Goal: Answer question/provide support: Share knowledge or assist other users

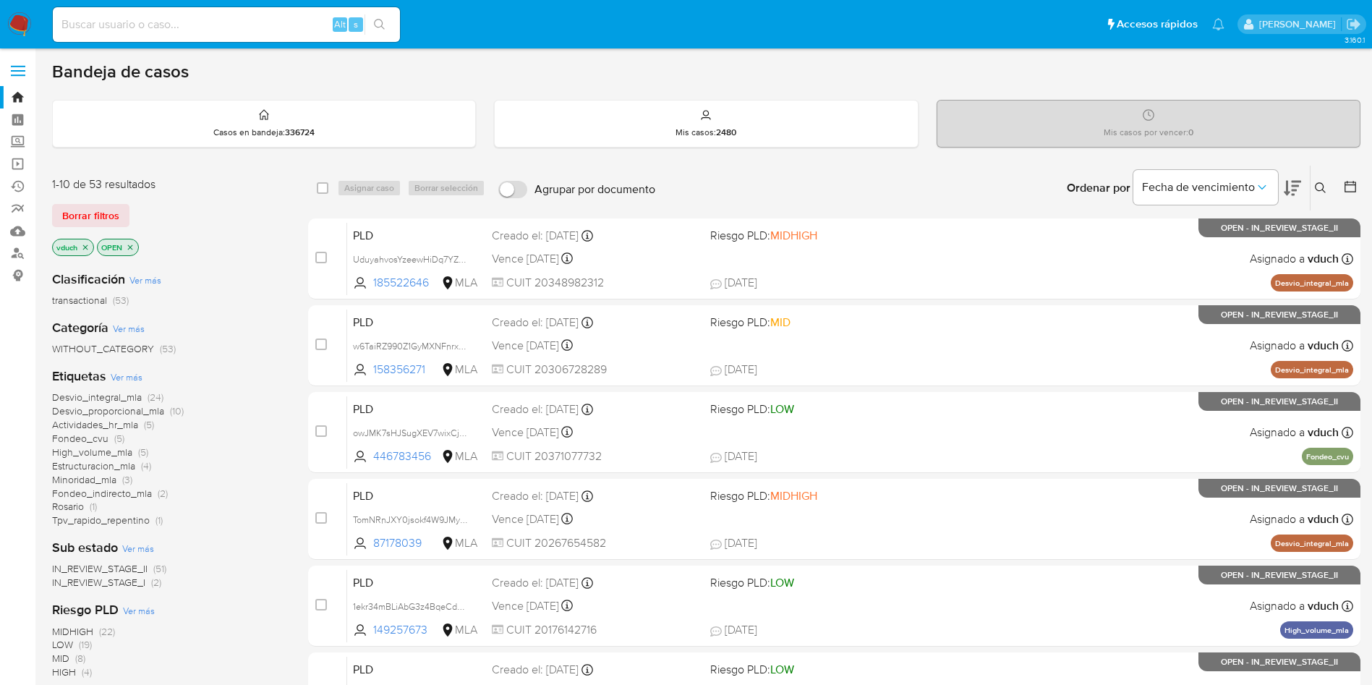
click at [318, 26] on input at bounding box center [226, 24] width 347 height 19
paste input "8wgHPFKZ4UsCAqkPWw8WwbTm"
type input "8wgHPFKZ4UsCAqkPWw8WwbTm"
click at [372, 19] on button "search-icon" at bounding box center [379, 24] width 30 height 20
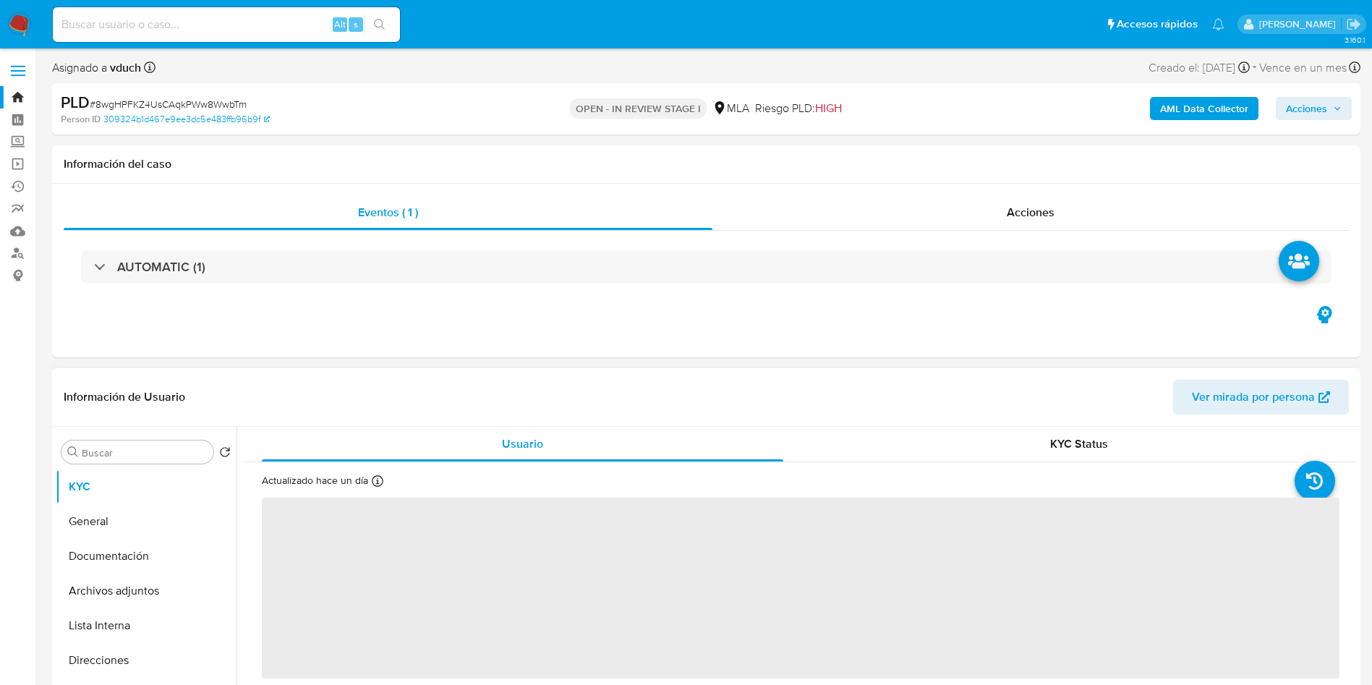
select select "10"
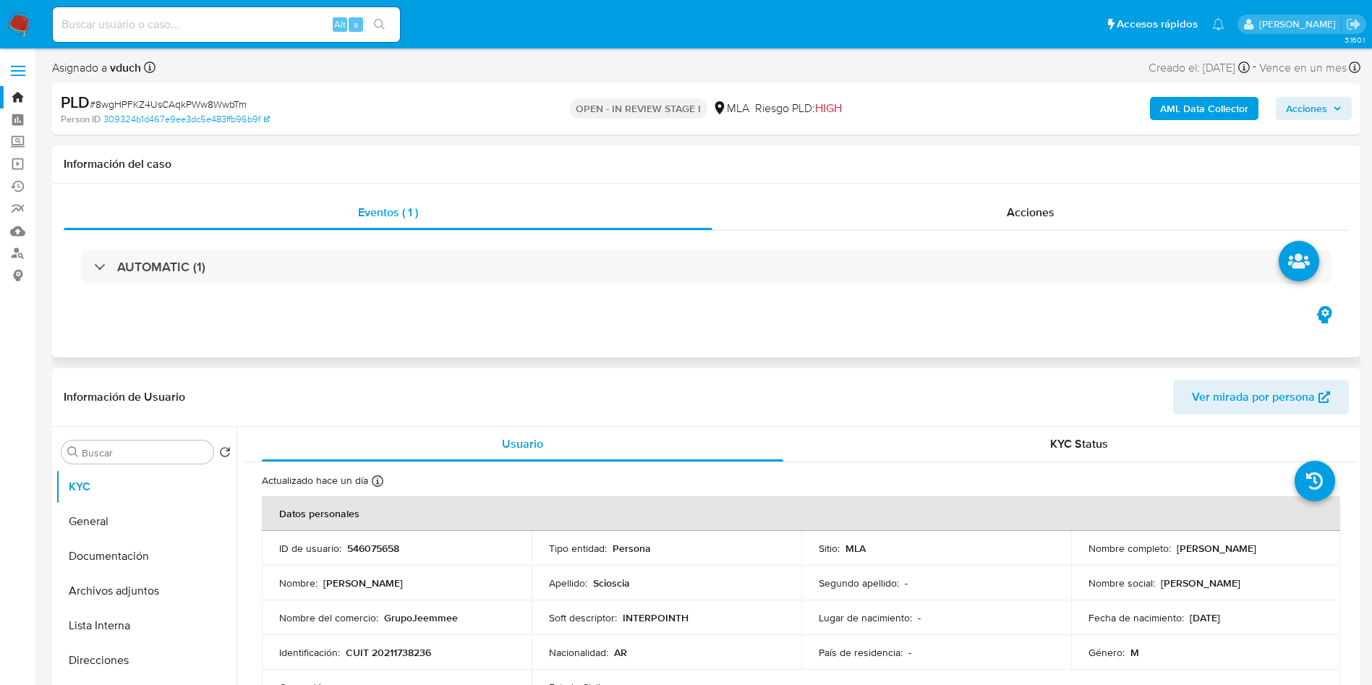
click at [179, 160] on h1 "Información del caso" at bounding box center [706, 164] width 1285 height 14
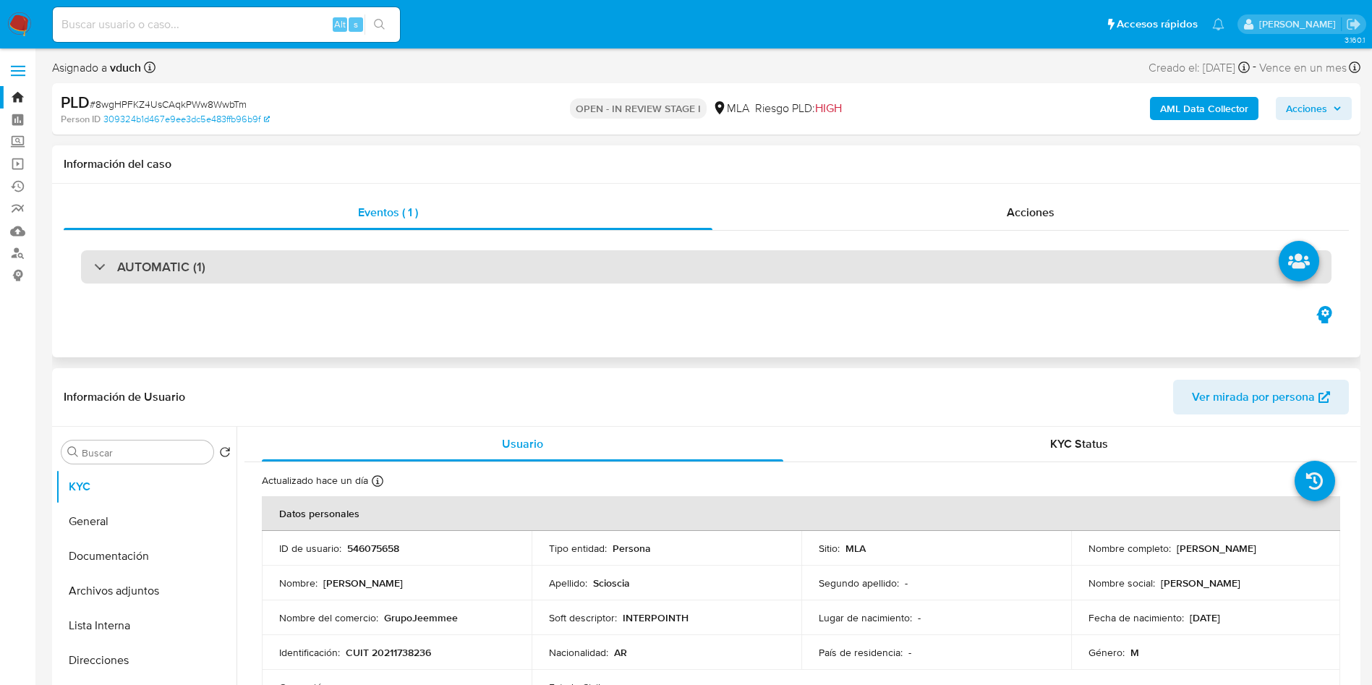
click at [508, 265] on div "AUTOMATIC (1)" at bounding box center [706, 266] width 1250 height 33
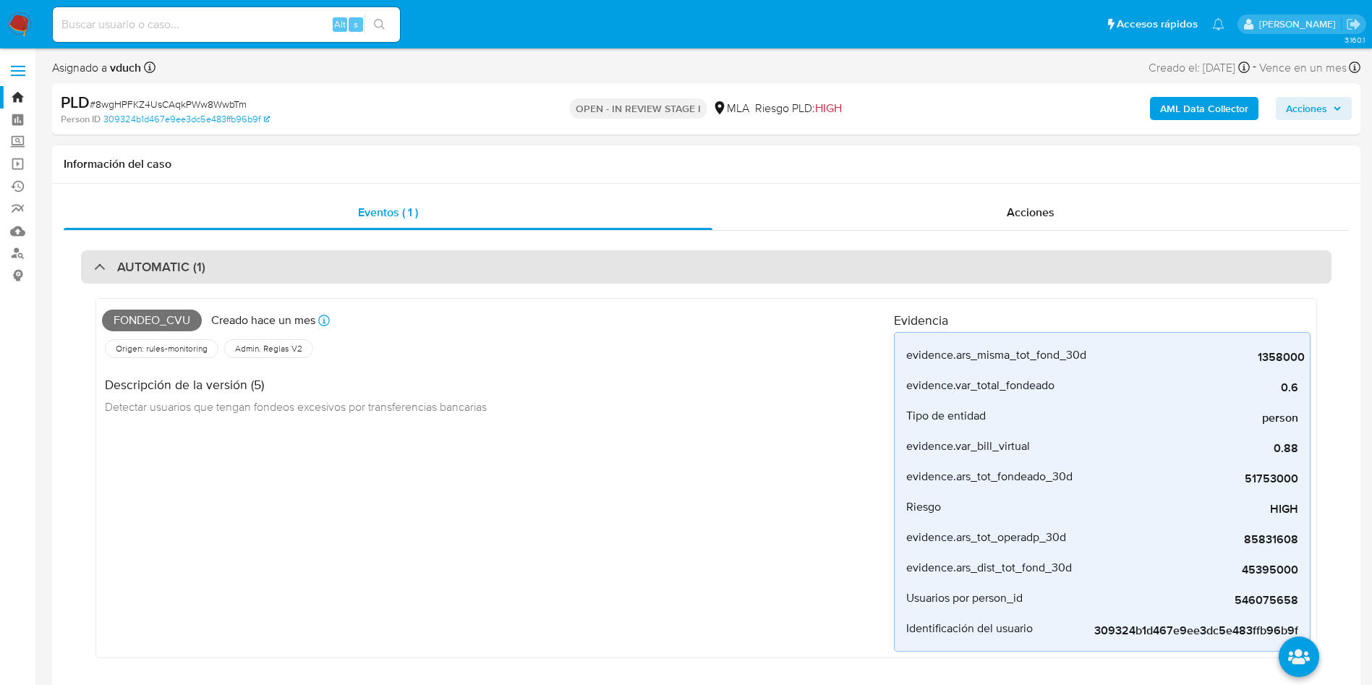
click at [242, 273] on div "AUTOMATIC (1)" at bounding box center [706, 266] width 1250 height 33
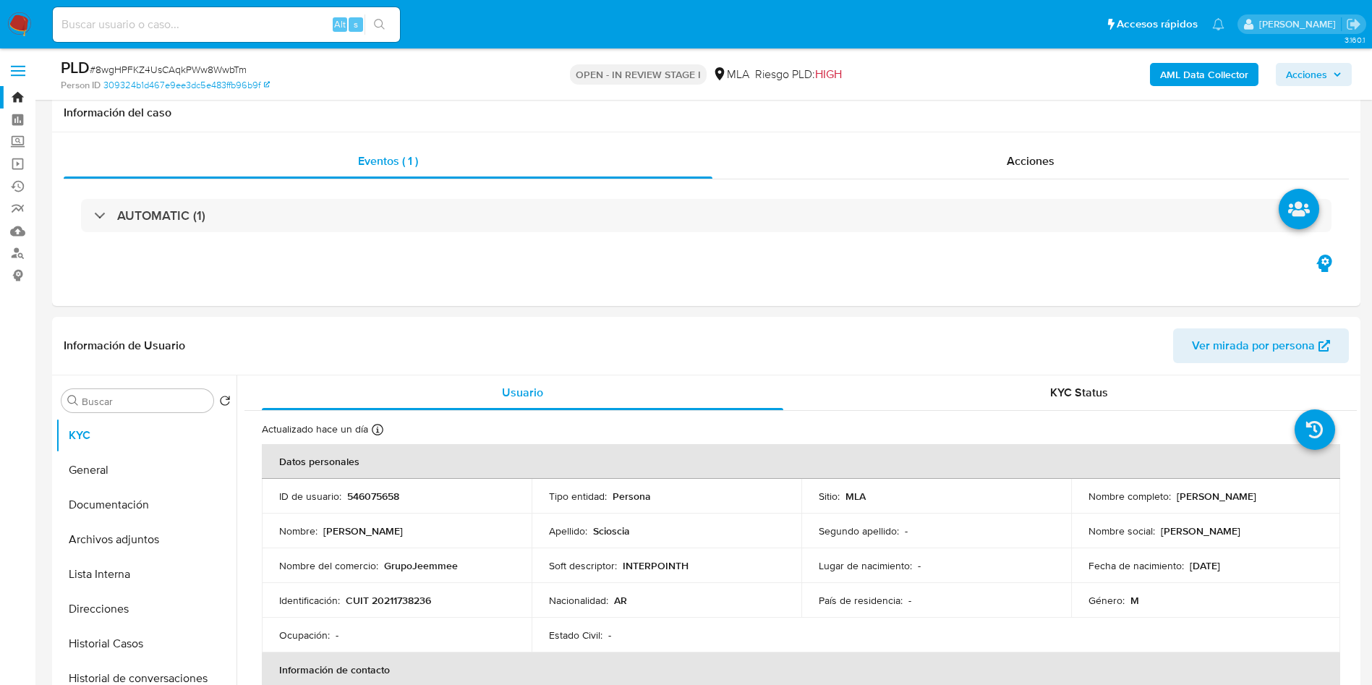
scroll to position [108, 0]
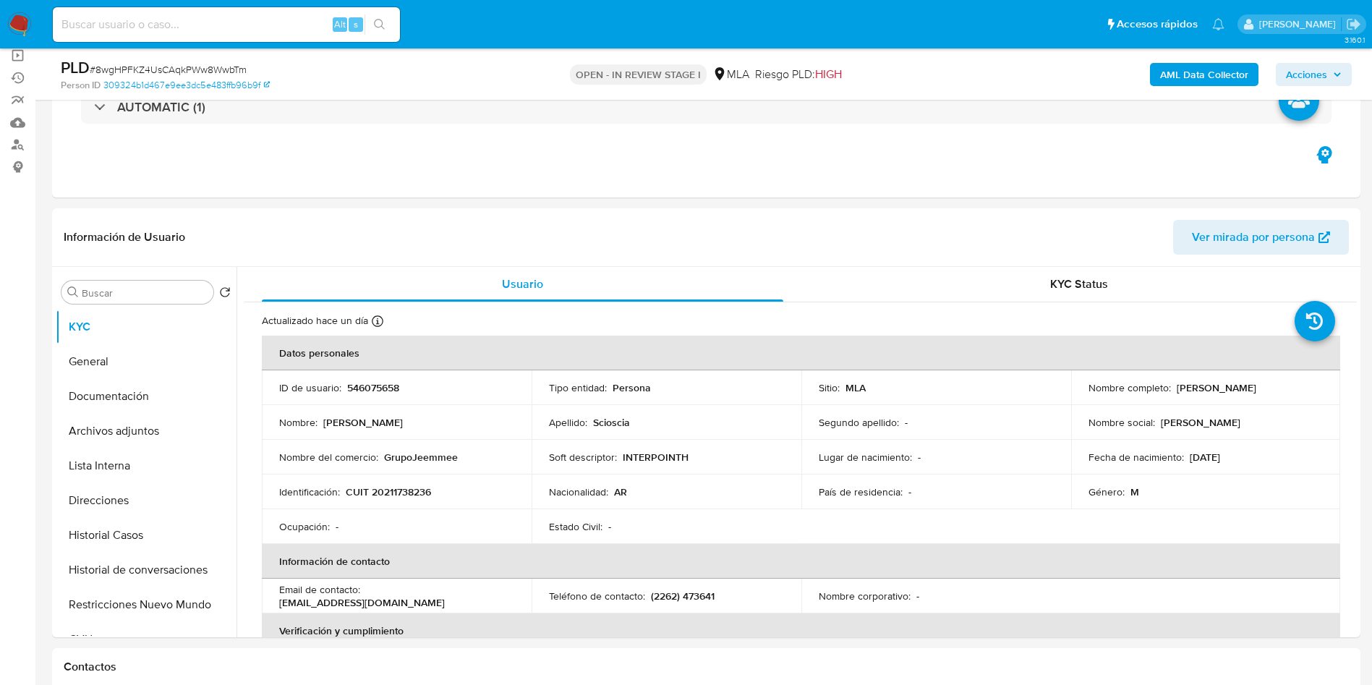
click at [370, 389] on p "546075658" at bounding box center [373, 387] width 52 height 13
copy p "546075658"
click at [685, 448] on td "Soft descriptor : INTERPOINTH" at bounding box center [666, 457] width 270 height 35
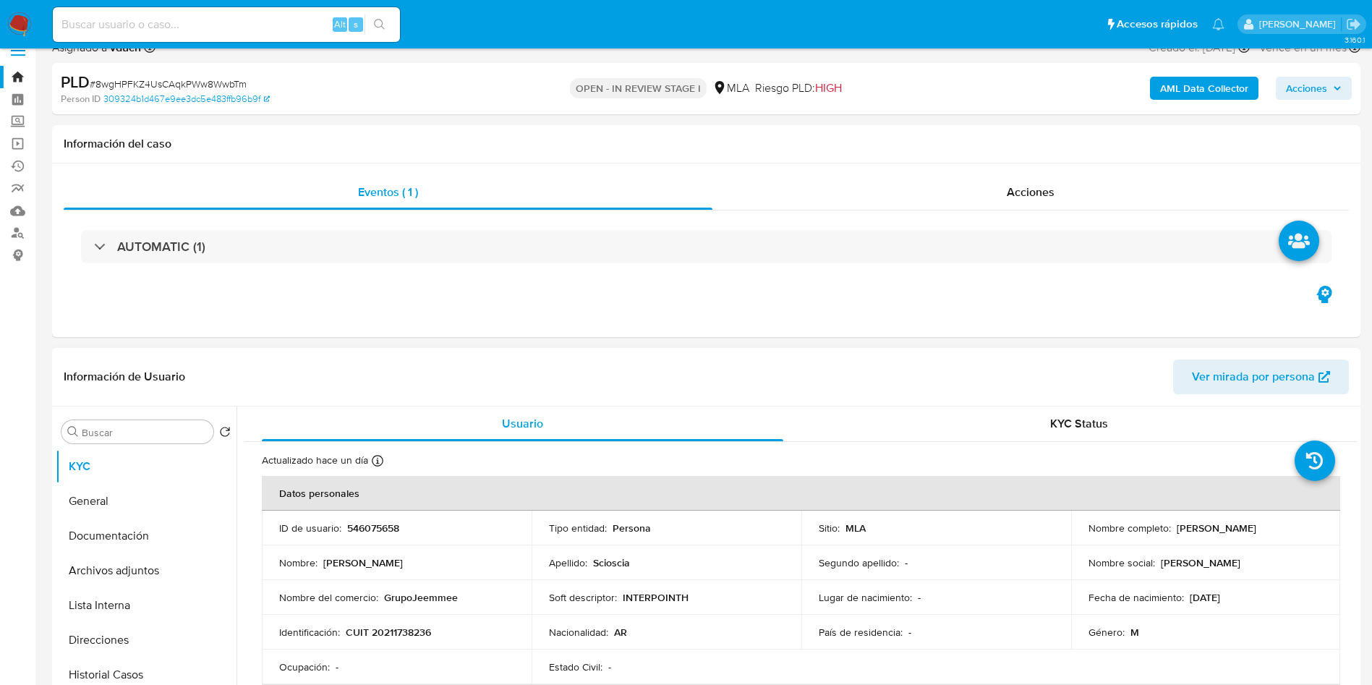
scroll to position [0, 0]
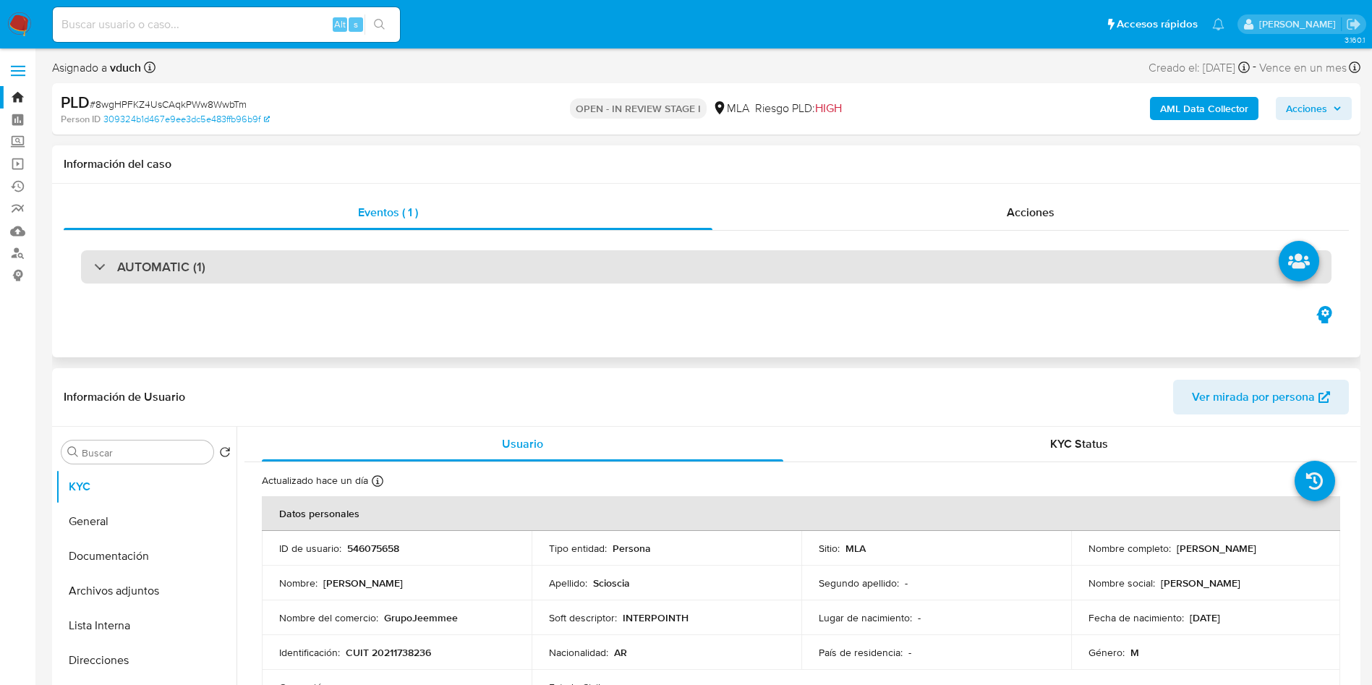
click at [476, 250] on div "AUTOMATIC (1)" at bounding box center [706, 266] width 1250 height 33
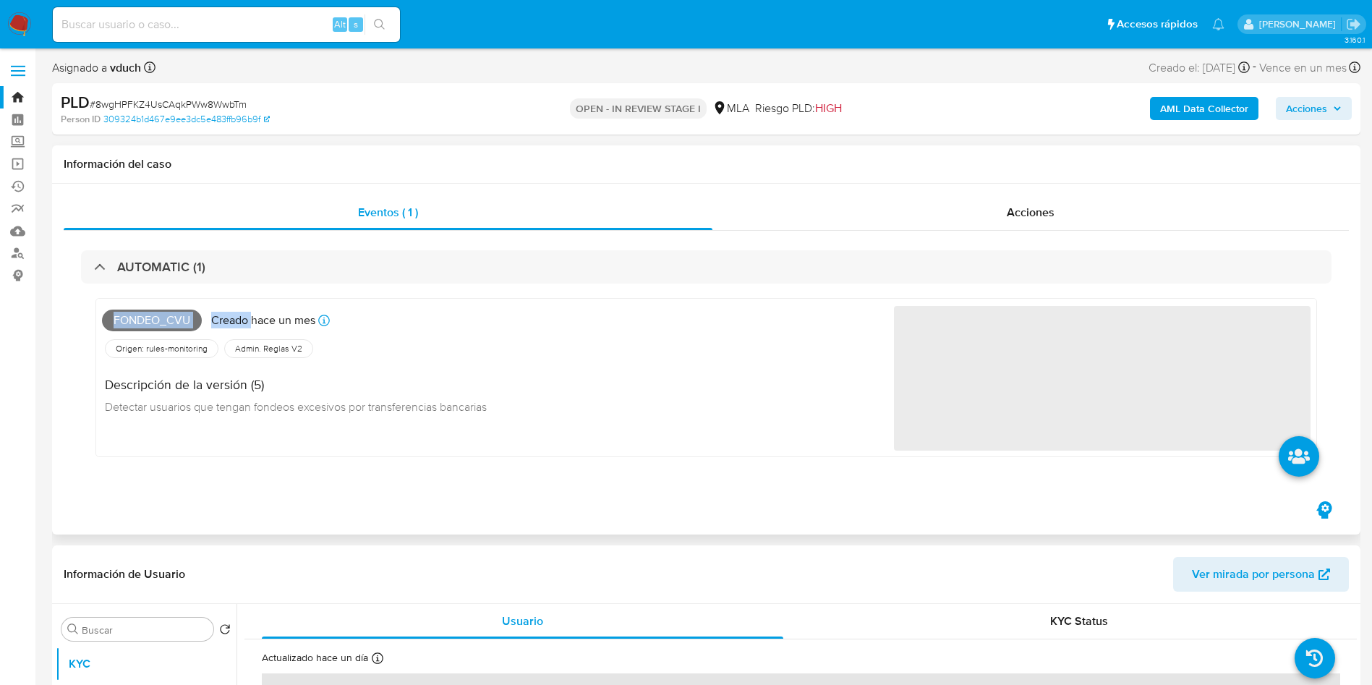
drag, startPoint x: 124, startPoint y: 310, endPoint x: 254, endPoint y: 309, distance: 130.2
click at [254, 309] on div "Fondeo_cvu Creado hace un mes Creado: 12/08/2025 12:36:19 Origen: rules-monitor…" at bounding box center [705, 377] width 1221 height 159
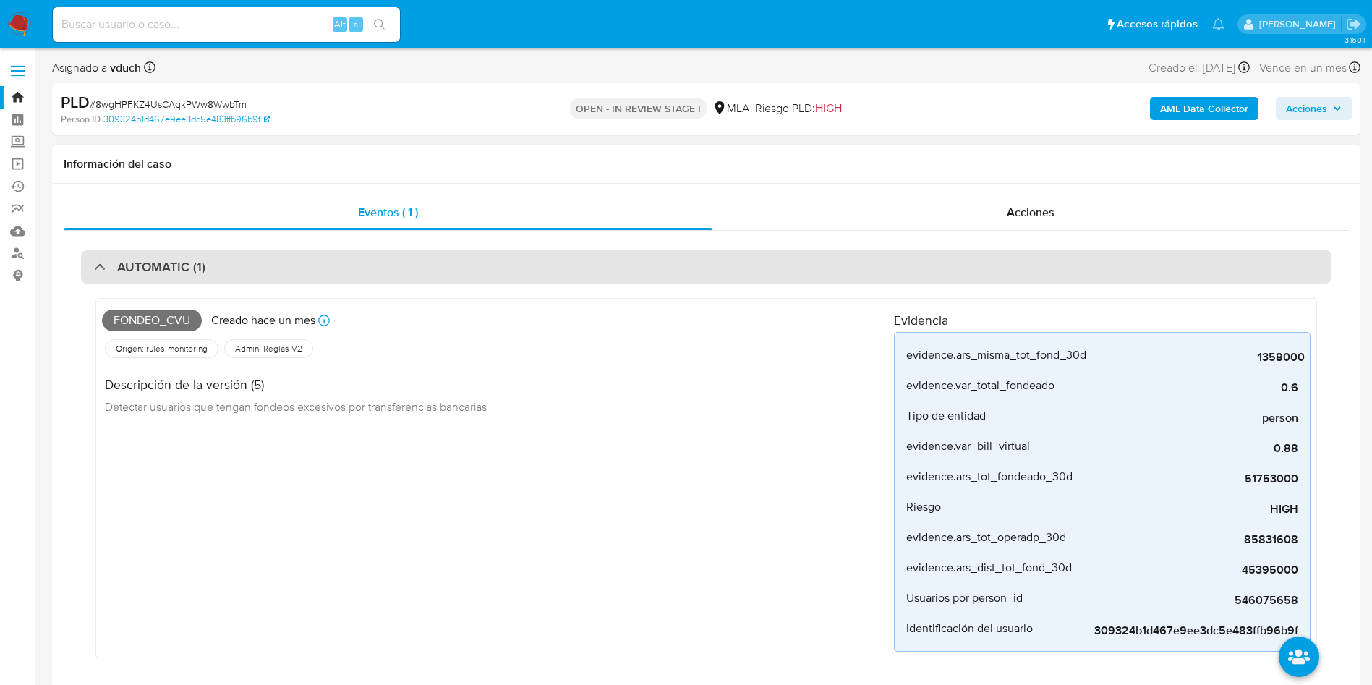
click at [340, 261] on div "AUTOMATIC (1)" at bounding box center [706, 266] width 1250 height 33
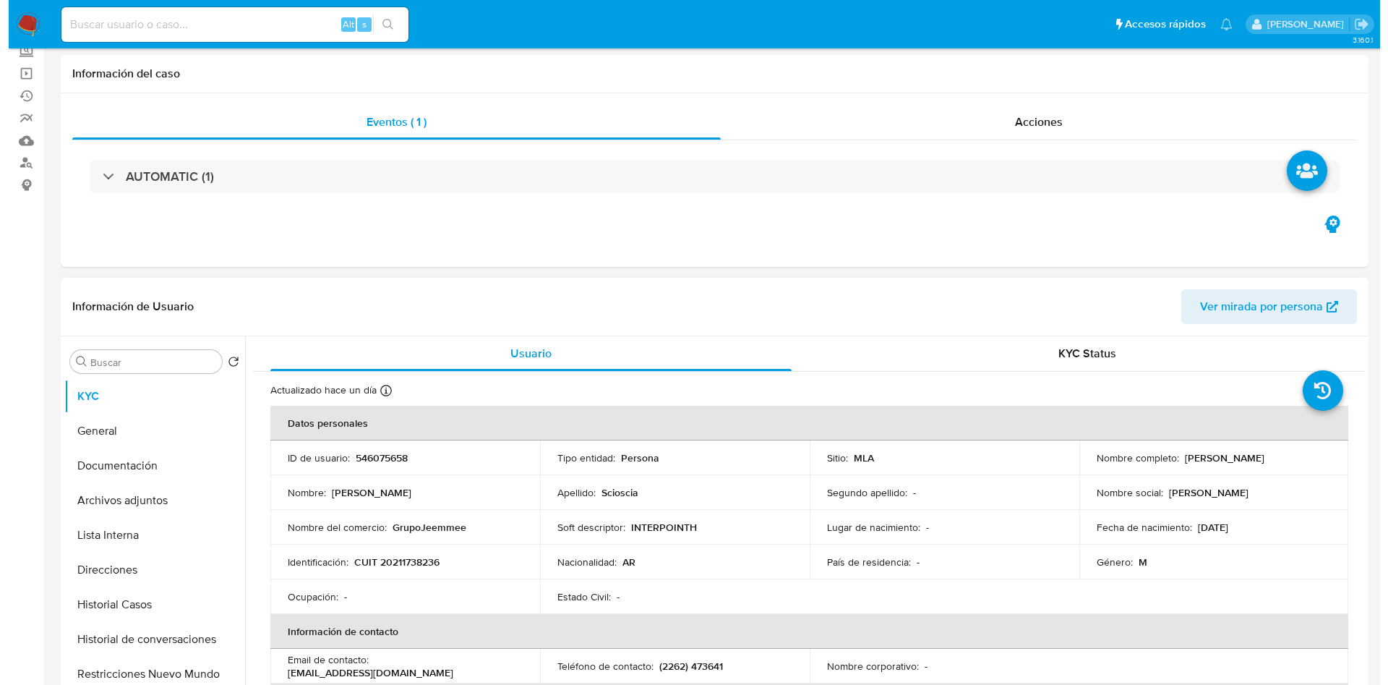
scroll to position [217, 0]
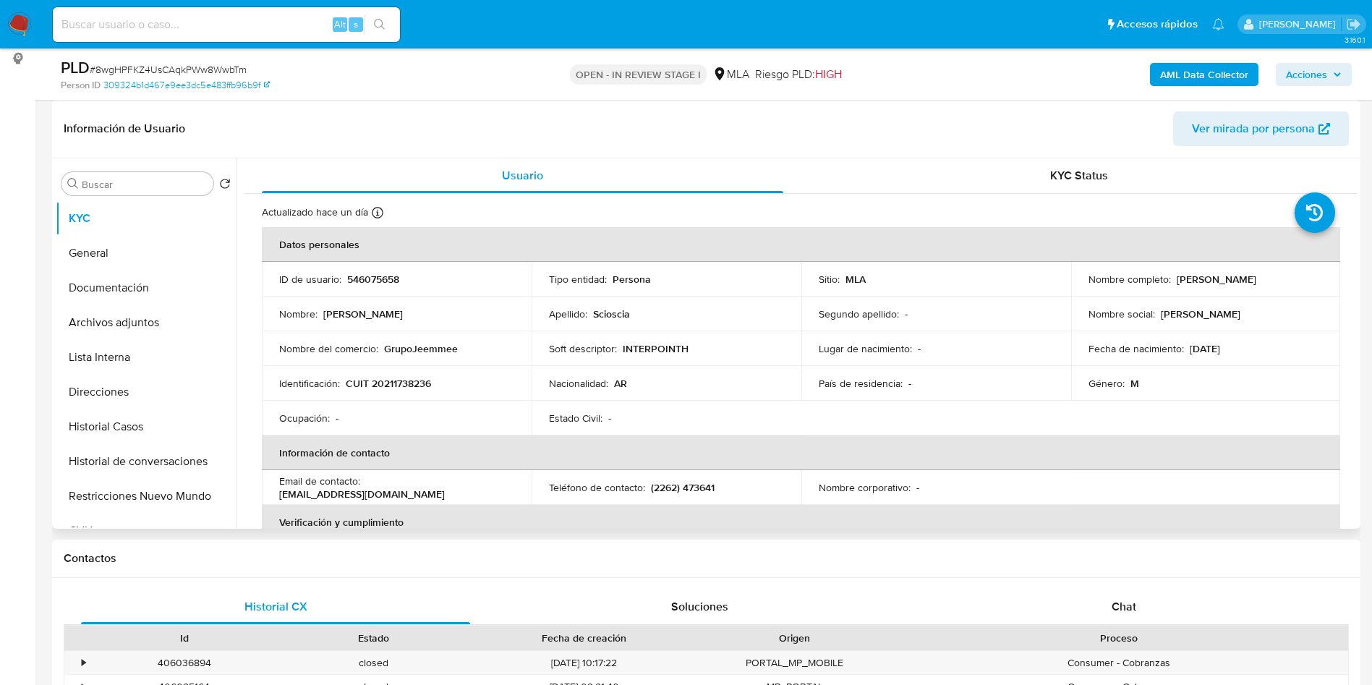
click at [375, 269] on td "ID de usuario : 546075658" at bounding box center [397, 279] width 270 height 35
click at [376, 280] on p "546075658" at bounding box center [373, 279] width 52 height 13
copy p "546075658"
click at [369, 283] on p "546075658" at bounding box center [373, 279] width 52 height 13
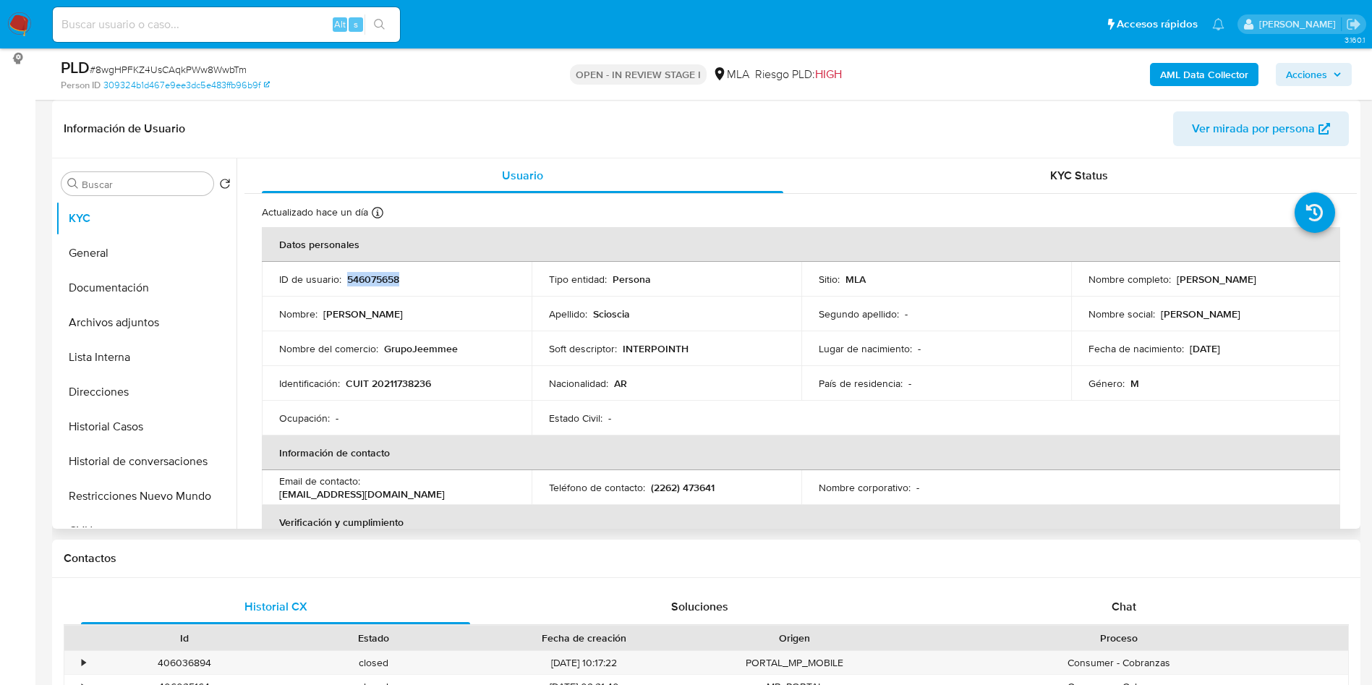
click at [369, 281] on p "546075658" at bounding box center [373, 279] width 52 height 13
copy p "546075658"
click at [1193, 70] on b "AML Data Collector" at bounding box center [1204, 74] width 88 height 23
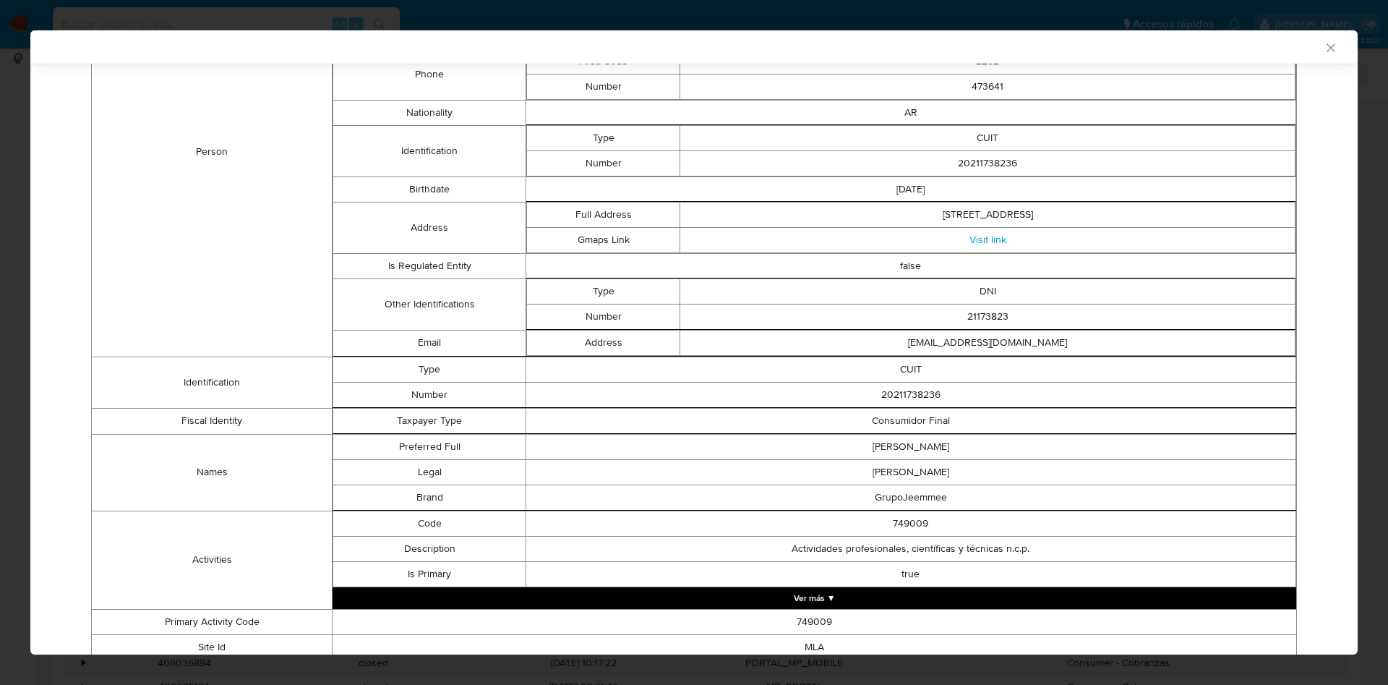
scroll to position [431, 0]
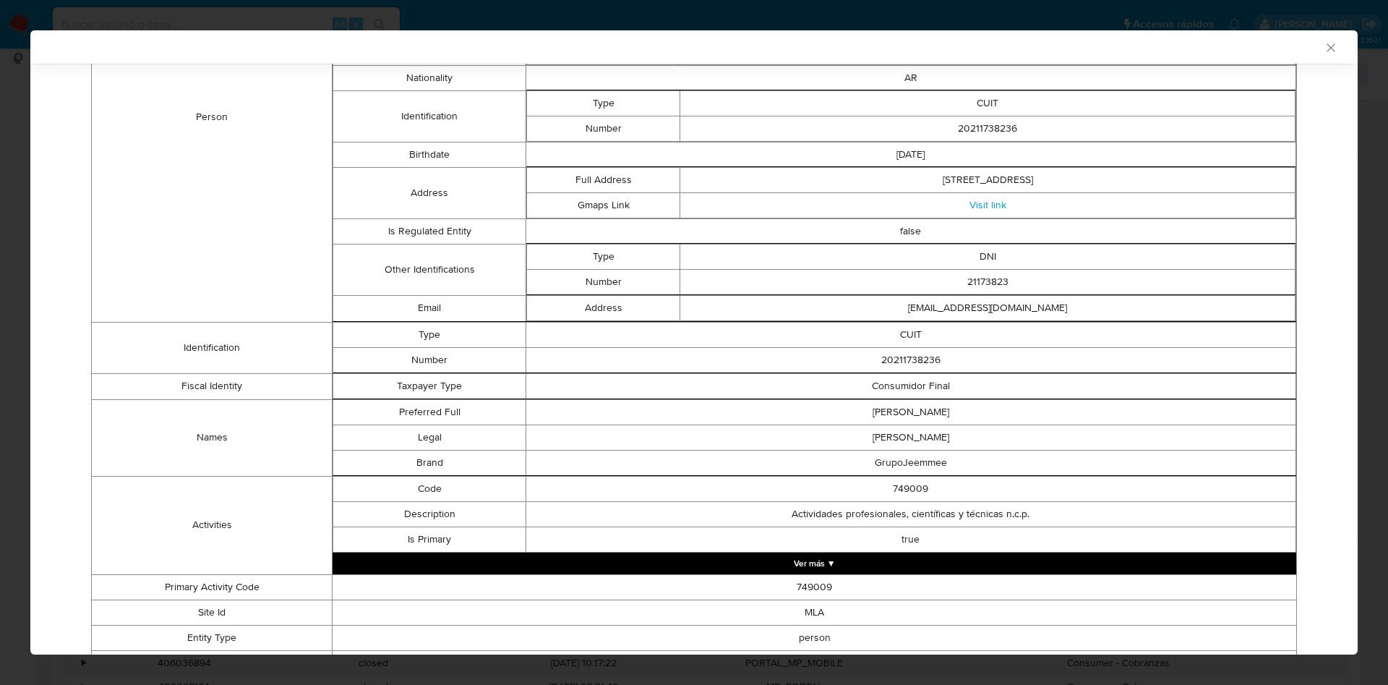
click at [916, 175] on td "Calle 508 1405 Quequen Buenos Aires Argentina 7631" at bounding box center [987, 179] width 615 height 25
click at [983, 200] on link "Visit link" at bounding box center [988, 204] width 37 height 14
click at [208, 261] on td "Person" at bounding box center [212, 117] width 241 height 409
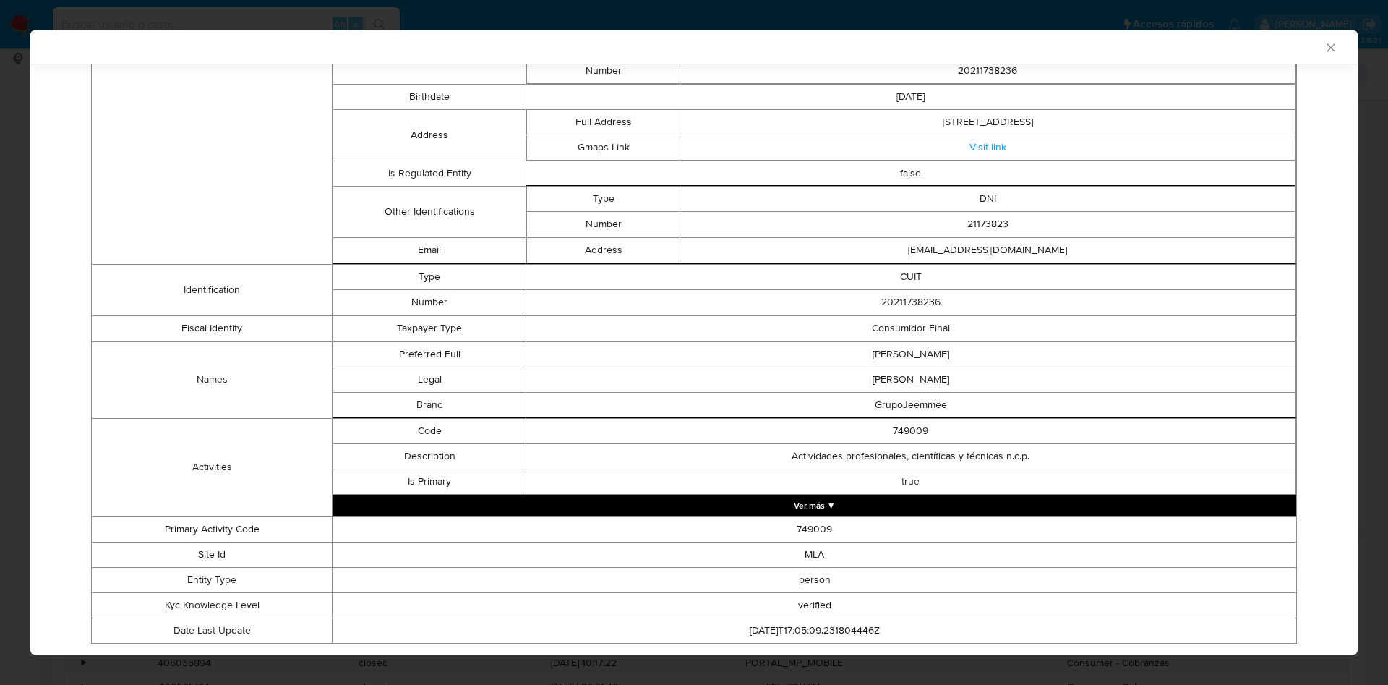
scroll to position [528, 0]
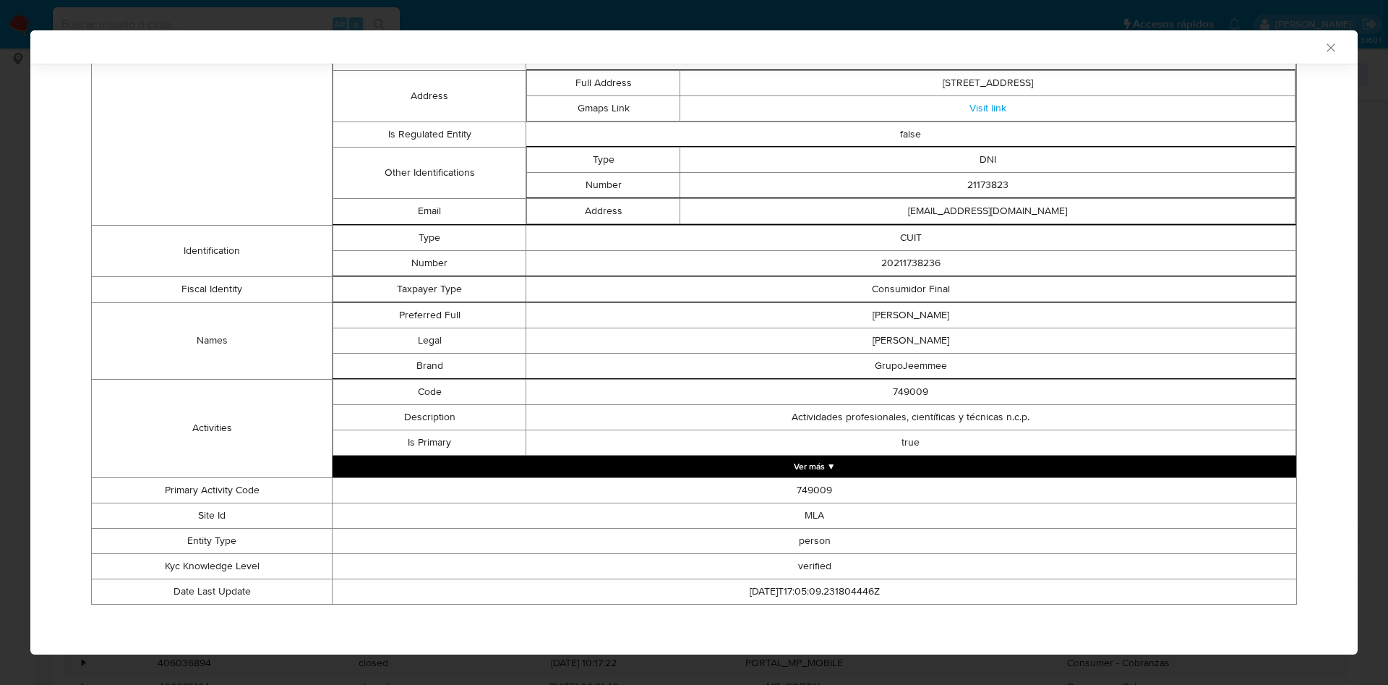
click at [899, 374] on td "GrupoJeemmee" at bounding box center [911, 365] width 770 height 25
click at [899, 373] on td "GrupoJeemmee" at bounding box center [911, 365] width 770 height 25
drag, startPoint x: 899, startPoint y: 373, endPoint x: 907, endPoint y: 369, distance: 9.1
click at [899, 372] on td "GrupoJeemmee" at bounding box center [911, 365] width 770 height 25
copy td "GrupoJeemmee"
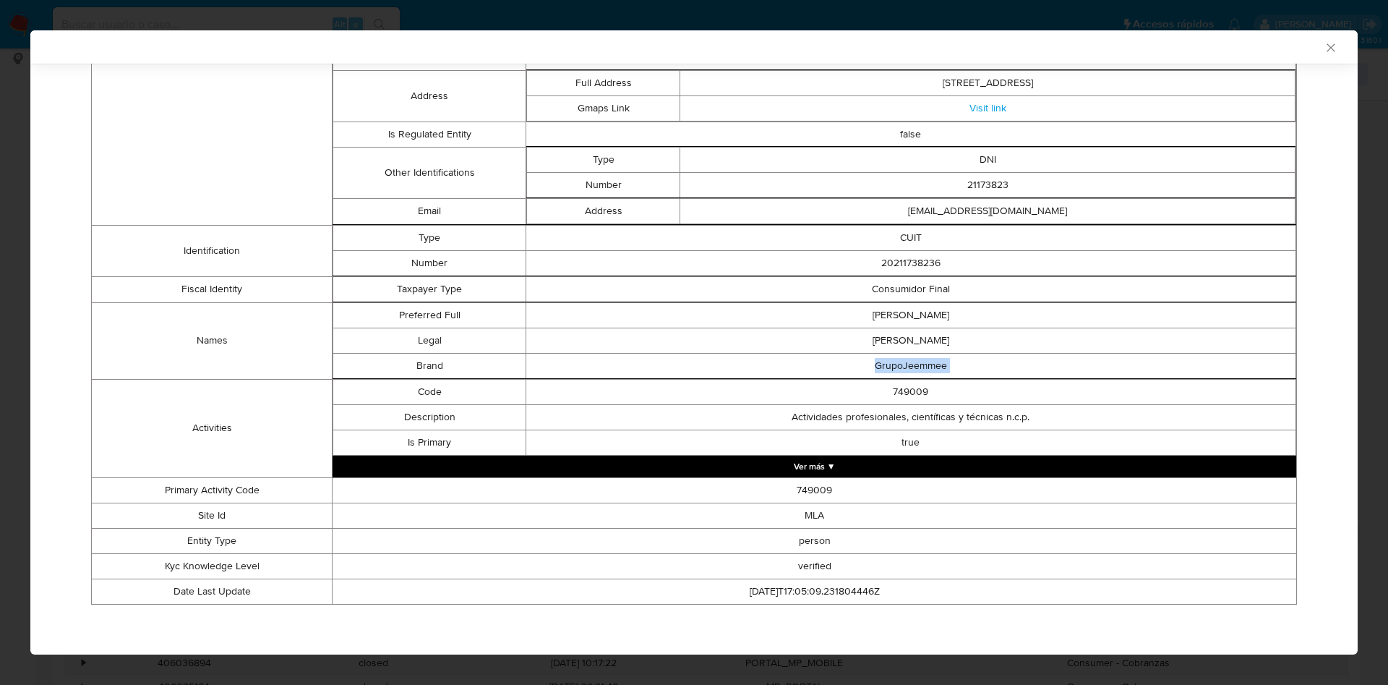
click at [816, 464] on button "Ver más ▼" at bounding box center [815, 467] width 964 height 22
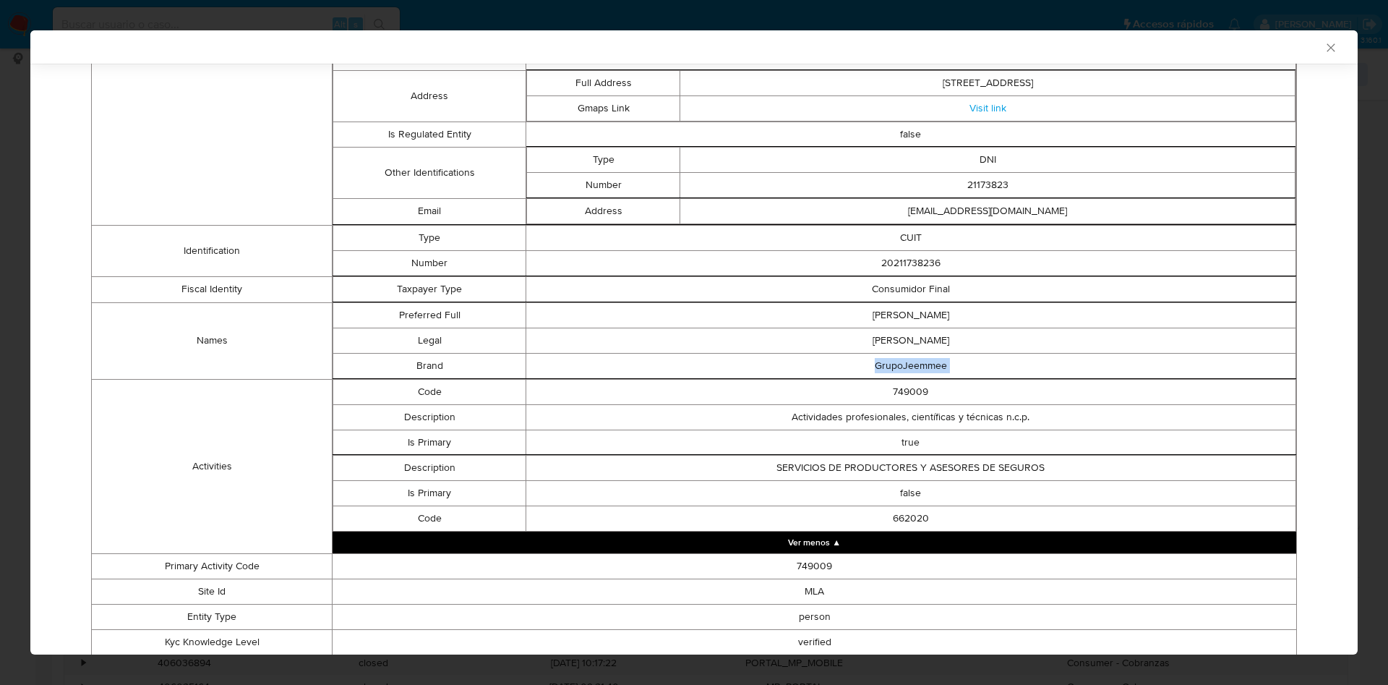
scroll to position [604, 0]
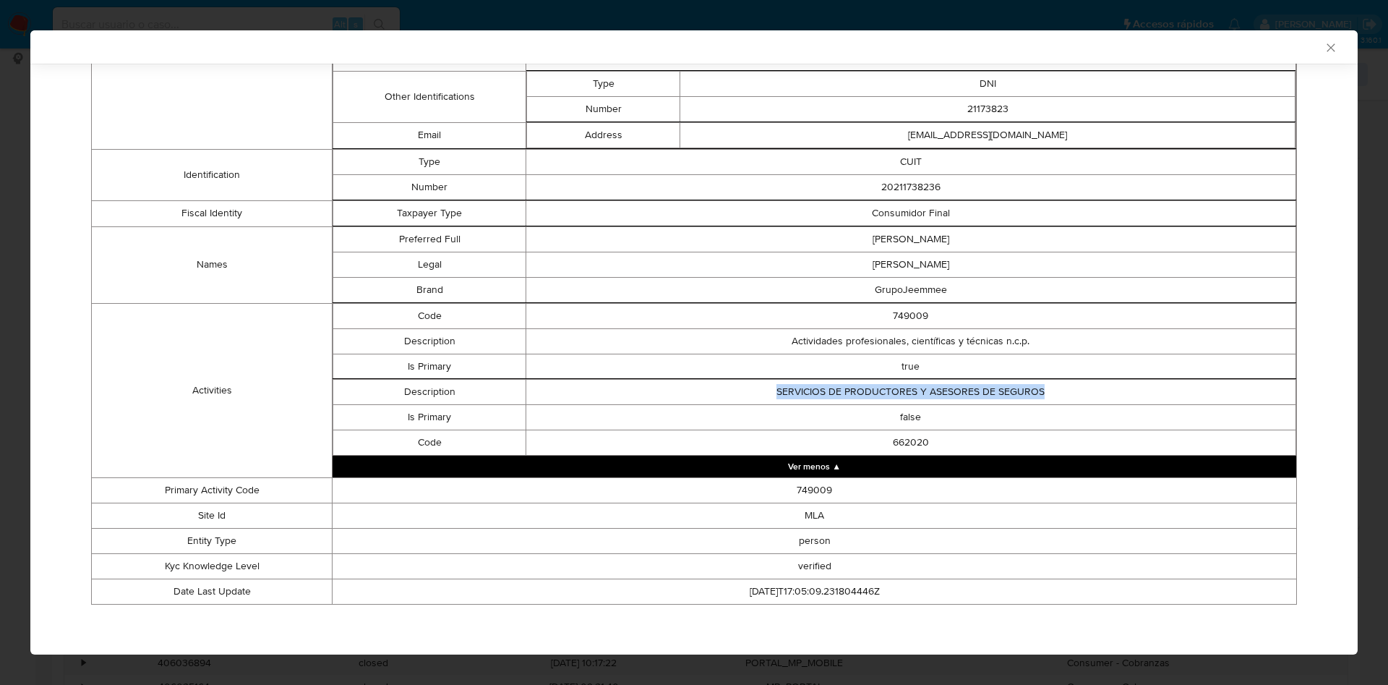
drag, startPoint x: 811, startPoint y: 396, endPoint x: 1098, endPoint y: 399, distance: 287.8
click at [1098, 399] on td "SERVICIOS DE PRODUCTORES Y ASESORES DE SEGUROS" at bounding box center [911, 391] width 770 height 25
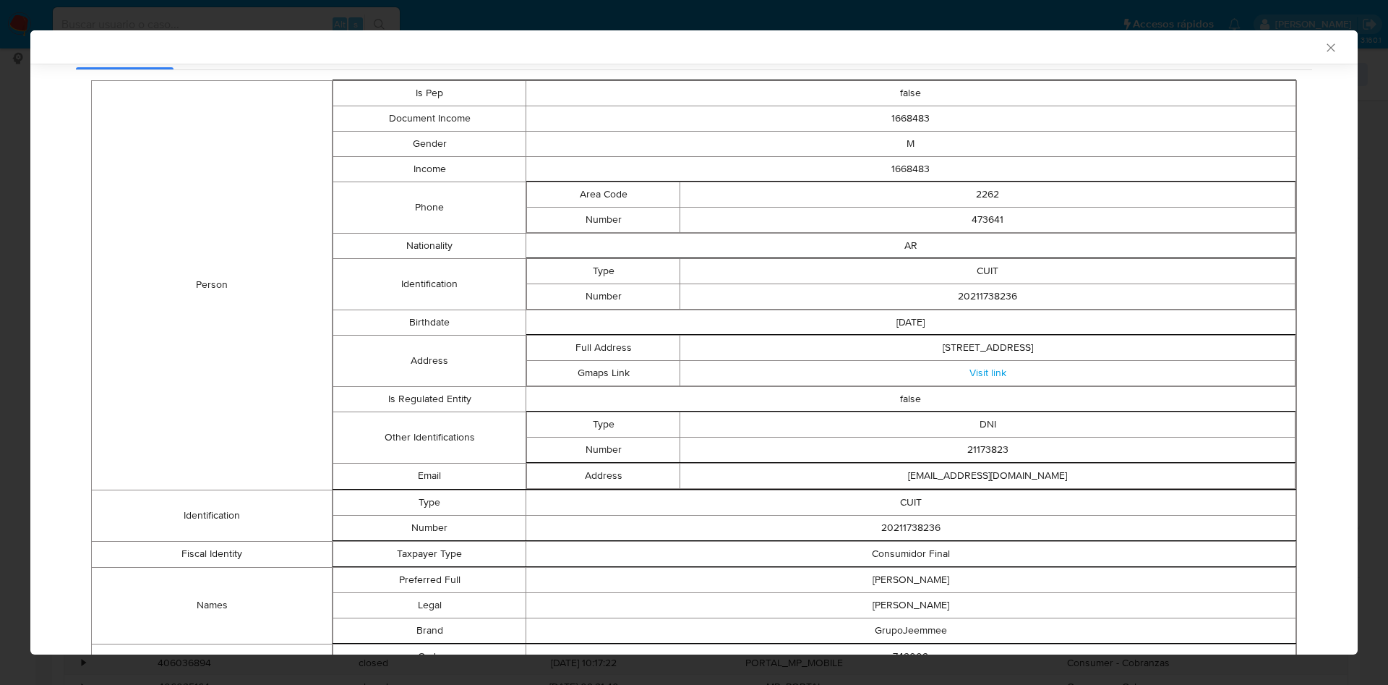
scroll to position [0, 0]
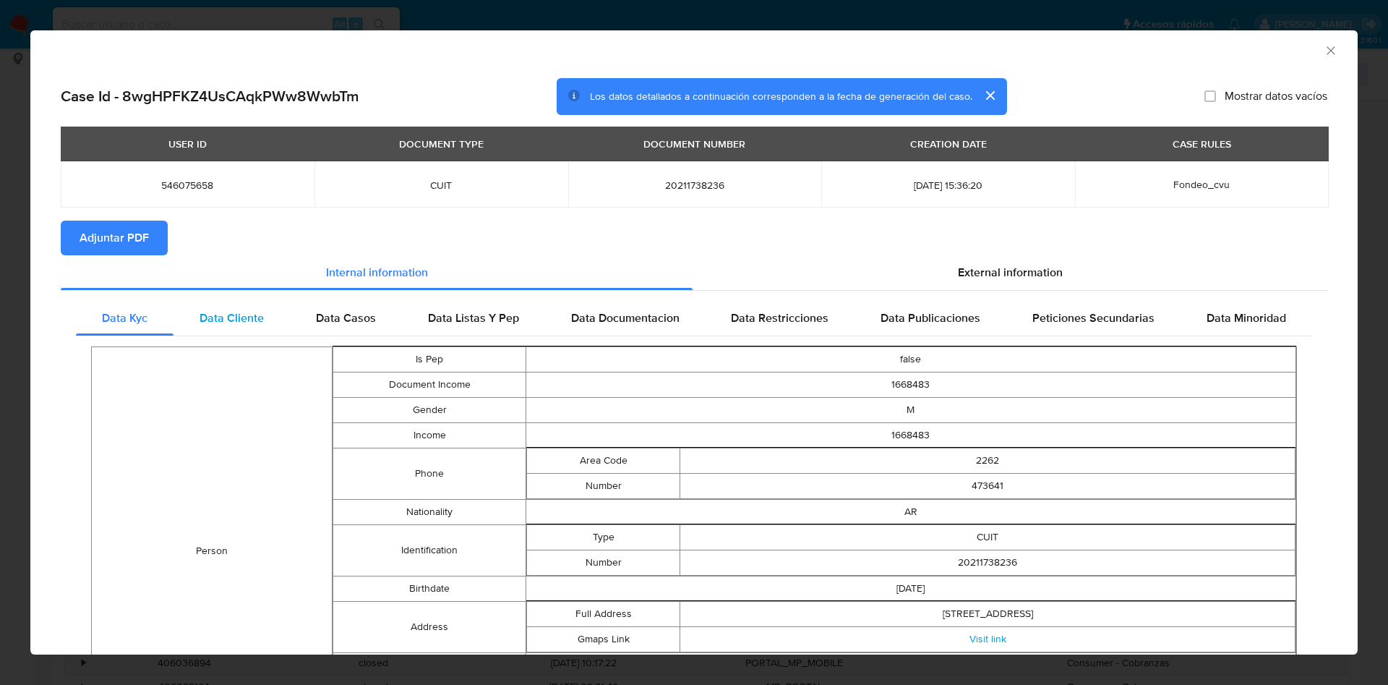
click at [231, 317] on span "Data Cliente" at bounding box center [232, 317] width 64 height 17
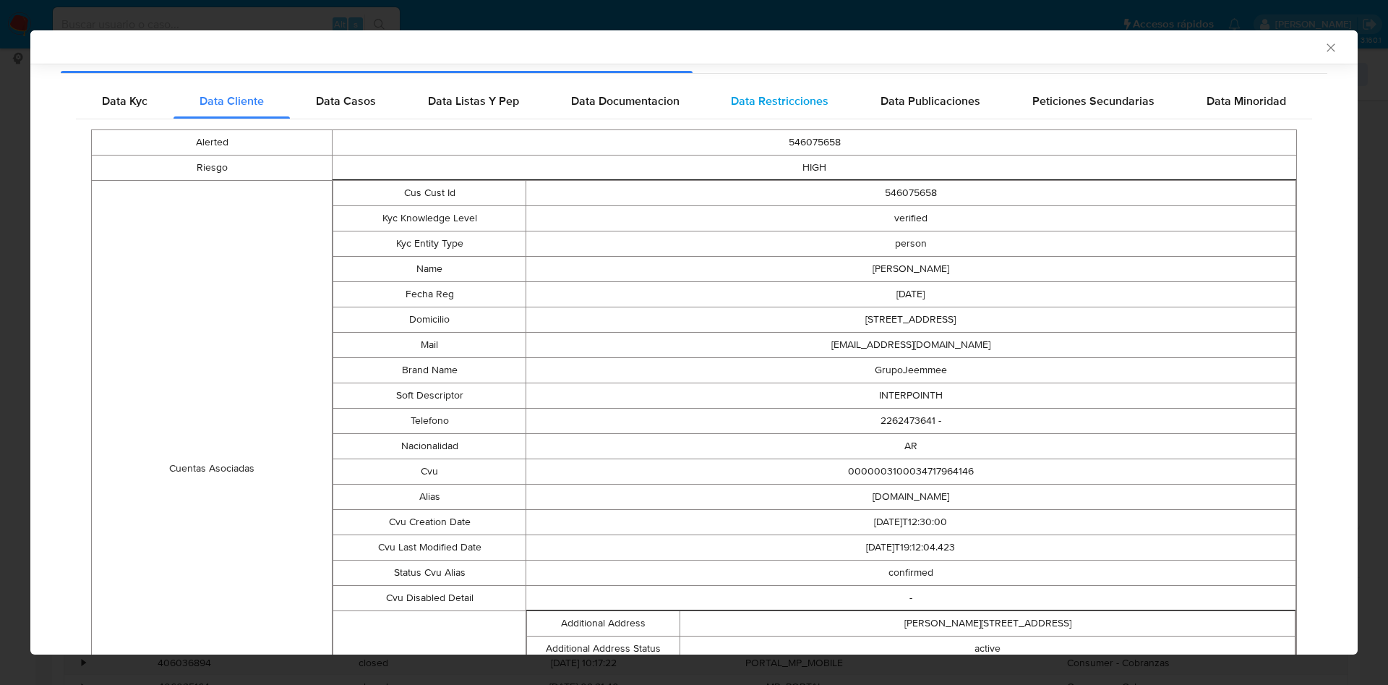
scroll to position [392, 0]
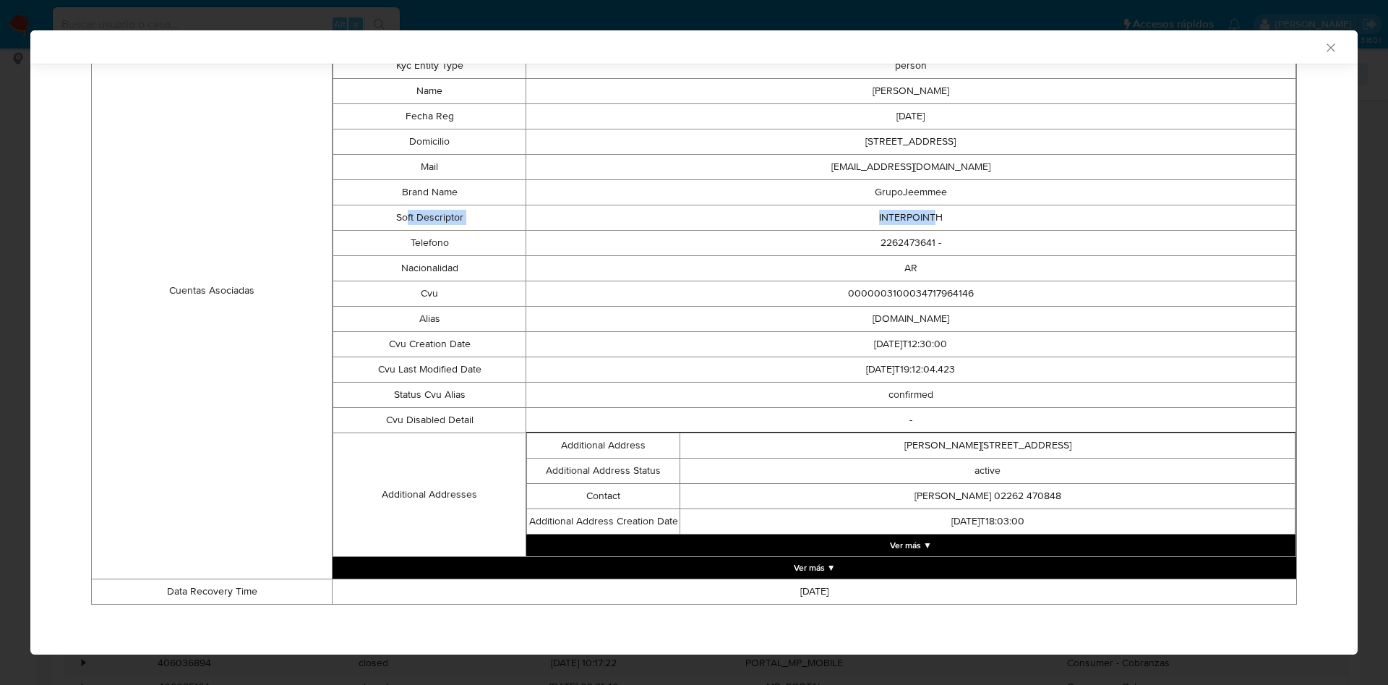
drag, startPoint x: 402, startPoint y: 223, endPoint x: 923, endPoint y: 228, distance: 521.3
click at [923, 228] on tr "Soft Descriptor INTERPOINTH" at bounding box center [814, 217] width 963 height 25
click at [886, 216] on td "INTERPOINTH" at bounding box center [911, 217] width 770 height 25
click at [886, 215] on td "INTERPOINTH" at bounding box center [911, 217] width 770 height 25
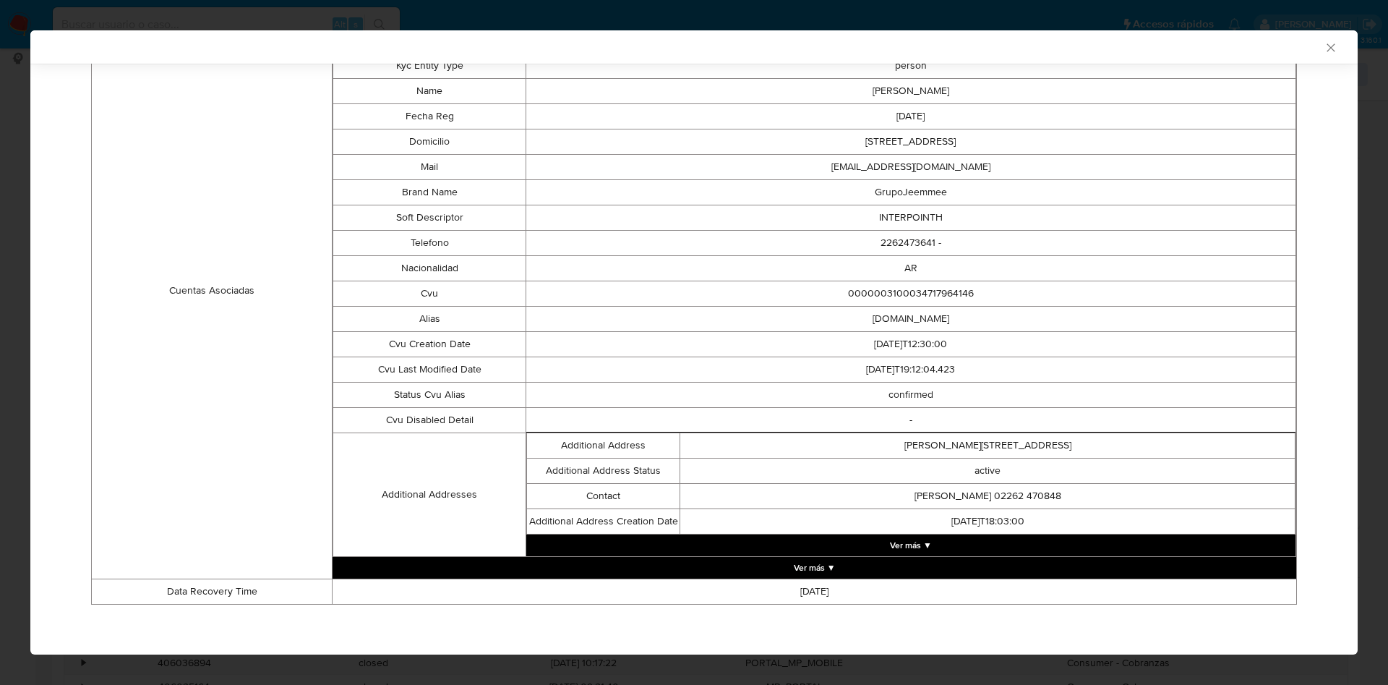
click at [906, 205] on td "INTERPOINTH" at bounding box center [911, 217] width 770 height 25
click at [903, 210] on td "INTERPOINTH" at bounding box center [911, 217] width 770 height 25
drag, startPoint x: 903, startPoint y: 209, endPoint x: 915, endPoint y: 155, distance: 55.6
click at [902, 210] on td "INTERPOINTH" at bounding box center [911, 217] width 770 height 25
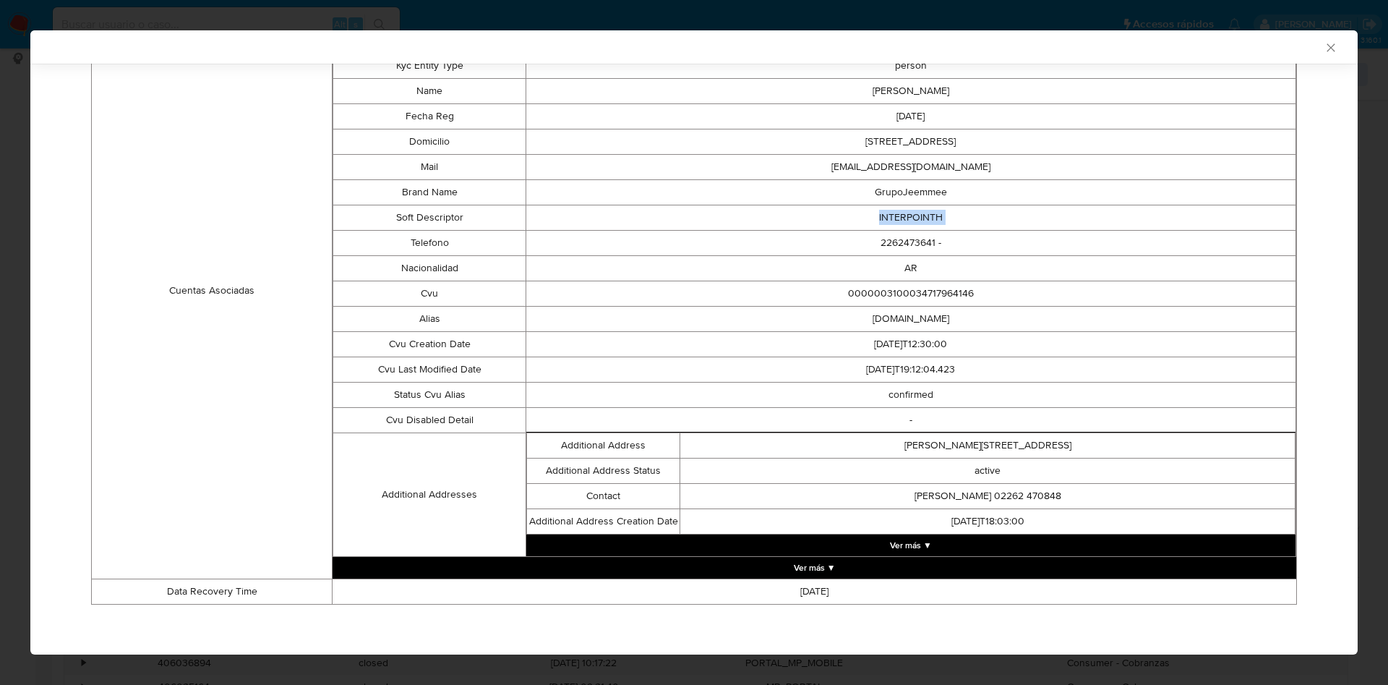
copy td "INTERPOINTH"
drag, startPoint x: 850, startPoint y: 313, endPoint x: 925, endPoint y: 315, distance: 76.0
click at [925, 315] on td "taxi.cercos.soga.mp" at bounding box center [911, 318] width 770 height 25
copy td "taxi.cercos.soga"
click at [868, 546] on button "Ver más ▼" at bounding box center [910, 545] width 769 height 22
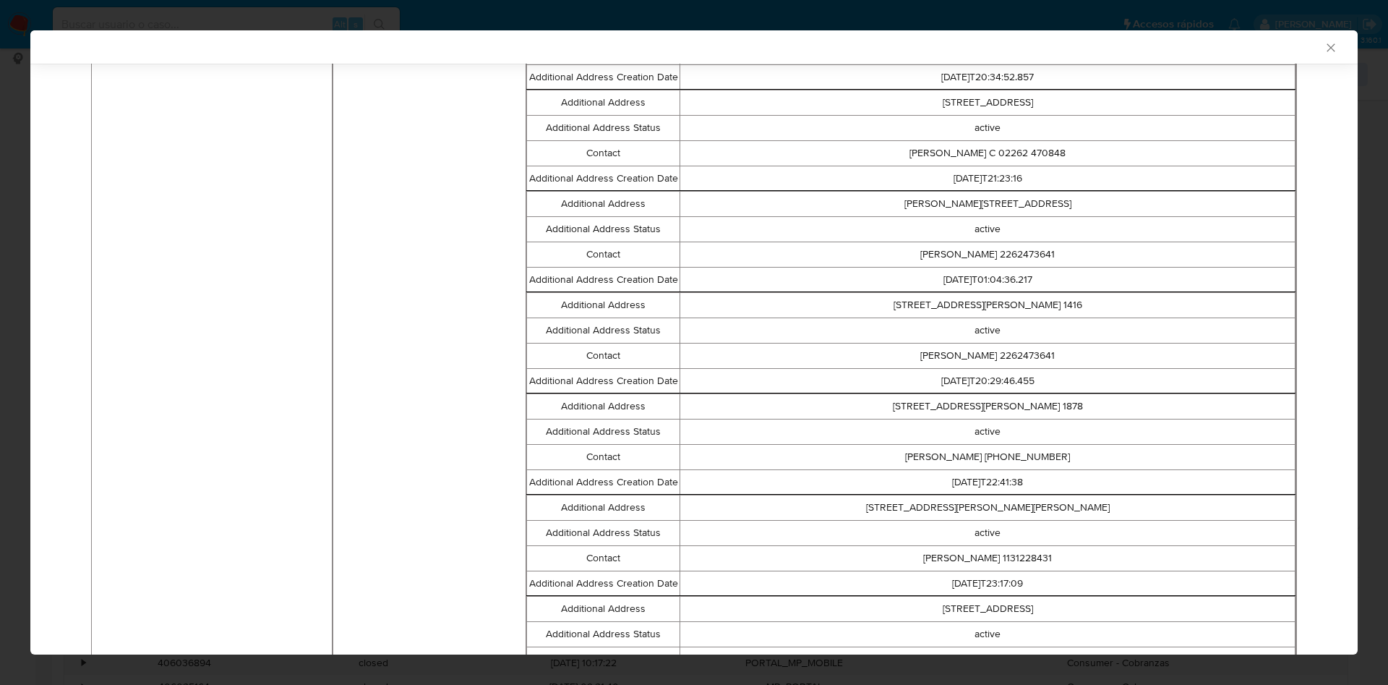
scroll to position [2087, 0]
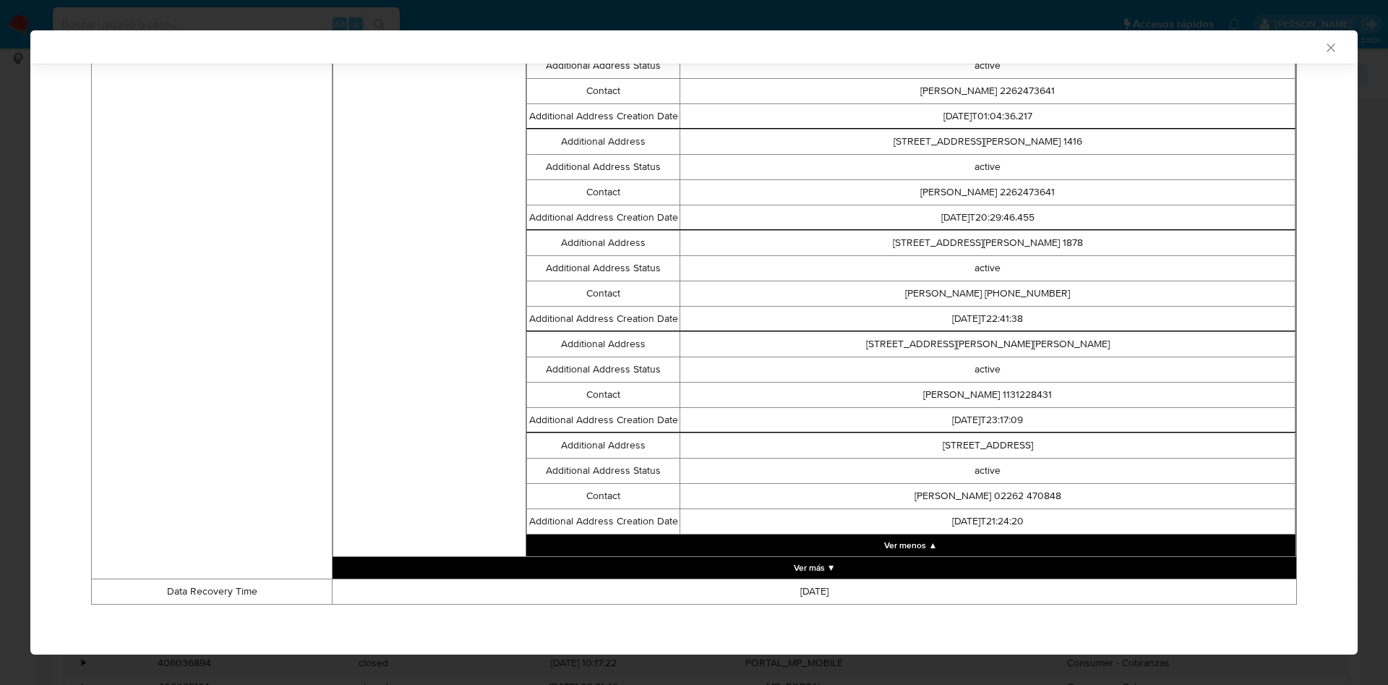
click at [768, 562] on button "Ver más ▼" at bounding box center [815, 568] width 964 height 22
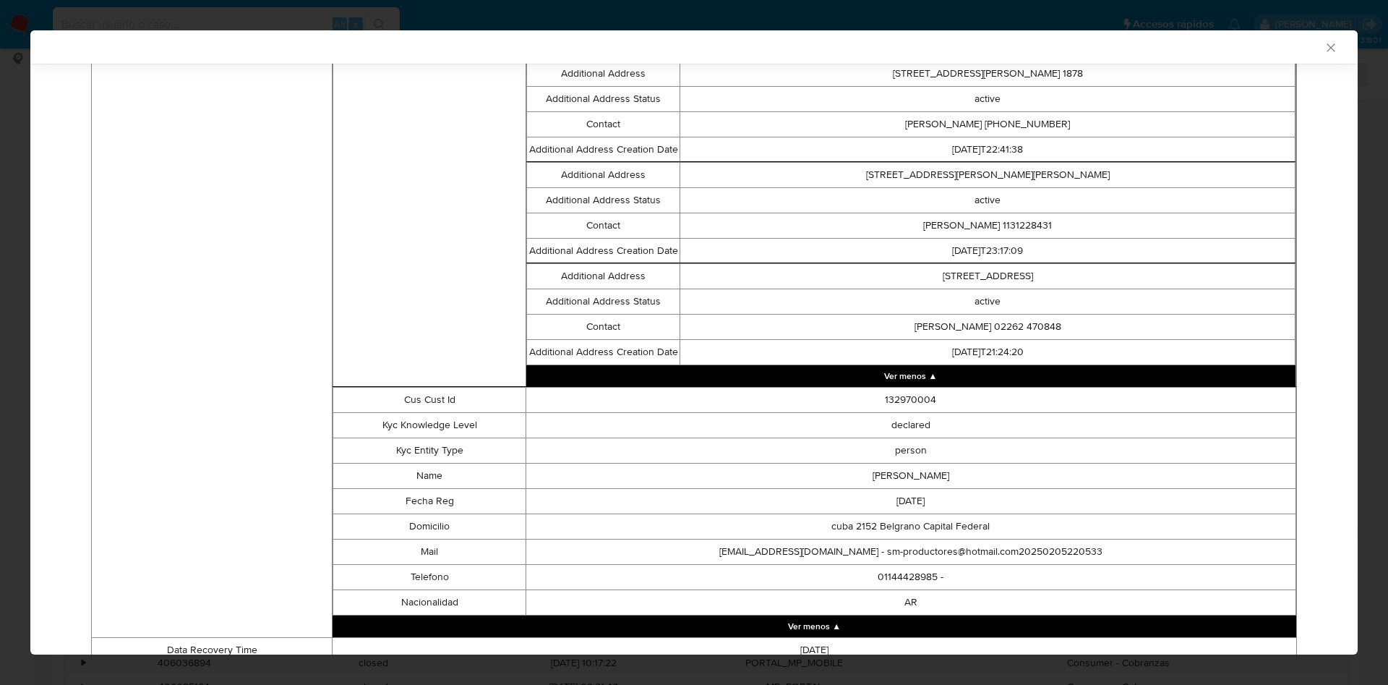
scroll to position [2315, 0]
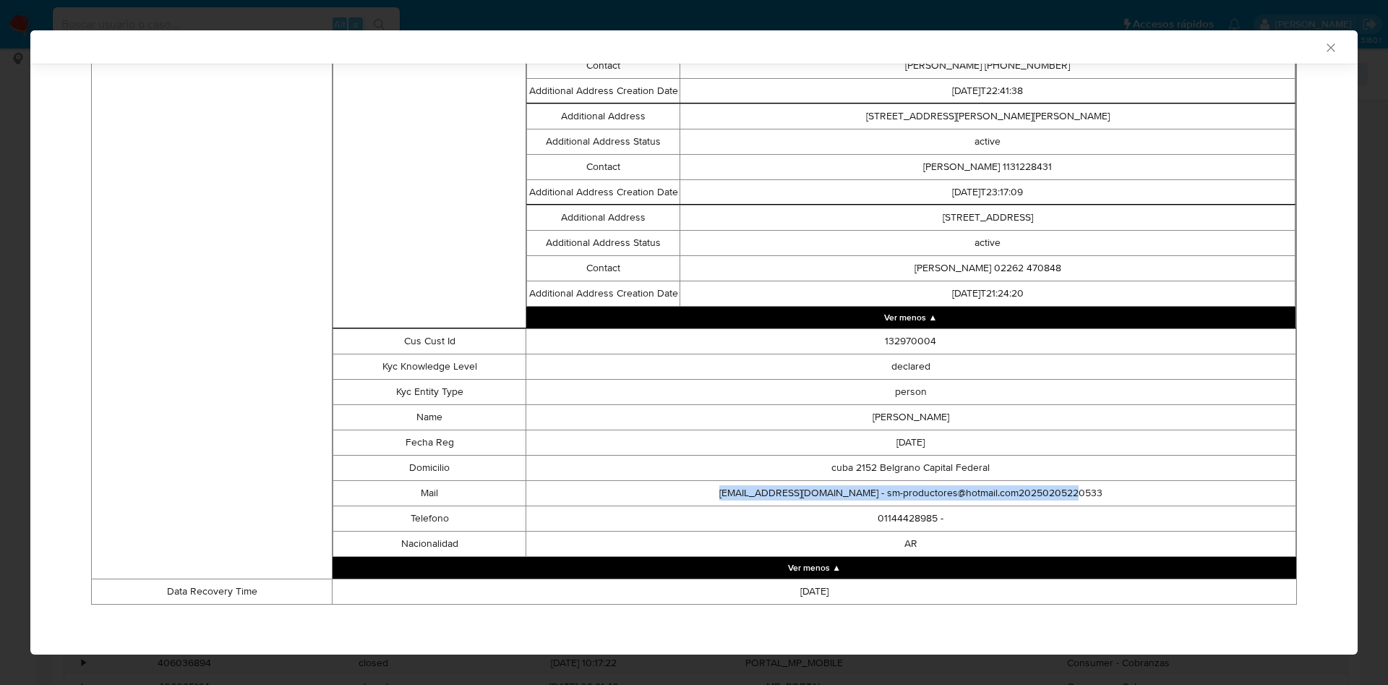
drag, startPoint x: 718, startPoint y: 493, endPoint x: 1064, endPoint y: 497, distance: 346.4
click at [1064, 497] on td "sm-productores@hotmail.com - sm-productores@hotmail.com20250205220533" at bounding box center [911, 492] width 770 height 25
click at [834, 520] on td "01144428985 -" at bounding box center [911, 517] width 770 height 25
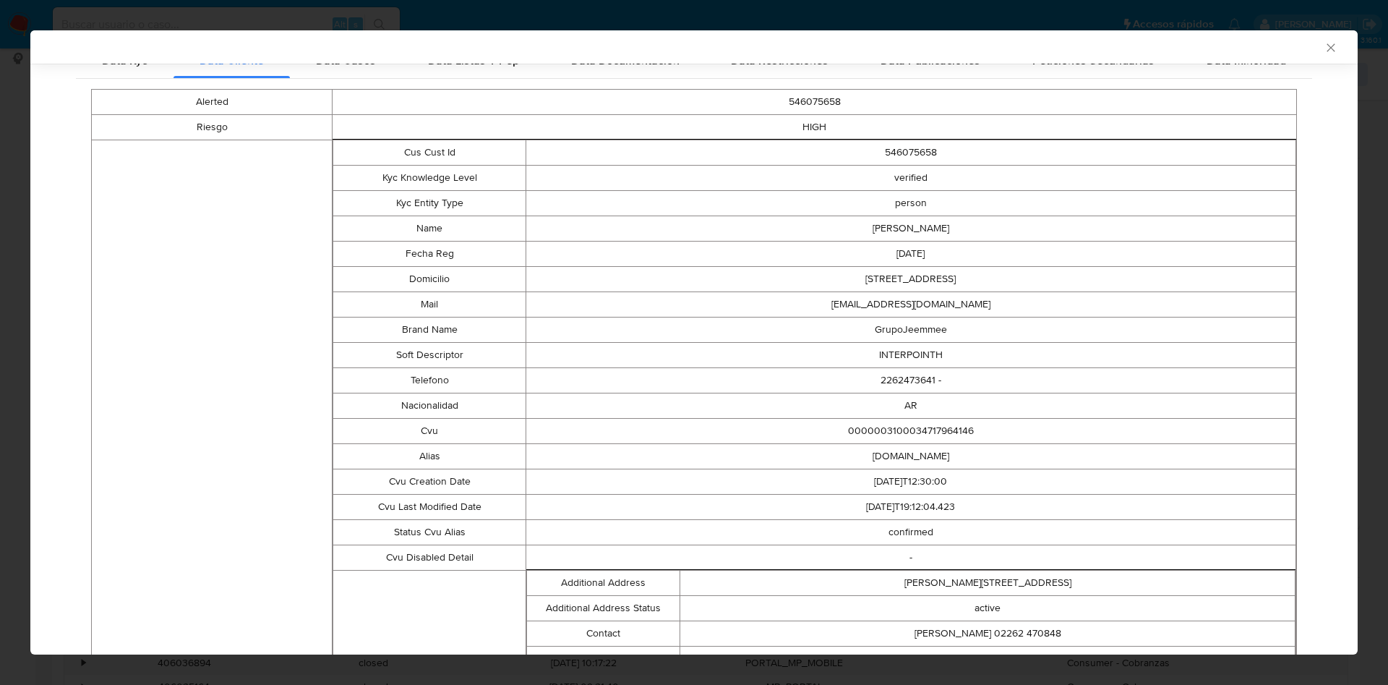
scroll to position [0, 0]
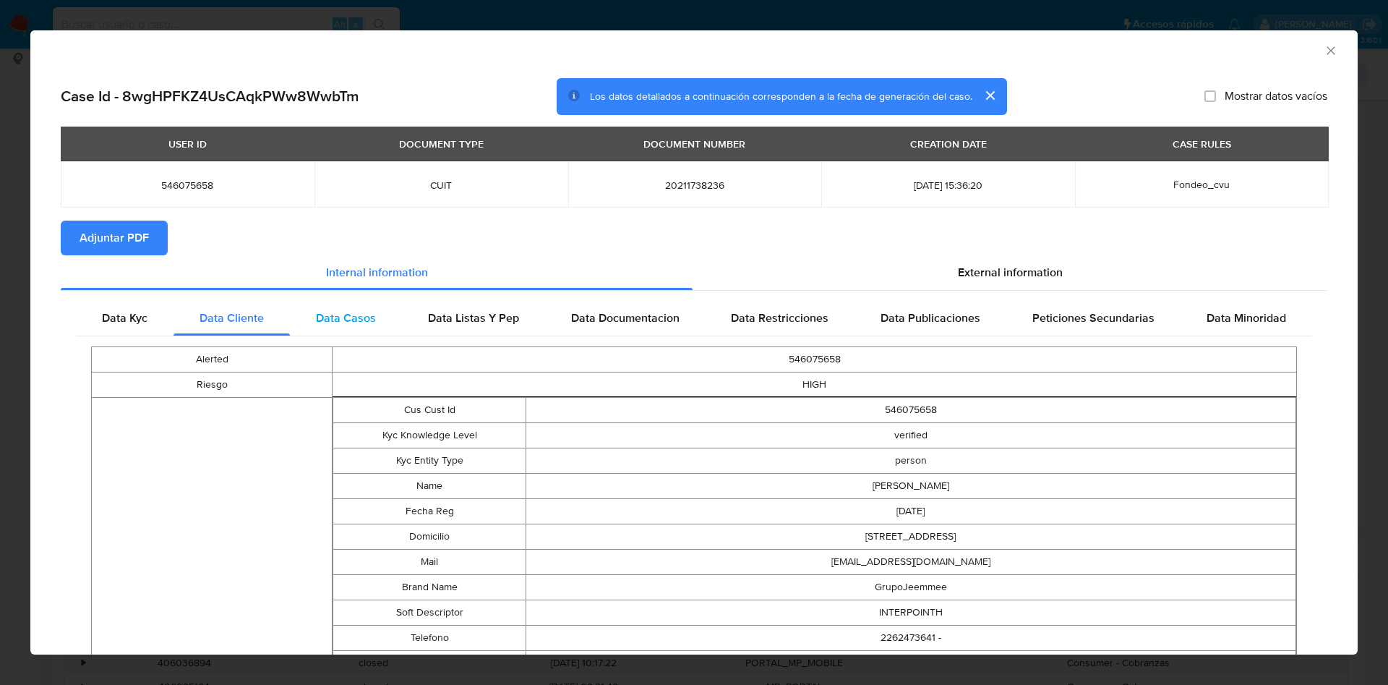
click at [344, 312] on span "Data Casos" at bounding box center [346, 317] width 60 height 17
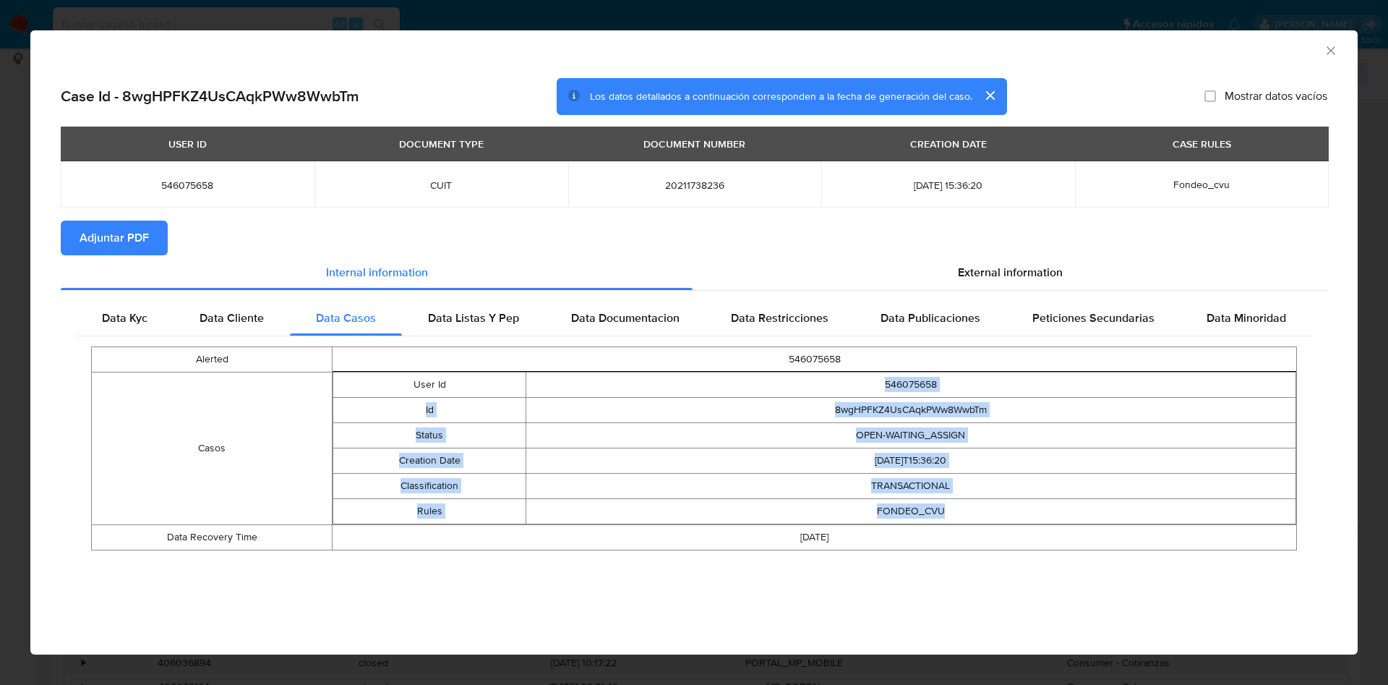
drag, startPoint x: 904, startPoint y: 411, endPoint x: 950, endPoint y: 503, distance: 102.8
click at [950, 503] on tbody "User Id 546075658 Id 8wgHPFKZ4UsCAqkPWw8WwbTm Status OPEN-WAITING_ASSIGN Creati…" at bounding box center [814, 448] width 963 height 152
click at [950, 505] on td "FONDEO_CVU" at bounding box center [911, 510] width 770 height 25
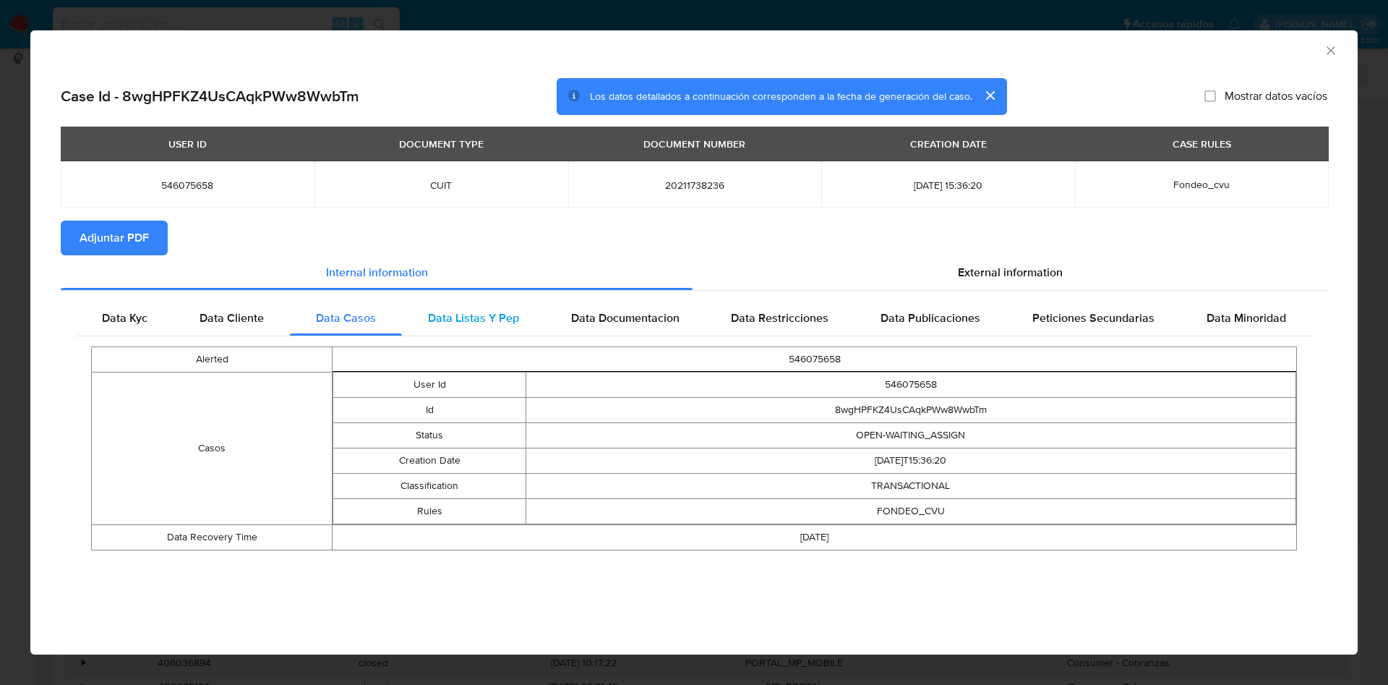
click at [472, 330] on div "Data Listas Y Pep" at bounding box center [473, 318] width 143 height 35
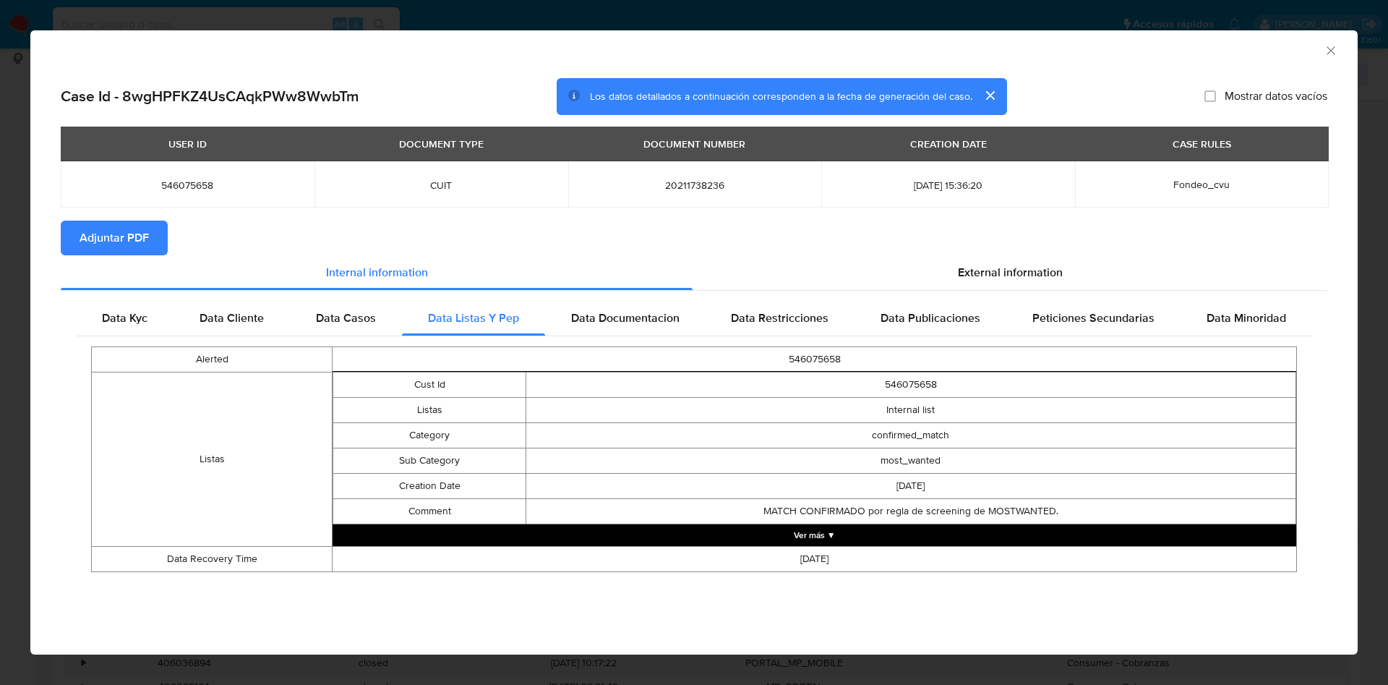
click at [845, 523] on td "MATCH CONFIRMADO por regla de screening de MOSTWANTED." at bounding box center [911, 510] width 770 height 25
click at [842, 529] on button "Ver más ▼" at bounding box center [815, 535] width 964 height 22
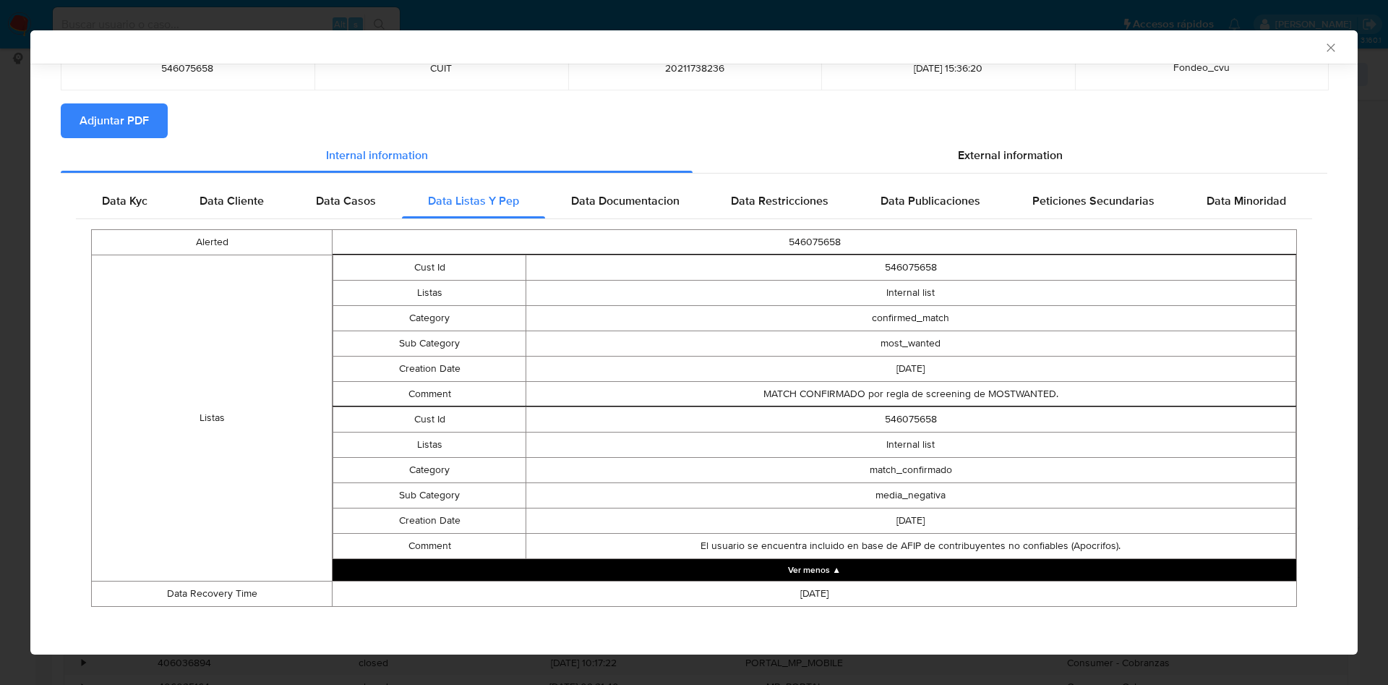
scroll to position [116, 0]
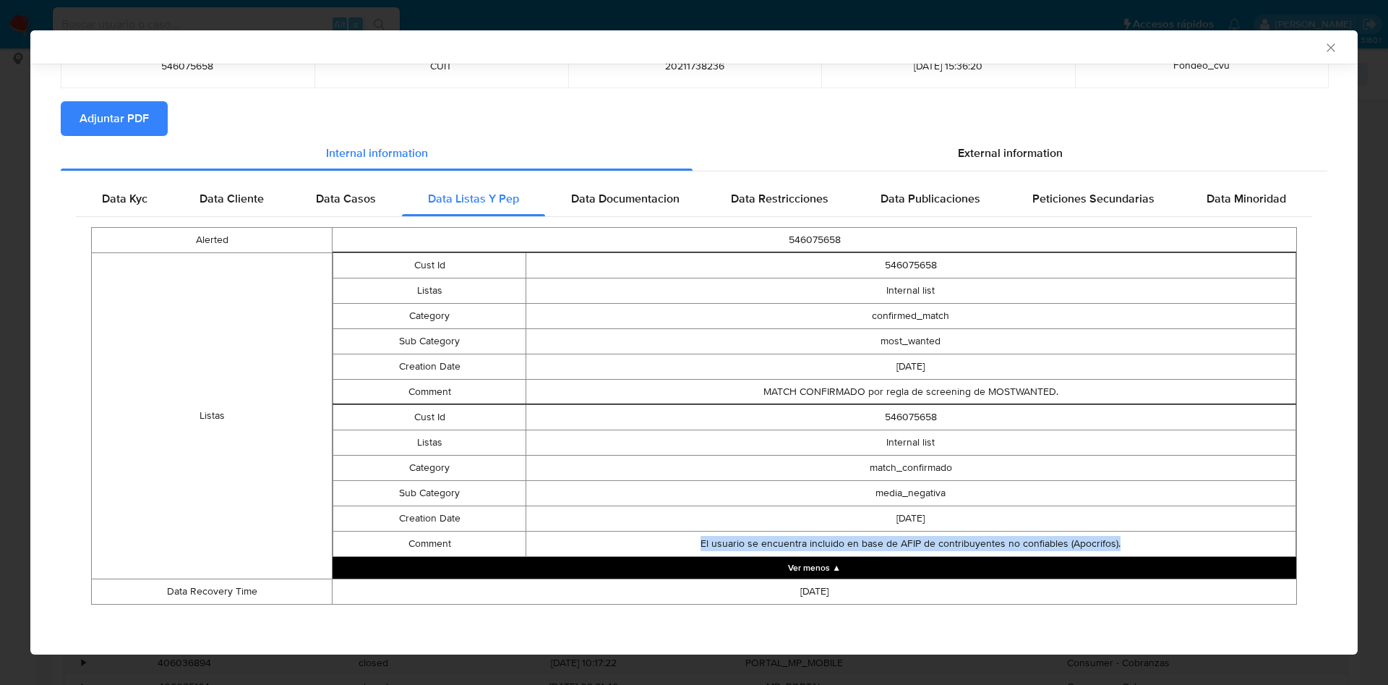
drag, startPoint x: 683, startPoint y: 549, endPoint x: 1177, endPoint y: 550, distance: 494.6
click at [1177, 550] on td "El usuario se encuentra incluido en base de AFIP de contribuyentes no confiable…" at bounding box center [911, 543] width 770 height 25
click at [1119, 542] on td "El usuario se encuentra incluido en base de AFIP de contribuyentes no confiable…" at bounding box center [911, 543] width 770 height 25
click at [1006, 393] on td "MATCH CONFIRMADO por regla de screening de MOSTWANTED." at bounding box center [911, 391] width 770 height 25
click at [615, 196] on span "Data Documentacion" at bounding box center [625, 198] width 108 height 17
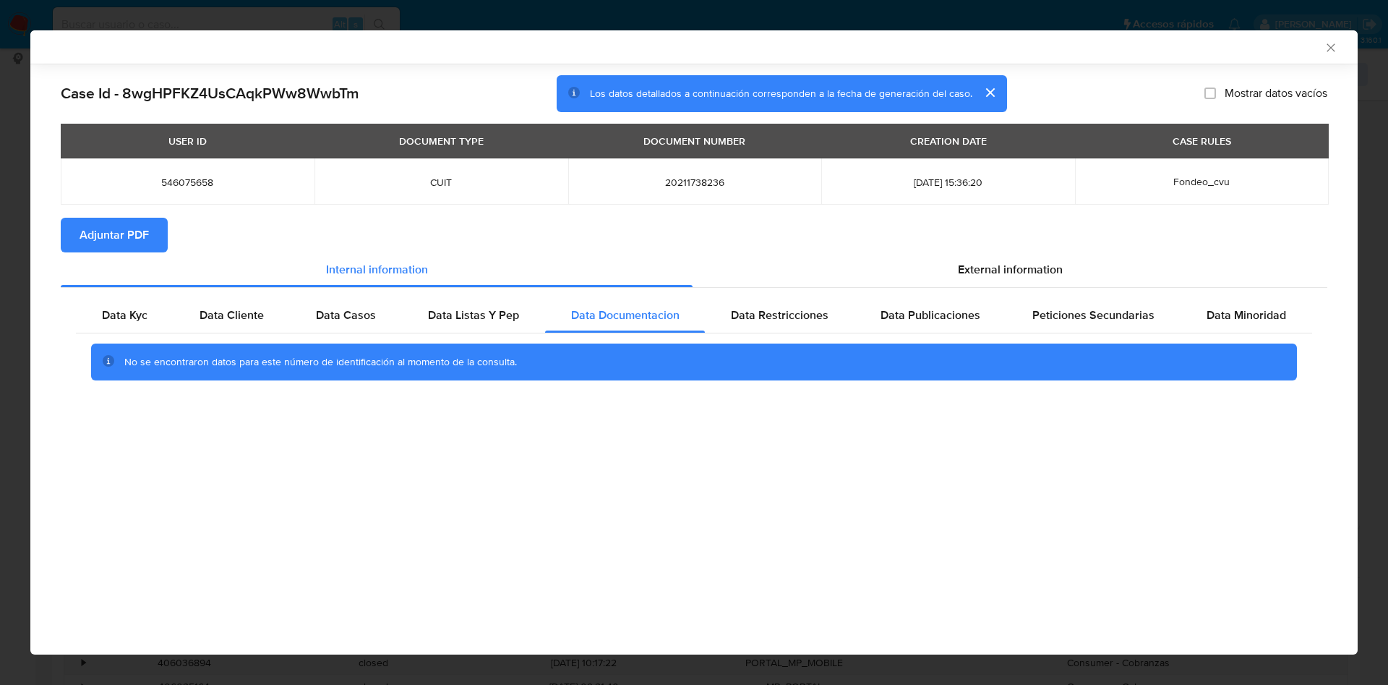
scroll to position [0, 0]
click at [785, 305] on div "Data Restricciones" at bounding box center [780, 315] width 150 height 35
click at [902, 305] on div "Data Publicaciones" at bounding box center [931, 315] width 152 height 35
click at [1103, 315] on span "Peticiones Secundarias" at bounding box center [1094, 315] width 122 height 17
click at [966, 230] on section "Adjuntar PDF" at bounding box center [694, 235] width 1267 height 35
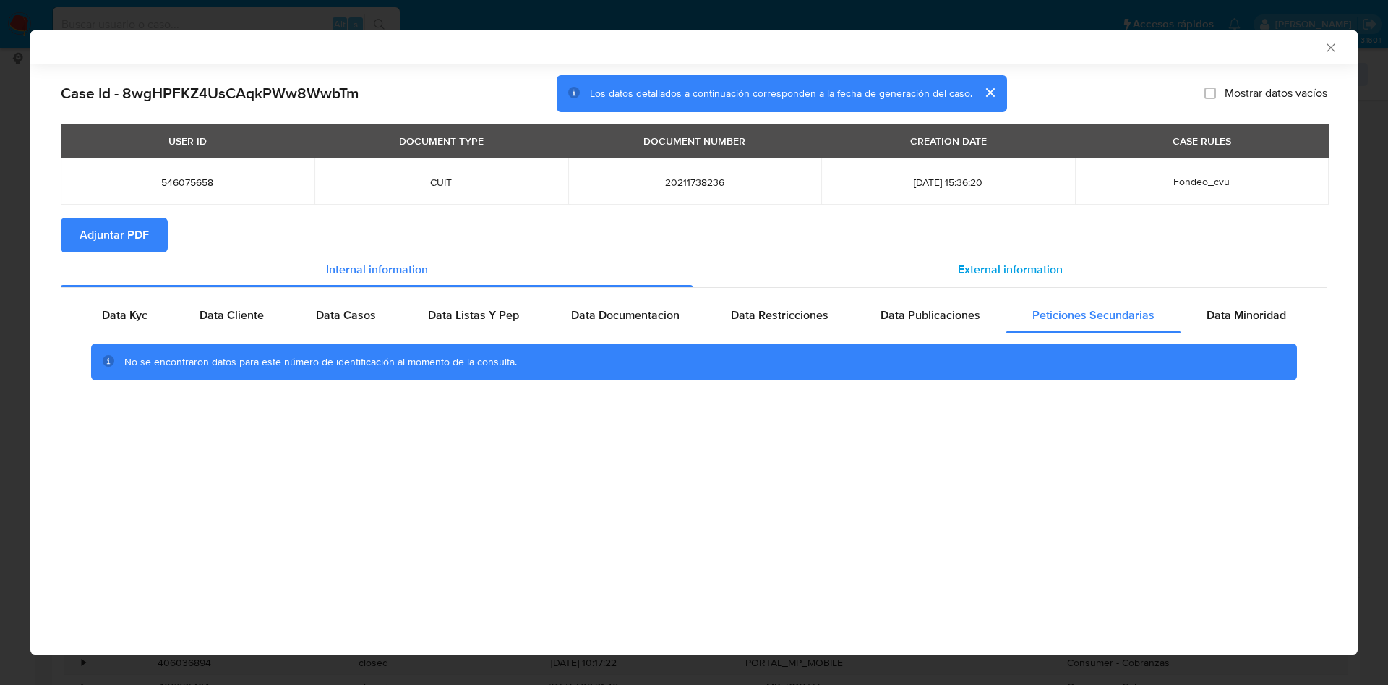
click at [997, 272] on span "External information" at bounding box center [1010, 269] width 105 height 17
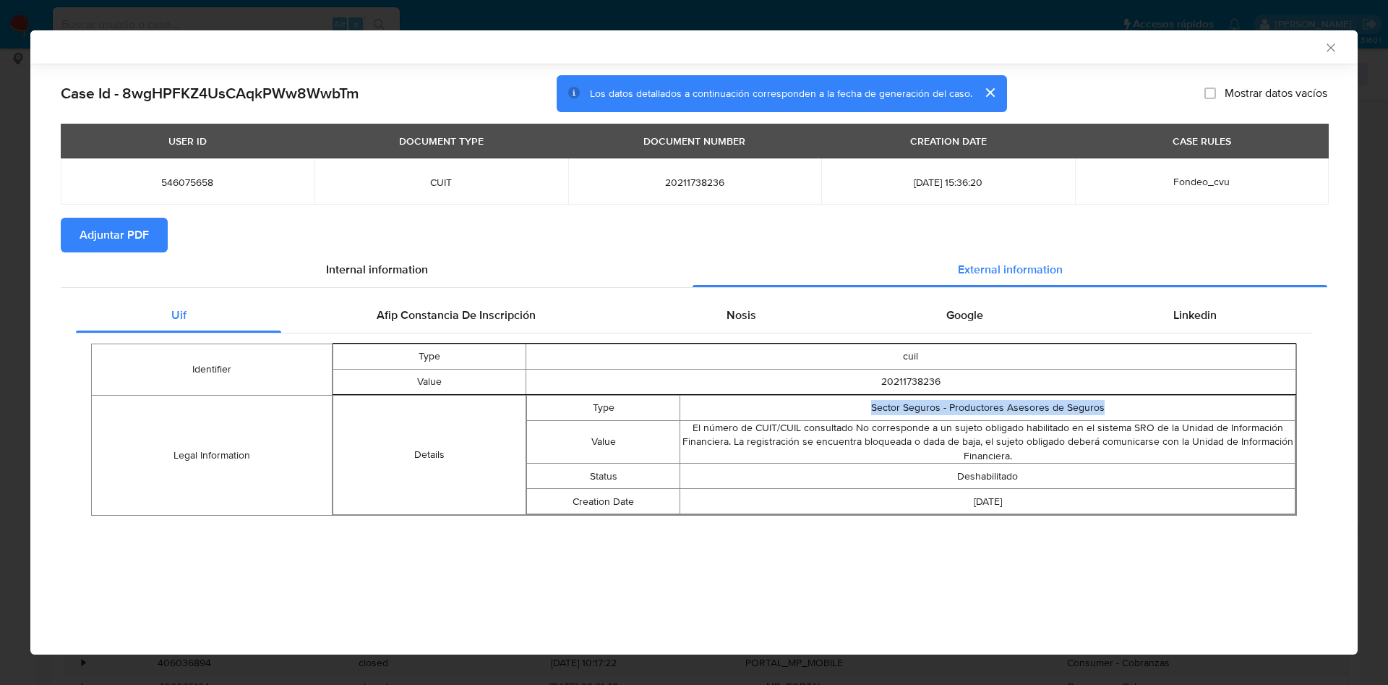
drag, startPoint x: 842, startPoint y: 402, endPoint x: 1217, endPoint y: 408, distance: 374.6
click at [1217, 408] on td "Sector Seguros - Productores Asesores de Seguros" at bounding box center [987, 407] width 615 height 25
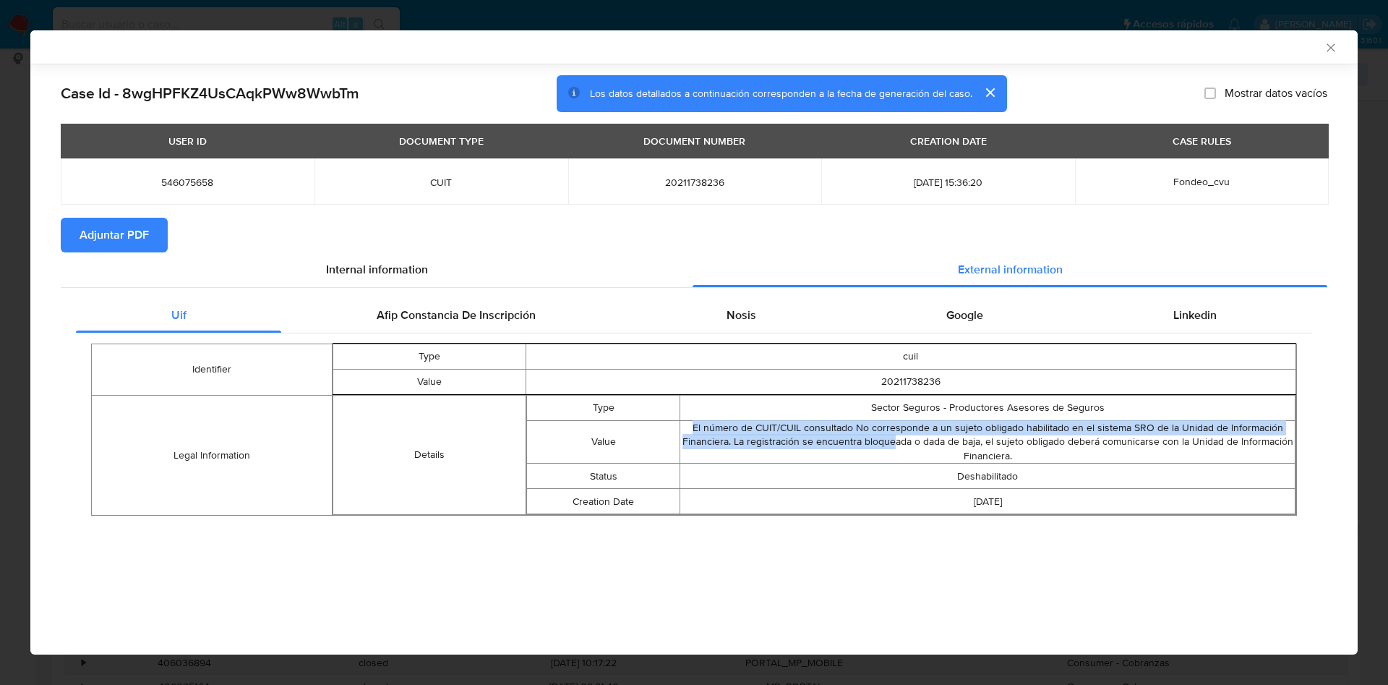
drag, startPoint x: 689, startPoint y: 427, endPoint x: 895, endPoint y: 448, distance: 207.2
click at [895, 448] on td "El número de CUIT/CUIL consultado No corresponde a un sujeto obligado habilitad…" at bounding box center [987, 441] width 615 height 43
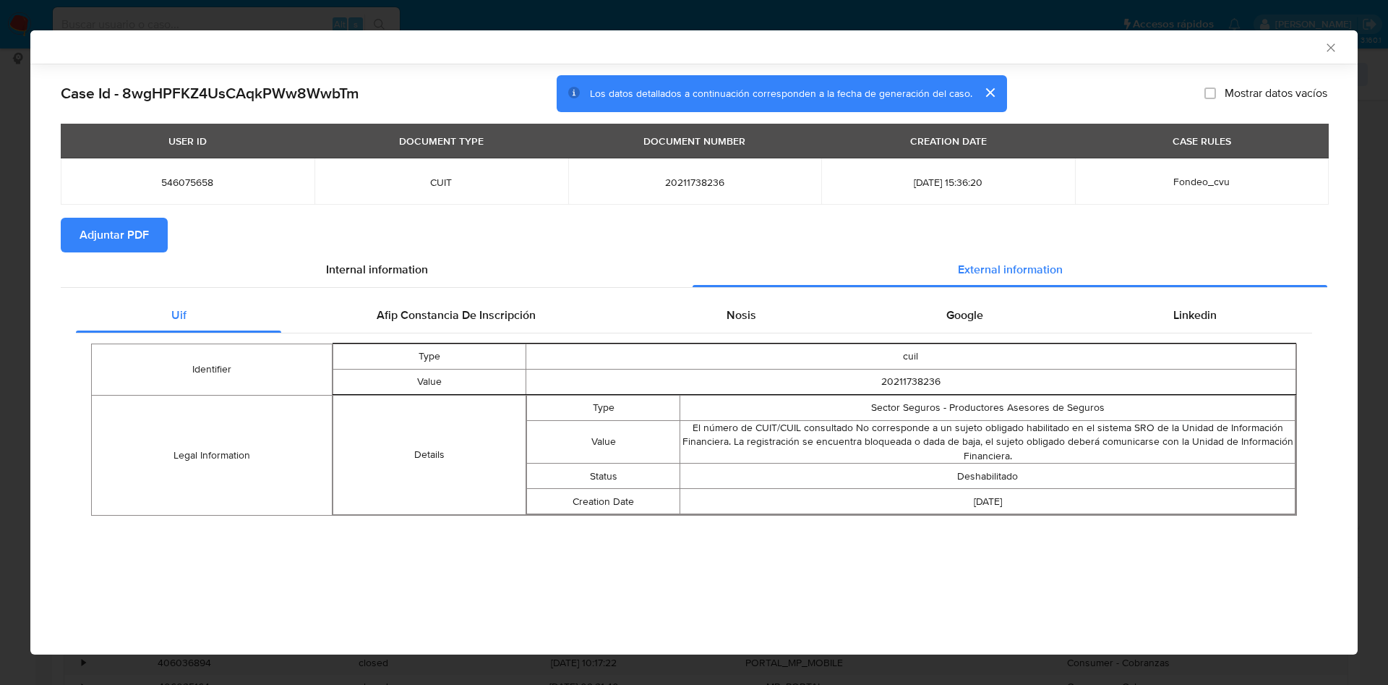
click at [885, 450] on td "El número de CUIT/CUIL consultado No corresponde a un sujeto obligado habilitad…" at bounding box center [987, 441] width 615 height 43
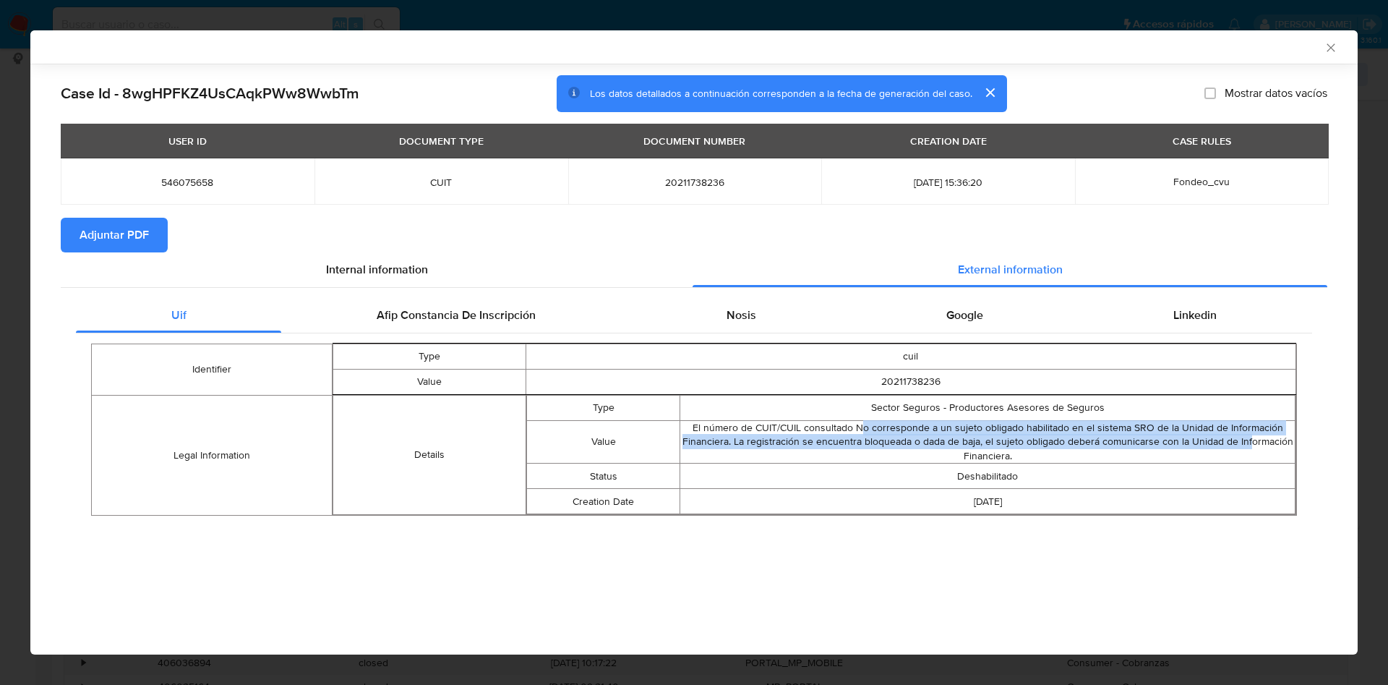
drag, startPoint x: 864, startPoint y: 431, endPoint x: 1200, endPoint y: 445, distance: 335.8
click at [1252, 443] on td "El número de CUIT/CUIL consultado No corresponde a un sujeto obligado habilitad…" at bounding box center [987, 441] width 615 height 43
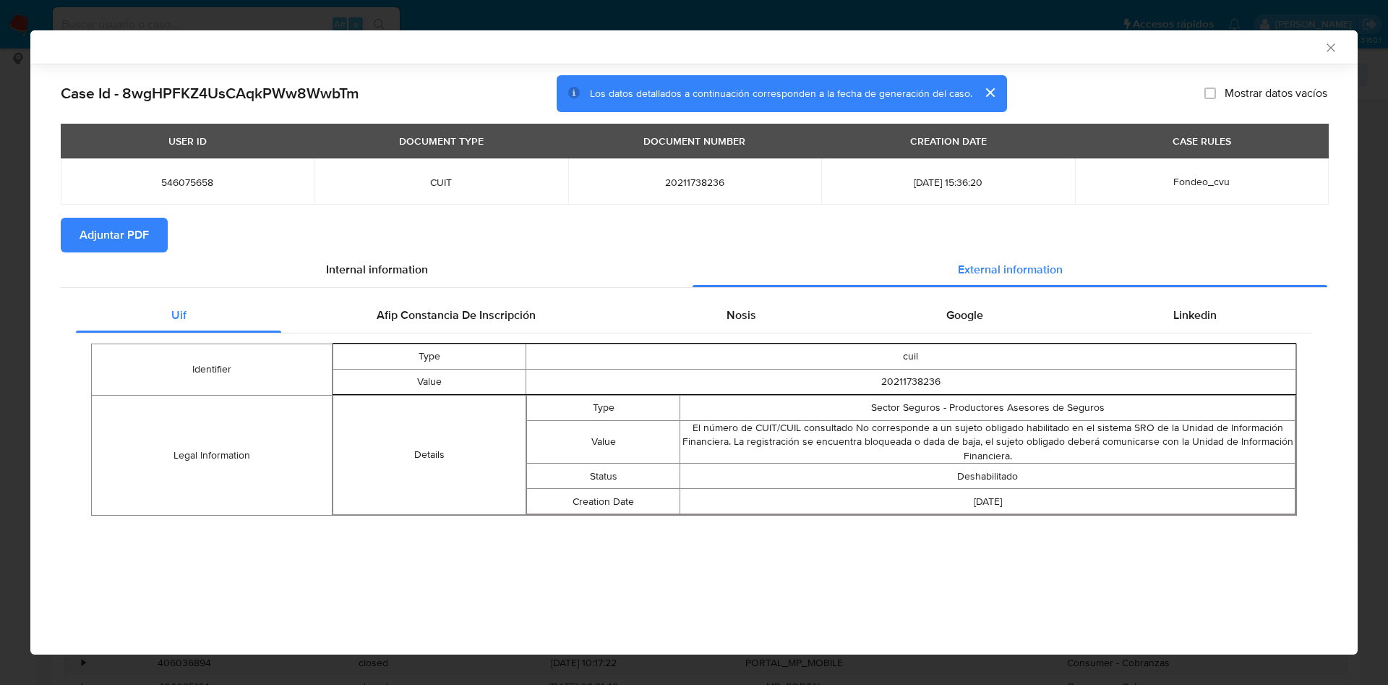
click at [916, 453] on td "El número de CUIT/CUIL consultado No corresponde a un sujeto obligado habilitad…" at bounding box center [987, 441] width 615 height 43
drag, startPoint x: 902, startPoint y: 408, endPoint x: 1137, endPoint y: 409, distance: 235.7
click at [1137, 409] on td "Sector Seguros - Productores Asesores de Seguros" at bounding box center [987, 407] width 615 height 25
copy td "Sector Seguros - Productores Asesores de Seguros"
drag, startPoint x: 935, startPoint y: 471, endPoint x: 900, endPoint y: 450, distance: 40.5
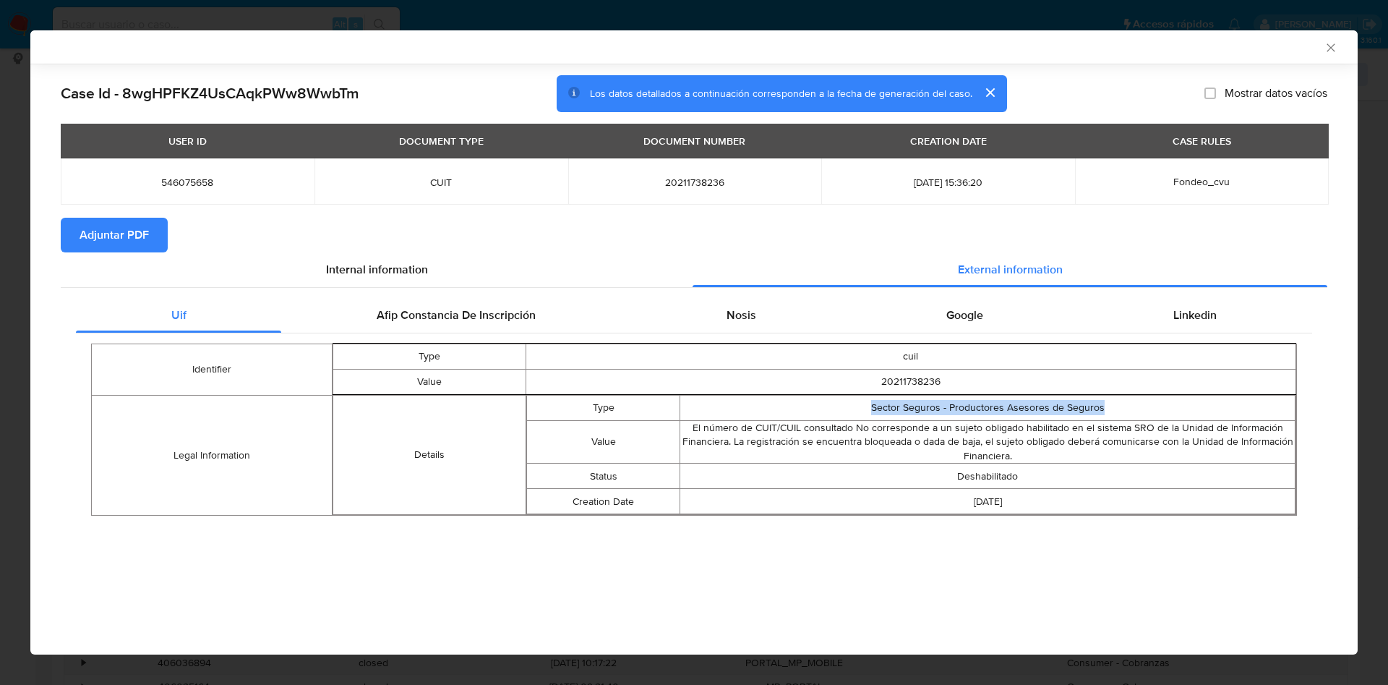
click at [935, 471] on td "Deshabilitado" at bounding box center [987, 475] width 615 height 25
drag, startPoint x: 732, startPoint y: 443, endPoint x: 758, endPoint y: 443, distance: 25.3
click at [758, 443] on td "El número de CUIT/CUIL consultado No corresponde a un sujeto obligado habilitad…" at bounding box center [987, 441] width 615 height 43
click at [752, 449] on td "El número de CUIT/CUIL consultado No corresponde a un sujeto obligado habilitad…" at bounding box center [987, 441] width 615 height 43
click at [768, 444] on td "El número de CUIT/CUIL consultado No corresponde a un sujeto obligado habilitad…" at bounding box center [987, 441] width 615 height 43
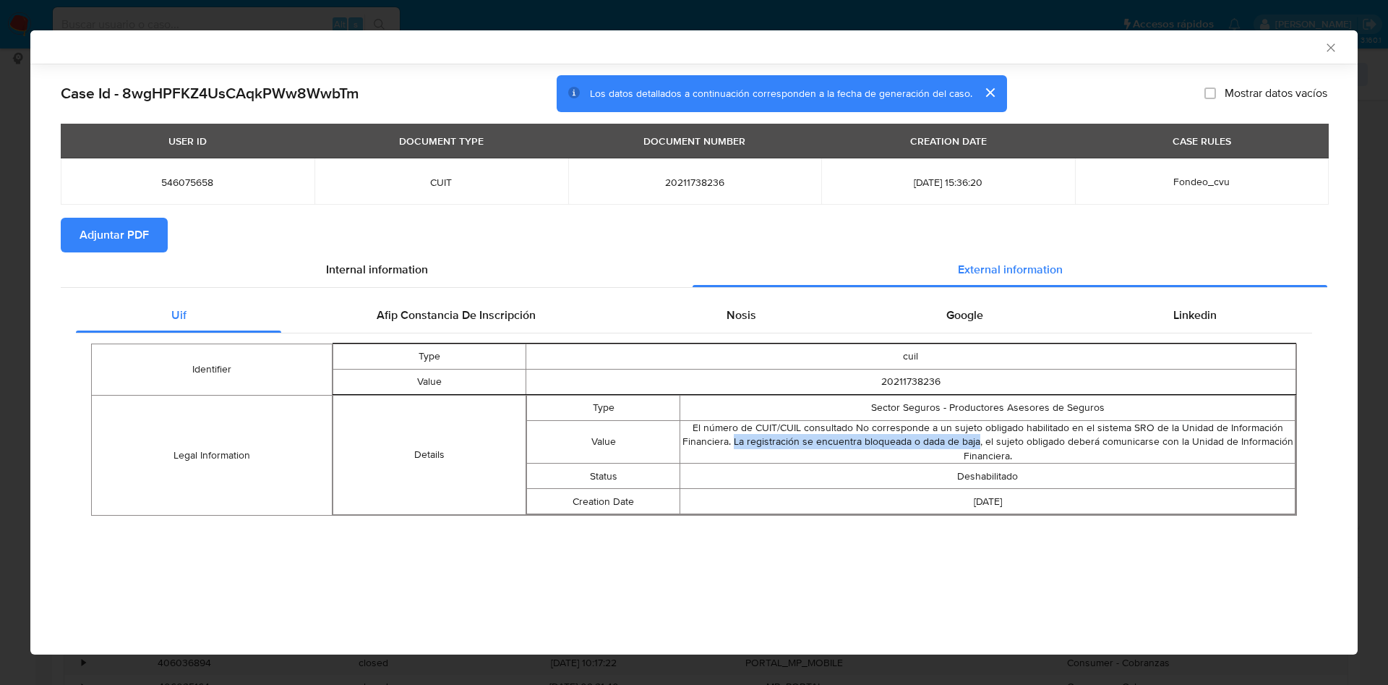
drag, startPoint x: 736, startPoint y: 441, endPoint x: 979, endPoint y: 443, distance: 242.9
click at [979, 443] on td "El número de CUIT/CUIL consultado No corresponde a un sujeto obligado habilitad…" at bounding box center [987, 441] width 615 height 43
copy td "La registración se encuentra bloqueada o dada de baja"
click at [383, 265] on span "Internal information" at bounding box center [377, 269] width 102 height 17
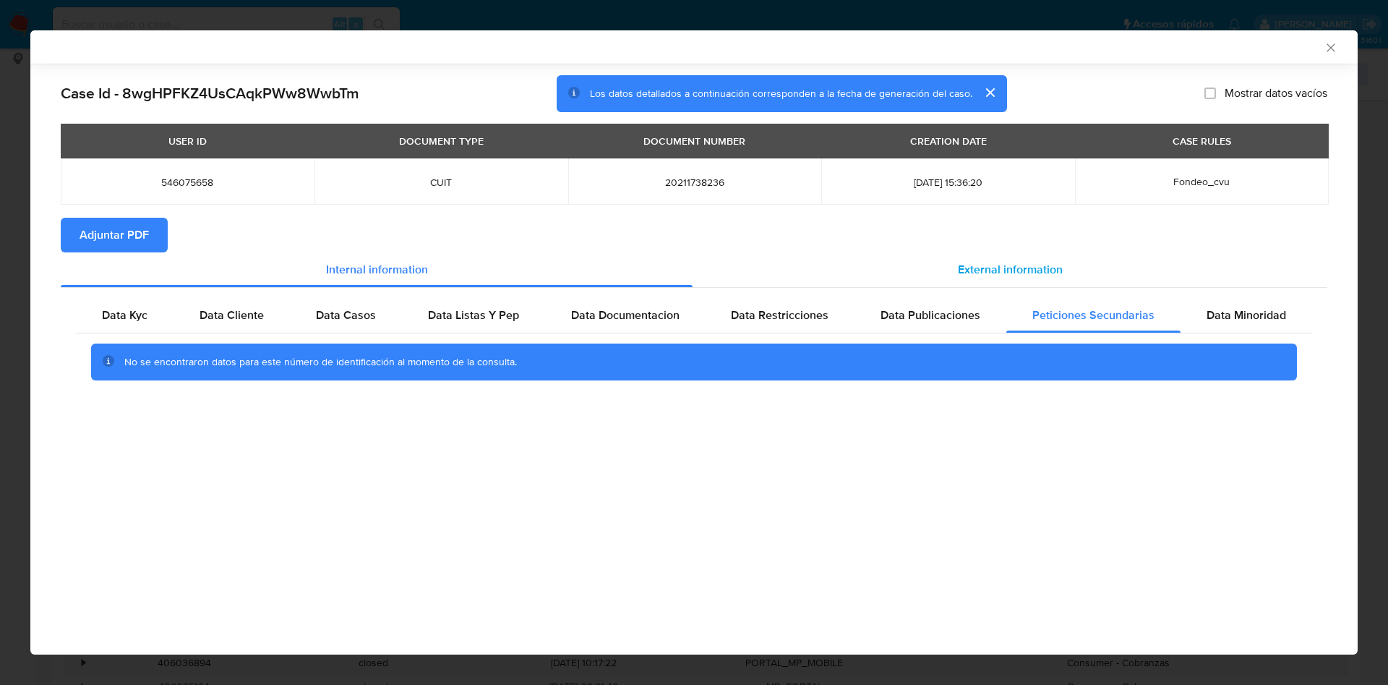
click at [970, 275] on span "External information" at bounding box center [1010, 269] width 105 height 17
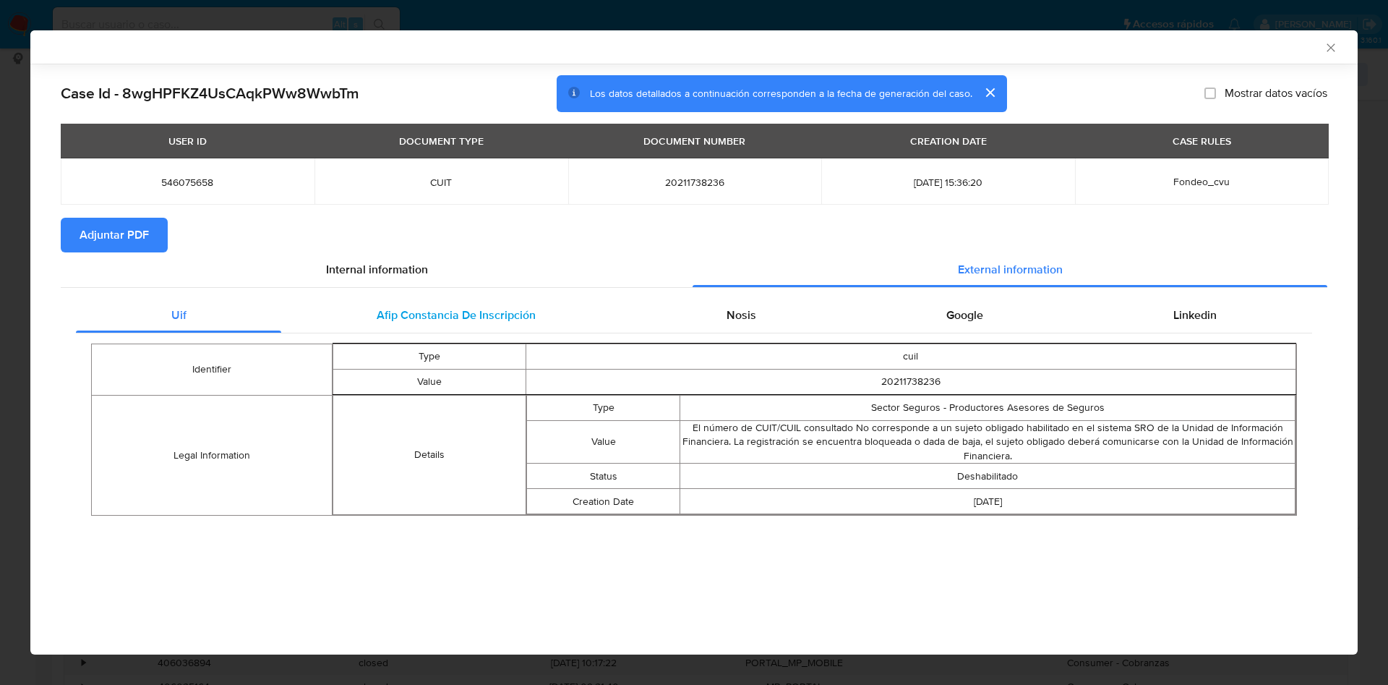
click at [431, 320] on span "Afip Constancia De Inscripción" at bounding box center [456, 315] width 159 height 17
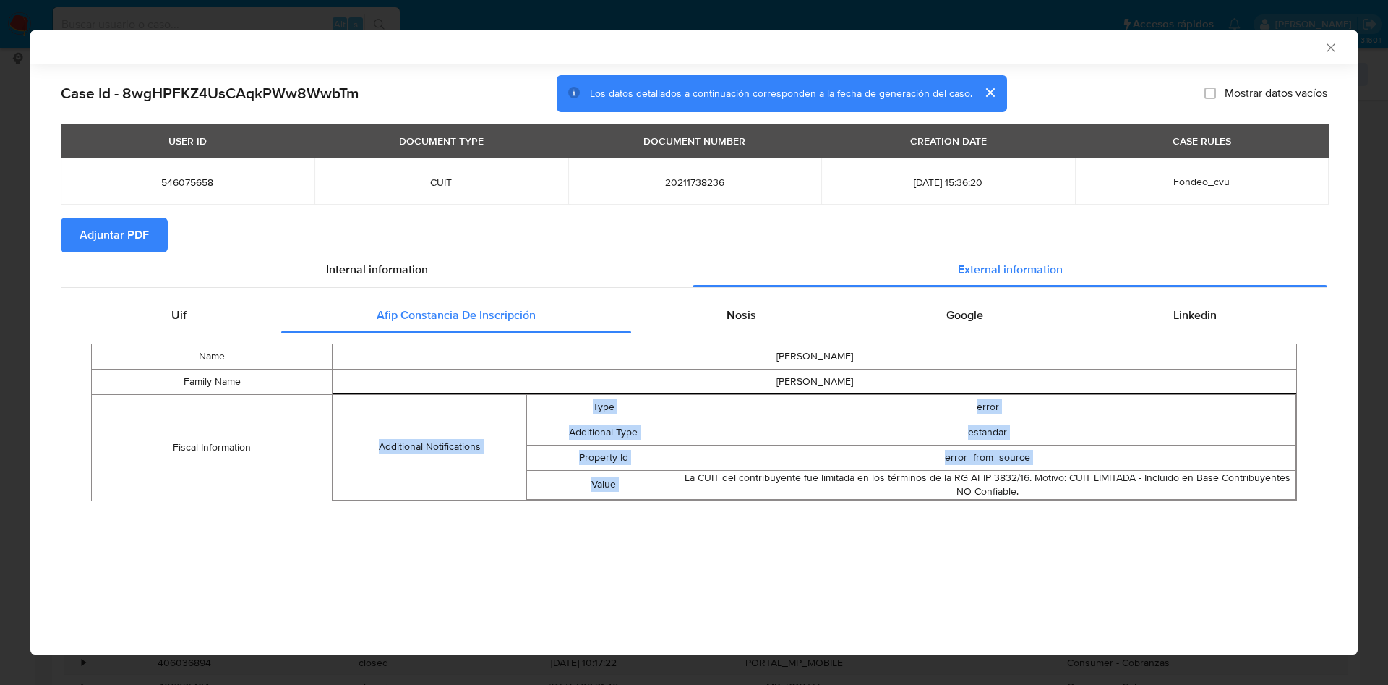
drag, startPoint x: 683, startPoint y: 473, endPoint x: 1087, endPoint y: 500, distance: 405.8
click at [1087, 500] on table "Name JULIO CESAR Family Name SCIOSCIA Fiscal Information Additional Notificatio…" at bounding box center [694, 422] width 1206 height 158
click at [769, 311] on div "Nosis" at bounding box center [741, 315] width 220 height 35
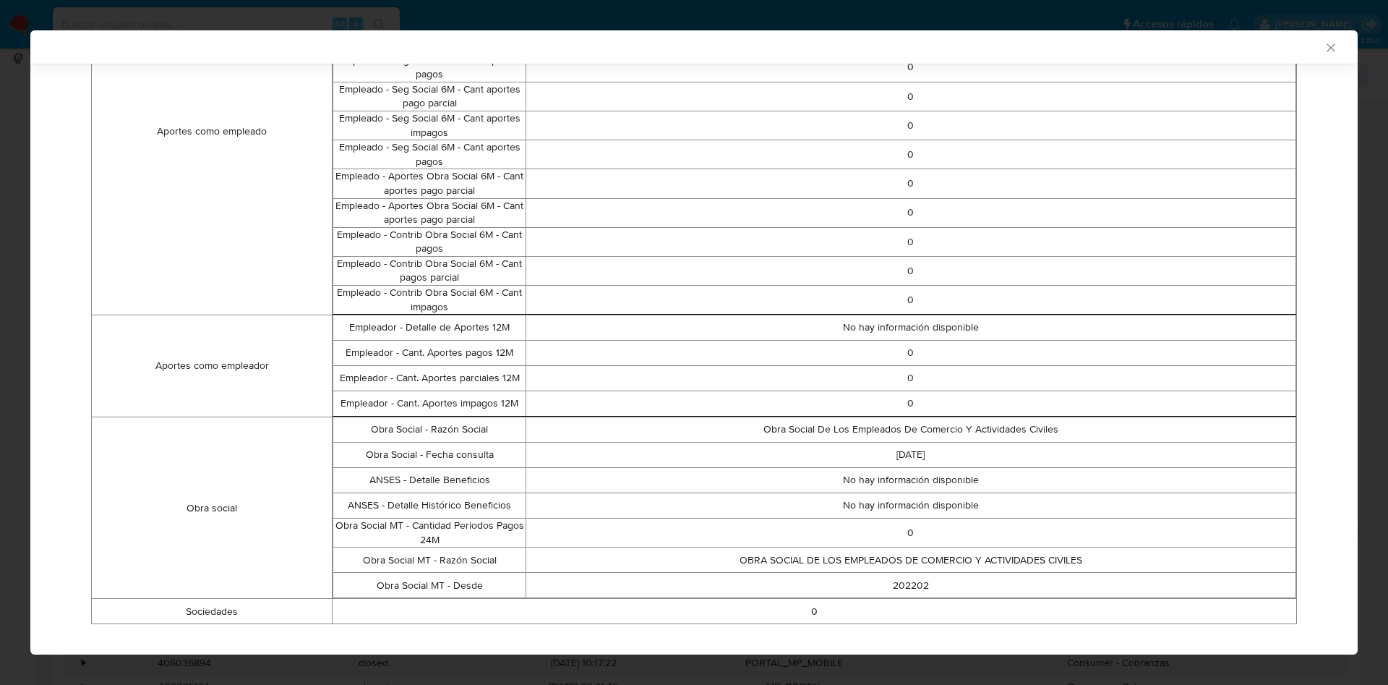
scroll to position [823, 0]
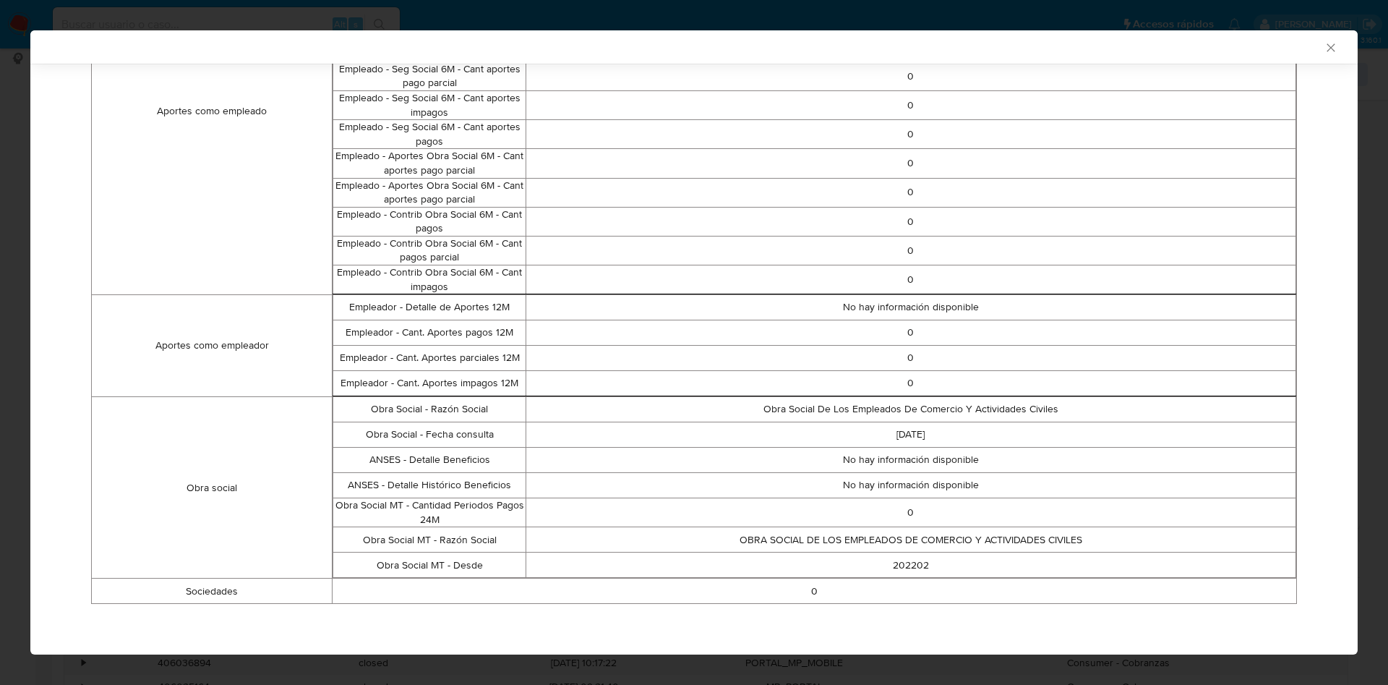
drag, startPoint x: 972, startPoint y: 328, endPoint x: 974, endPoint y: 355, distance: 26.8
click at [968, 335] on td "0" at bounding box center [911, 332] width 770 height 25
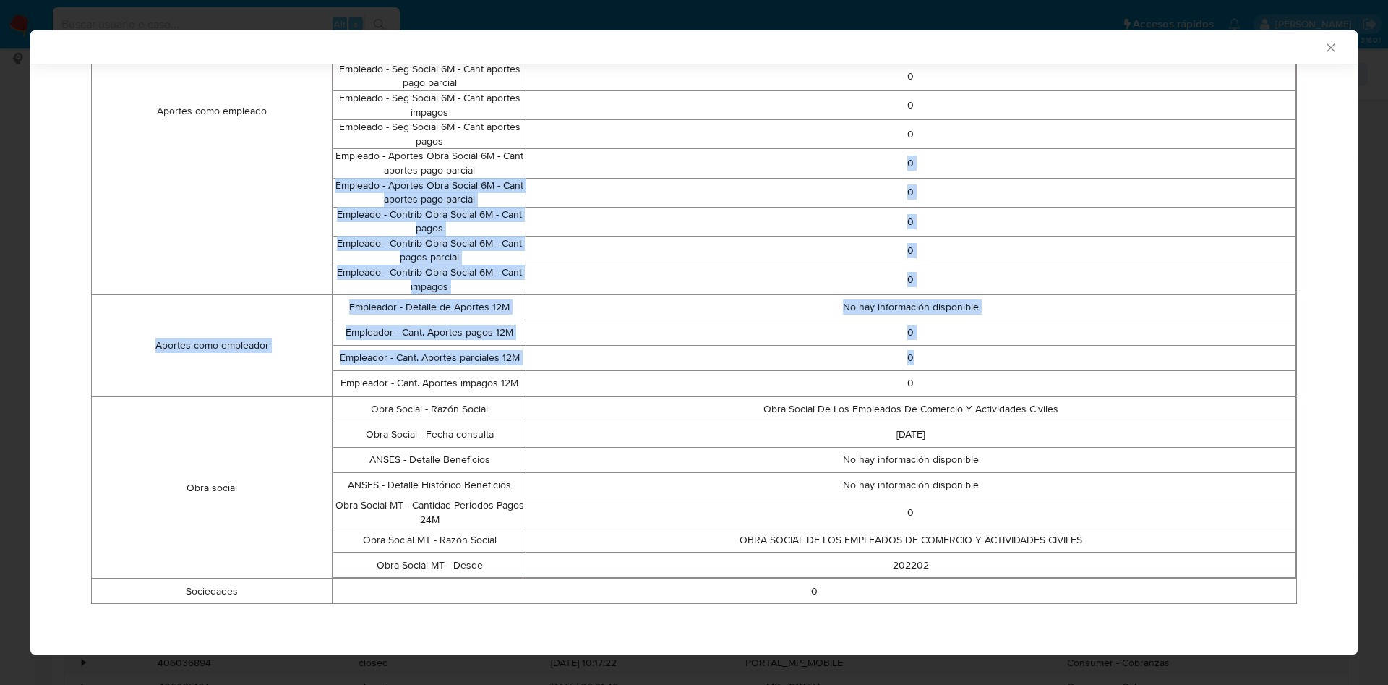
drag, startPoint x: 943, startPoint y: 354, endPoint x: 730, endPoint y: 152, distance: 293.1
click at [730, 152] on tbody "Datos personales Nombre JULIO CESAR Apellido SCIOSCIA DNI 21173823 ¿Es fallecid…" at bounding box center [694, 62] width 1205 height 1083
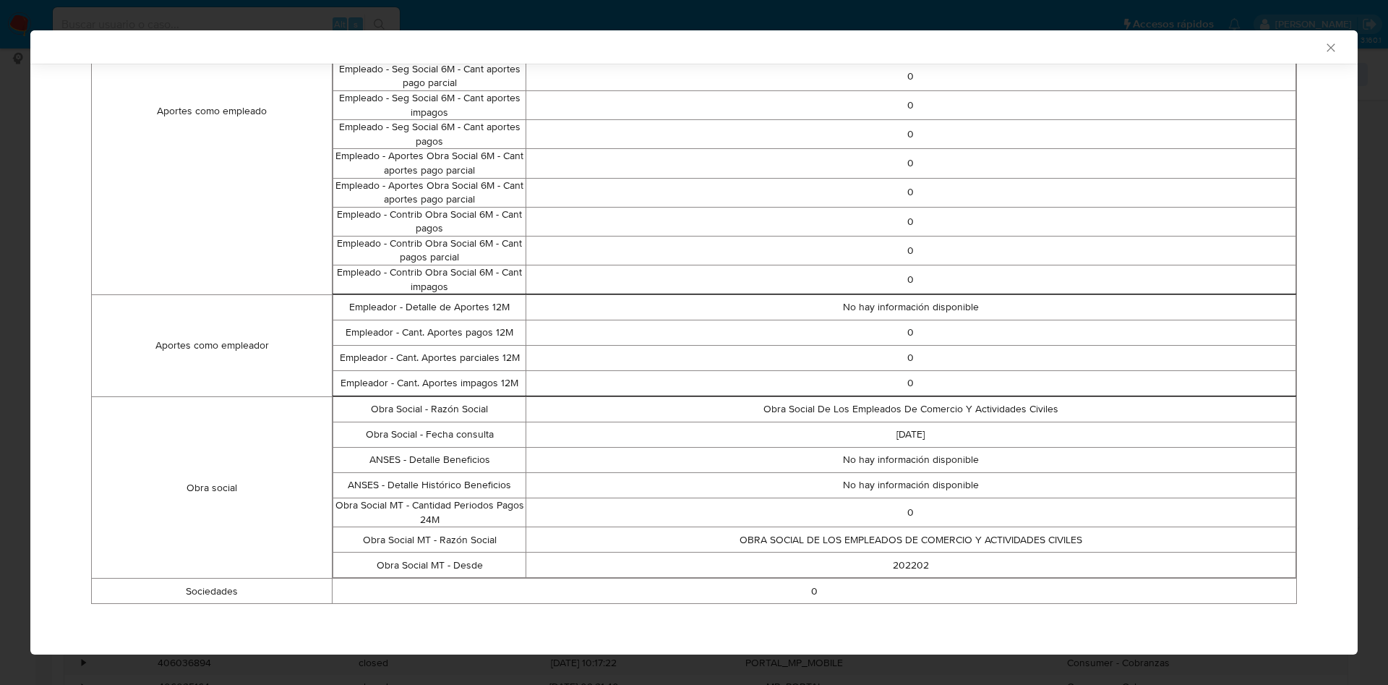
click at [820, 553] on td "202202" at bounding box center [911, 564] width 770 height 25
drag, startPoint x: 372, startPoint y: 594, endPoint x: 931, endPoint y: 601, distance: 558.9
click at [931, 601] on td "0" at bounding box center [815, 590] width 965 height 25
click at [927, 606] on div "Datos personales Nombre JULIO CESAR Apellido SCIOSCIA DNI 21173823 ¿Es fallecid…" at bounding box center [694, 63] width 1236 height 1104
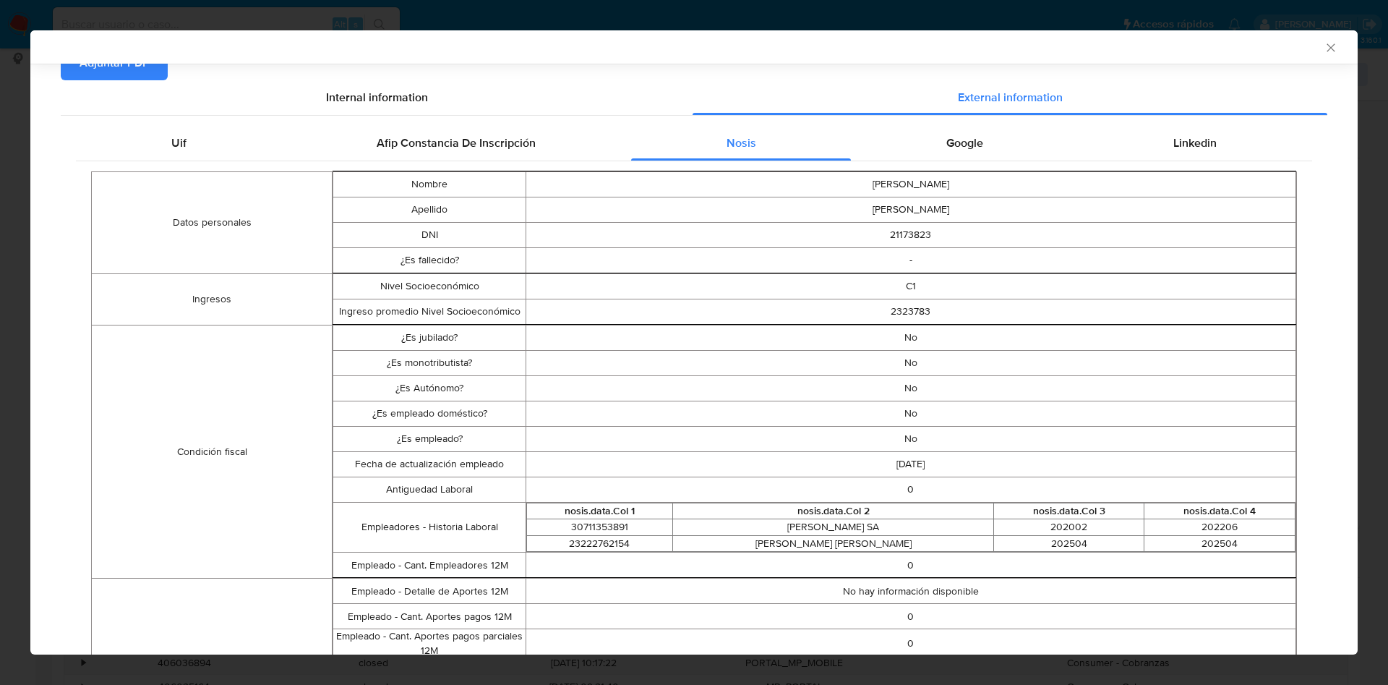
scroll to position [389, 0]
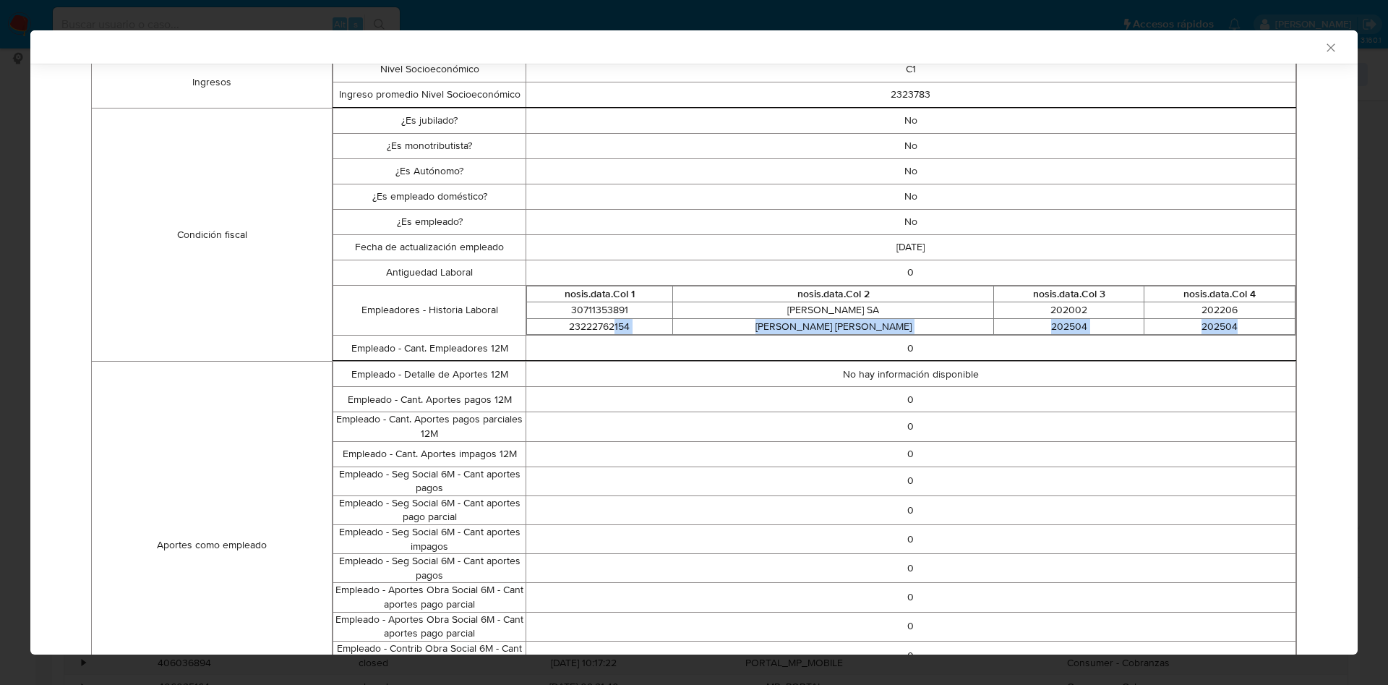
drag, startPoint x: 1227, startPoint y: 321, endPoint x: 613, endPoint y: 321, distance: 613.9
click at [613, 321] on tr "23222762154 SCIOSCIA MARIA ALEJANDRA 202504 202504" at bounding box center [910, 326] width 769 height 17
click at [918, 383] on td "No hay información disponible" at bounding box center [911, 374] width 770 height 25
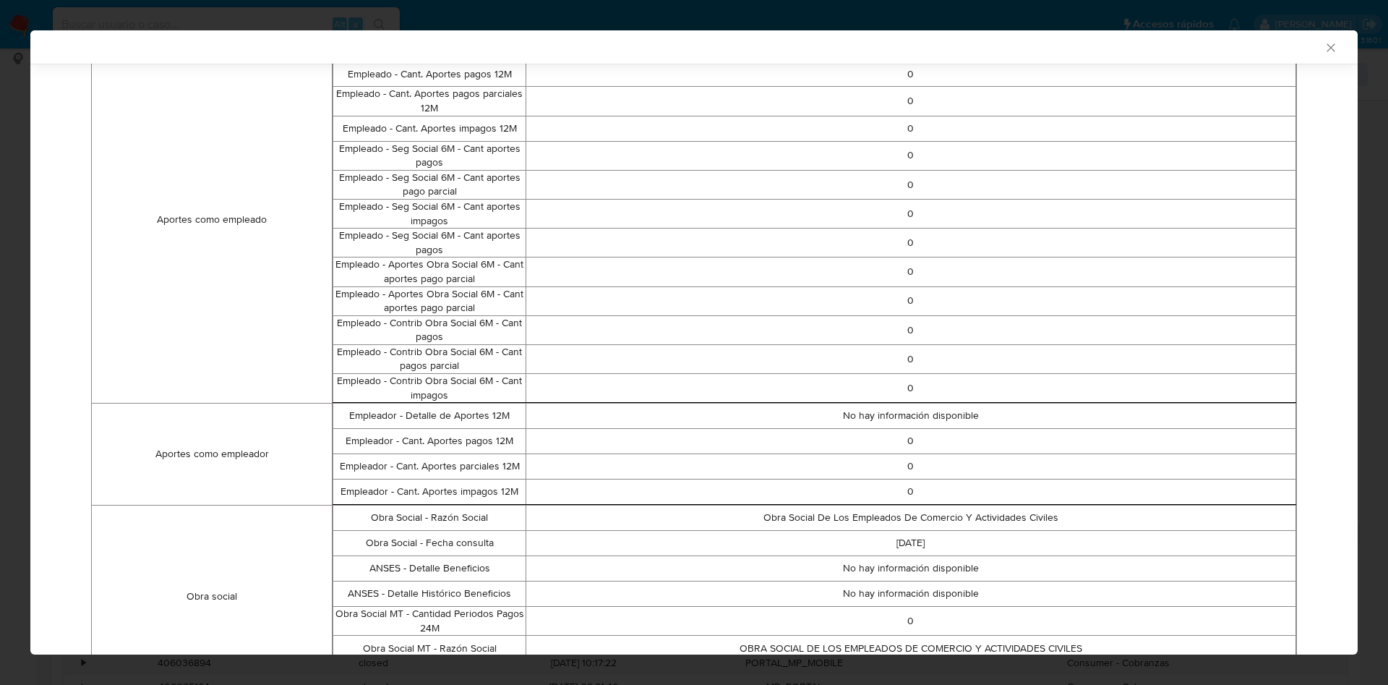
scroll to position [823, 0]
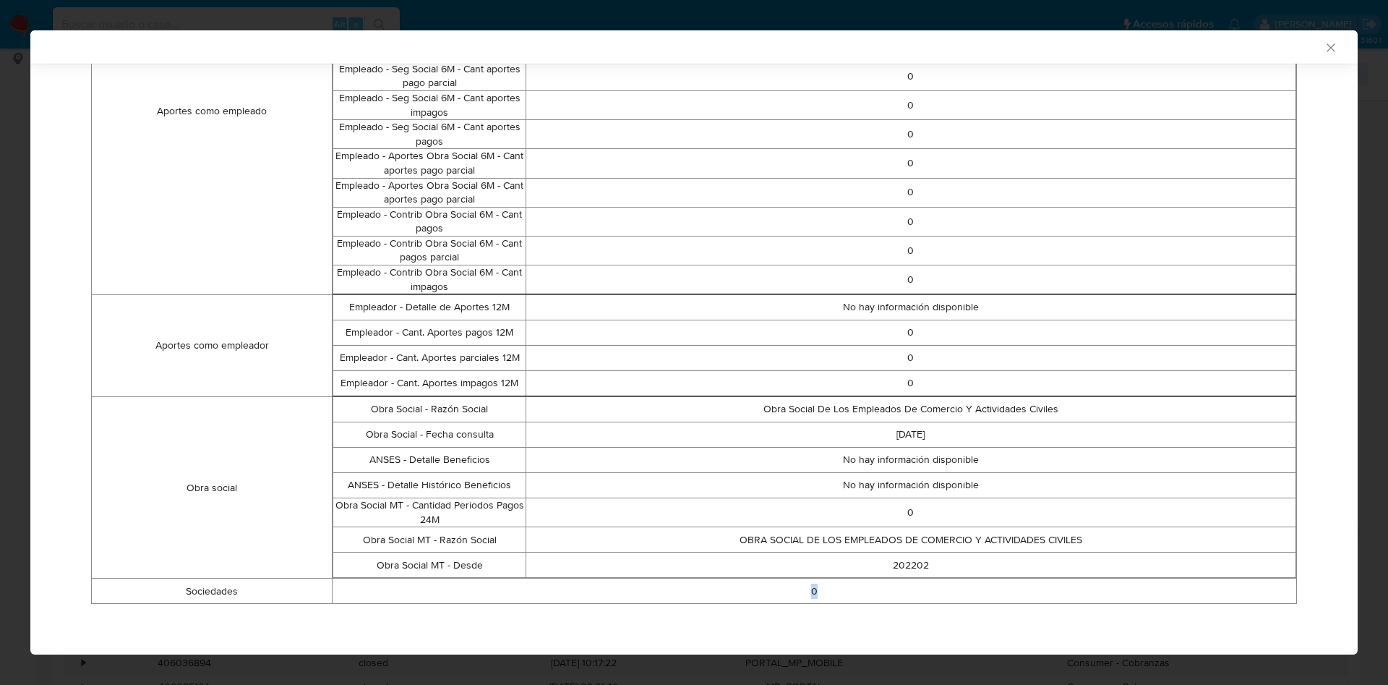
drag, startPoint x: 813, startPoint y: 590, endPoint x: 625, endPoint y: 594, distance: 188.7
click at [625, 594] on td "0" at bounding box center [815, 590] width 965 height 25
click at [653, 568] on td "202202" at bounding box center [911, 564] width 770 height 25
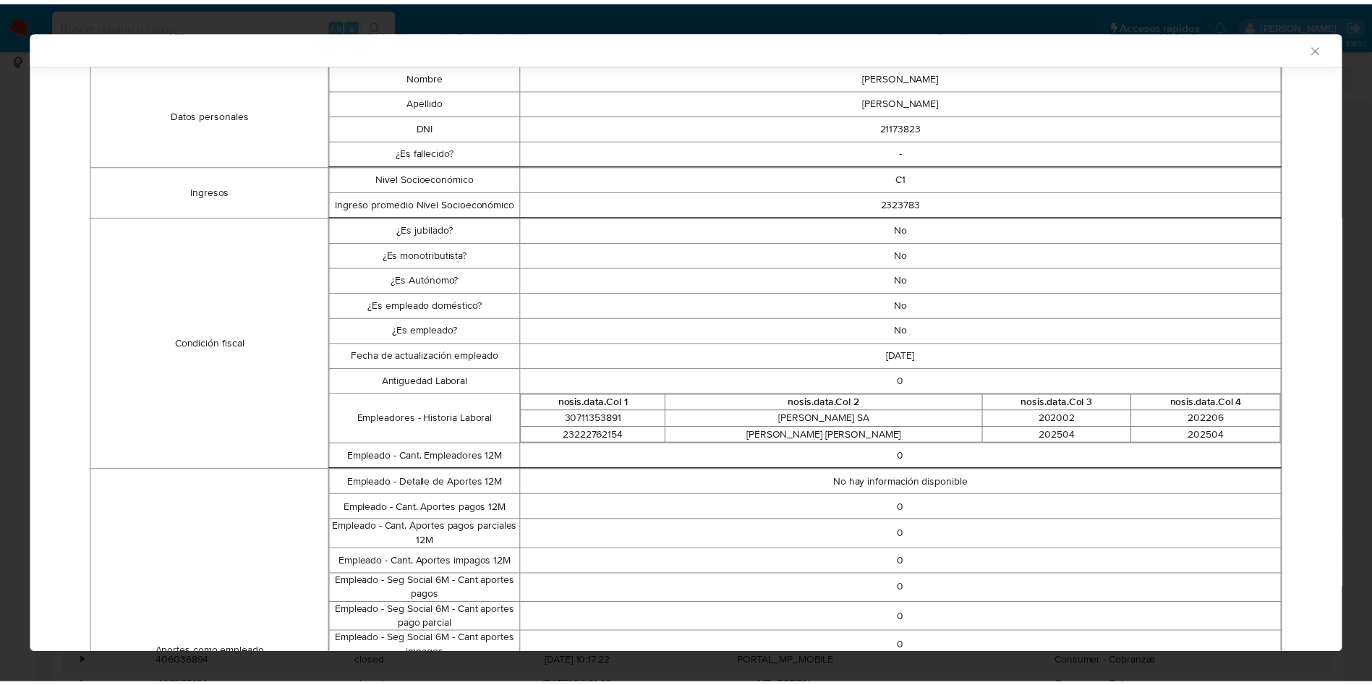
scroll to position [0, 0]
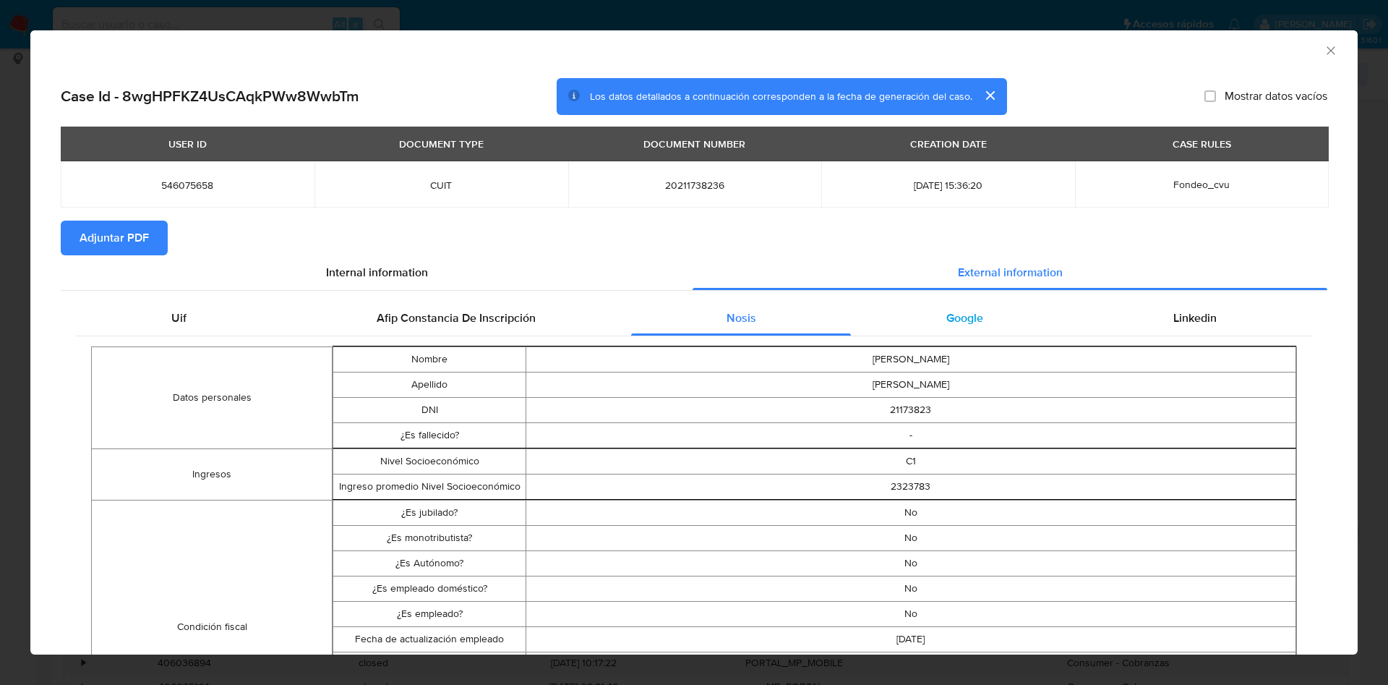
click at [966, 328] on div "Google" at bounding box center [964, 318] width 227 height 35
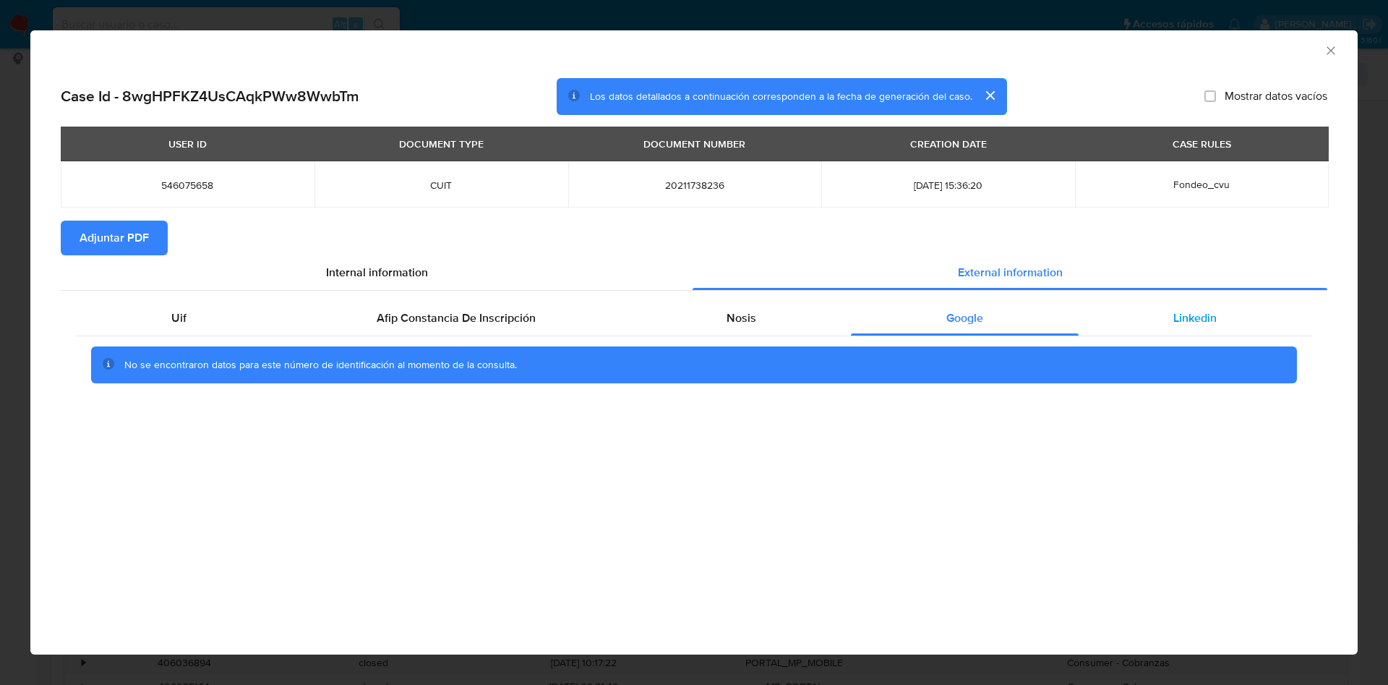
click at [1189, 334] on div "Linkedin" at bounding box center [1196, 318] width 234 height 35
click at [217, 323] on div "Uif" at bounding box center [178, 318] width 205 height 35
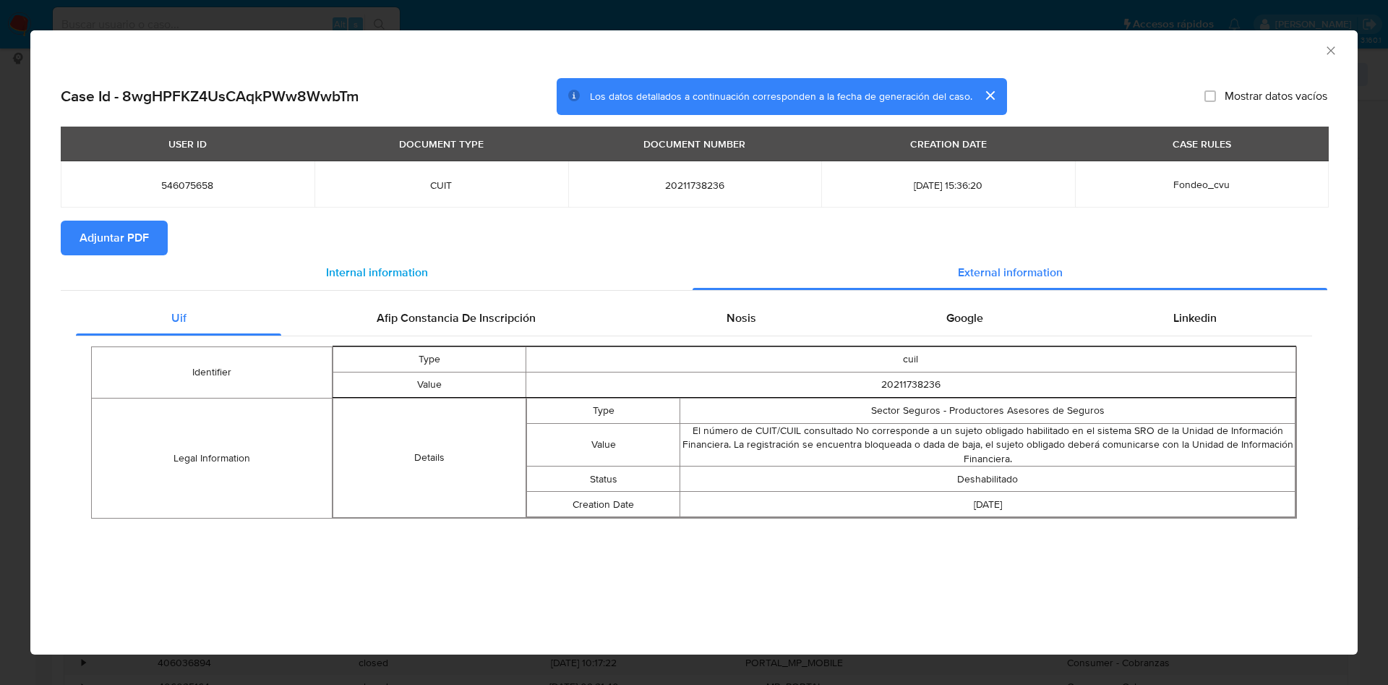
click at [394, 281] on div "Internal information" at bounding box center [377, 272] width 632 height 35
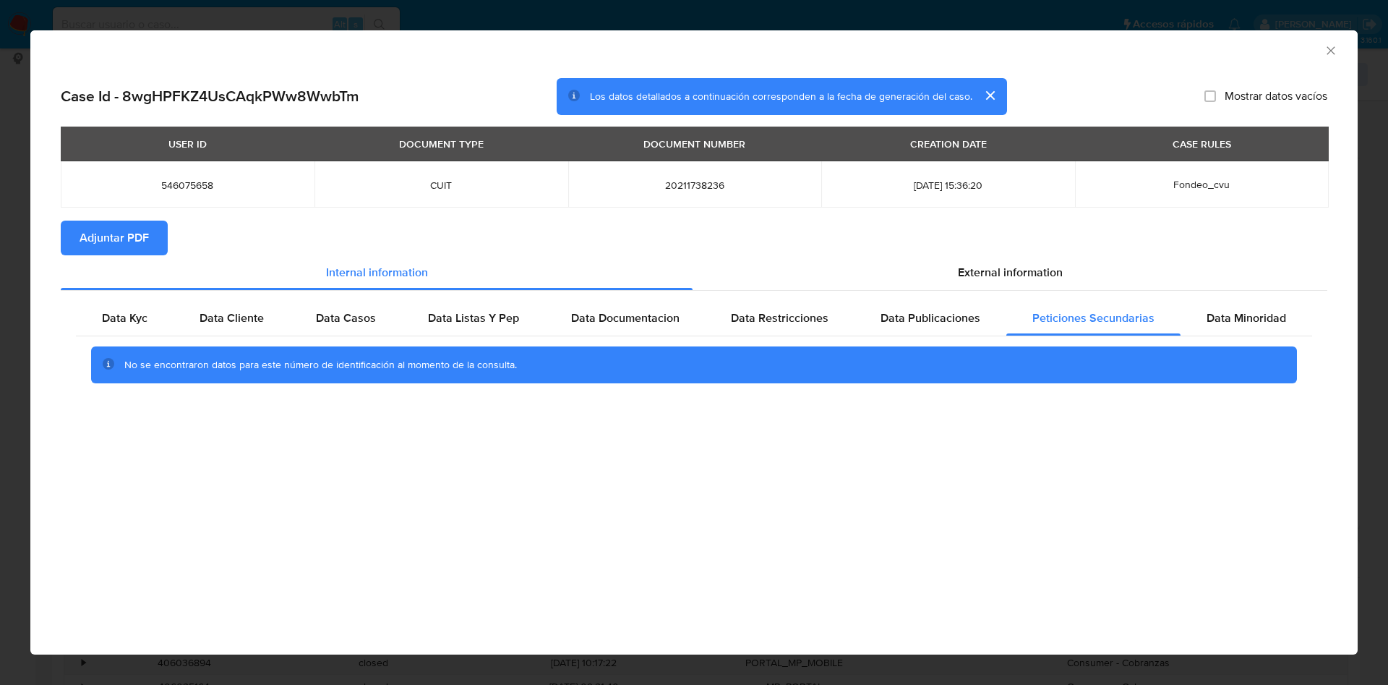
drag, startPoint x: 1329, startPoint y: 50, endPoint x: 1299, endPoint y: 80, distance: 41.9
click at [1329, 49] on icon "Cerrar ventana" at bounding box center [1331, 50] width 14 height 14
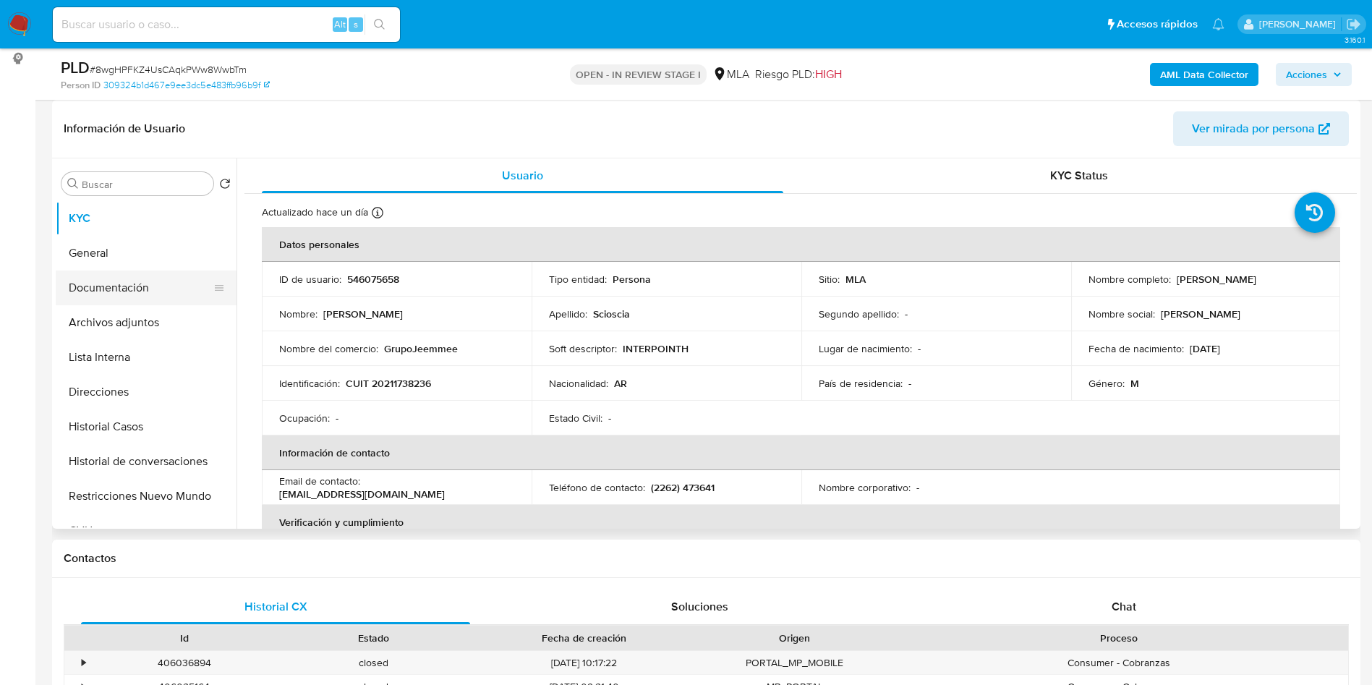
click at [155, 294] on button "Documentación" at bounding box center [140, 287] width 169 height 35
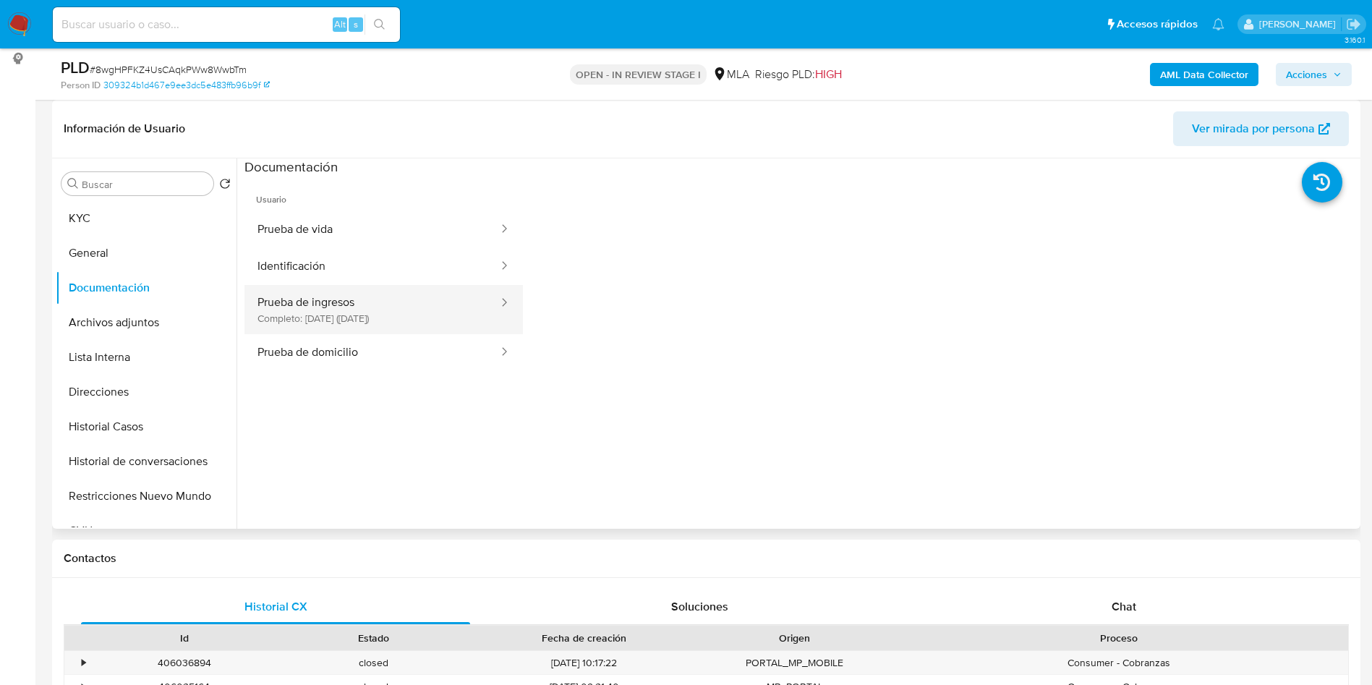
click at [352, 315] on button "Prueba de ingresos Completo: 23/11/2023 (hace 2 años)" at bounding box center [371, 309] width 255 height 49
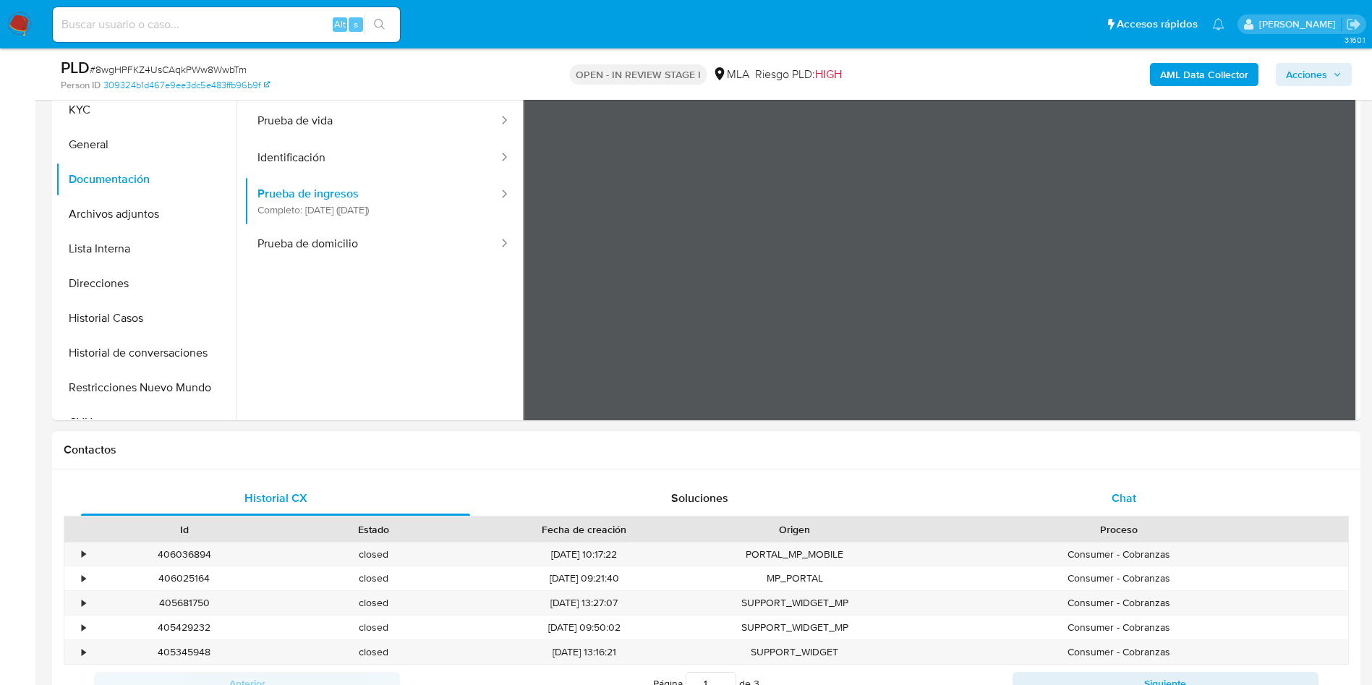
click at [1163, 503] on div "Chat" at bounding box center [1123, 498] width 389 height 35
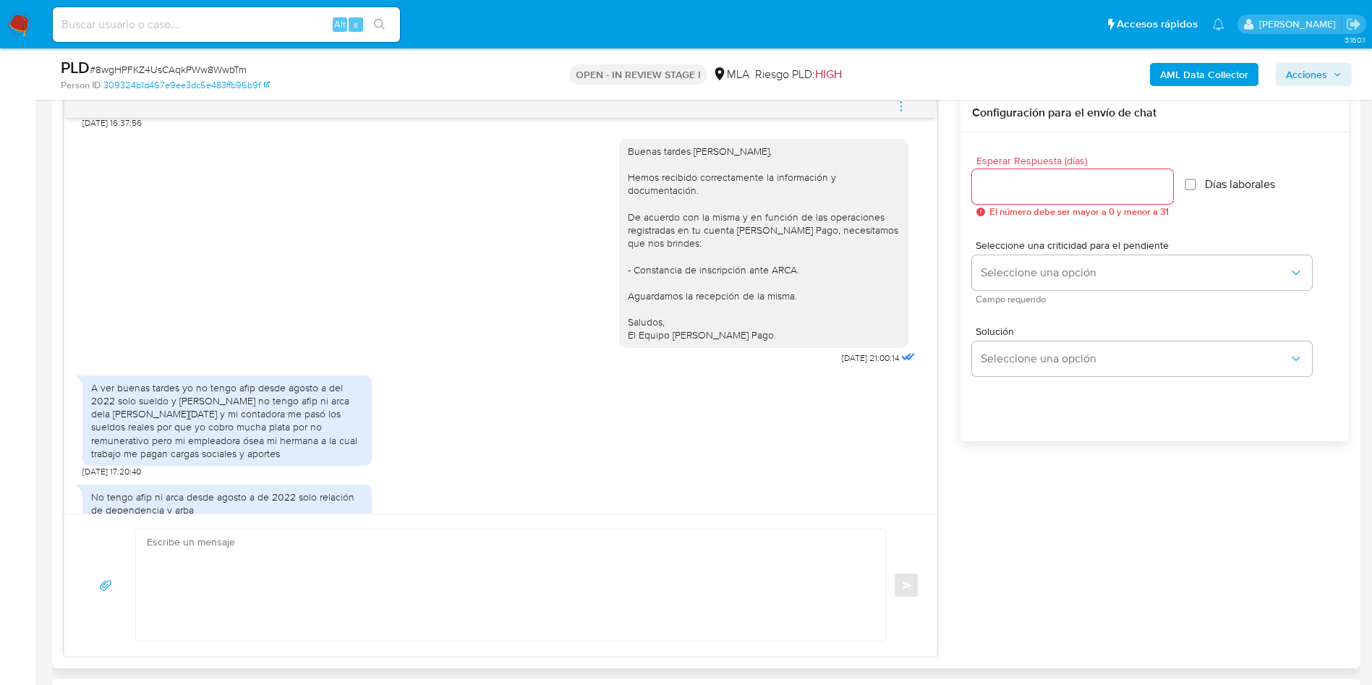
scroll to position [1193, 0]
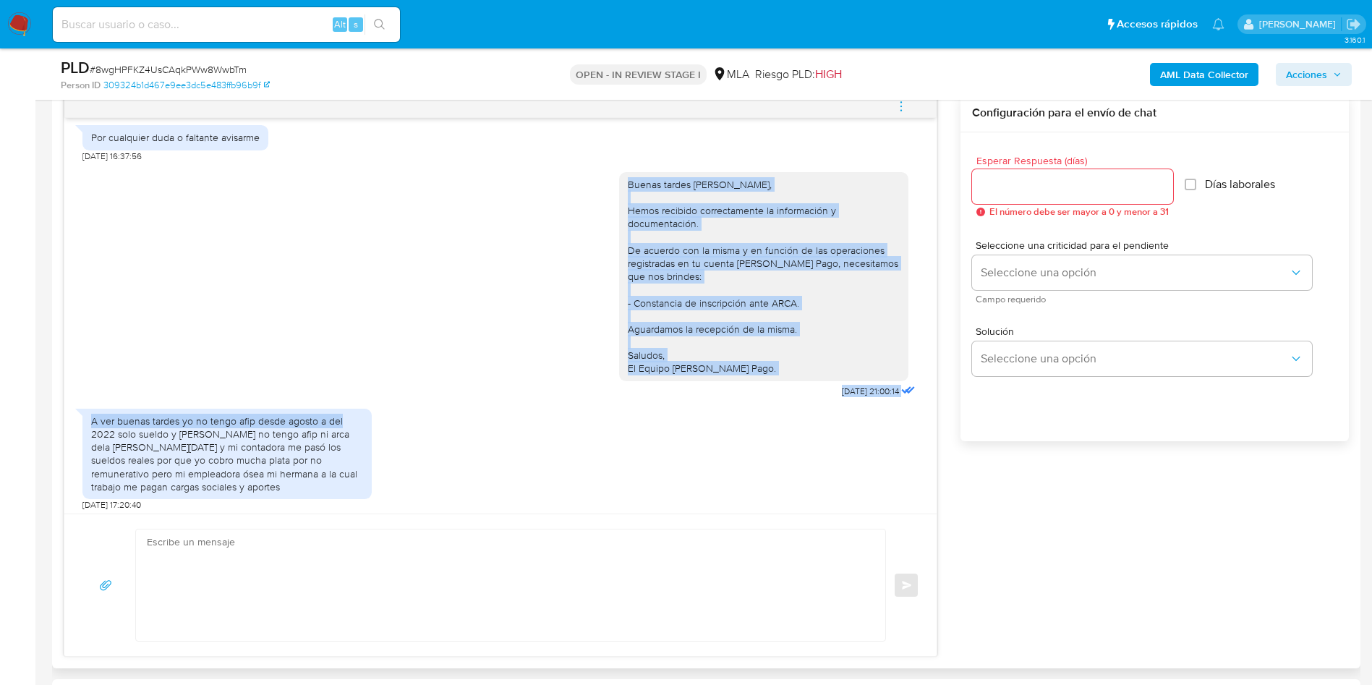
drag, startPoint x: 604, startPoint y: 211, endPoint x: 738, endPoint y: 450, distance: 273.2
click at [738, 450] on div "18/08/2025 17:36:32 Buenos dias mi actividad es la construcción de cabañas para…" at bounding box center [500, 316] width 872 height 396
click at [738, 451] on div "A ver buenas tardes yo no tengo afip desde agosto a del 2022 solo sueldo y Arba…" at bounding box center [500, 455] width 836 height 109
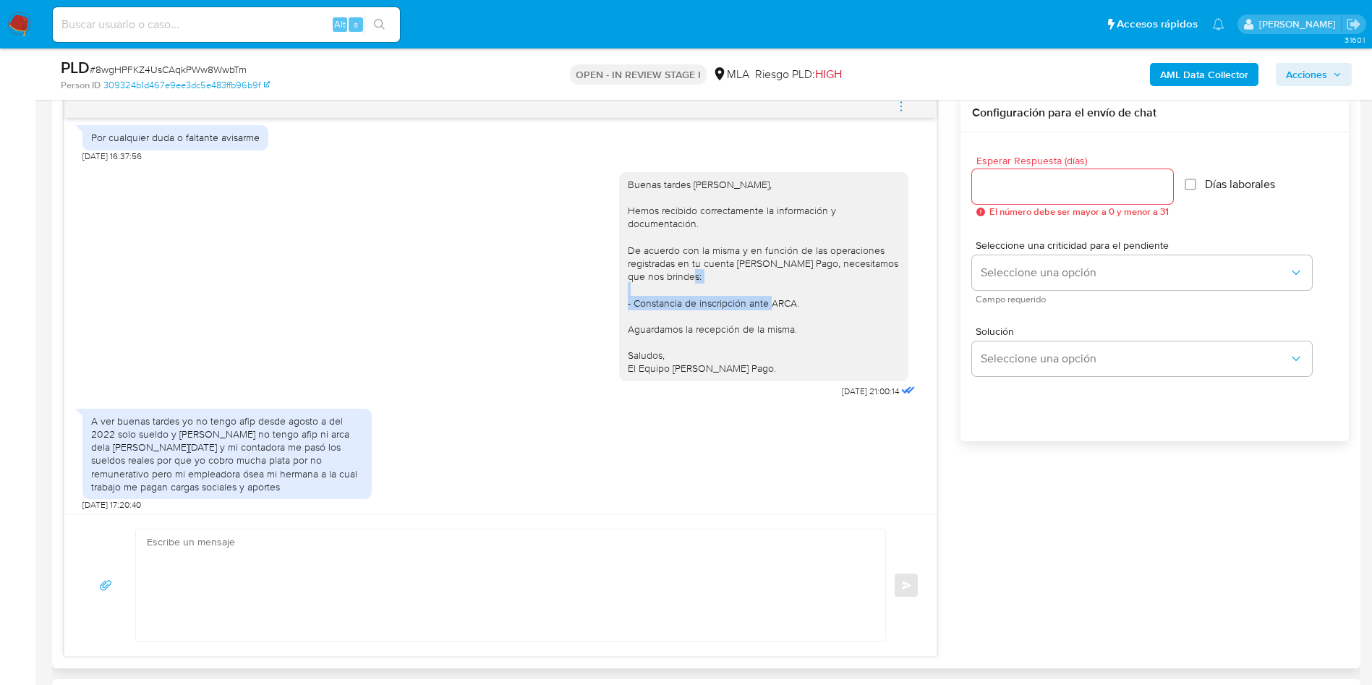
drag, startPoint x: 712, startPoint y: 328, endPoint x: 798, endPoint y: 328, distance: 86.0
click at [798, 328] on div "Buenas tardes Julio Cesar, Hemos recibido correctamente la información y docume…" at bounding box center [764, 276] width 272 height 197
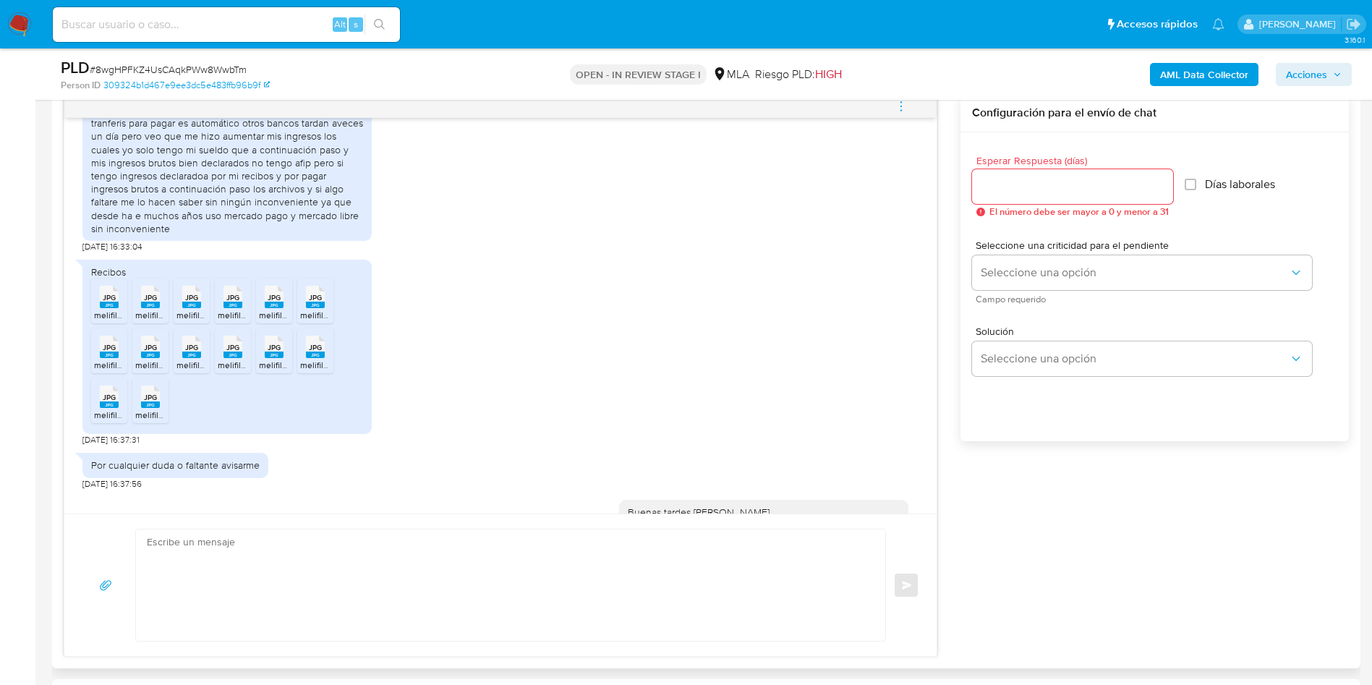
scroll to position [757, 0]
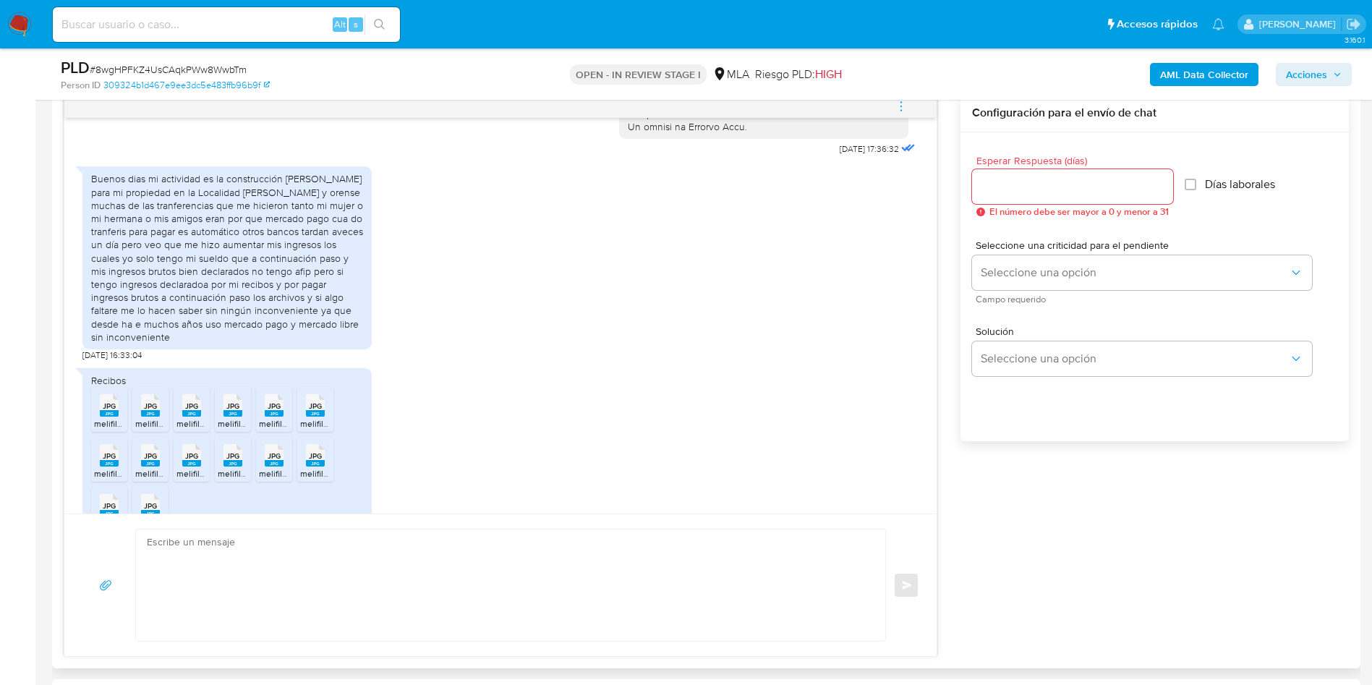
click at [216, 283] on div "Buenos dias mi actividad es la construcción de cabañas para mi propiedad en la …" at bounding box center [227, 257] width 272 height 171
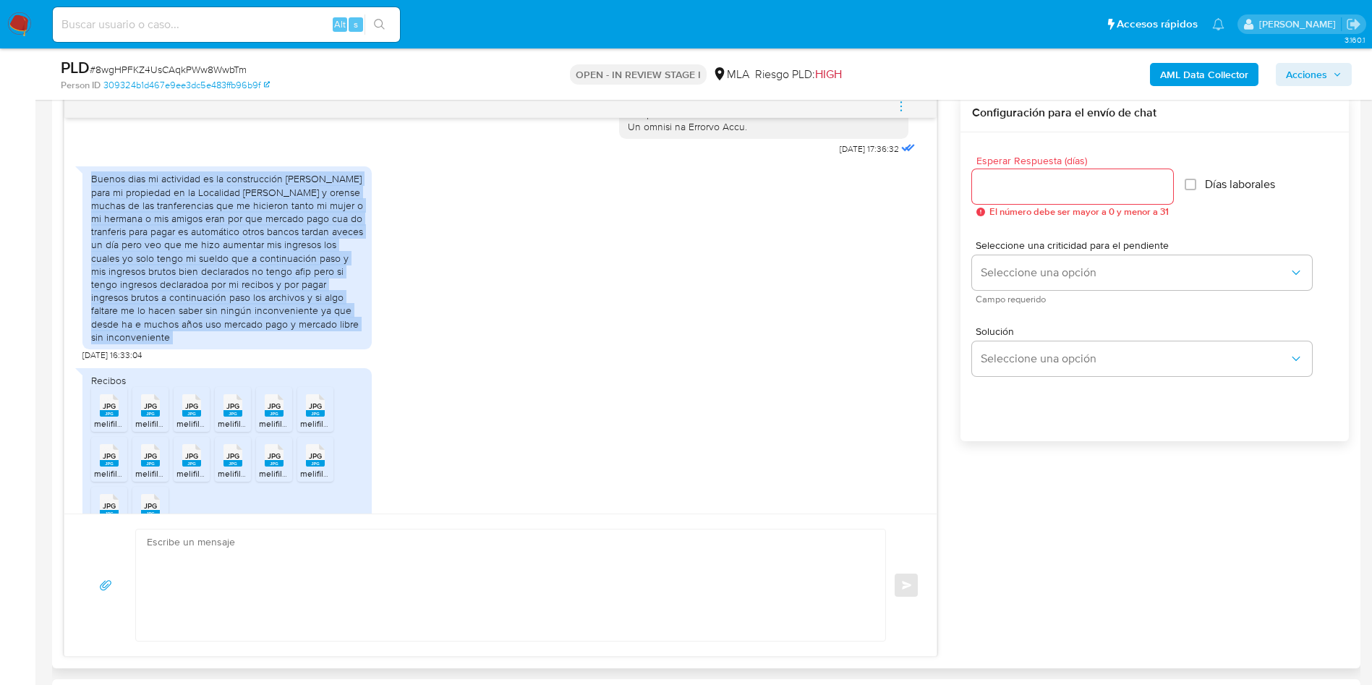
click at [216, 281] on div "Buenos dias mi actividad es la construcción de cabañas para mi propiedad en la …" at bounding box center [227, 257] width 272 height 171
copy div "Buenos dias mi actividad es la construcción de cabañas para mi propiedad en la …"
click at [110, 272] on div "Buenos dias mi actividad es la construcción de cabañas para mi propiedad en la …" at bounding box center [227, 257] width 272 height 171
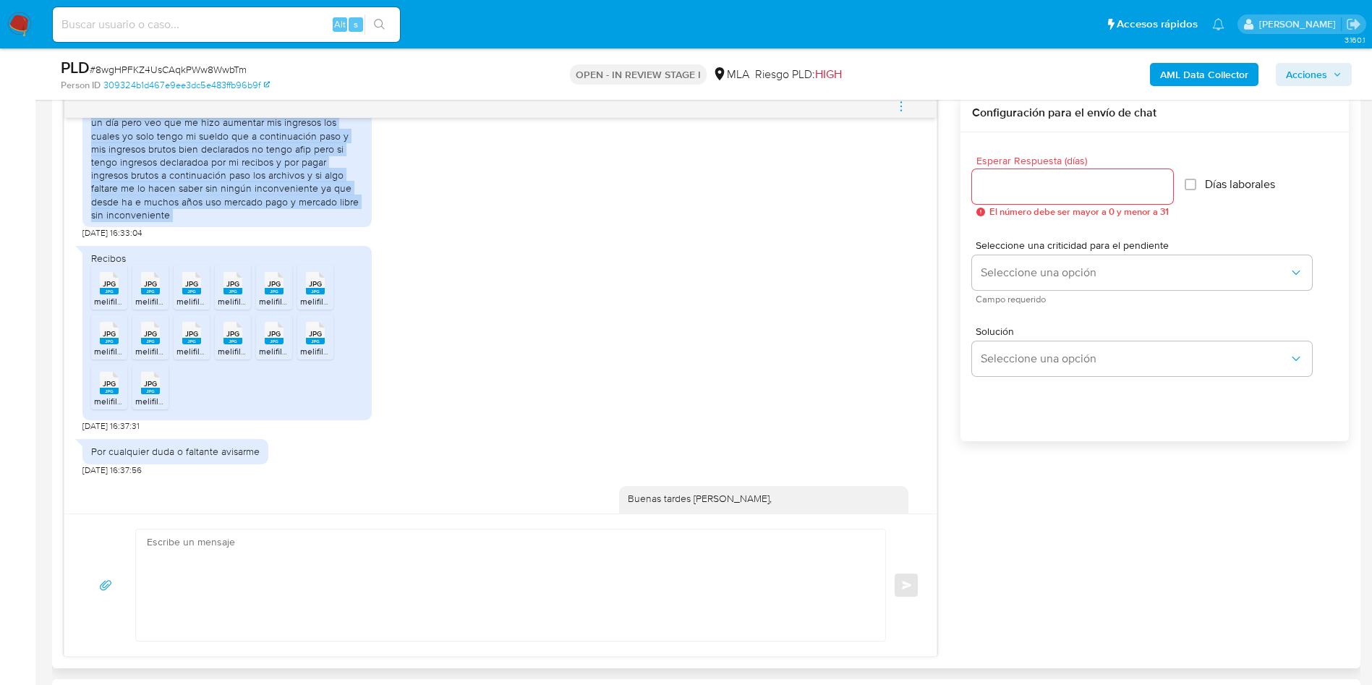
scroll to position [1082, 0]
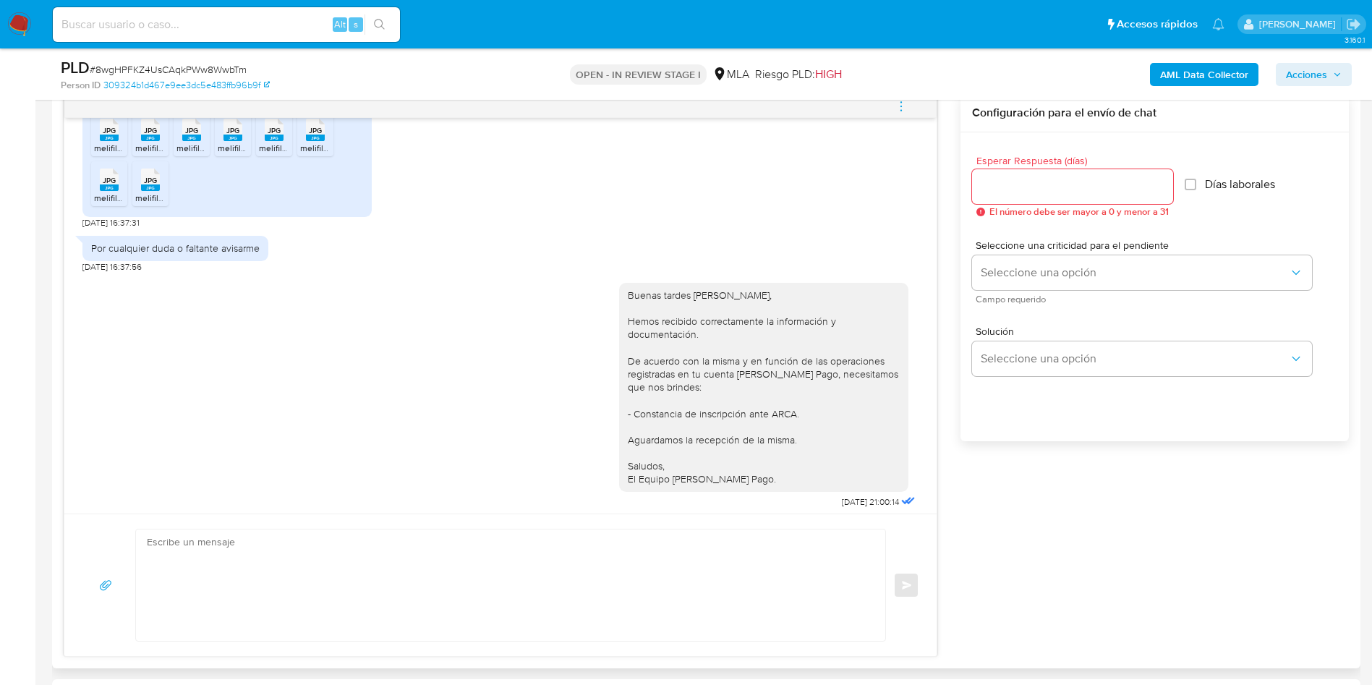
click at [151, 255] on div "Por cualquier duda o faltante avisarme" at bounding box center [175, 247] width 168 height 13
click at [270, 325] on div "Buenas tardes Julio Cesar, Hemos recibido correctamente la información y docume…" at bounding box center [500, 392] width 836 height 239
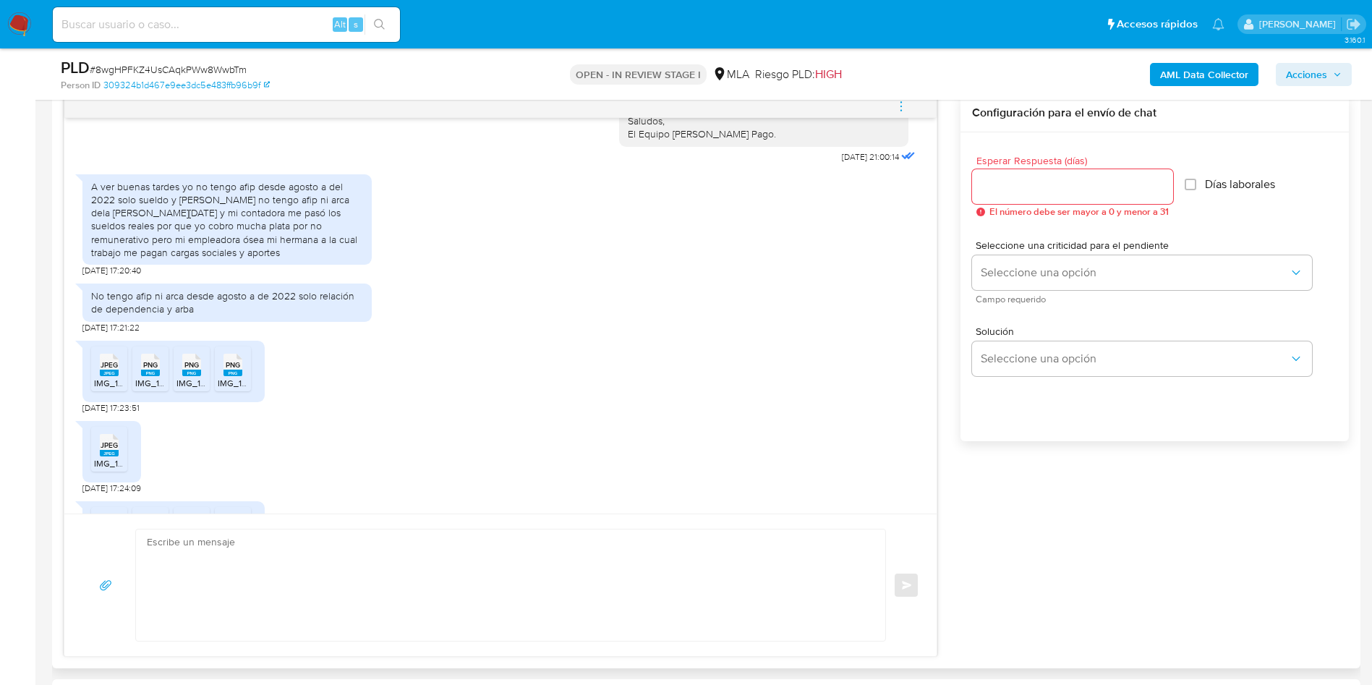
scroll to position [1516, 0]
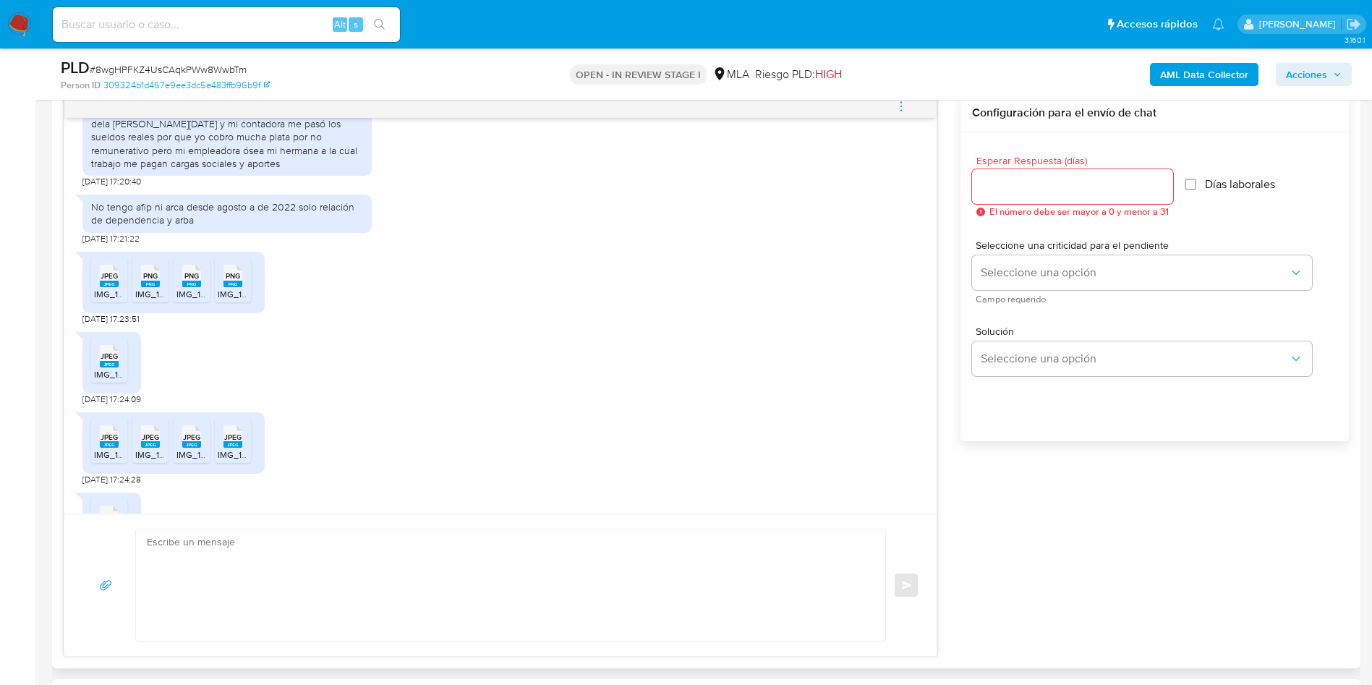
click at [241, 170] on div "A ver buenas tardes yo no tengo afip desde agosto a del 2022 solo sueldo y Arba…" at bounding box center [227, 130] width 272 height 79
click at [242, 170] on div "A ver buenas tardes yo no tengo afip desde agosto a del 2022 solo sueldo y Arba…" at bounding box center [227, 130] width 272 height 79
drag, startPoint x: 242, startPoint y: 177, endPoint x: 254, endPoint y: 185, distance: 14.0
click at [242, 170] on div "A ver buenas tardes yo no tengo afip desde agosto a del 2022 solo sueldo y Arba…" at bounding box center [227, 130] width 272 height 79
click at [221, 142] on div "A ver buenas tardes yo no tengo afip desde agosto a del 2022 solo sueldo y Arba…" at bounding box center [227, 130] width 272 height 79
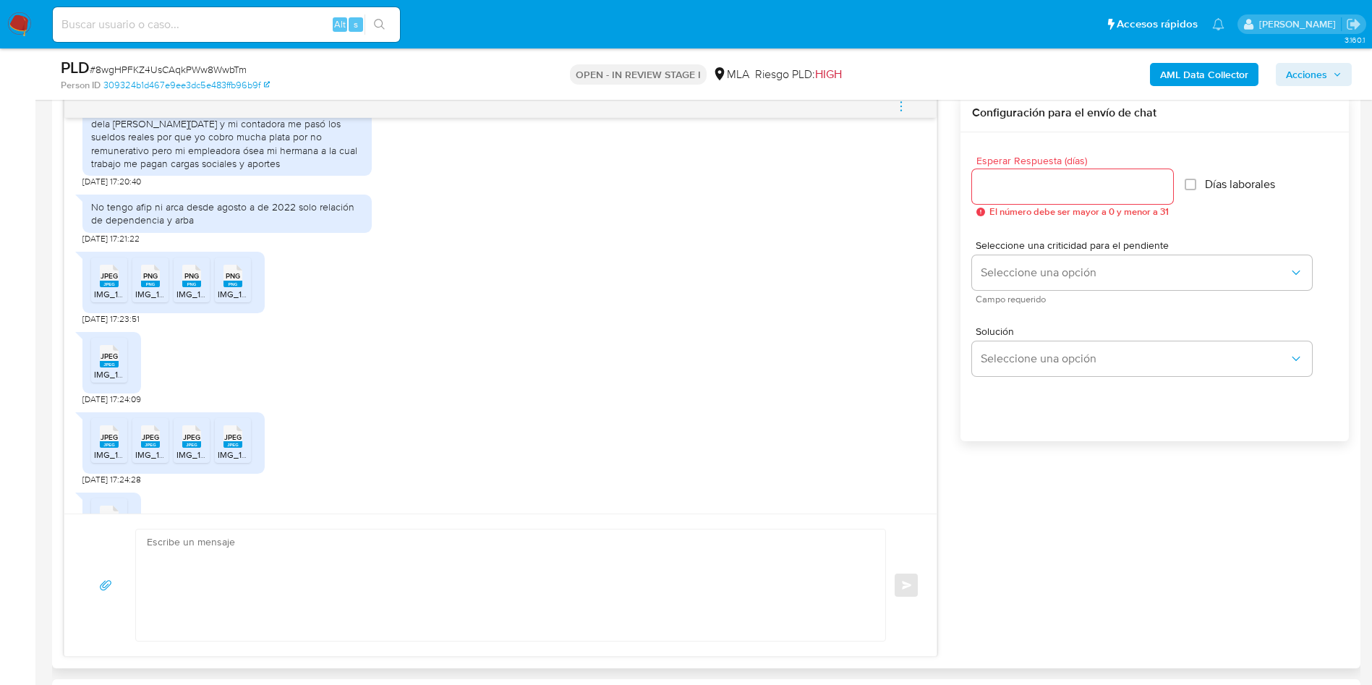
click at [221, 142] on div "A ver buenas tardes yo no tengo afip desde agosto a del 2022 solo sueldo y Arba…" at bounding box center [227, 130] width 272 height 79
click at [247, 156] on div "A ver buenas tardes yo no tengo afip desde agosto a del 2022 solo sueldo y Arba…" at bounding box center [227, 130] width 272 height 79
click at [247, 155] on div "A ver buenas tardes yo no tengo afip desde agosto a del 2022 solo sueldo y Arba…" at bounding box center [227, 130] width 272 height 79
click at [247, 154] on div "A ver buenas tardes yo no tengo afip desde agosto a del 2022 solo sueldo y Arba…" at bounding box center [227, 130] width 272 height 79
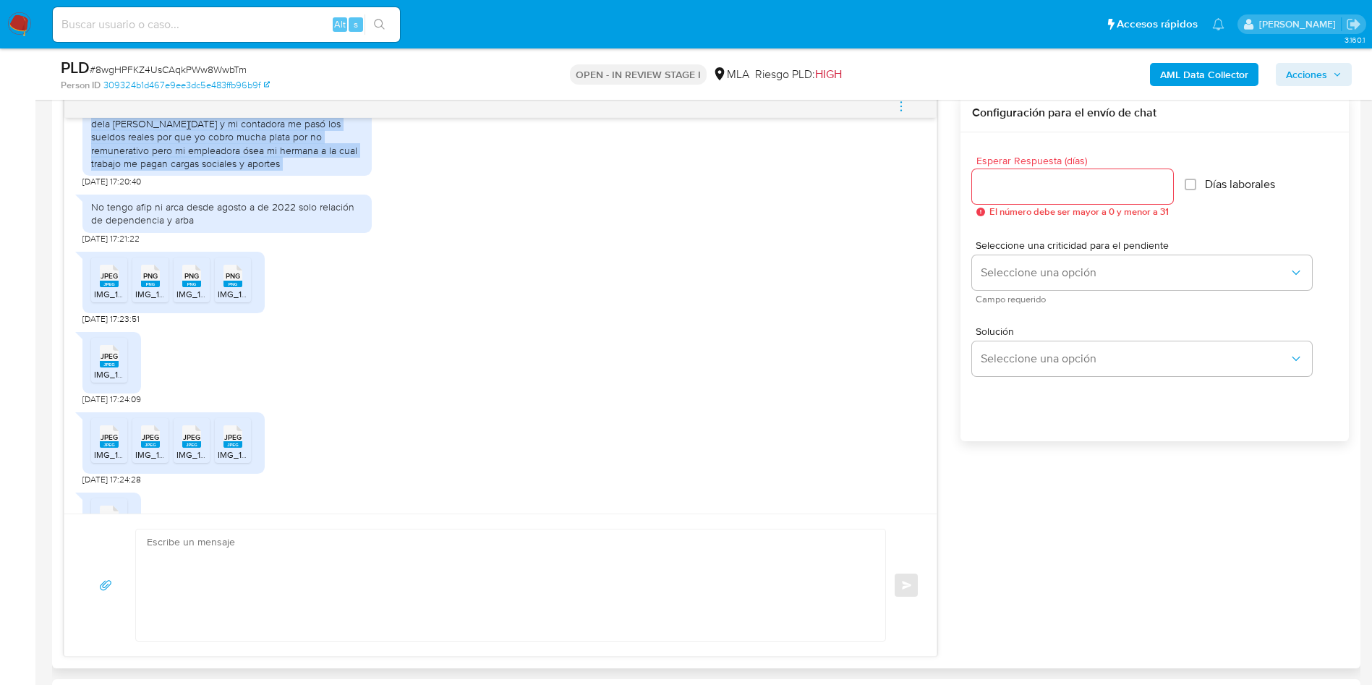
click at [247, 154] on div "A ver buenas tardes yo no tengo afip desde agosto a del 2022 solo sueldo y Arba…" at bounding box center [227, 130] width 272 height 79
click at [152, 226] on div "No tengo afip ni arca desde agosto a de 2022 solo relación de dependencia y arba" at bounding box center [227, 213] width 272 height 26
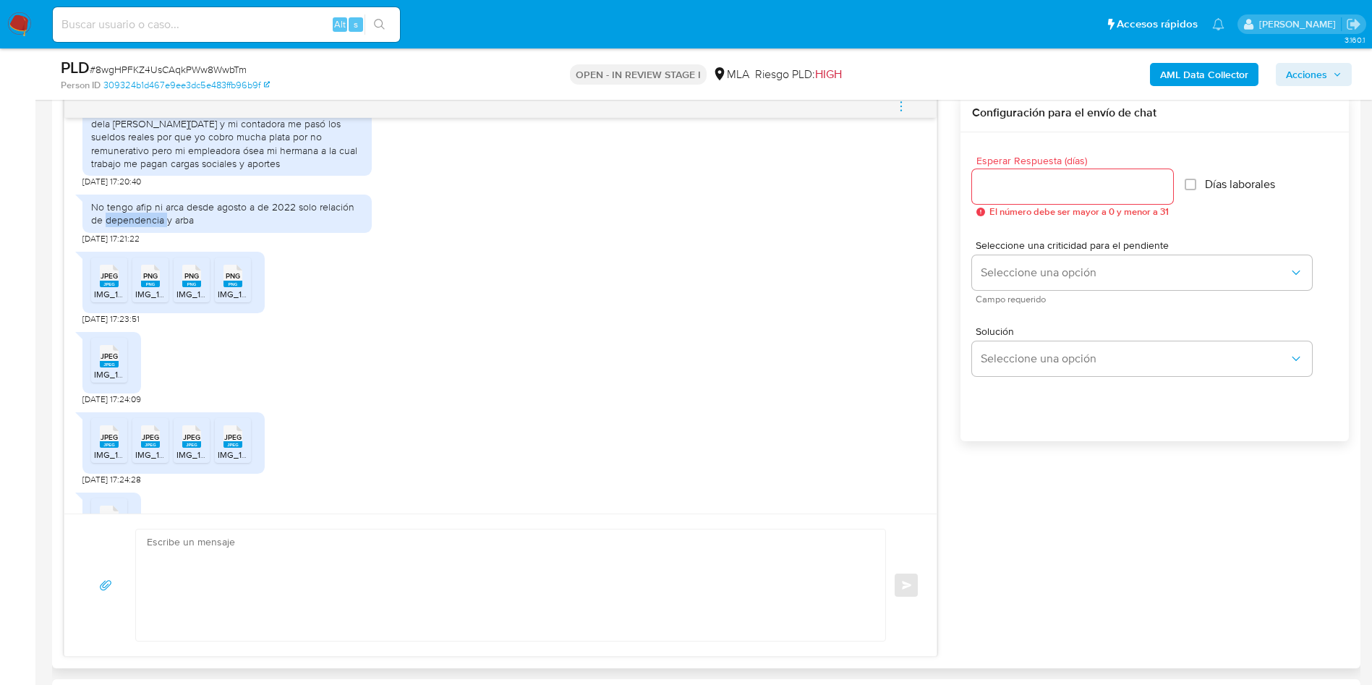
click at [152, 226] on div "No tengo afip ni arca desde agosto a de 2022 solo relación de dependencia y arba" at bounding box center [227, 213] width 272 height 26
copy div "No tengo afip ni arca desde agosto a de 2022 solo relación de dependencia y arba"
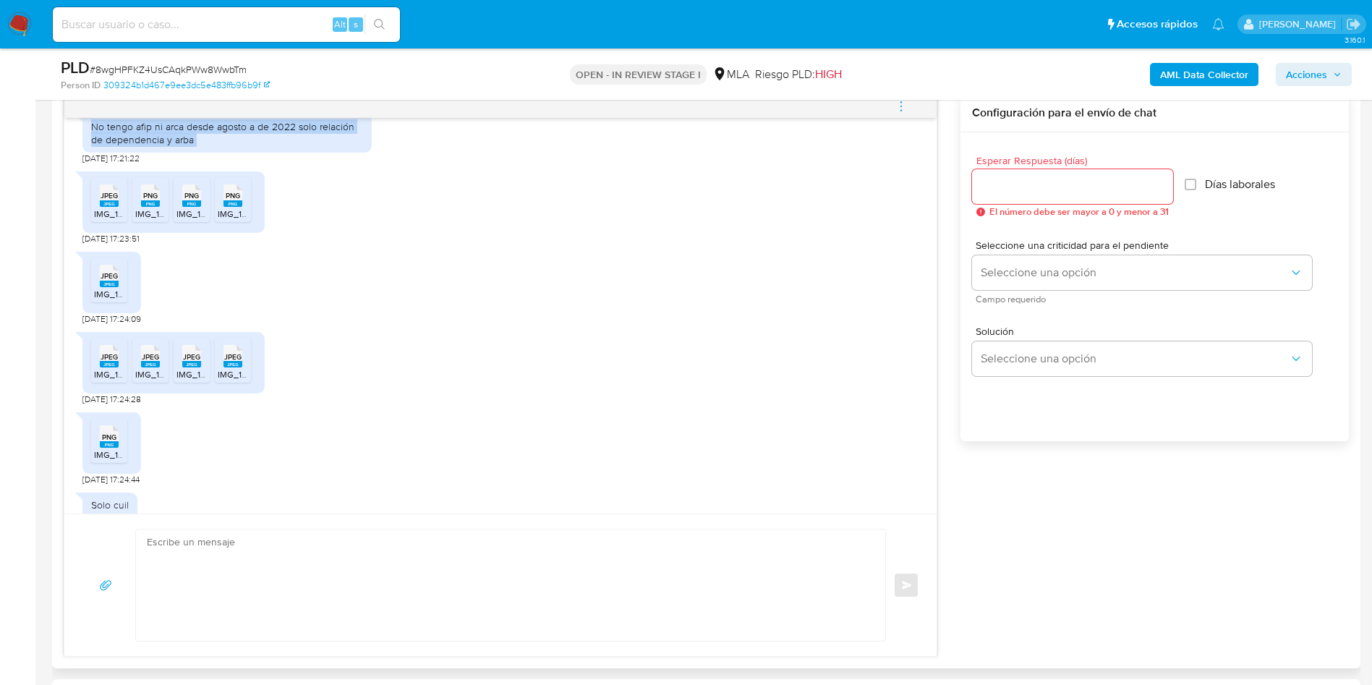
scroll to position [1733, 0]
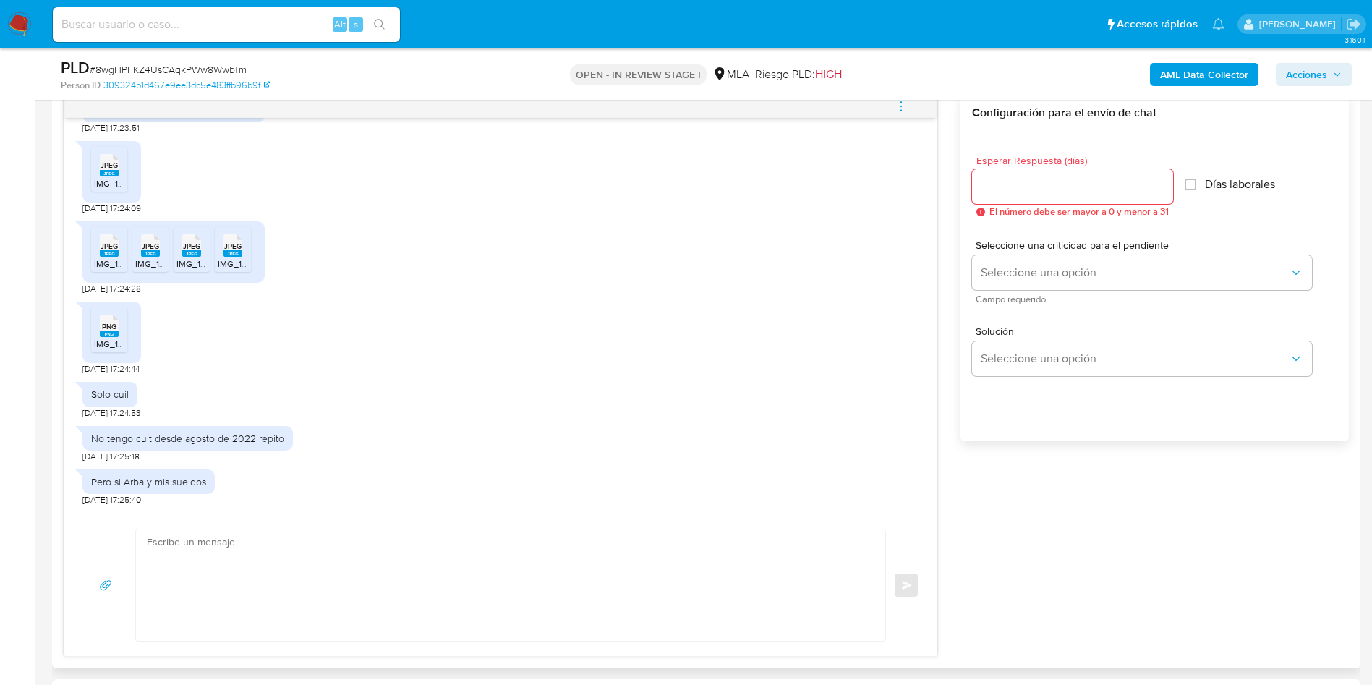
click at [209, 435] on div "No tengo cuit desde agosto de 2022 repito" at bounding box center [187, 438] width 193 height 13
click at [209, 434] on div "No tengo cuit desde agosto de 2022 repito" at bounding box center [187, 438] width 193 height 13
click at [114, 399] on div "Solo cuil" at bounding box center [110, 394] width 38 height 13
click at [114, 398] on div "Solo cuil" at bounding box center [110, 394] width 38 height 13
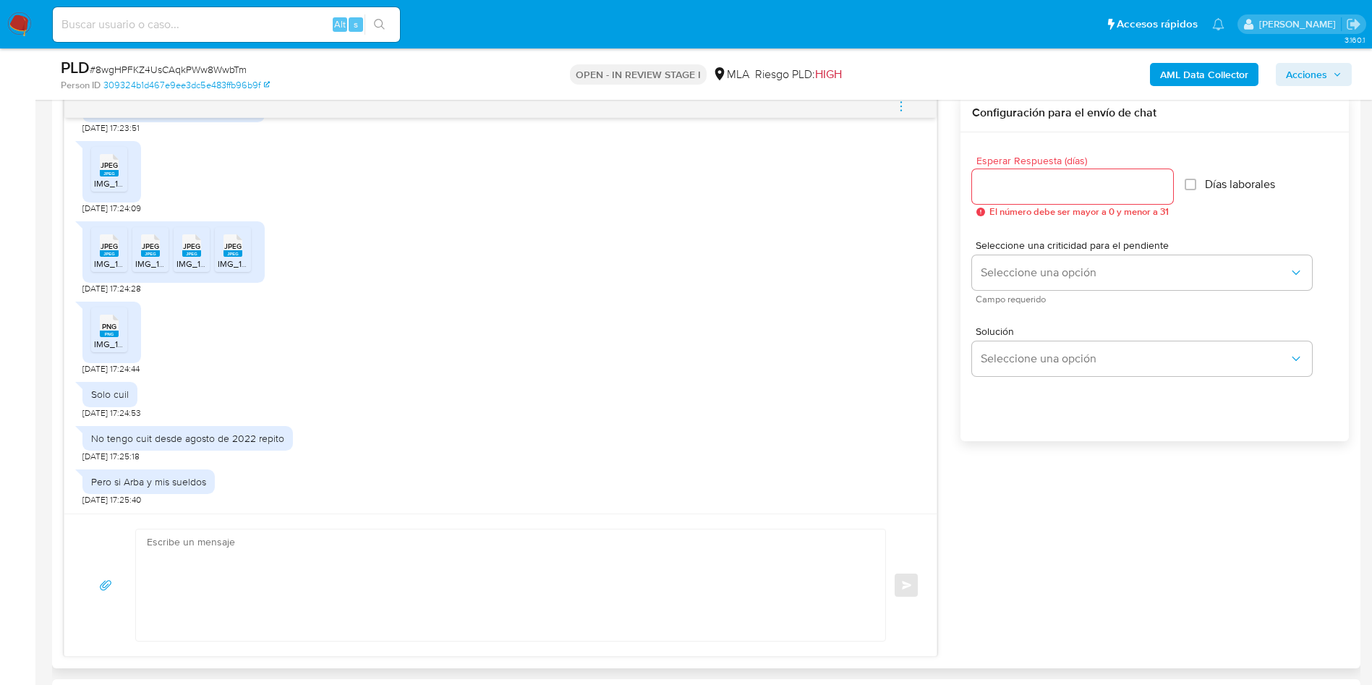
click at [103, 397] on div "Solo cuil" at bounding box center [110, 394] width 38 height 13
click at [103, 396] on div "Solo cuil" at bounding box center [110, 394] width 38 height 13
click at [103, 395] on div "Solo cuil" at bounding box center [110, 394] width 38 height 13
click at [107, 390] on div "Solo cuil" at bounding box center [110, 394] width 38 height 13
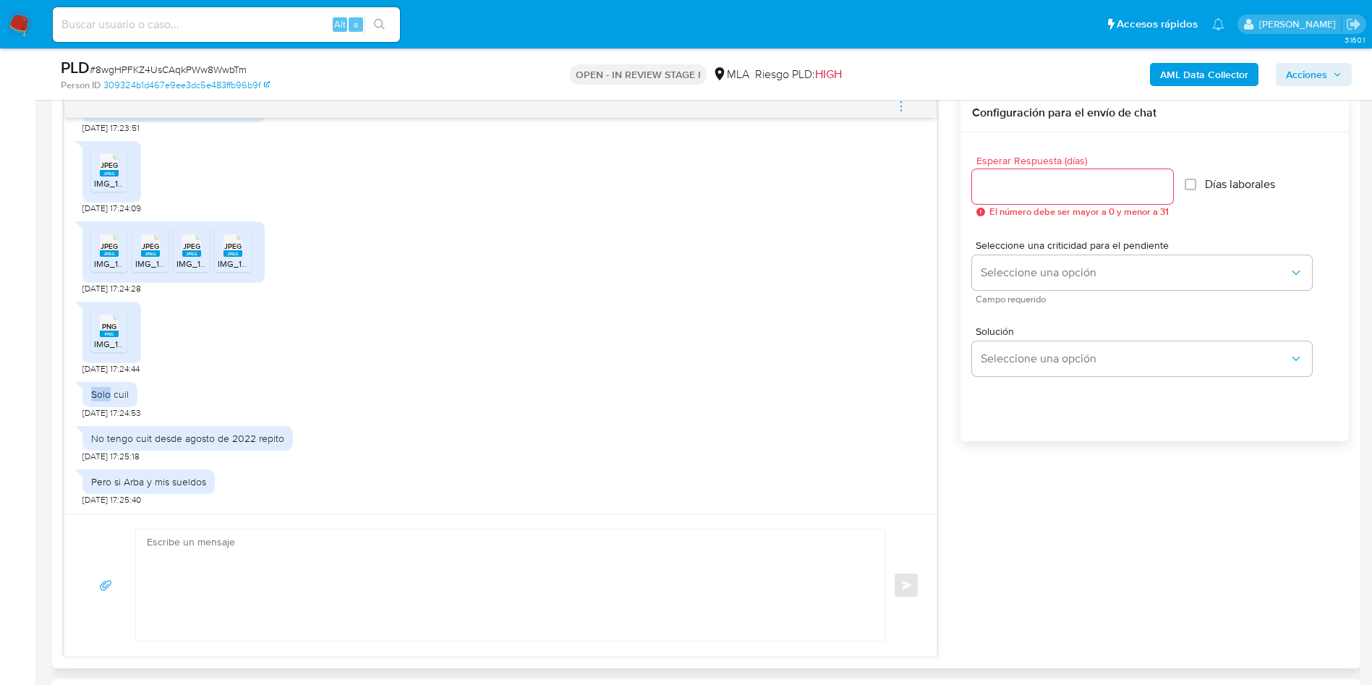
click at [108, 388] on div "Solo cuil" at bounding box center [110, 394] width 38 height 13
click at [108, 399] on div "Solo cuil" at bounding box center [110, 394] width 38 height 13
click at [108, 398] on div "Solo cuil" at bounding box center [110, 394] width 38 height 13
click at [108, 396] on div "Solo cuil" at bounding box center [110, 394] width 38 height 13
click at [108, 394] on div "Solo cuil" at bounding box center [110, 394] width 38 height 13
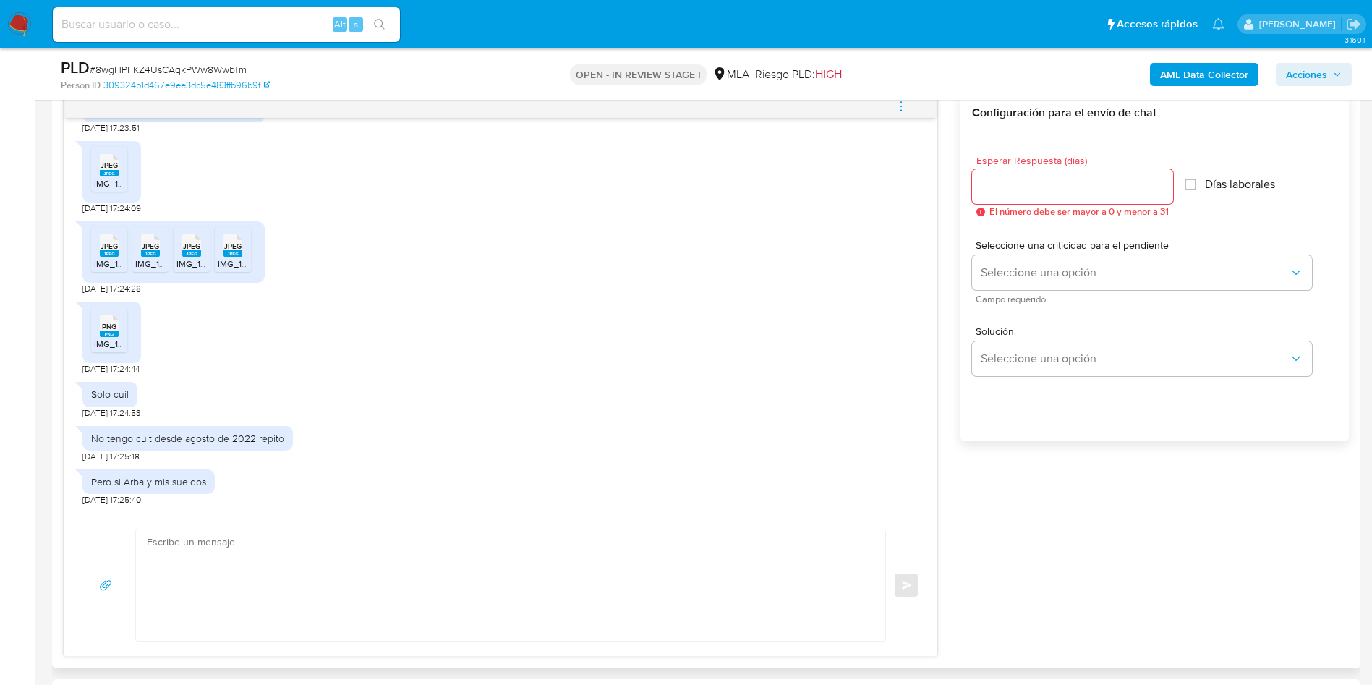
click at [139, 478] on div "Pero si Arba y mis sueldos" at bounding box center [148, 481] width 115 height 13
click at [139, 477] on div "Pero si Arba y mis sueldos" at bounding box center [148, 481] width 115 height 13
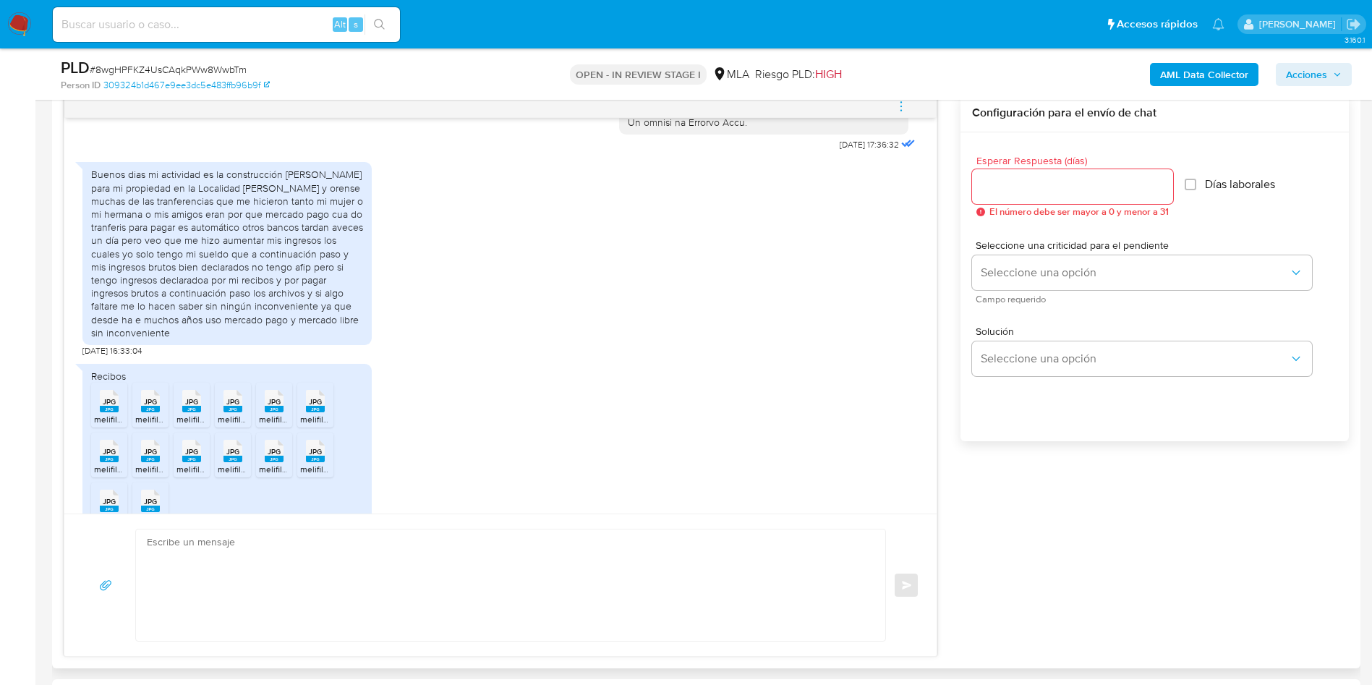
scroll to position [540, 0]
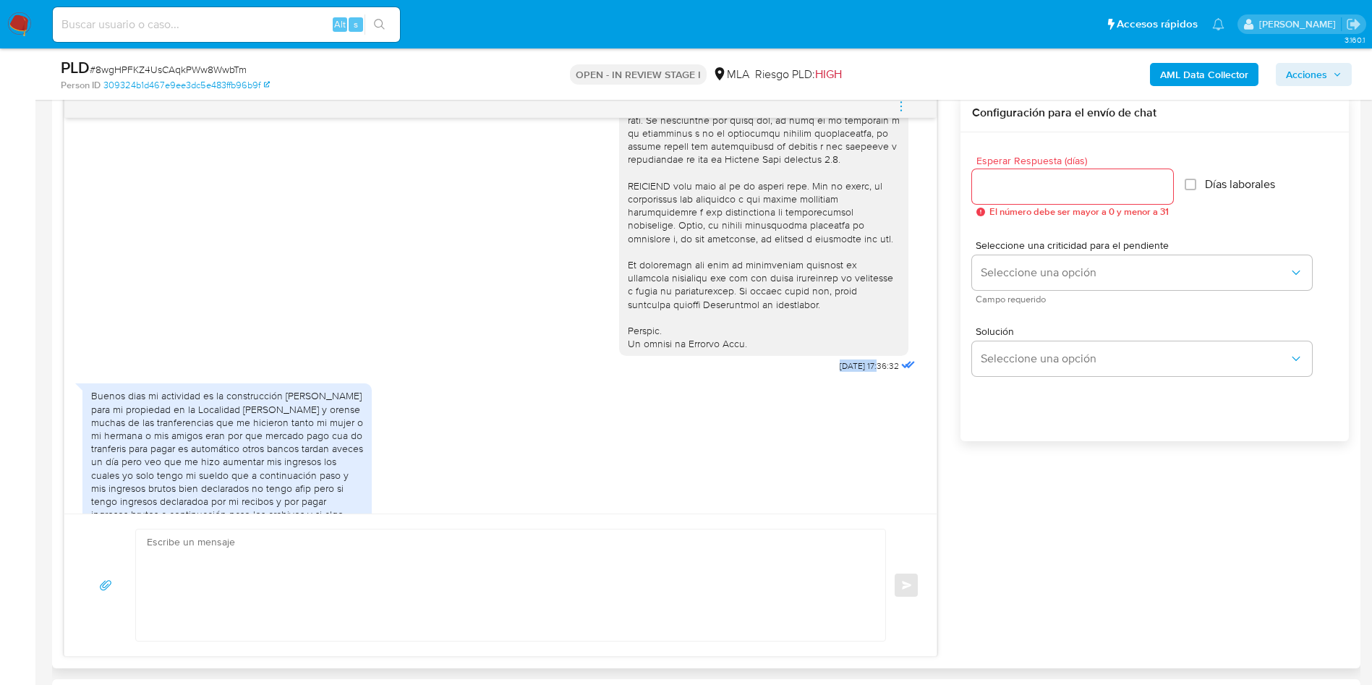
drag, startPoint x: 850, startPoint y: 386, endPoint x: 800, endPoint y: 385, distance: 49.9
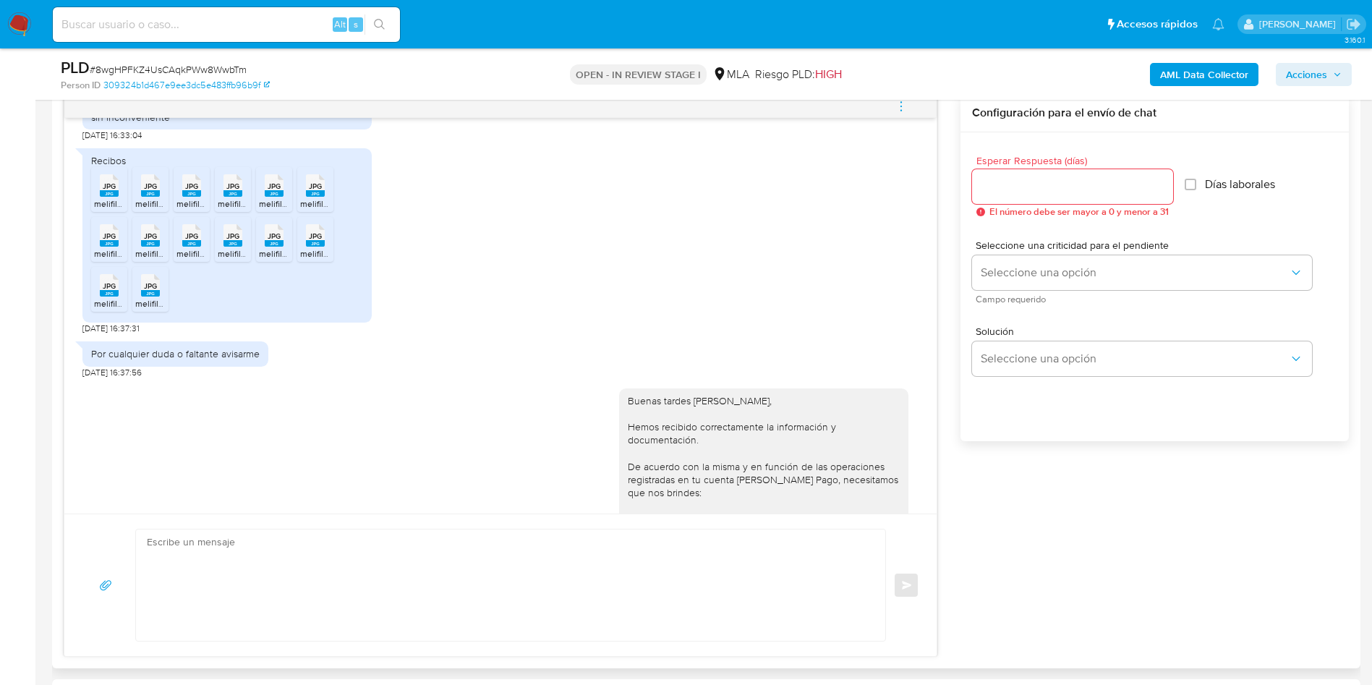
scroll to position [974, 0]
click at [98, 201] on div "JPG JPG" at bounding box center [109, 187] width 30 height 28
click at [148, 194] on span "JPG" at bounding box center [150, 188] width 13 height 9
click at [181, 201] on div "JPG JPG" at bounding box center [191, 187] width 30 height 28
click at [242, 201] on div "JPG JPG" at bounding box center [233, 187] width 30 height 28
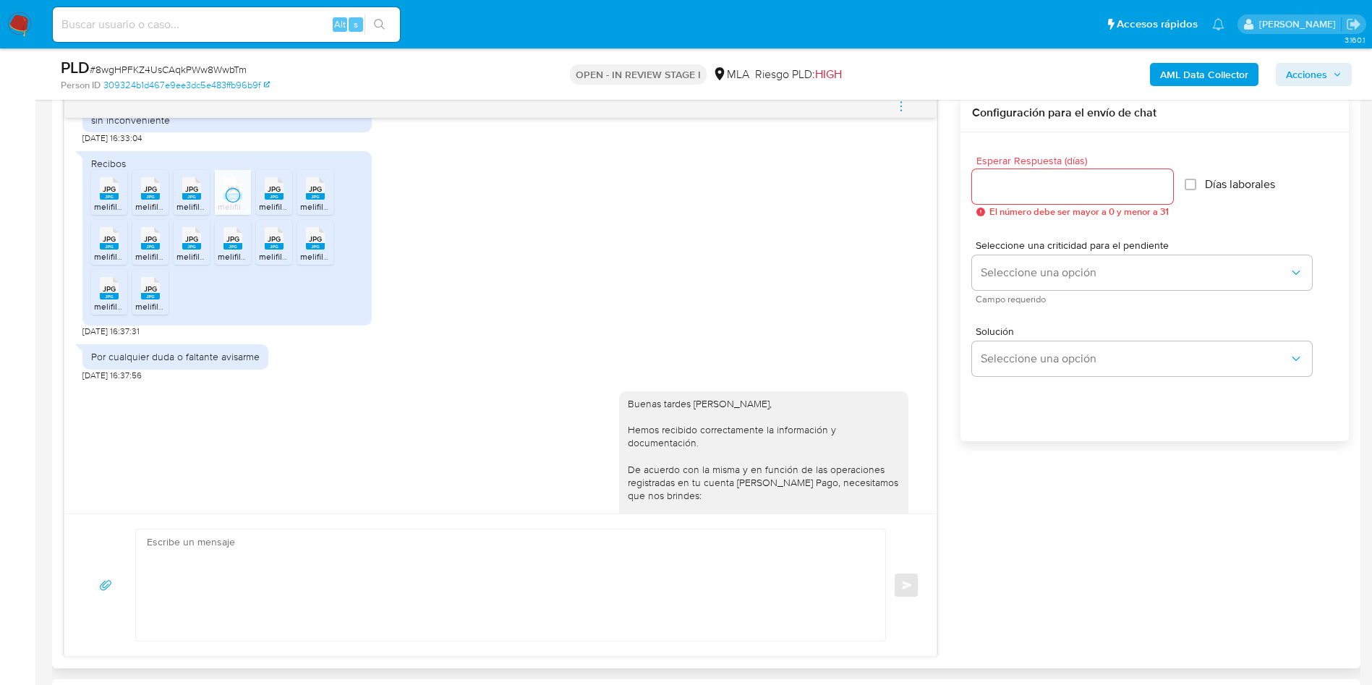
click at [276, 200] on rect at bounding box center [274, 196] width 19 height 7
click at [317, 213] on span "melifile5074184896153349328.jpg" at bounding box center [367, 206] width 134 height 12
click at [108, 249] on rect at bounding box center [109, 246] width 19 height 7
click at [153, 249] on rect at bounding box center [150, 246] width 19 height 7
click at [188, 249] on rect at bounding box center [191, 246] width 19 height 7
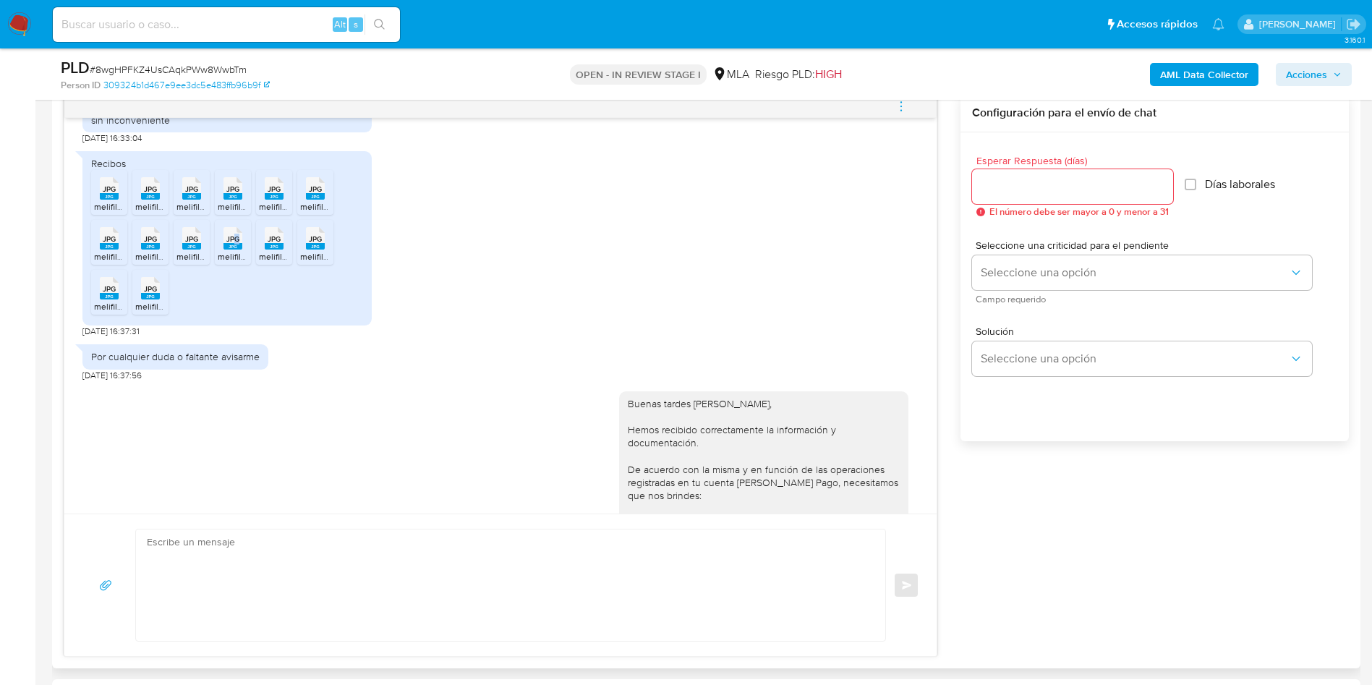
click at [237, 244] on span "JPG" at bounding box center [232, 238] width 13 height 9
click at [273, 249] on rect at bounding box center [274, 246] width 19 height 7
click at [313, 244] on span "JPG" at bounding box center [315, 238] width 13 height 9
click at [108, 294] on span "JPG" at bounding box center [109, 288] width 13 height 9
click at [150, 294] on span "JPG" at bounding box center [150, 288] width 13 height 9
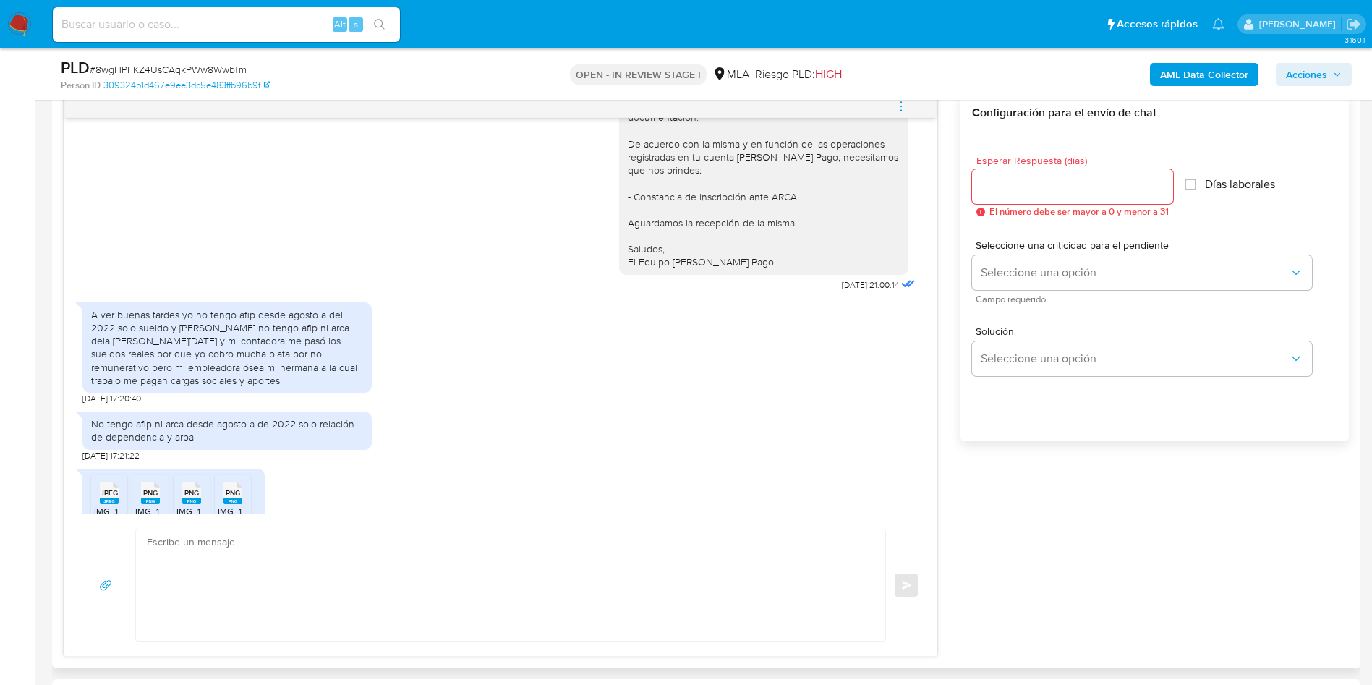
scroll to position [1625, 0]
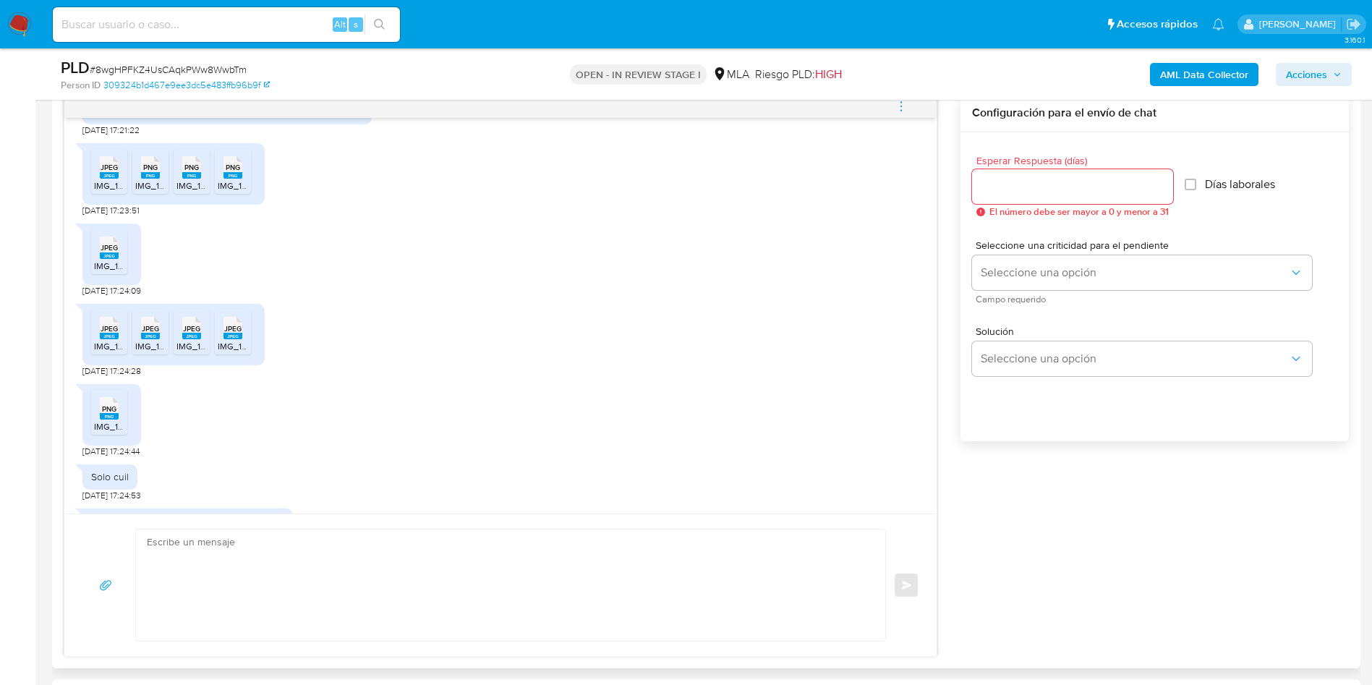
click at [107, 180] on icon "JPEG" at bounding box center [109, 167] width 19 height 25
click at [146, 172] on span "PNG" at bounding box center [150, 167] width 14 height 9
click at [194, 172] on span "PNG" at bounding box center [191, 167] width 14 height 9
click at [239, 179] on rect at bounding box center [232, 175] width 19 height 7
click at [118, 259] on icon at bounding box center [109, 247] width 19 height 22
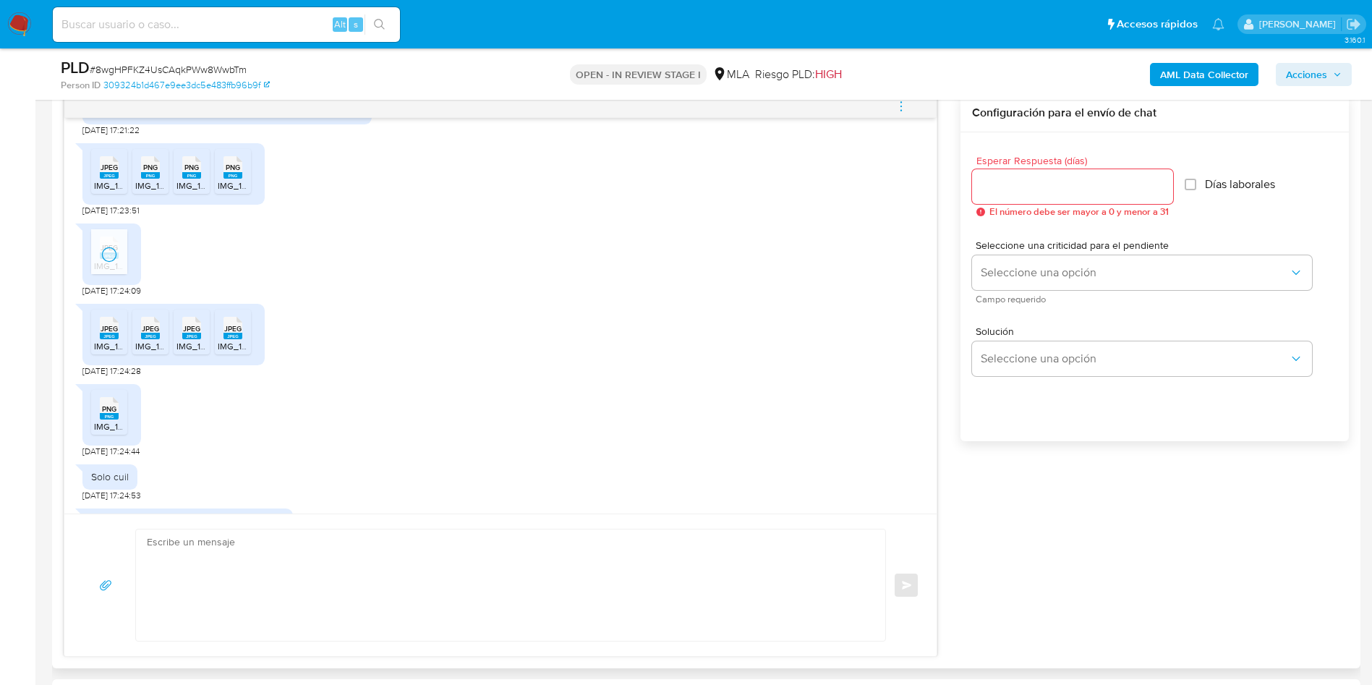
click at [101, 333] on span "JPEG" at bounding box center [109, 328] width 17 height 9
click at [148, 333] on span "JPEG" at bounding box center [150, 328] width 17 height 9
click at [195, 333] on span "JPEG" at bounding box center [191, 328] width 17 height 9
click at [236, 333] on span "JPEG" at bounding box center [232, 328] width 17 height 9
click at [106, 414] on span "PNG" at bounding box center [109, 408] width 14 height 9
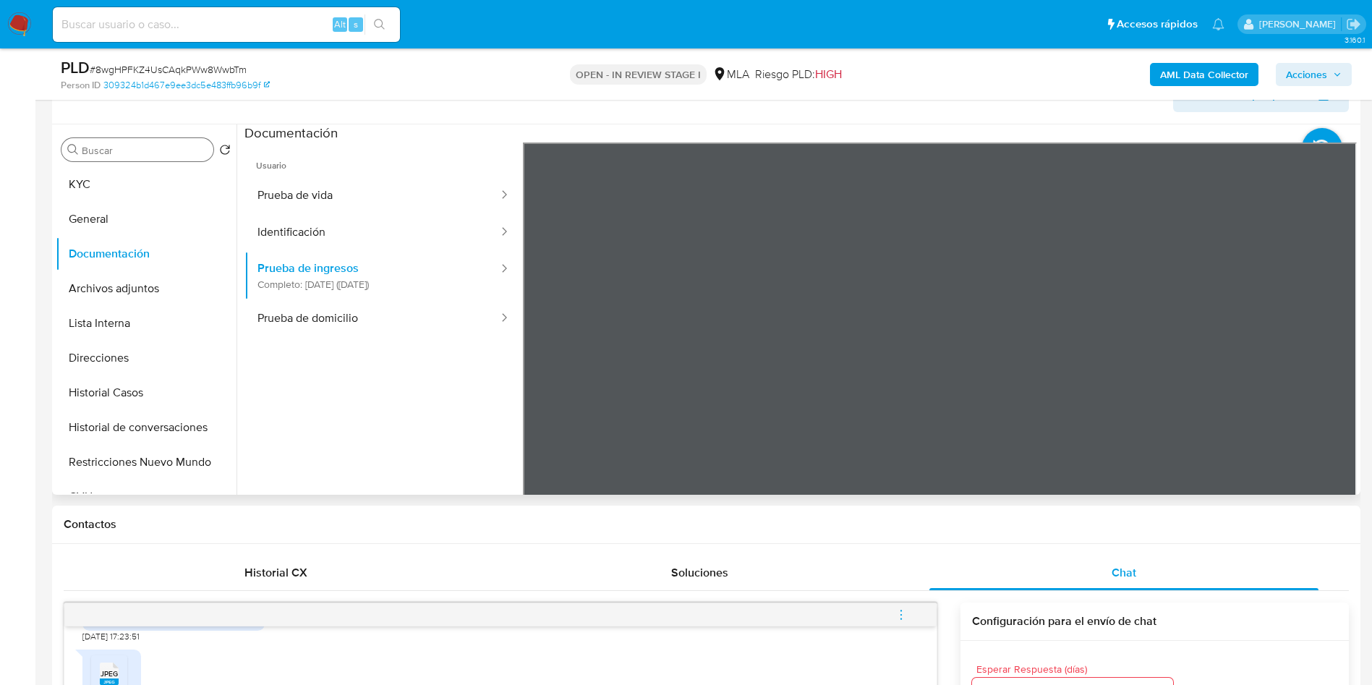
scroll to position [217, 0]
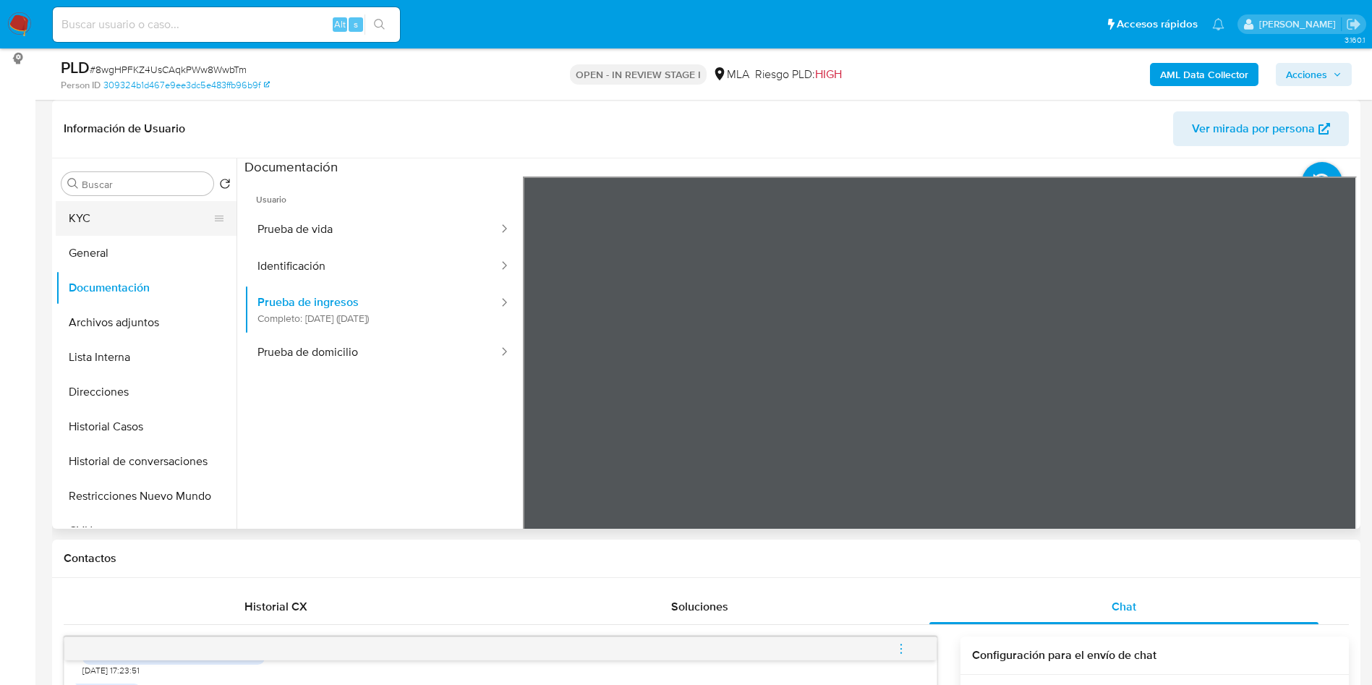
click at [117, 213] on button "KYC" at bounding box center [140, 218] width 169 height 35
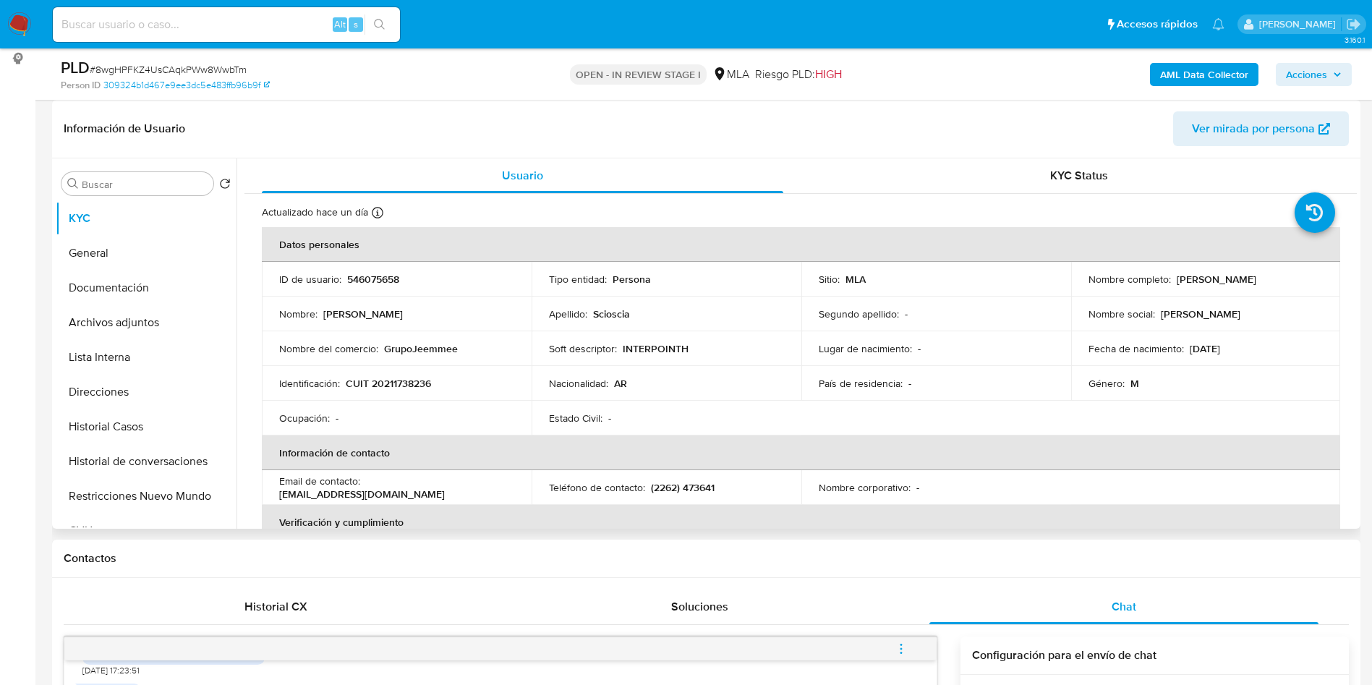
click at [375, 374] on td "Identificación : CUIT 20211738236" at bounding box center [397, 383] width 270 height 35
click at [380, 380] on p "CUIT 20211738236" at bounding box center [388, 383] width 85 height 13
click at [408, 388] on p "CUIT 20211738236" at bounding box center [388, 383] width 85 height 13
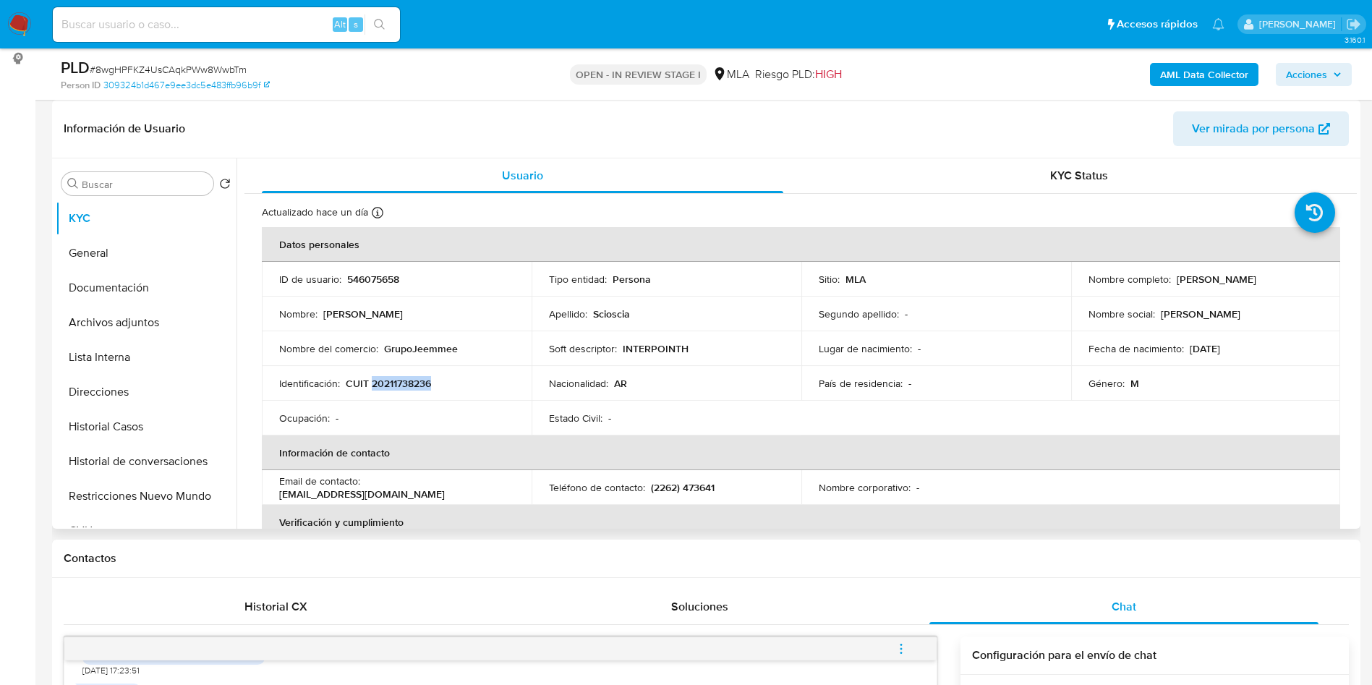
click at [408, 388] on p "CUIT 20211738236" at bounding box center [388, 383] width 85 height 13
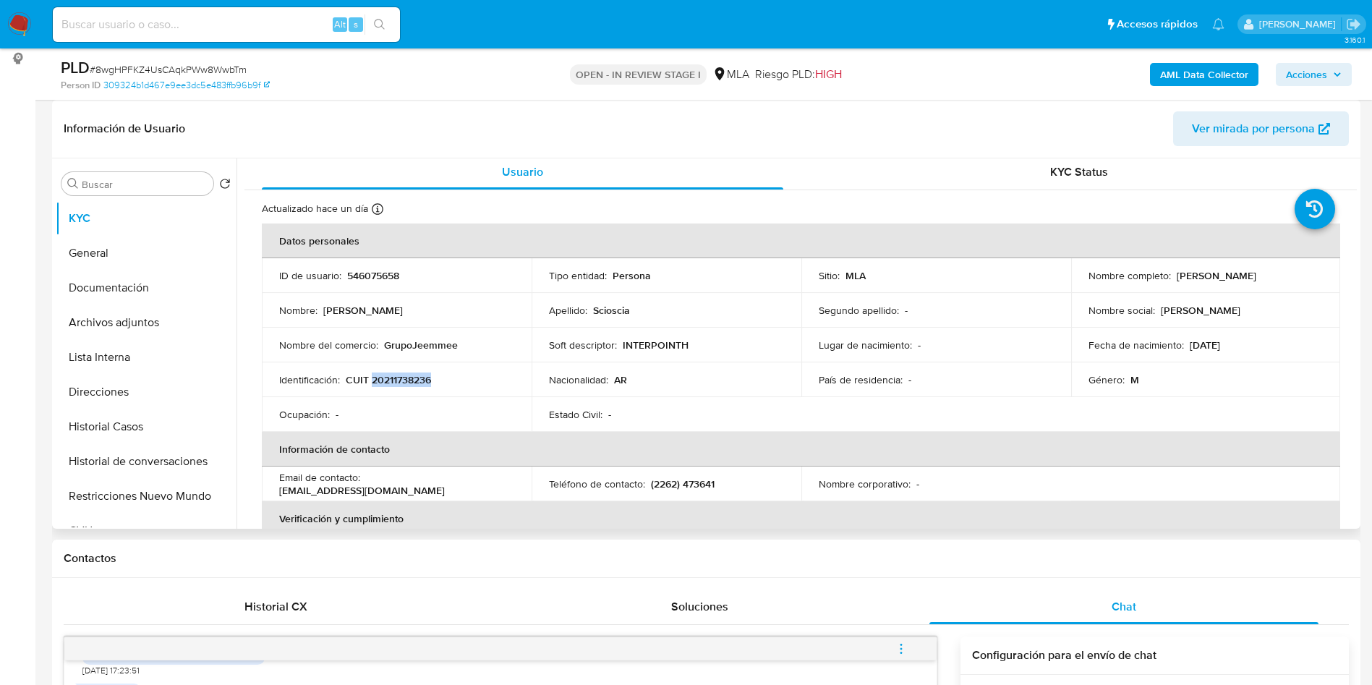
scroll to position [0, 0]
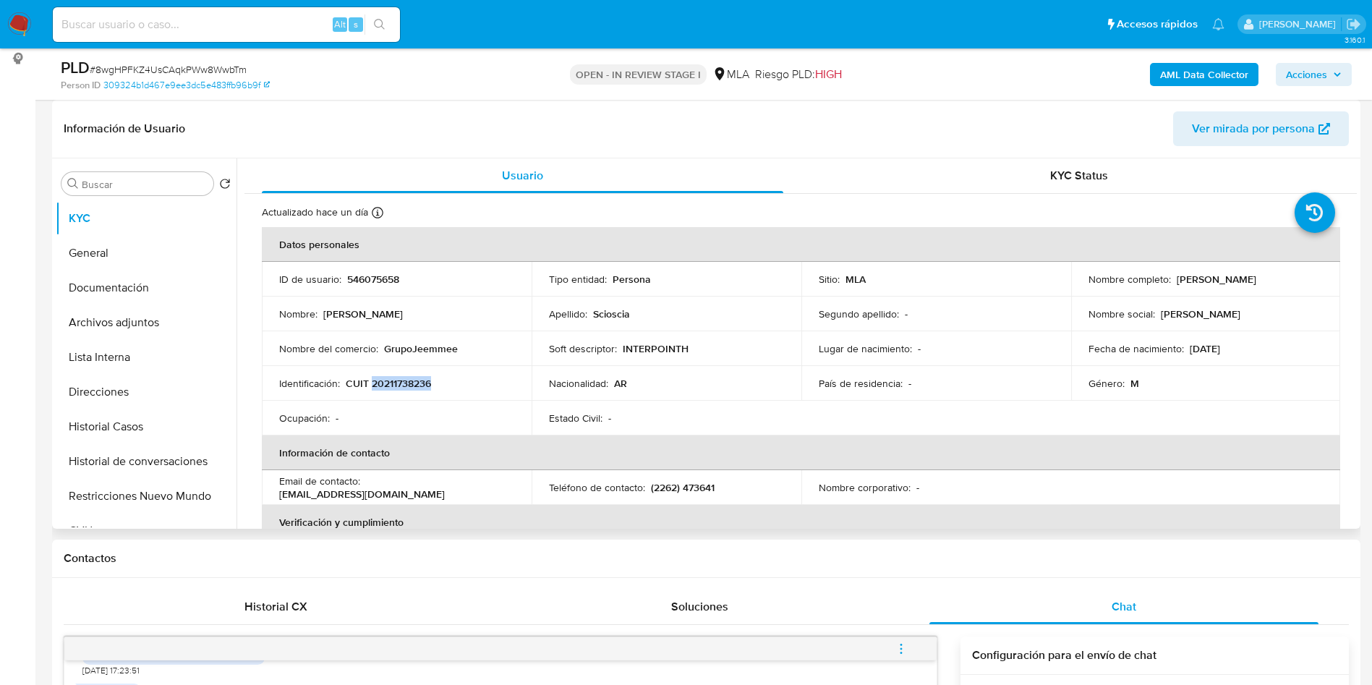
click at [874, 413] on table "Datos personales ID de usuario : 546075658 Tipo entidad : Persona Sitio : MLA N…" at bounding box center [801, 487] width 1078 height 521
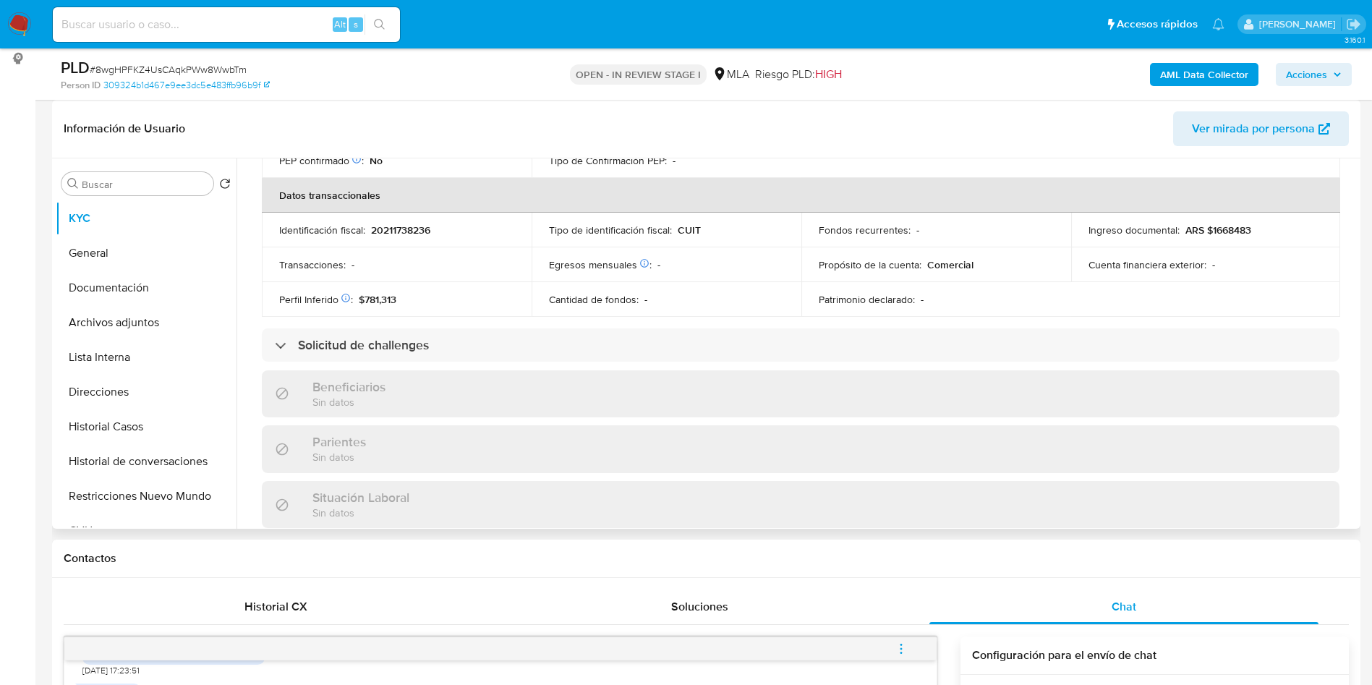
scroll to position [775, 0]
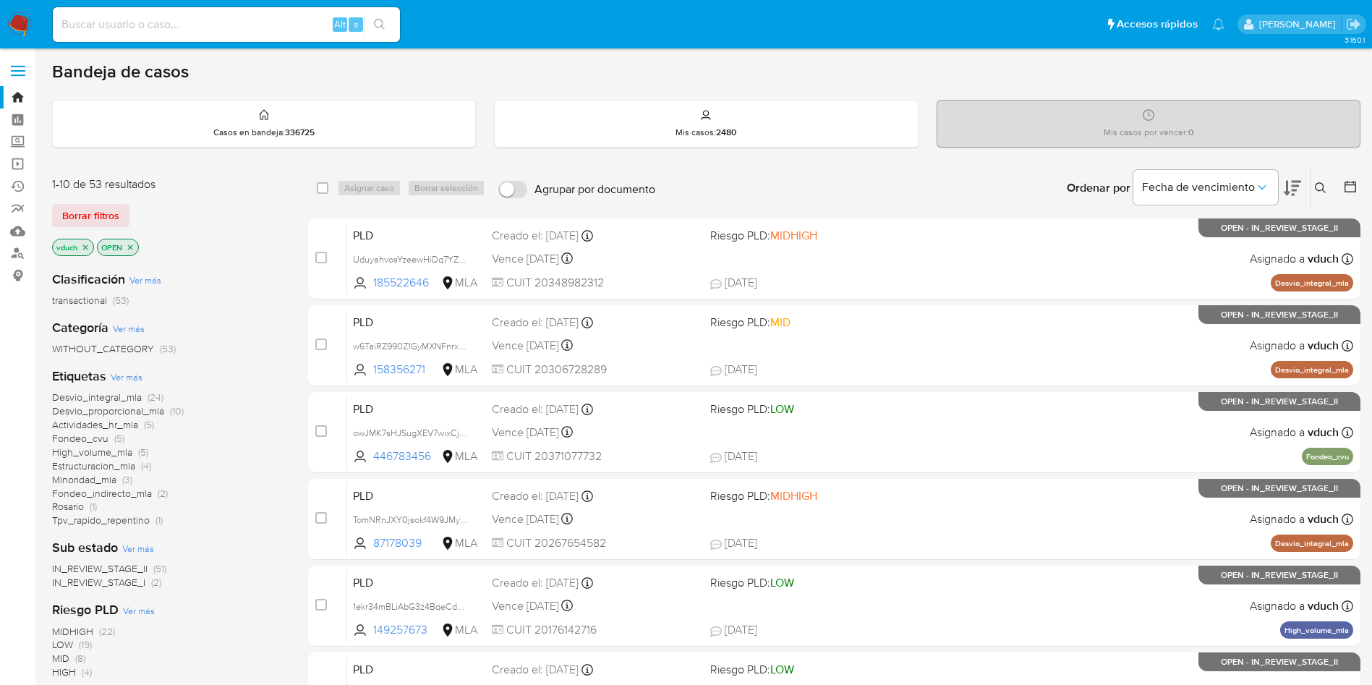
click at [200, 33] on div "Alt s" at bounding box center [226, 24] width 347 height 35
click at [212, 19] on input at bounding box center [226, 24] width 347 height 19
paste input "8wgHPFKZ4UsCAqkPWw8WwbTm"
type input "8wgHPFKZ4UsCAqkPWw8WwbTm"
click at [386, 22] on button "search-icon" at bounding box center [379, 24] width 30 height 20
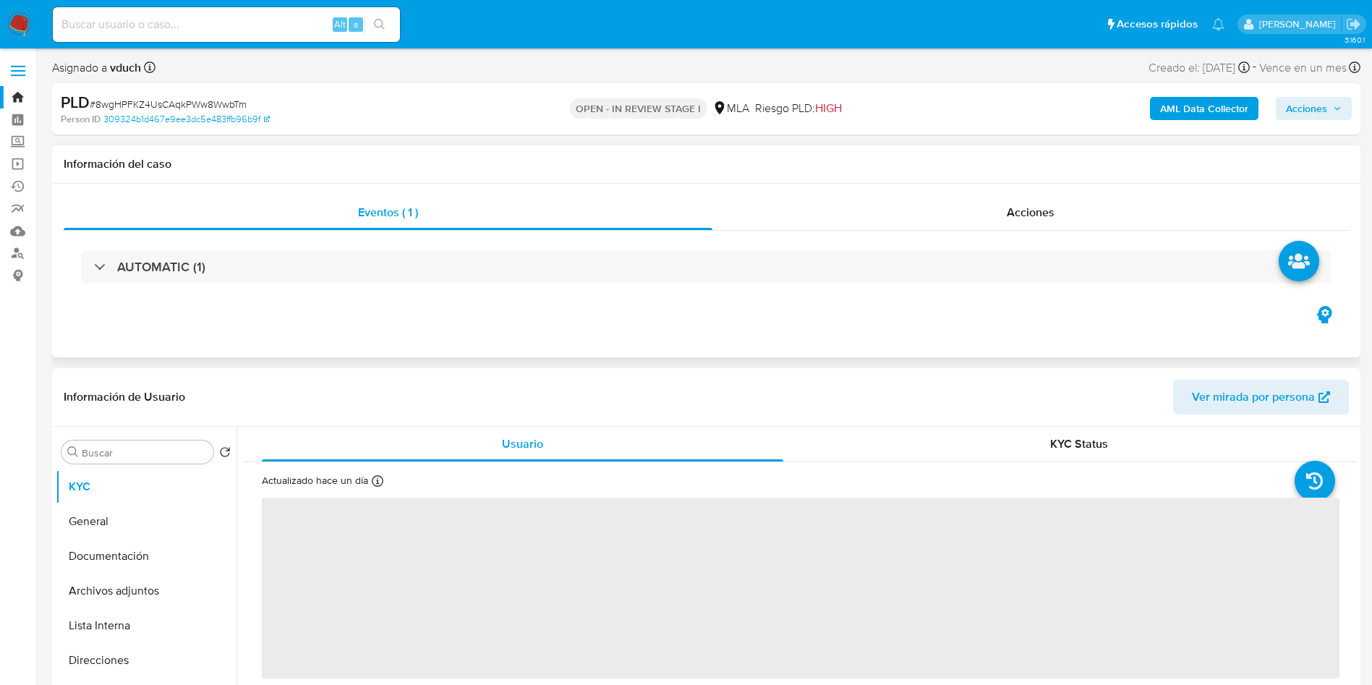
select select "10"
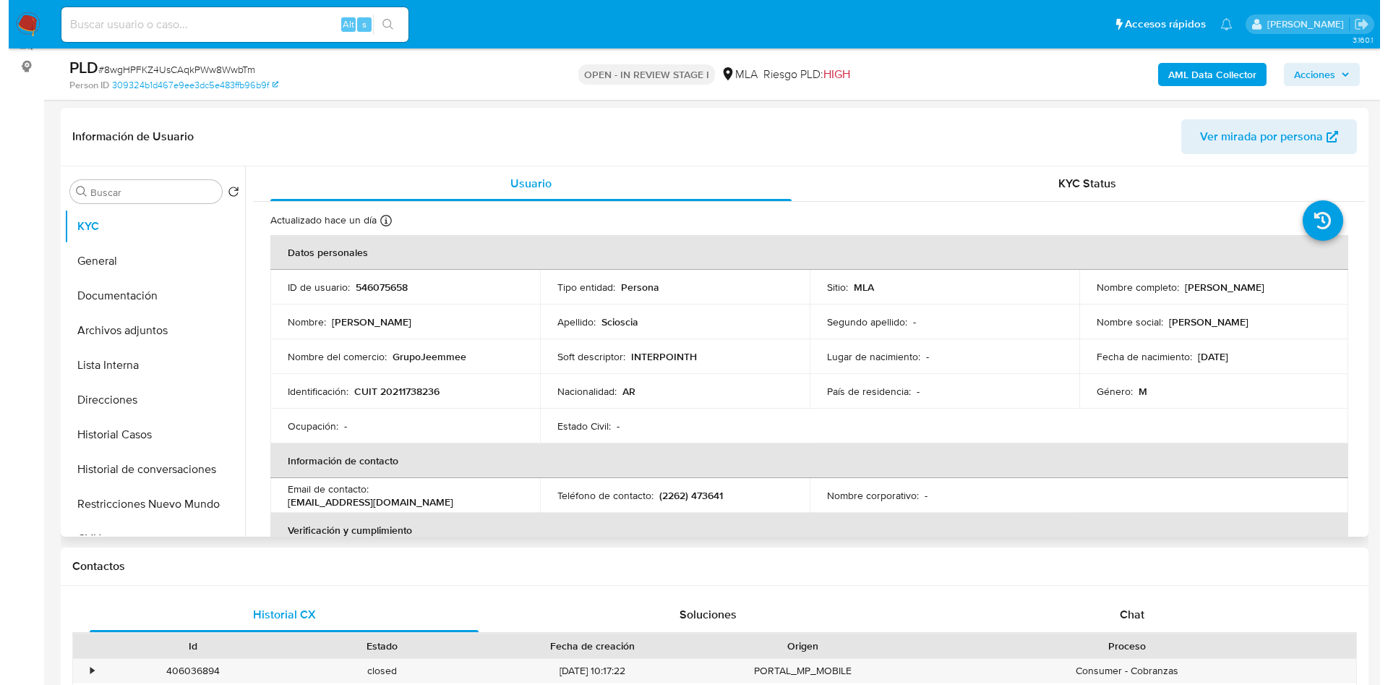
scroll to position [217, 0]
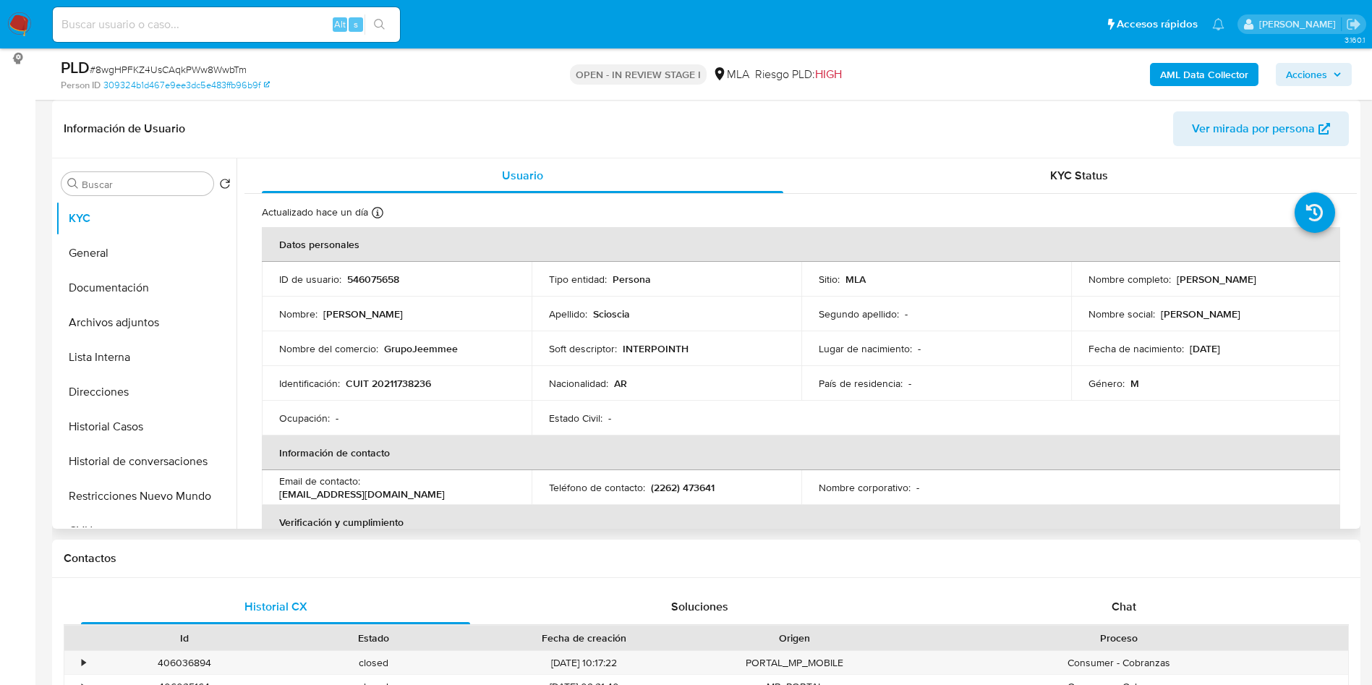
click at [364, 278] on p "546075658" at bounding box center [373, 279] width 52 height 13
copy p "546075658"
click at [1168, 73] on b "AML Data Collector" at bounding box center [1204, 74] width 88 height 23
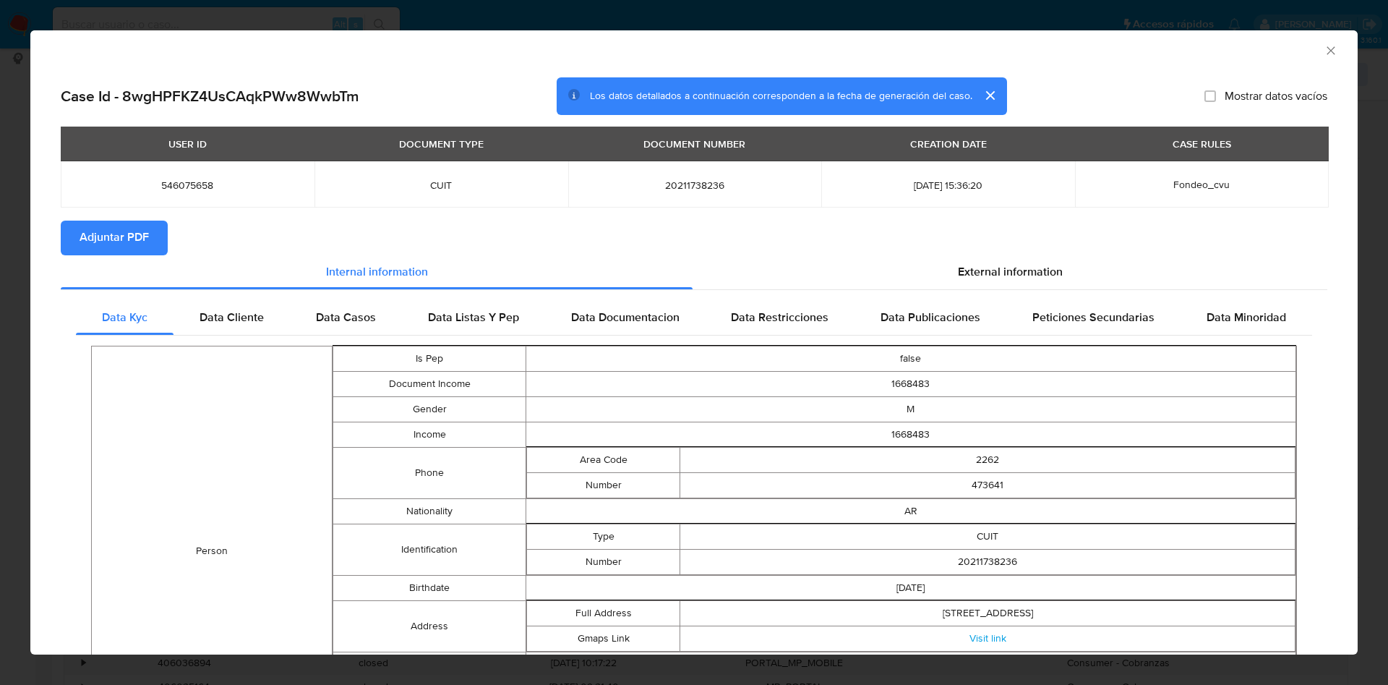
click at [150, 241] on button "Adjuntar PDF" at bounding box center [114, 238] width 107 height 35
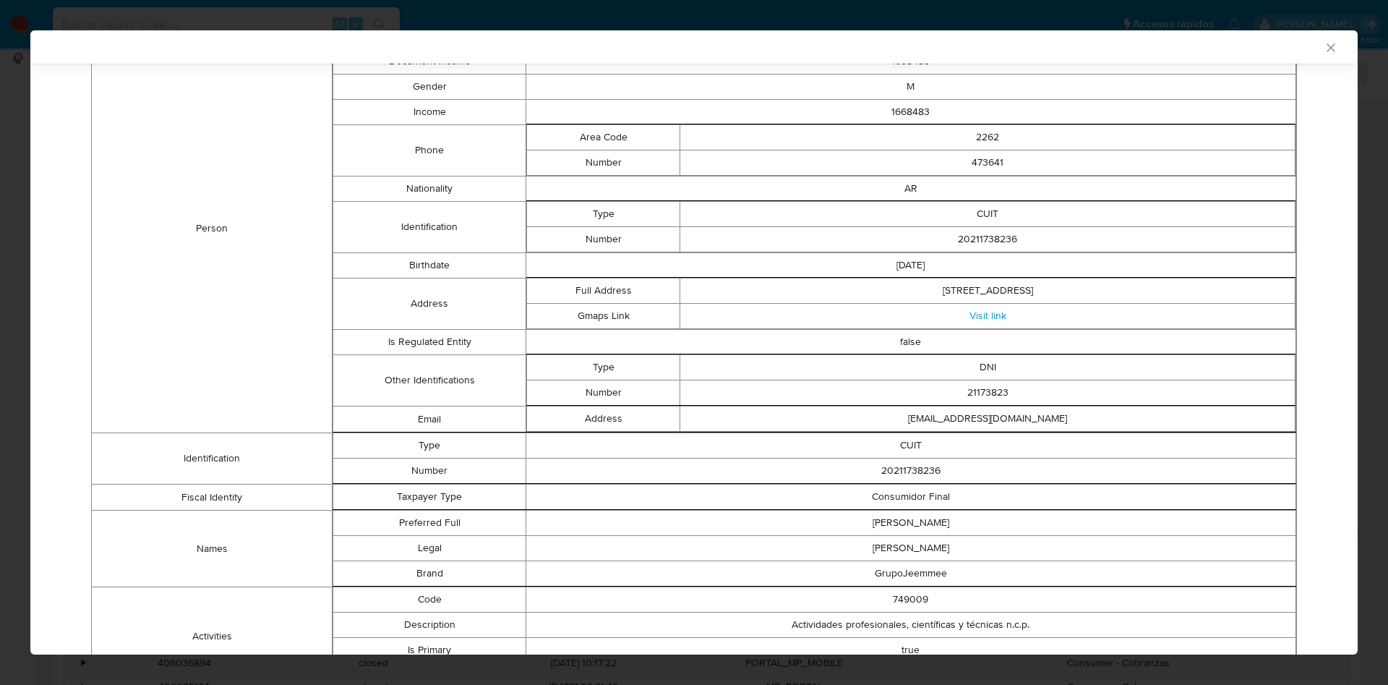
scroll to position [431, 0]
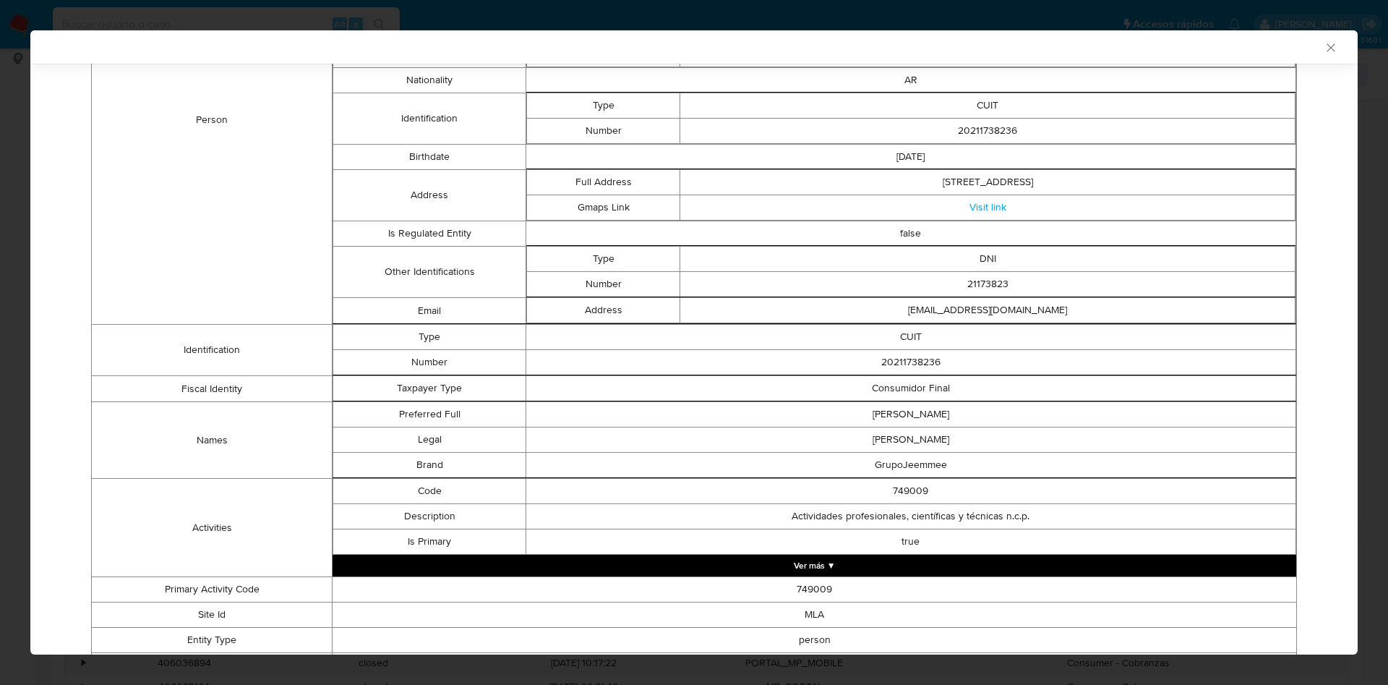
click at [869, 466] on td "GrupoJeemmee" at bounding box center [911, 465] width 770 height 25
copy td "GrupoJeemmee"
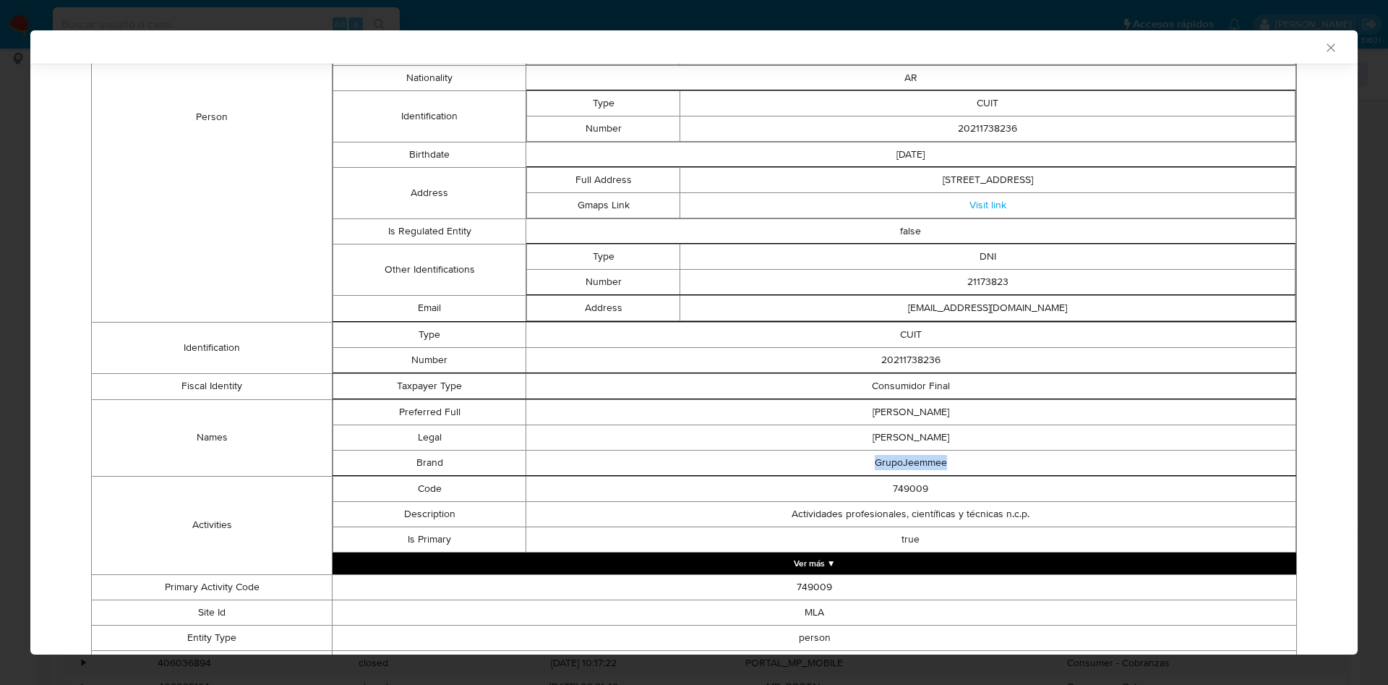
scroll to position [428, 0]
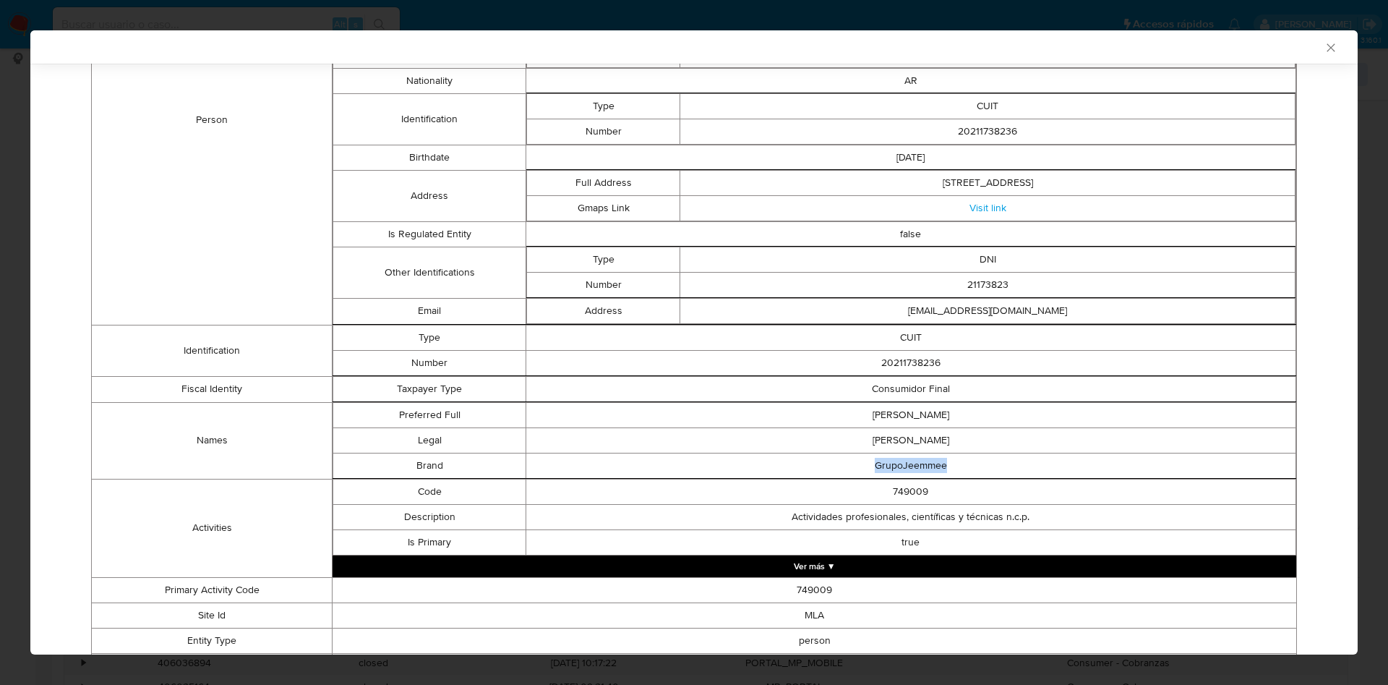
click at [928, 460] on td "GrupoJeemmee" at bounding box center [911, 465] width 770 height 25
drag, startPoint x: 889, startPoint y: 459, endPoint x: 393, endPoint y: 467, distance: 495.3
click at [393, 467] on tr "Brand GrupoJeemmee" at bounding box center [814, 465] width 963 height 25
drag, startPoint x: 1054, startPoint y: 312, endPoint x: 902, endPoint y: 314, distance: 151.9
click at [902, 314] on td "grupojeemmee@gmail.com" at bounding box center [987, 310] width 615 height 25
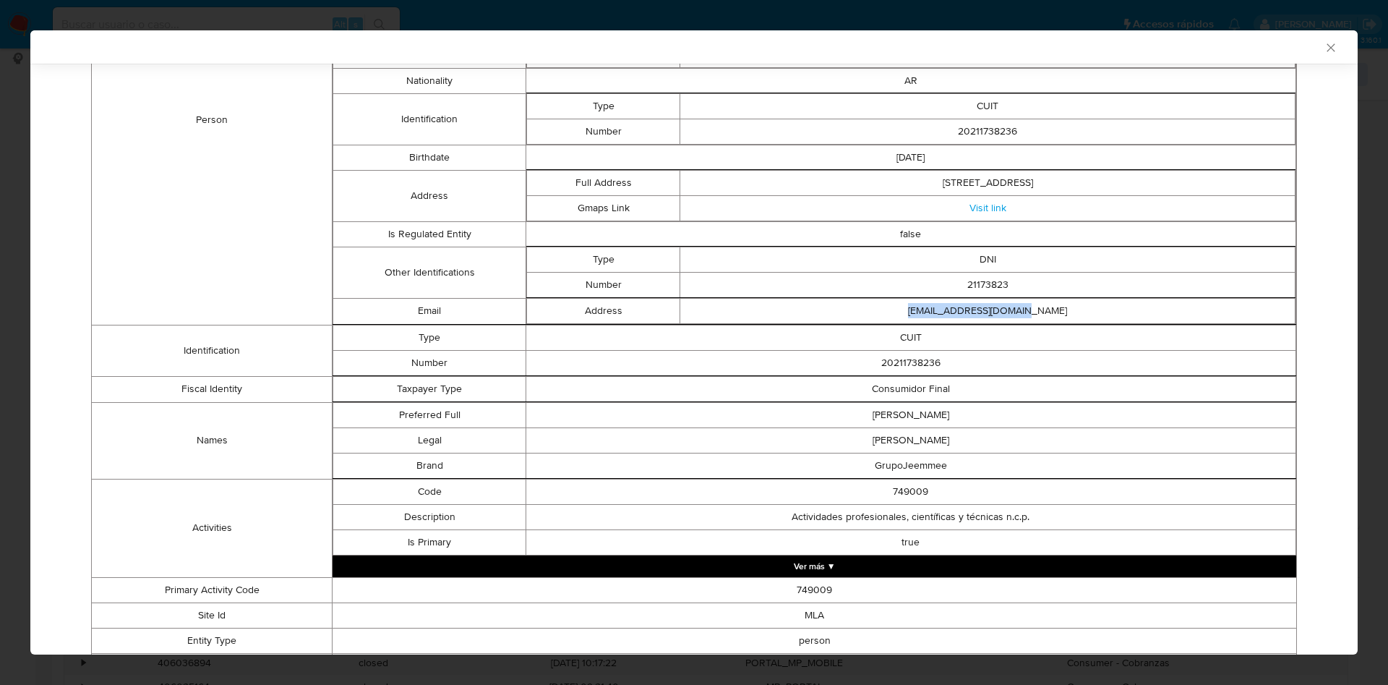
copy td "grupojeemmee@gmail.com"
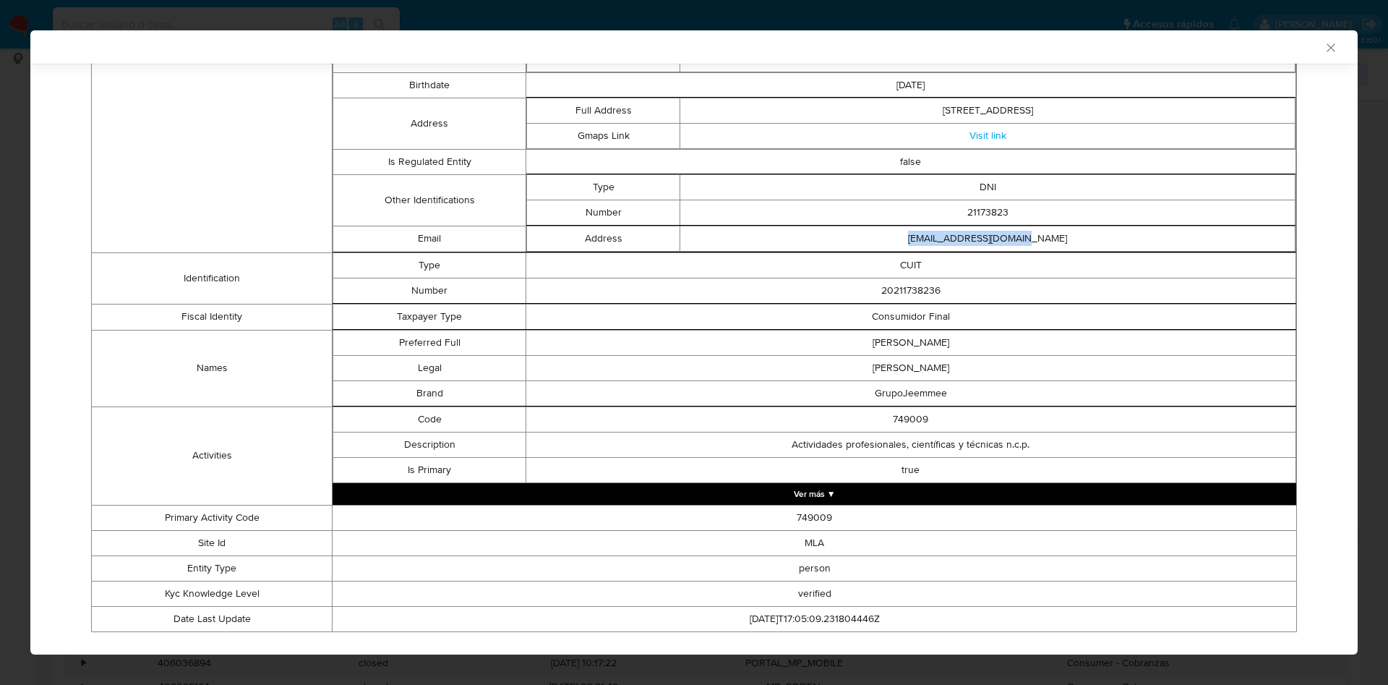
scroll to position [528, 0]
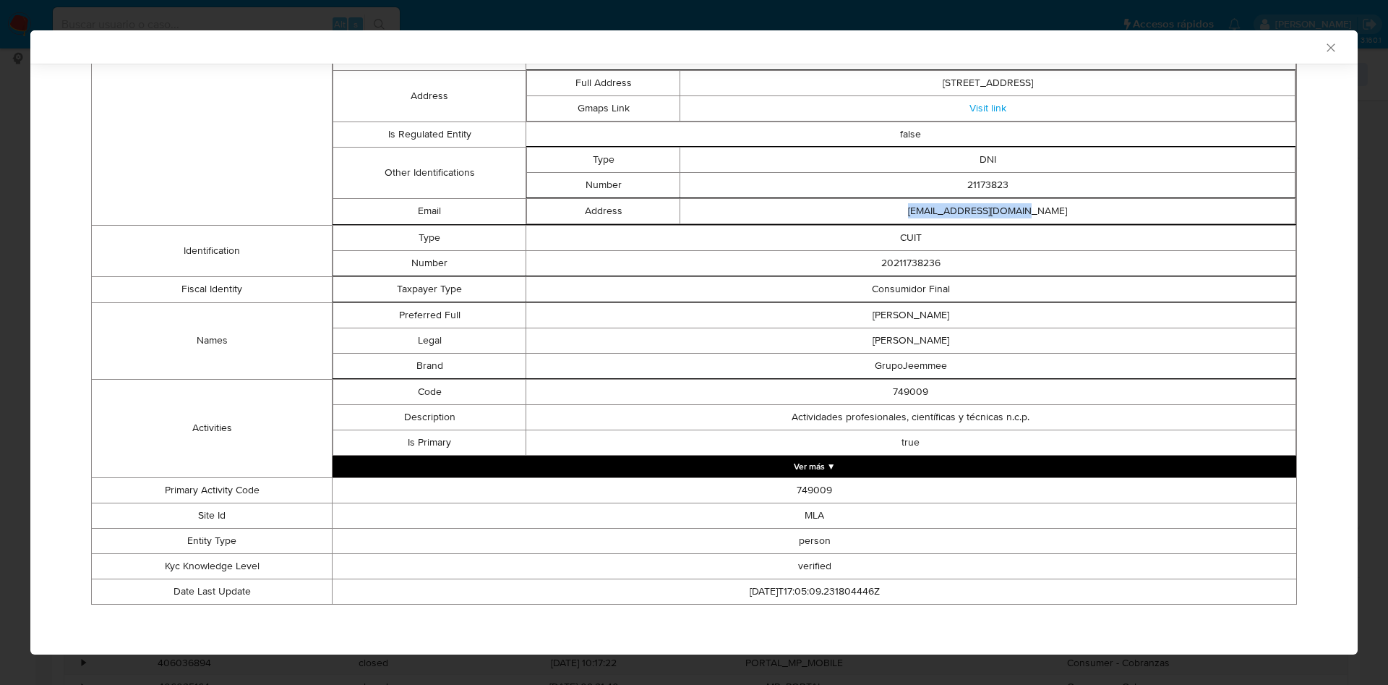
click at [811, 464] on button "Ver más ▼" at bounding box center [815, 467] width 964 height 22
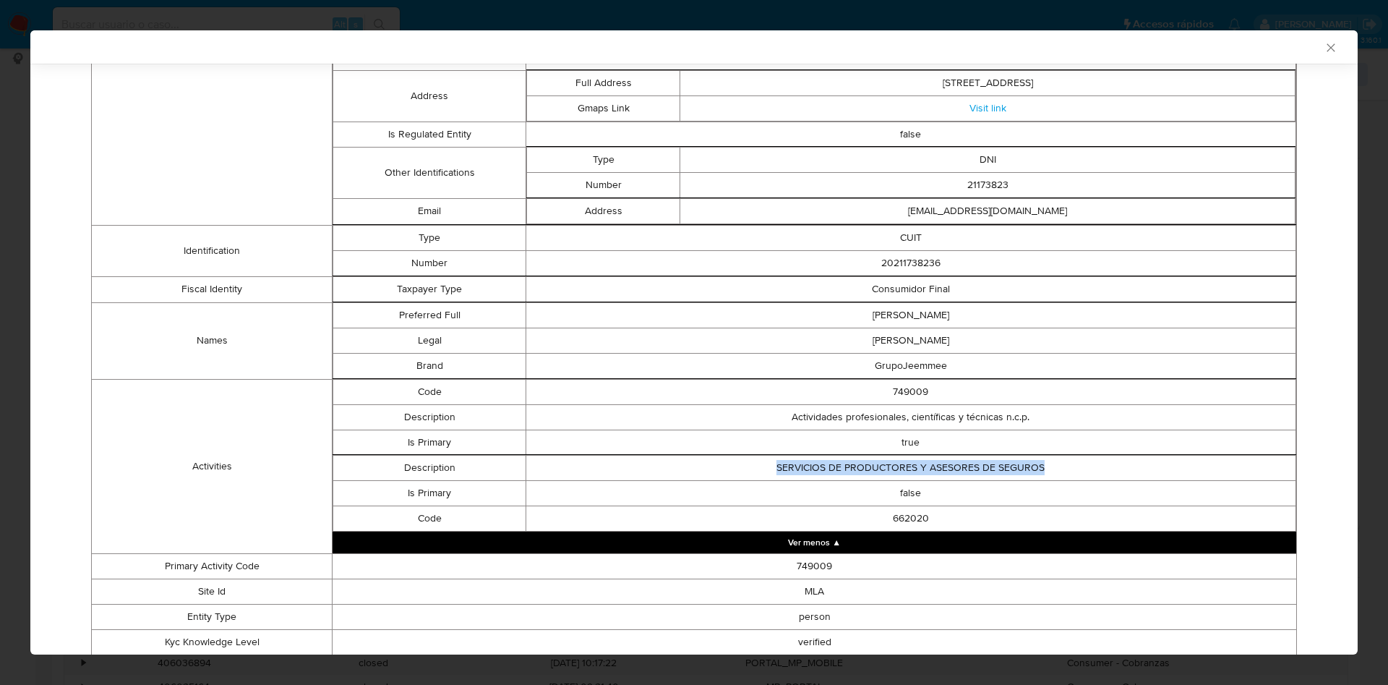
drag, startPoint x: 758, startPoint y: 464, endPoint x: 1033, endPoint y: 470, distance: 274.1
click at [1033, 470] on td "SERVICIOS DE PRODUCTORES Y ASESORES DE SEGUROS" at bounding box center [911, 467] width 770 height 25
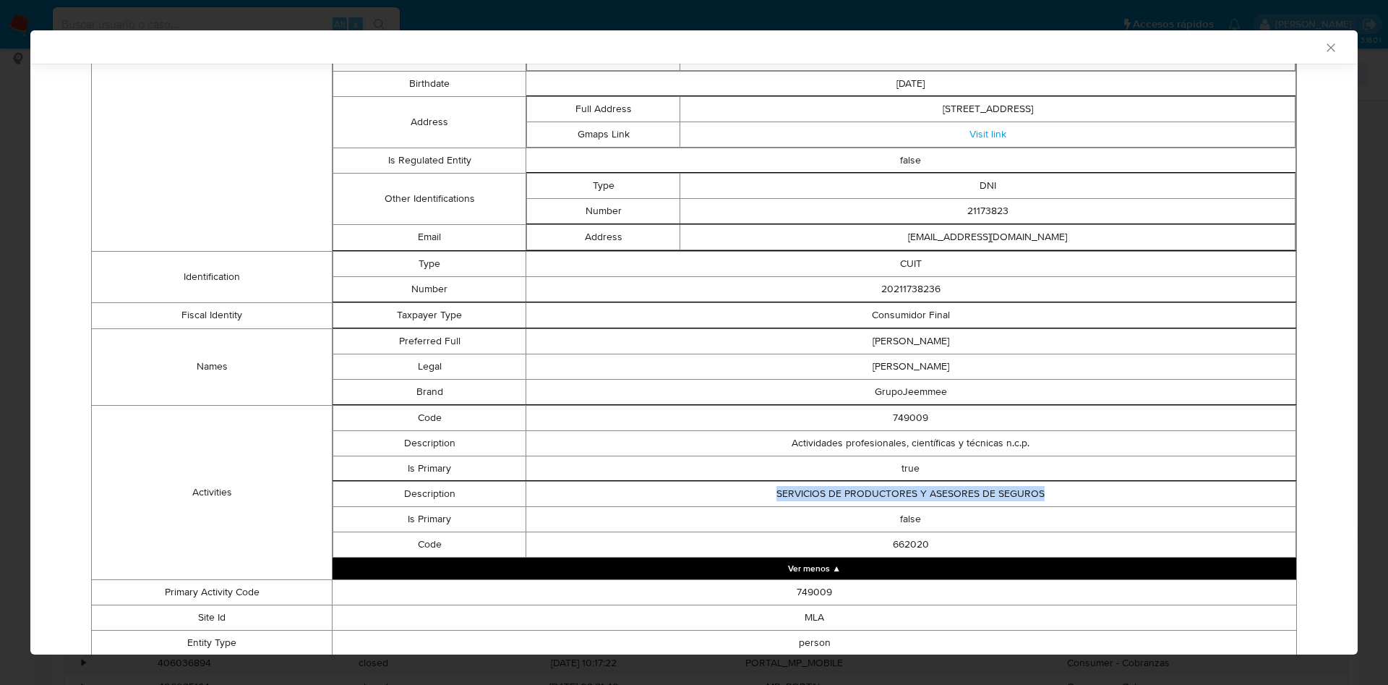
scroll to position [604, 0]
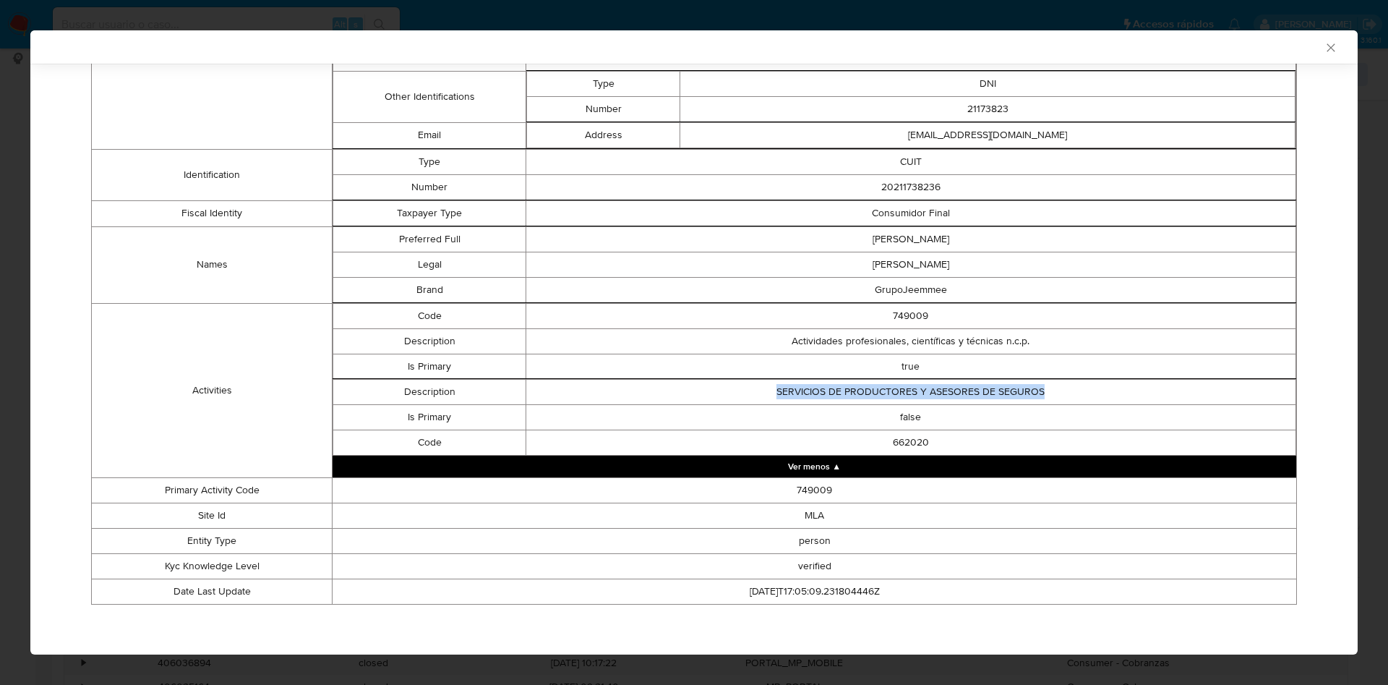
click at [777, 383] on td "SERVICIOS DE PRODUCTORES Y ASESORES DE SEGUROS" at bounding box center [911, 391] width 770 height 25
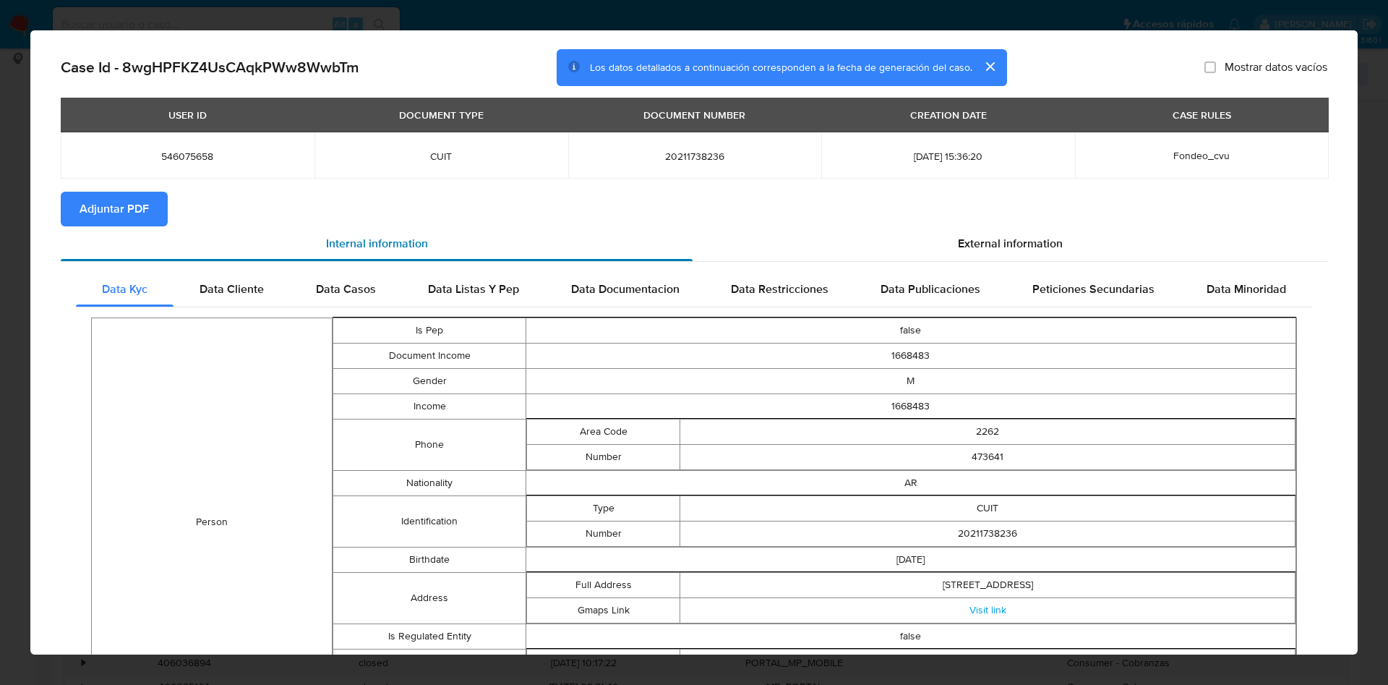
scroll to position [0, 0]
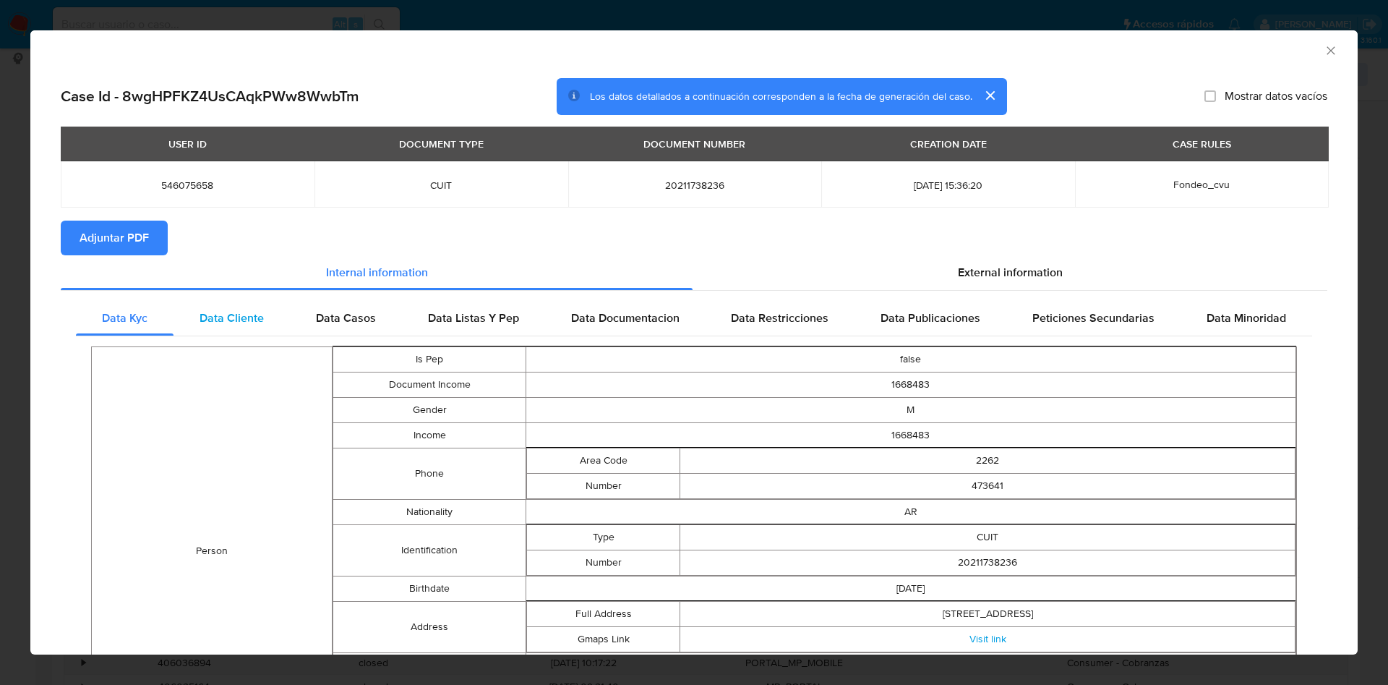
click at [243, 310] on span "Data Cliente" at bounding box center [232, 317] width 64 height 17
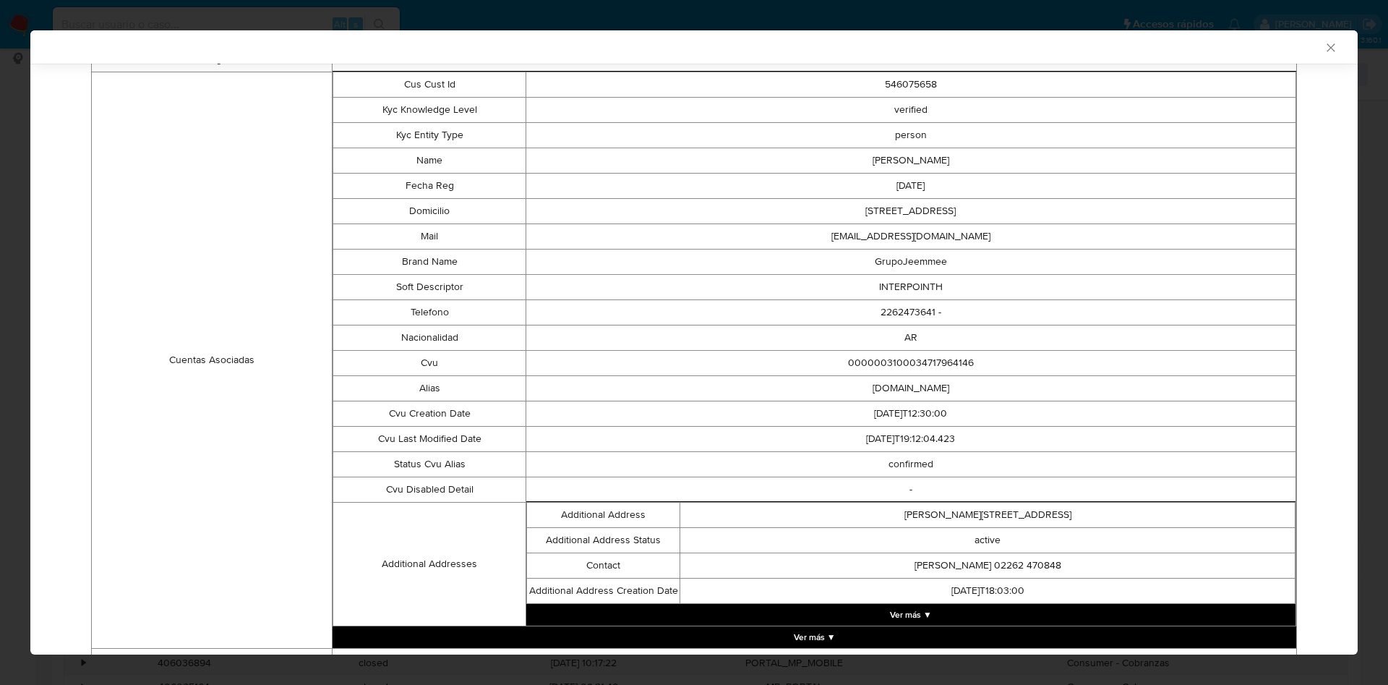
scroll to position [392, 0]
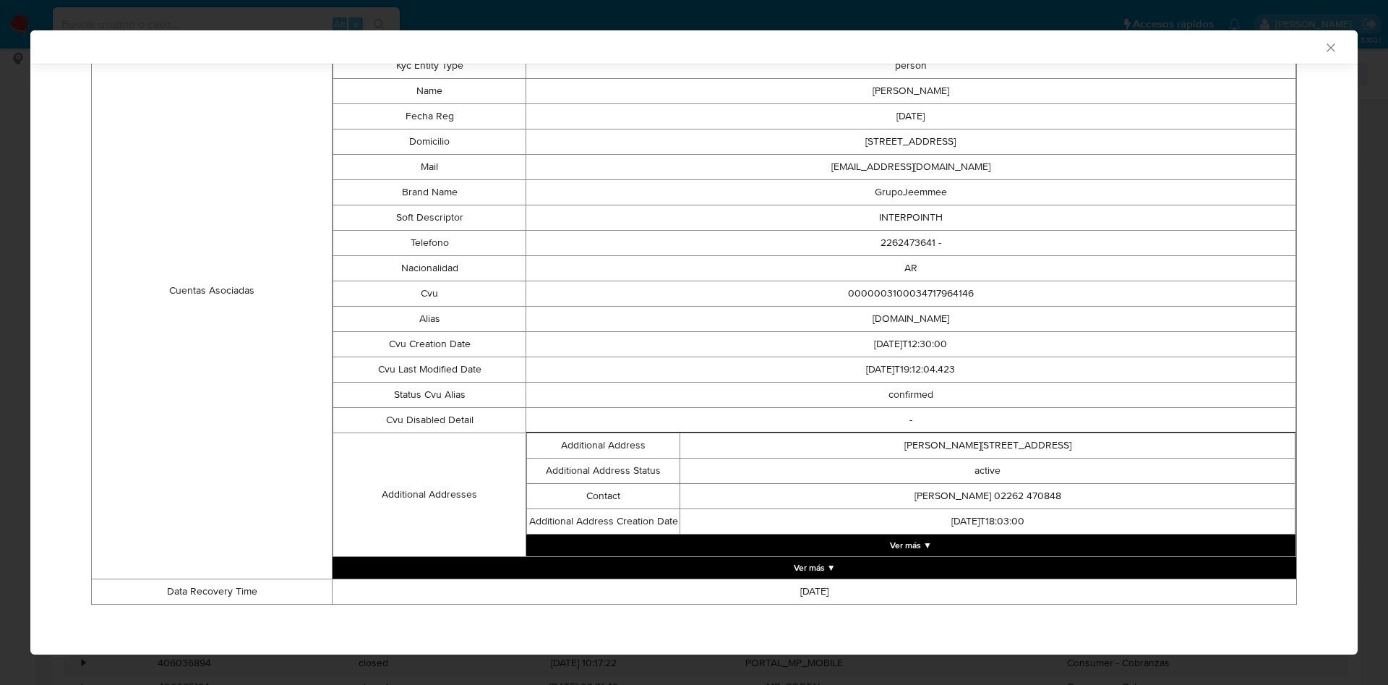
click at [878, 548] on button "Ver más ▼" at bounding box center [910, 545] width 769 height 22
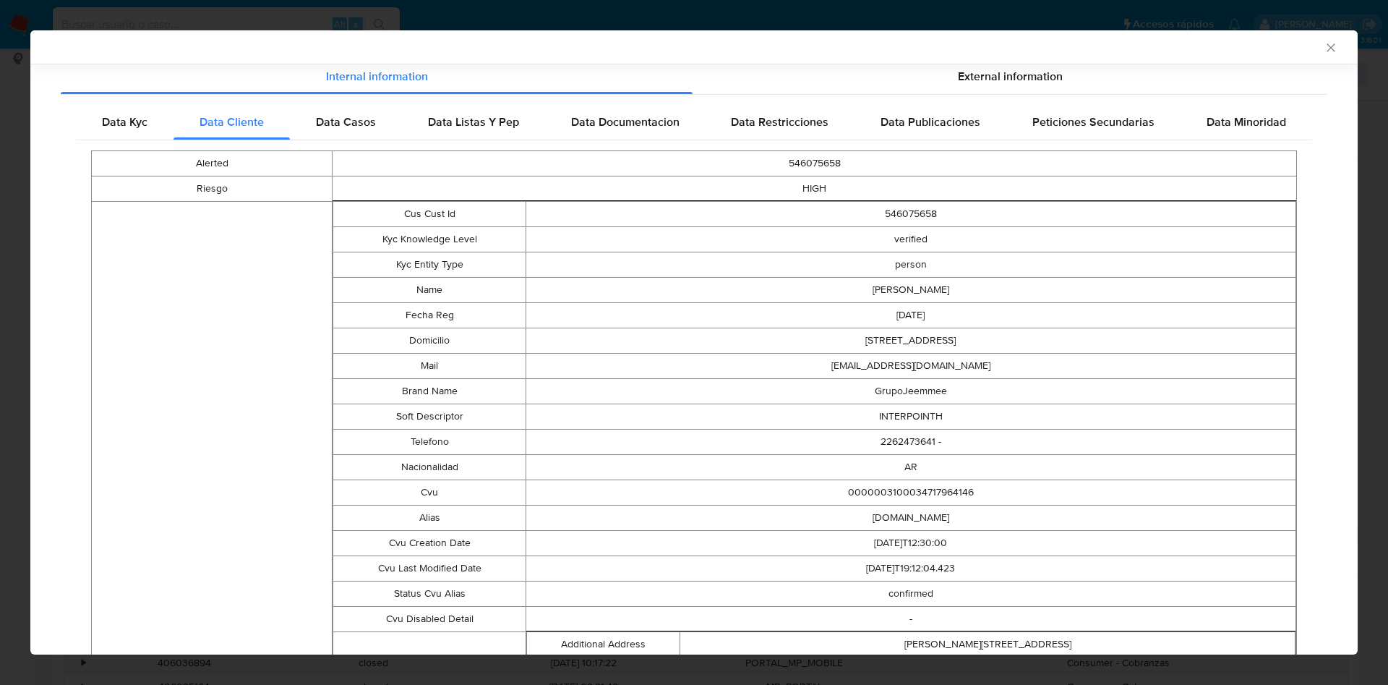
scroll to position [241, 0]
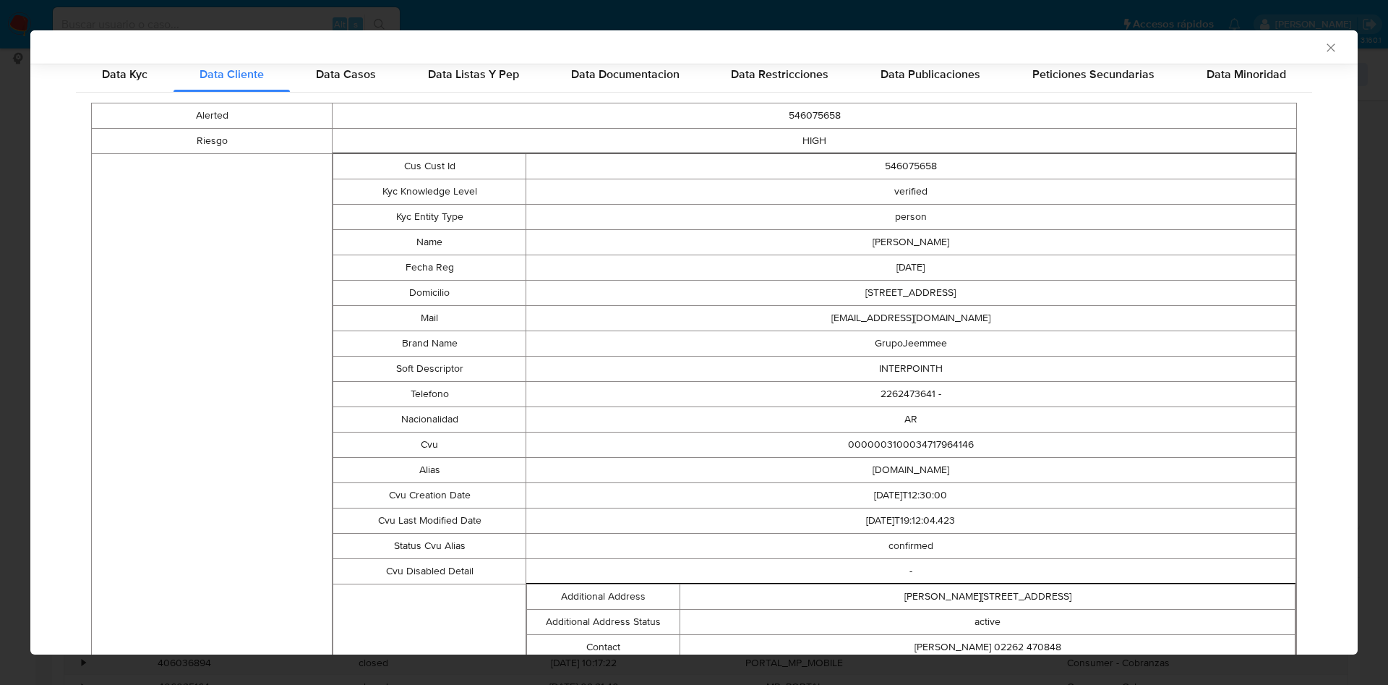
click at [883, 360] on td "INTERPOINTH" at bounding box center [911, 368] width 770 height 25
copy td "INTERPOINTH"
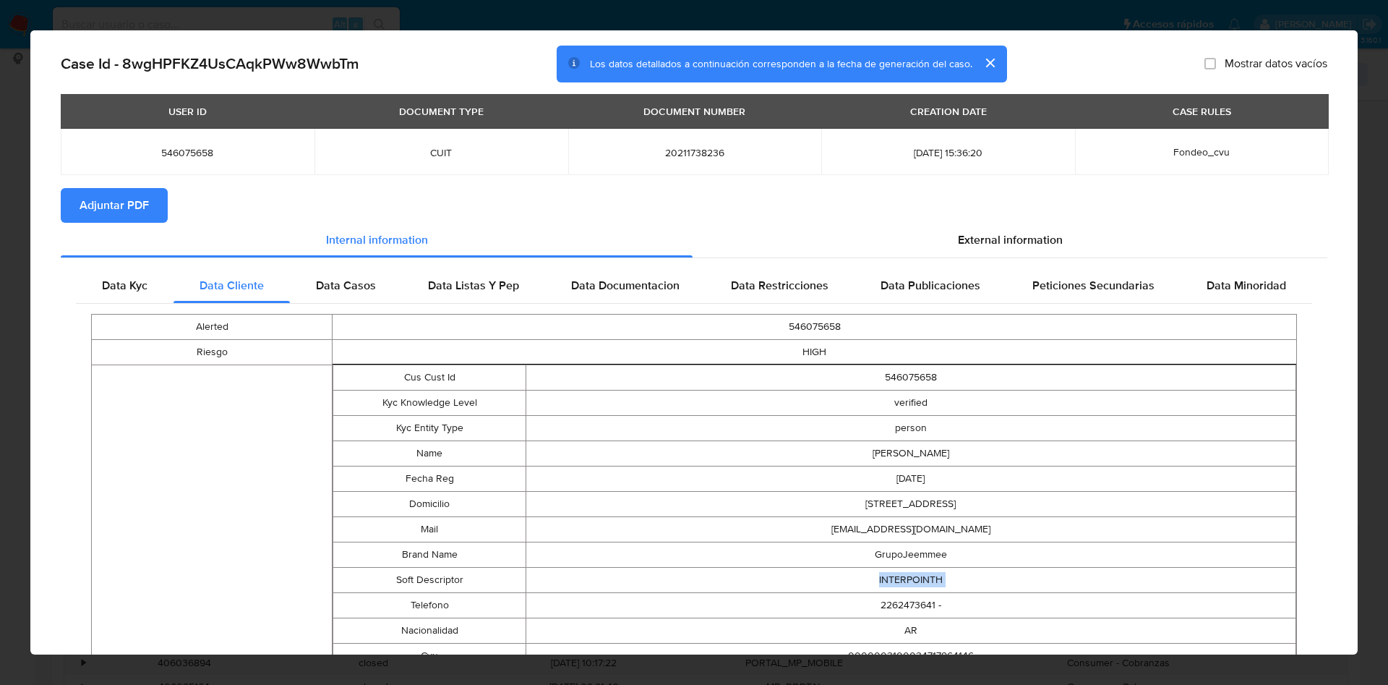
scroll to position [0, 0]
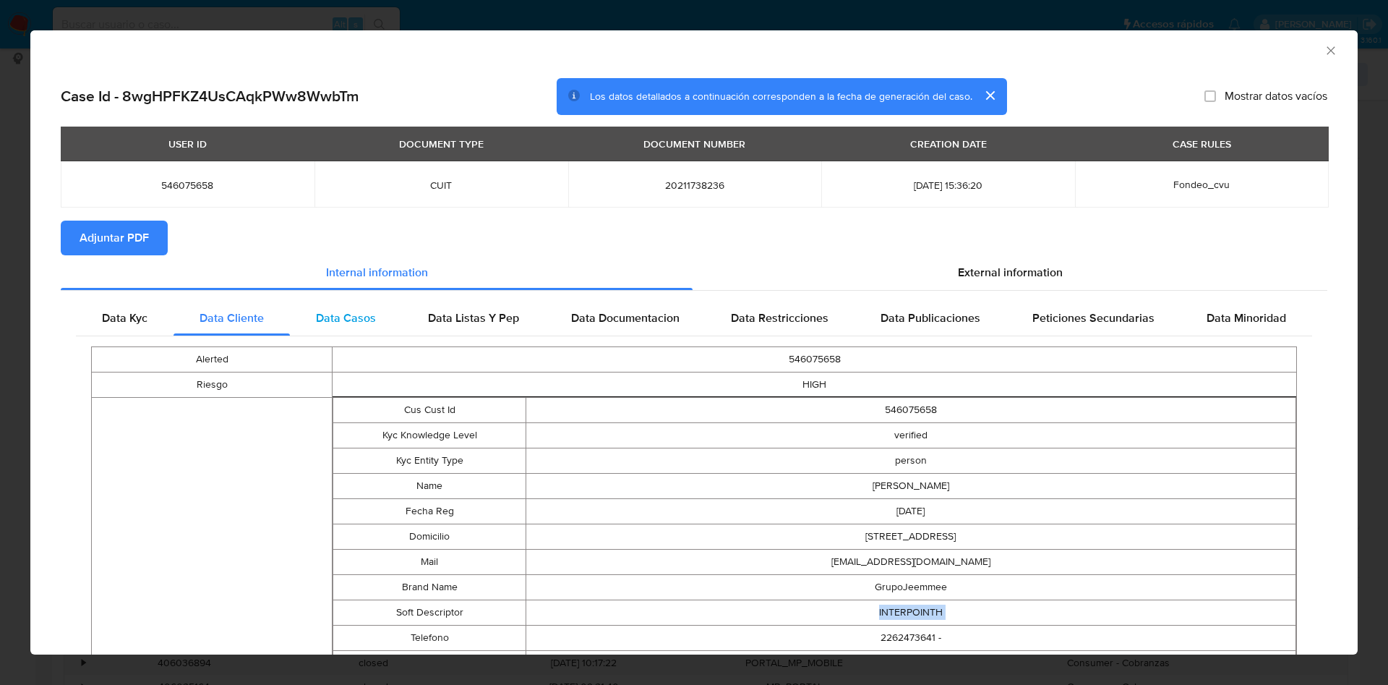
click at [319, 309] on span "Data Casos" at bounding box center [346, 317] width 60 height 17
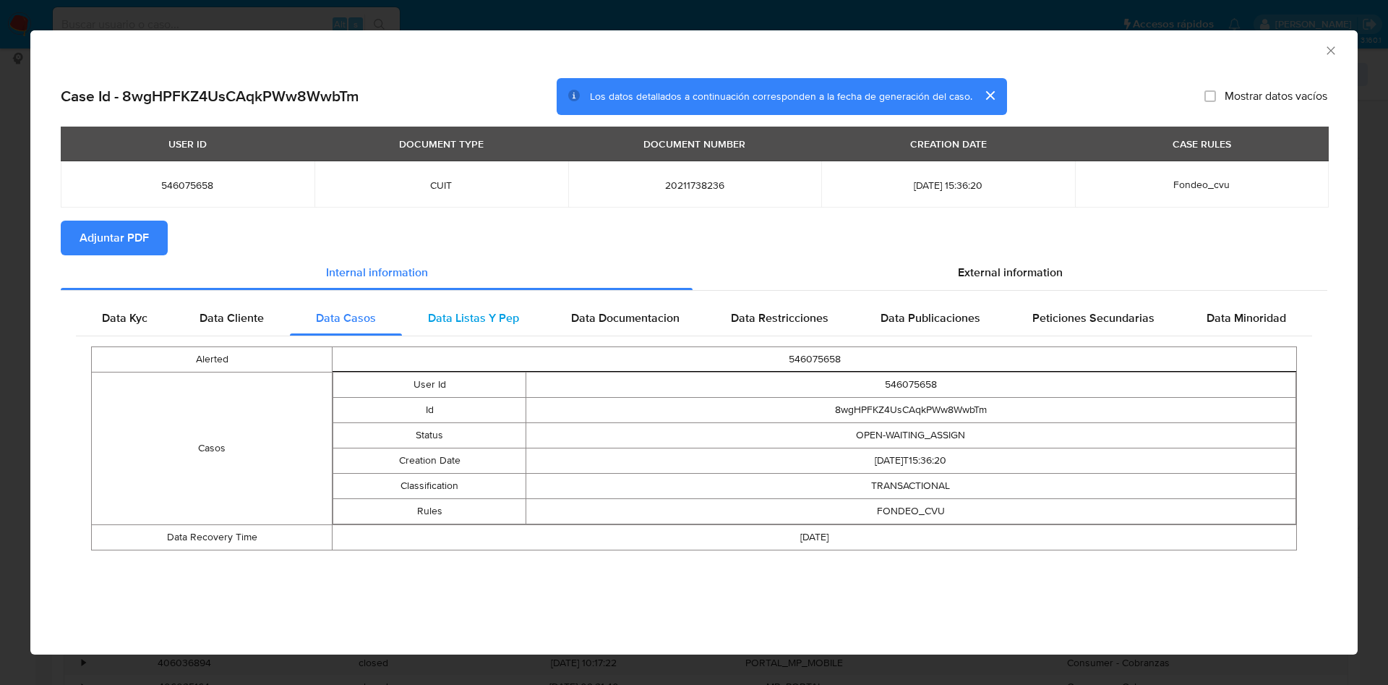
click at [453, 317] on span "Data Listas Y Pep" at bounding box center [473, 317] width 91 height 17
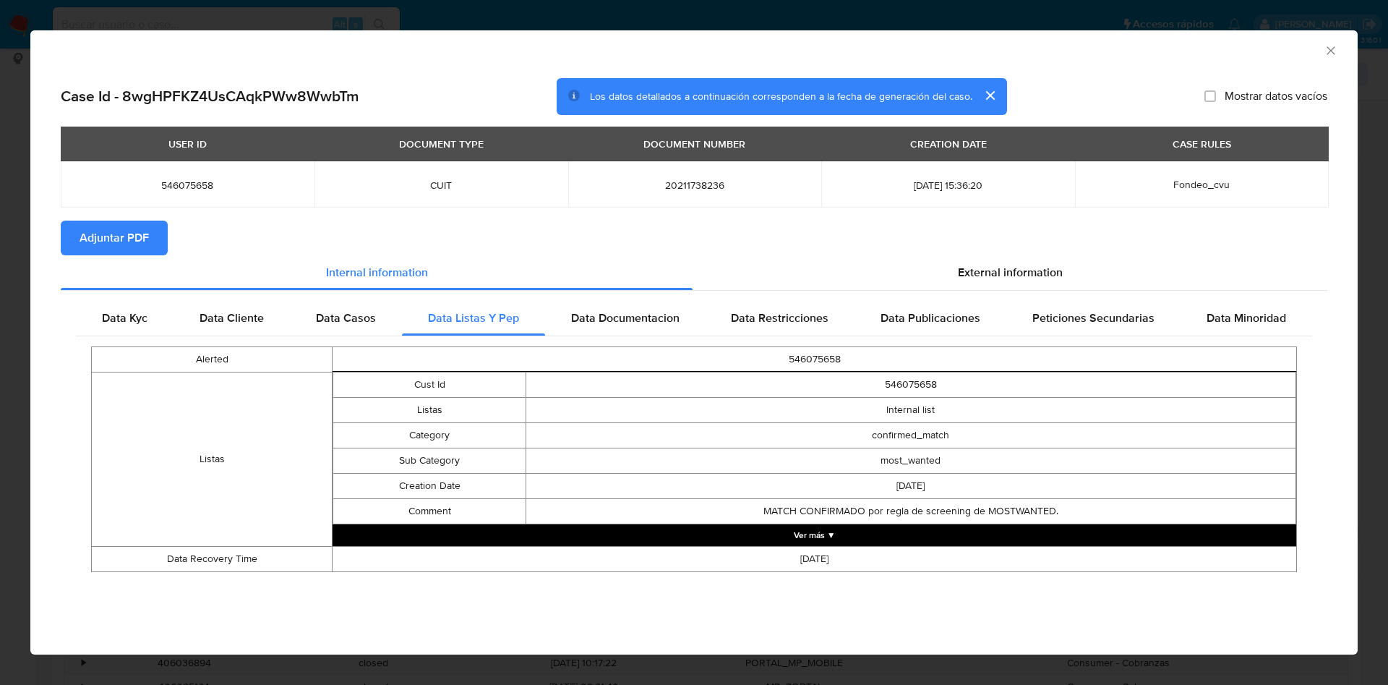
click at [832, 535] on button "Ver más ▼" at bounding box center [815, 535] width 964 height 22
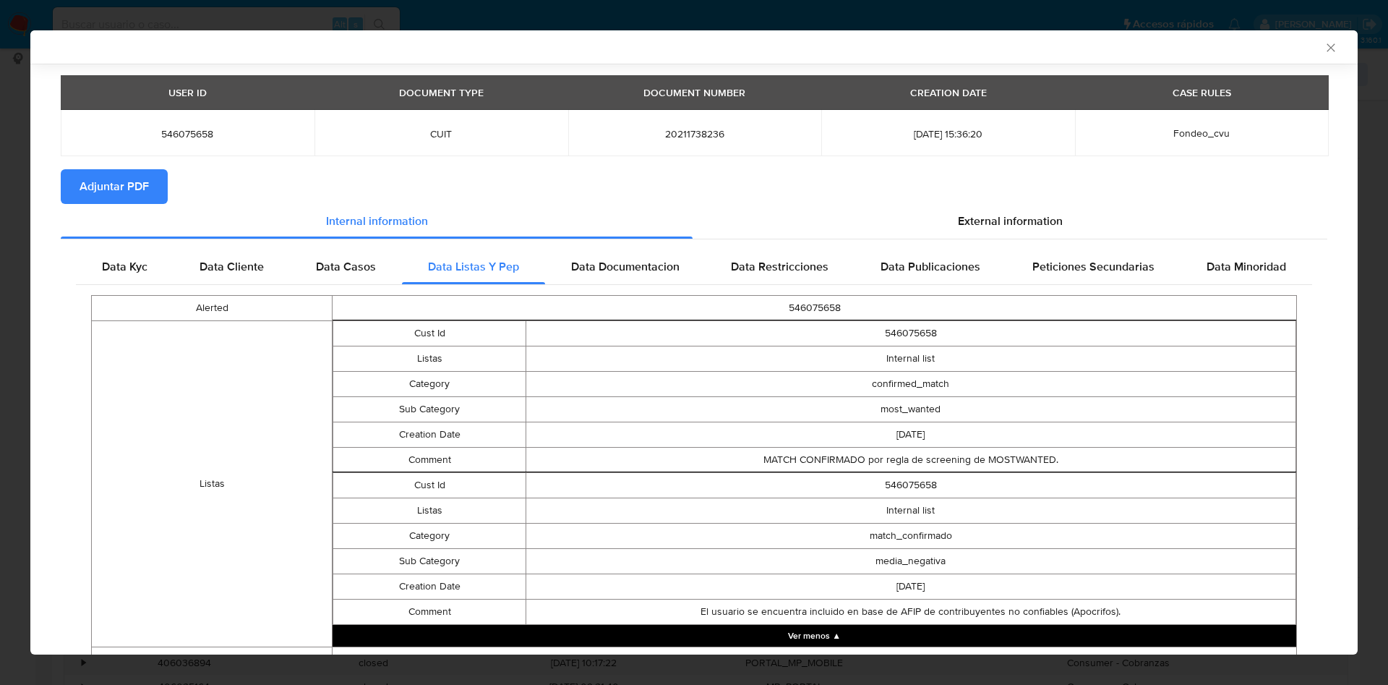
scroll to position [116, 0]
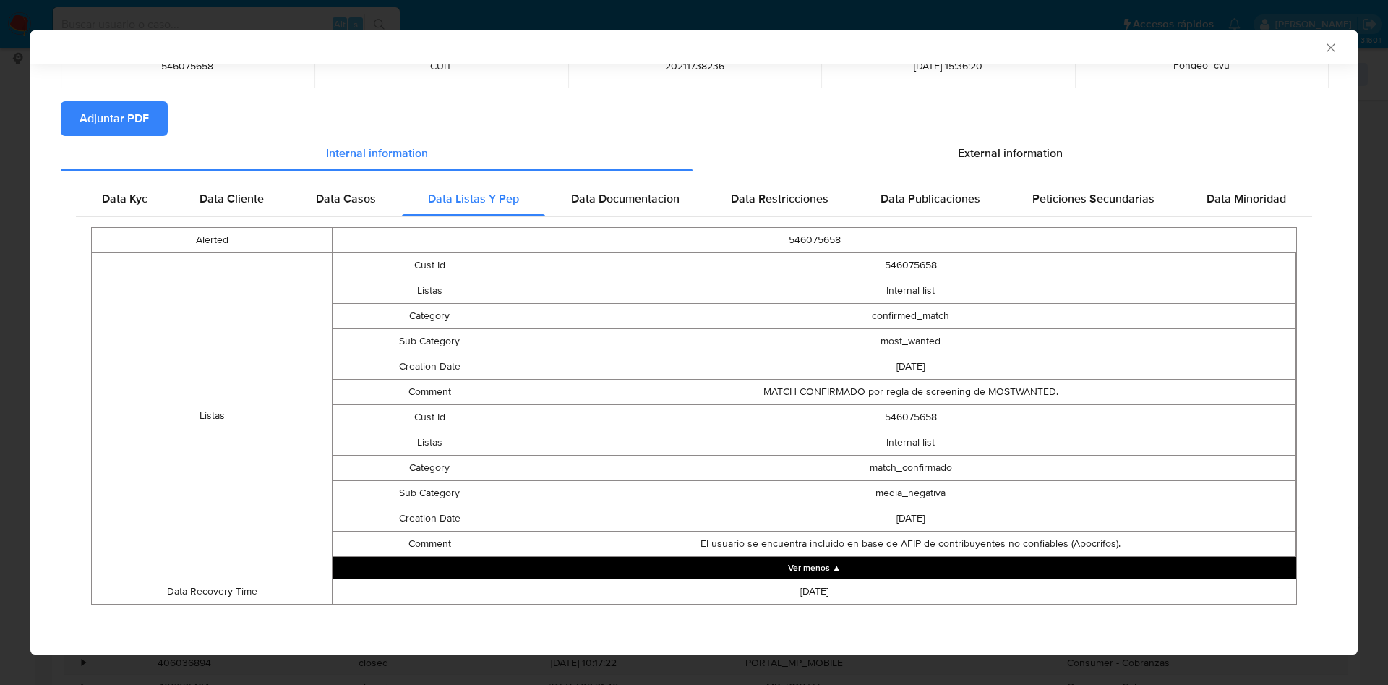
click at [672, 553] on td "El usuario se encuentra incluido en base de AFIP de contribuyentes no confiable…" at bounding box center [911, 543] width 770 height 25
drag, startPoint x: 672, startPoint y: 552, endPoint x: 1076, endPoint y: 552, distance: 403.5
click at [1076, 552] on td "El usuario se encuentra incluido en base de AFIP de contribuyentes no confiable…" at bounding box center [911, 543] width 770 height 25
click at [1106, 537] on td "El usuario se encuentra incluido en base de AFIP de contribuyentes no confiable…" at bounding box center [911, 543] width 770 height 25
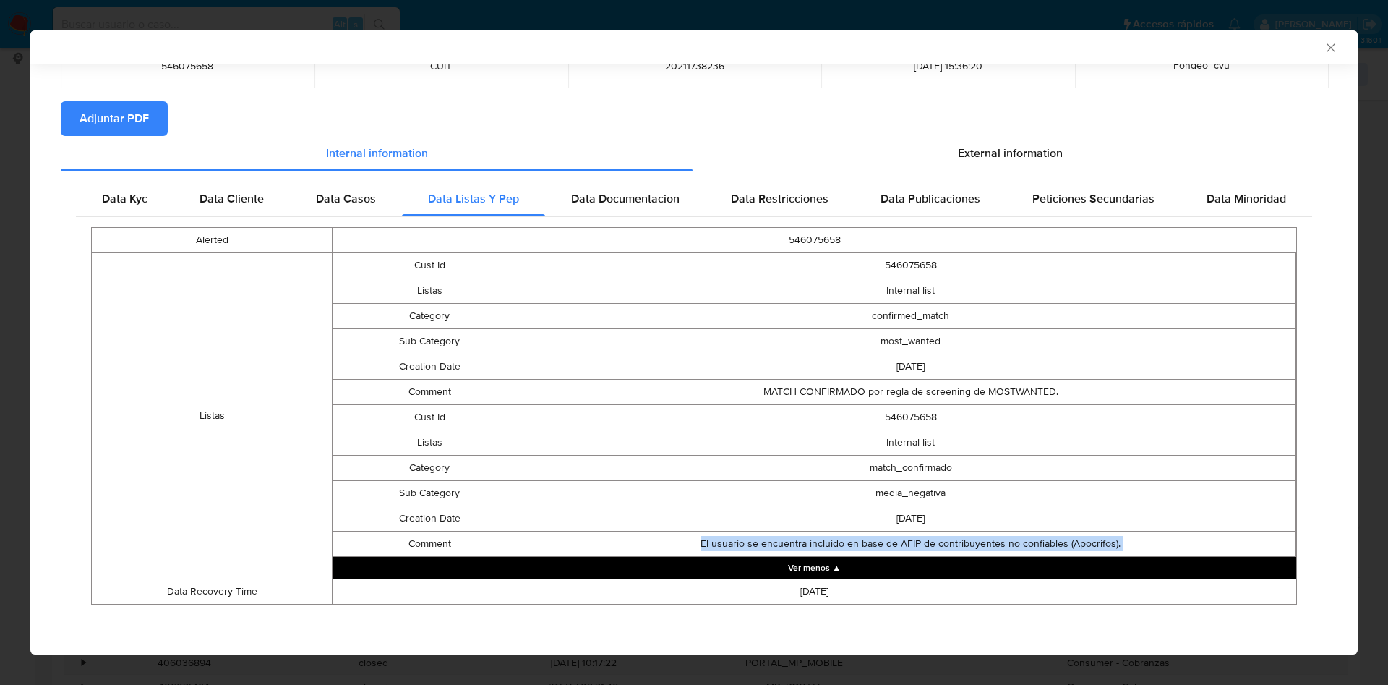
click at [1106, 537] on td "El usuario se encuentra incluido en base de AFIP de contribuyentes no confiable…" at bounding box center [911, 543] width 770 height 25
click at [571, 198] on span "Data Documentacion" at bounding box center [625, 198] width 108 height 17
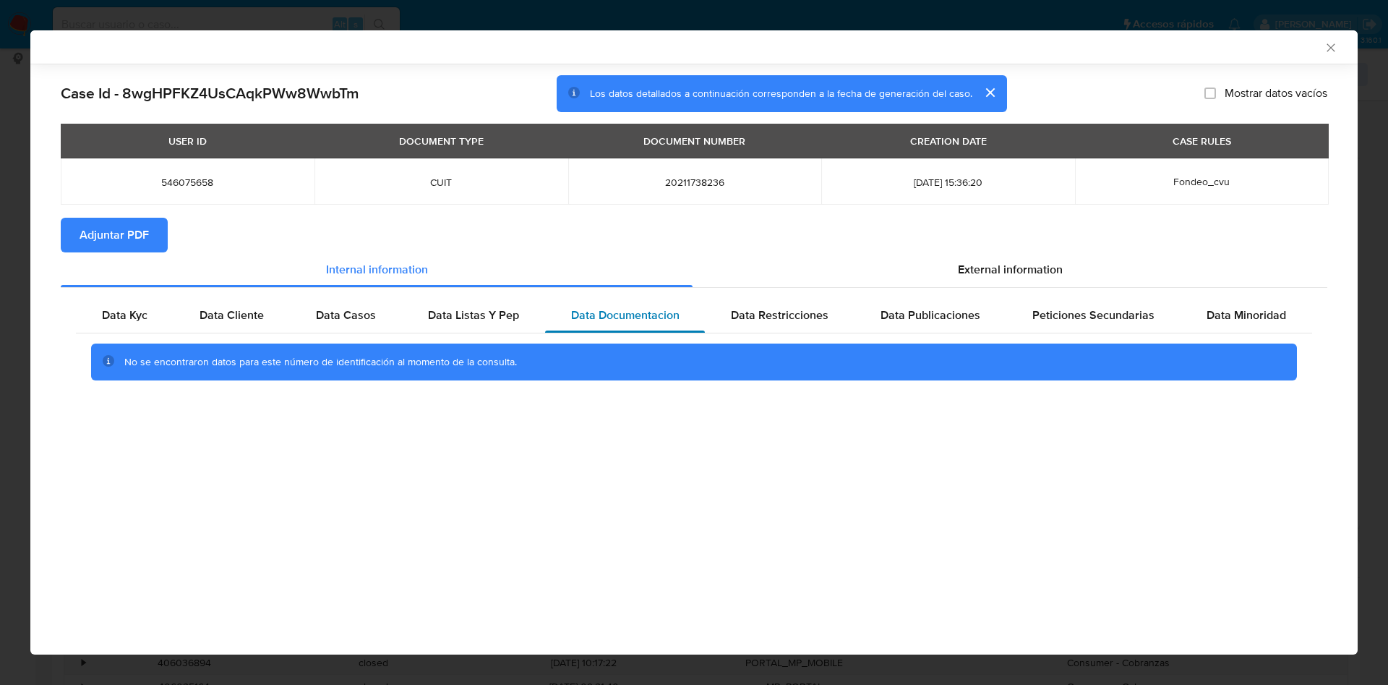
scroll to position [0, 0]
click at [795, 315] on span "Data Restricciones" at bounding box center [780, 315] width 98 height 17
click at [937, 327] on div "Data Publicaciones" at bounding box center [931, 315] width 152 height 35
click at [490, 304] on div "Data Listas Y Pep" at bounding box center [473, 315] width 143 height 35
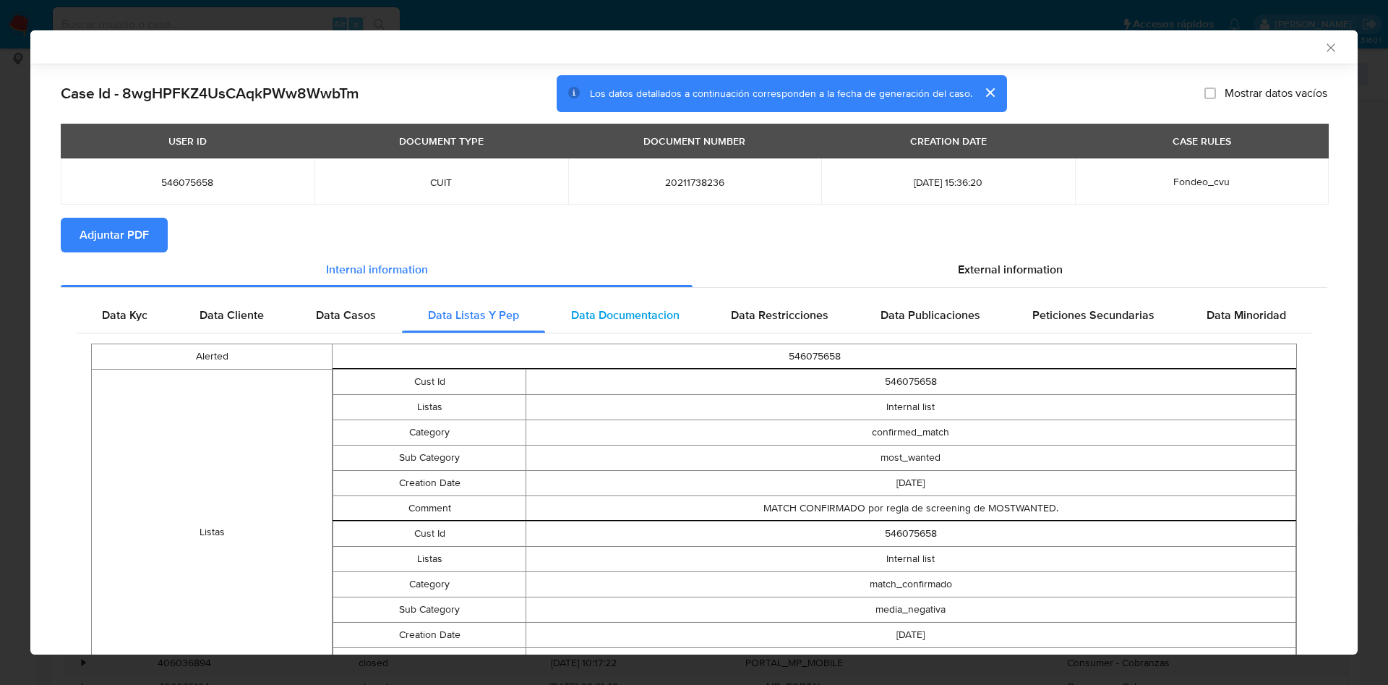
click at [633, 317] on span "Data Documentacion" at bounding box center [625, 315] width 108 height 17
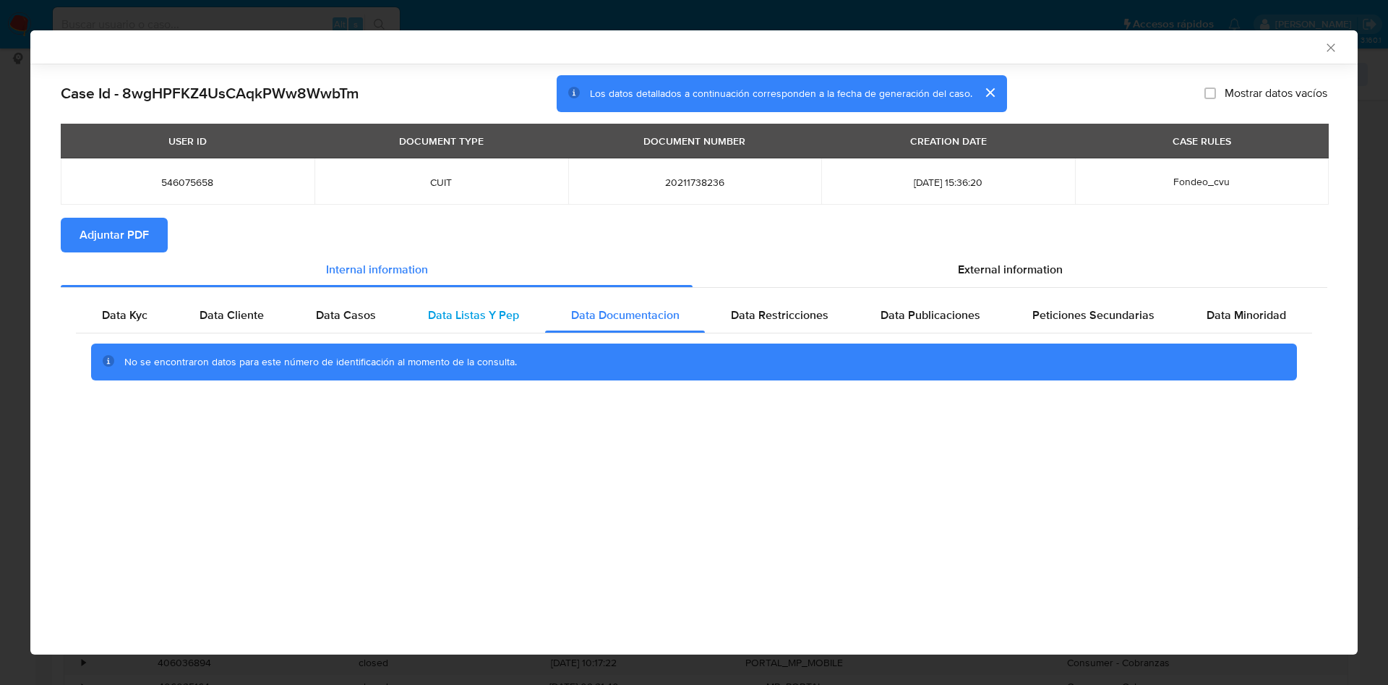
click at [462, 330] on div "Data Listas Y Pep" at bounding box center [473, 315] width 143 height 35
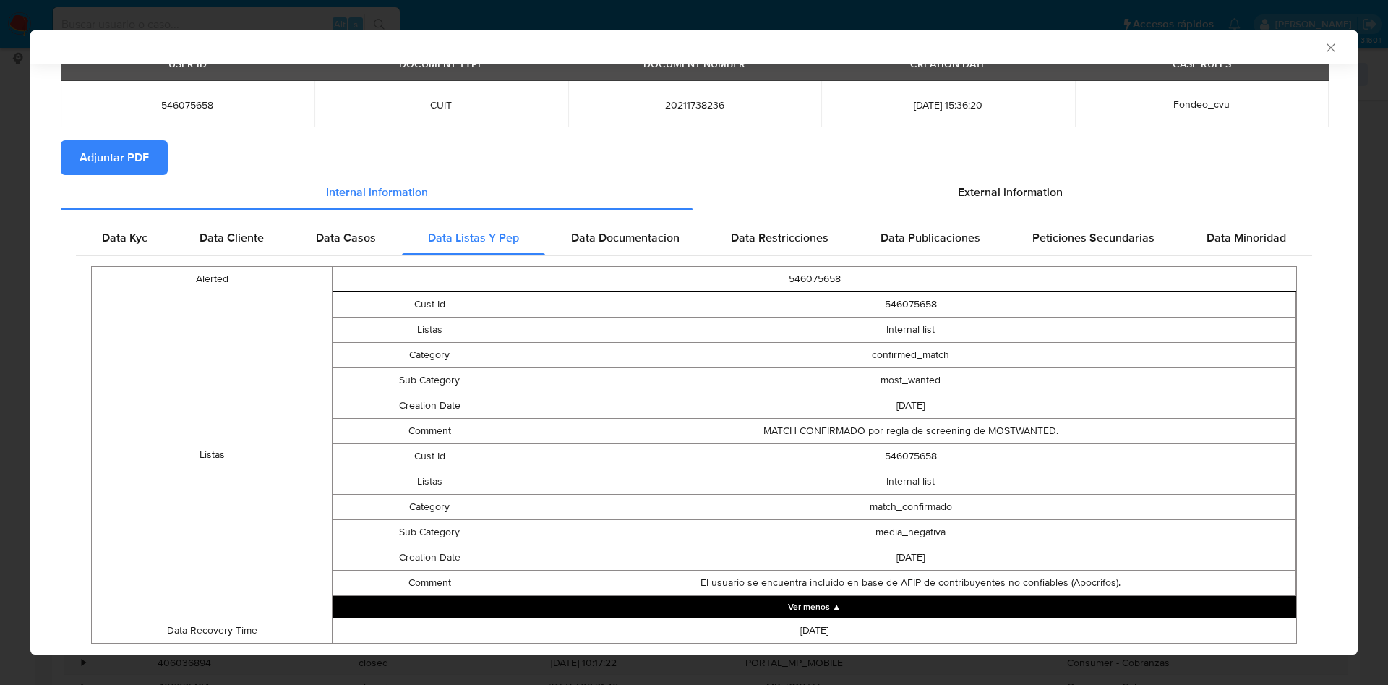
scroll to position [116, 0]
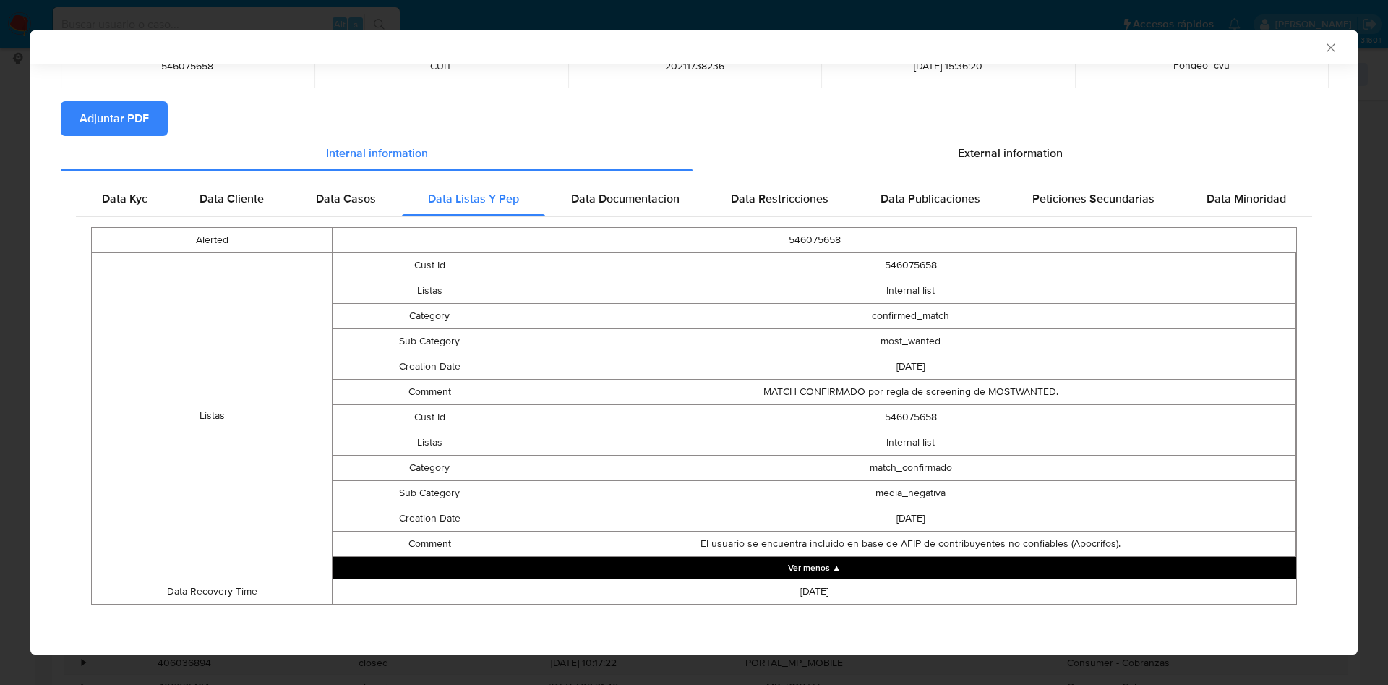
drag, startPoint x: 949, startPoint y: 362, endPoint x: 855, endPoint y: 359, distance: 94.8
click at [855, 359] on td "2024-02-27" at bounding box center [911, 366] width 770 height 25
drag, startPoint x: 949, startPoint y: 524, endPoint x: 850, endPoint y: 509, distance: 100.2
click at [850, 509] on td "2023-06-07" at bounding box center [911, 517] width 770 height 25
click at [624, 188] on div "Data Documentacion" at bounding box center [625, 198] width 161 height 35
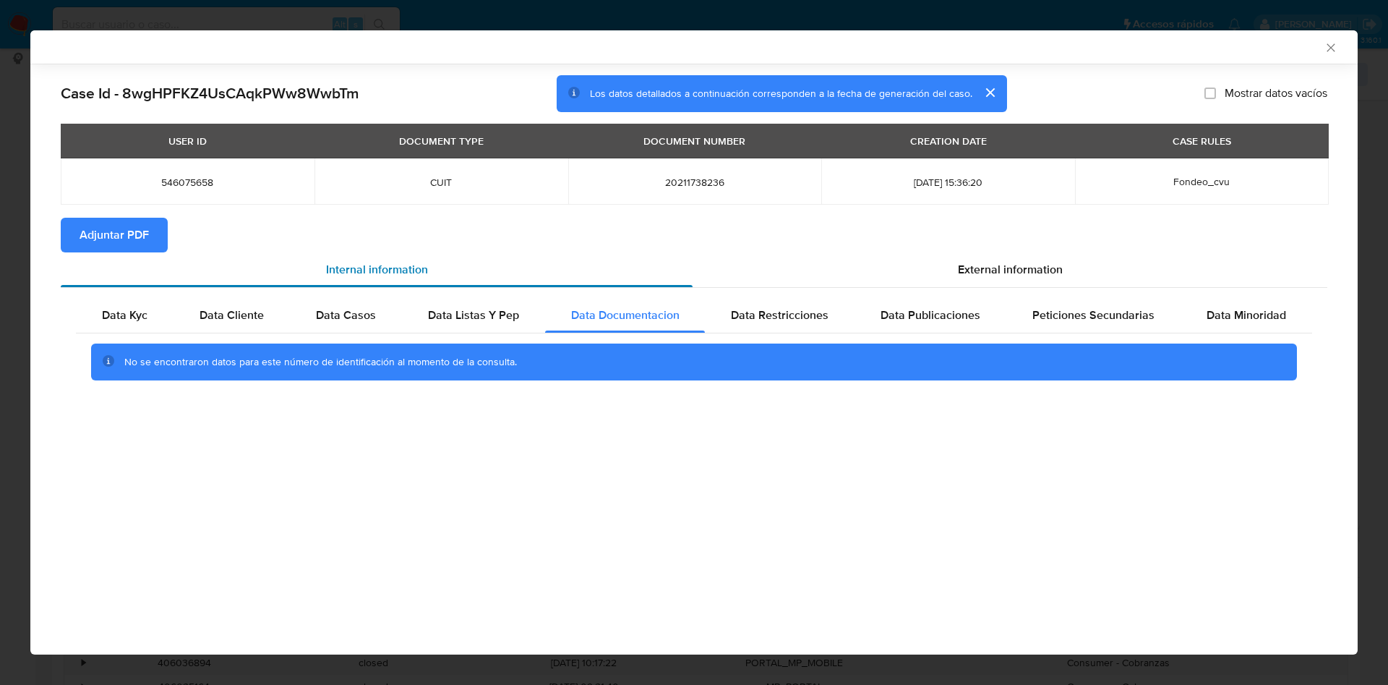
scroll to position [0, 0]
click at [773, 325] on div "Data Restricciones" at bounding box center [780, 315] width 150 height 35
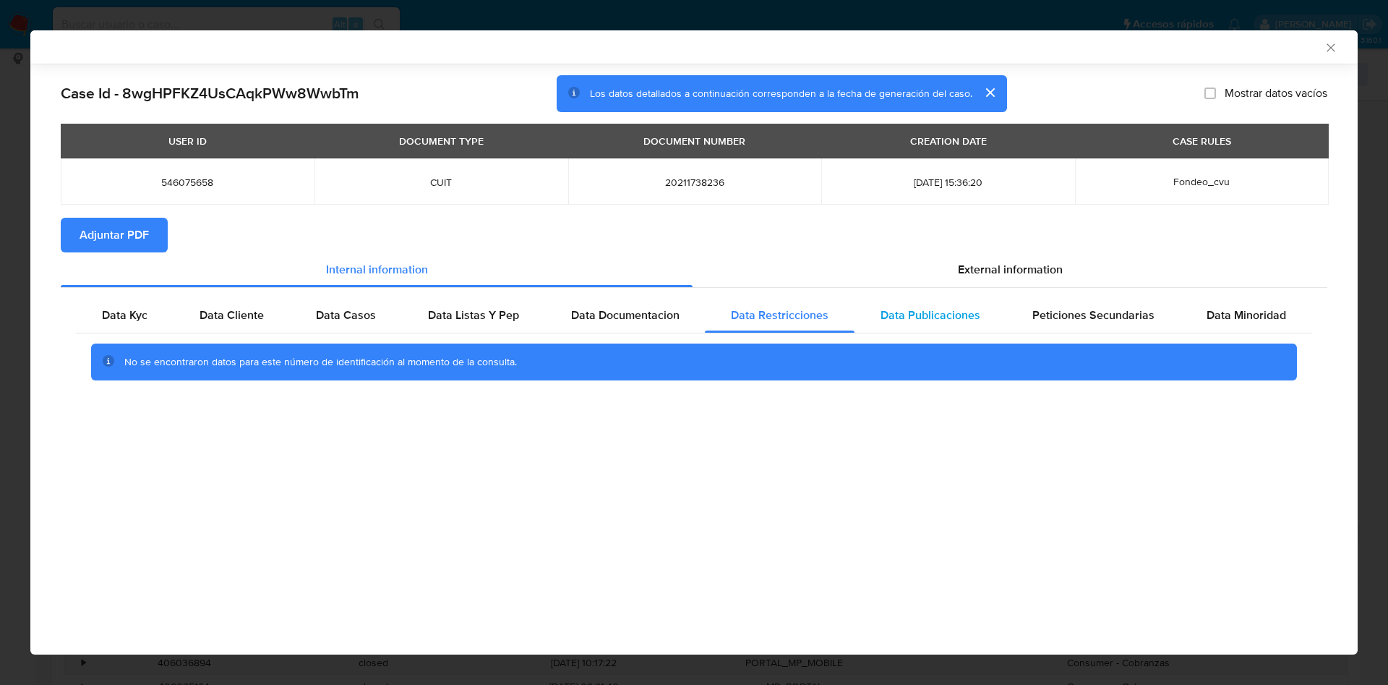
click at [894, 308] on span "Data Publicaciones" at bounding box center [931, 315] width 100 height 17
click at [1046, 307] on span "Peticiones Secundarias" at bounding box center [1094, 315] width 122 height 17
click at [1223, 314] on span "Data Minoridad" at bounding box center [1247, 315] width 80 height 17
click at [1065, 273] on div "External information" at bounding box center [1010, 269] width 635 height 35
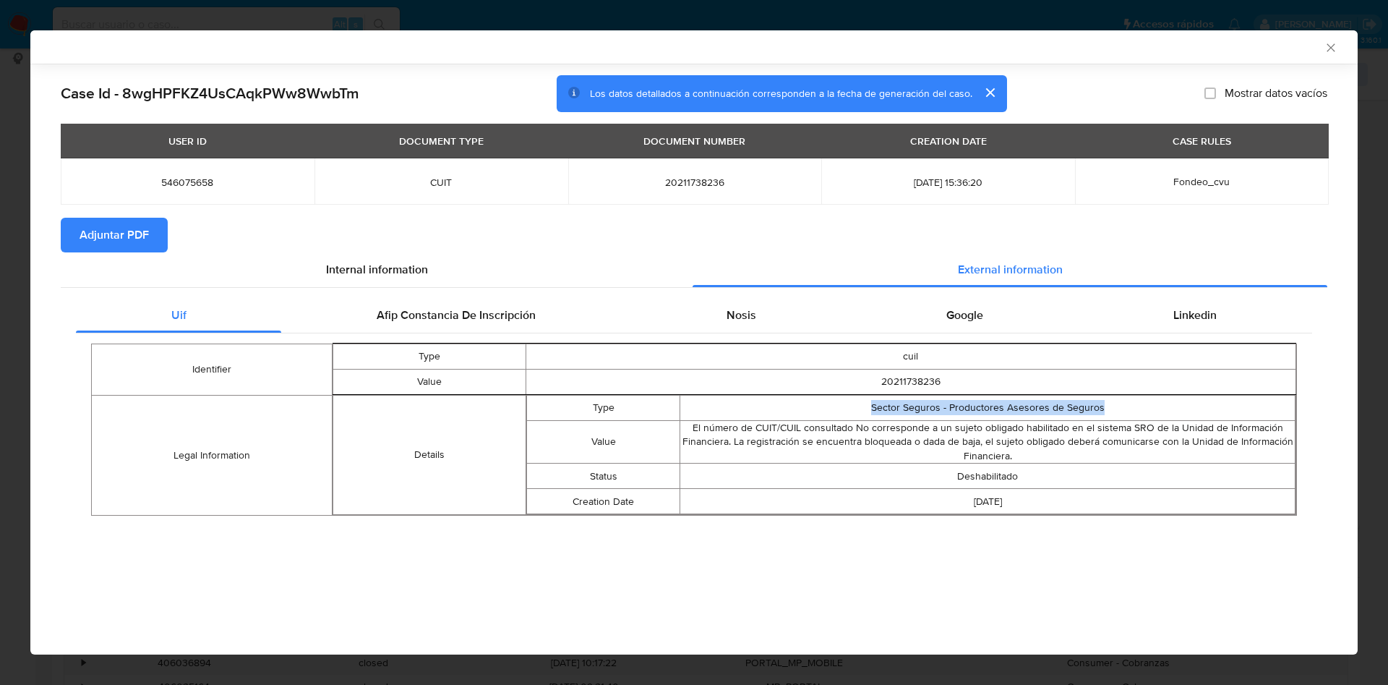
drag, startPoint x: 863, startPoint y: 411, endPoint x: 1123, endPoint y: 416, distance: 260.3
click at [1123, 416] on td "Sector Seguros - Productores Asesores de Seguros" at bounding box center [987, 407] width 615 height 25
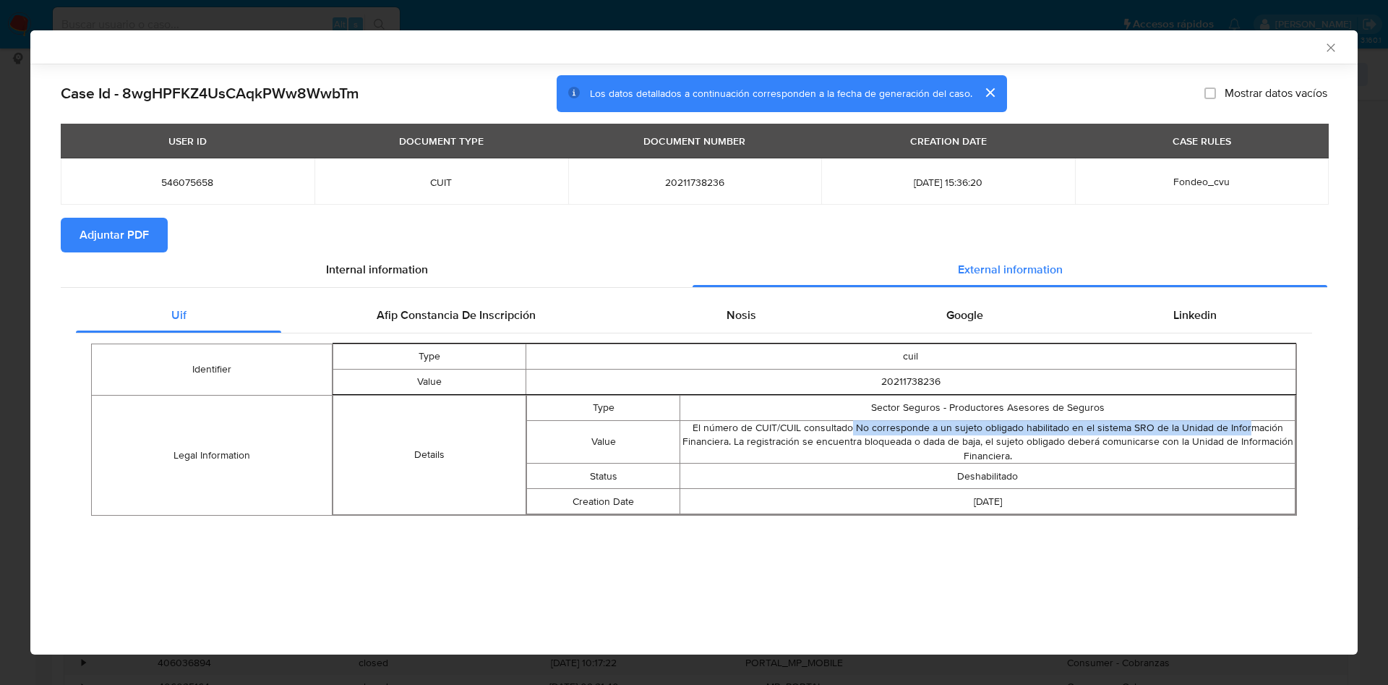
drag, startPoint x: 858, startPoint y: 429, endPoint x: 1250, endPoint y: 432, distance: 392.6
click at [1250, 432] on td "El número de CUIT/CUIL consultado No corresponde a un sujeto obligado habilitad…" at bounding box center [987, 441] width 615 height 43
click at [1021, 459] on td "El número de CUIT/CUIL consultado No corresponde a un sujeto obligado habilitad…" at bounding box center [987, 441] width 615 height 43
click at [932, 534] on div "Uif Afip Constancia De Inscripción Nosis Google Linkedin Identifier Type cuil V…" at bounding box center [694, 412] width 1267 height 249
click at [1065, 411] on td "Sector Seguros - Productores Asesores de Seguros" at bounding box center [987, 407] width 615 height 25
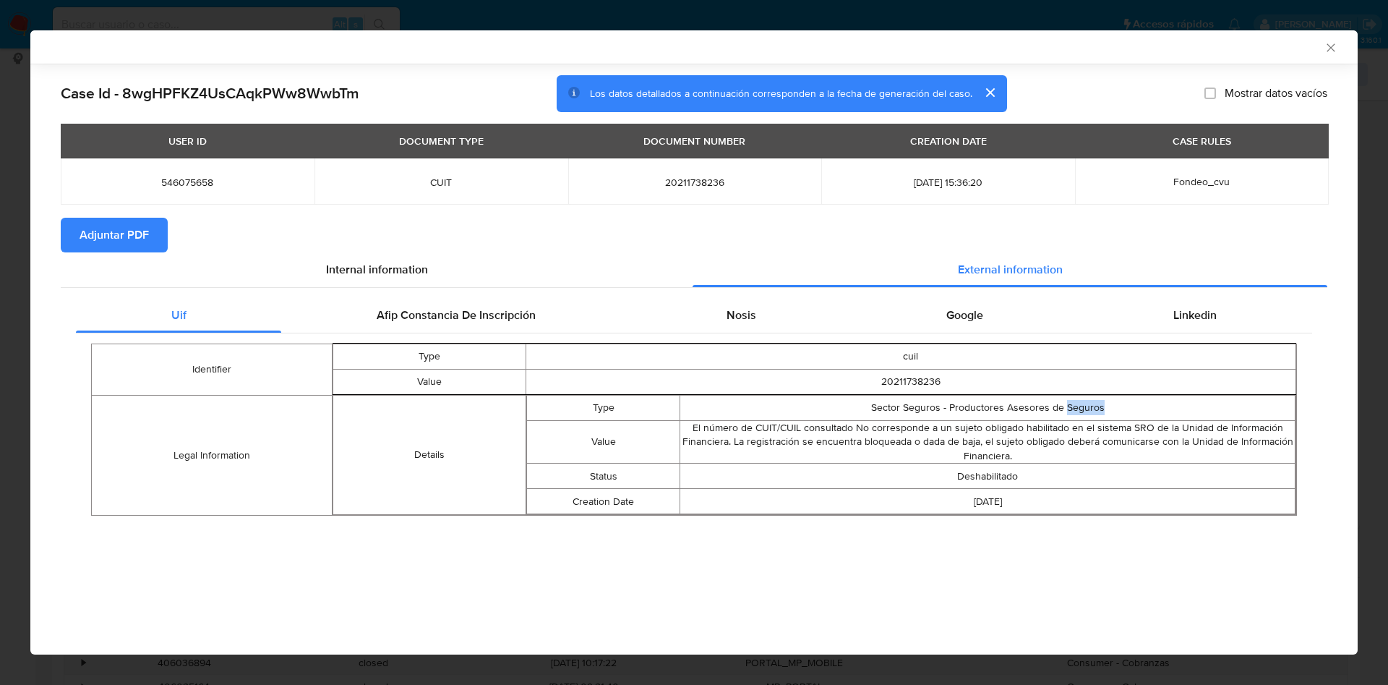
click at [1065, 411] on td "Sector Seguros - Productores Asesores de Seguros" at bounding box center [987, 407] width 615 height 25
copy td "Sector Seguros - Productores Asesores de Seguros"
click at [704, 540] on div "Case Id - 8wgHPFKZ4UsCAqkPWw8WwbTm Los datos detallados a continuación correspo…" at bounding box center [694, 315] width 1328 height 503
drag, startPoint x: 170, startPoint y: 366, endPoint x: 936, endPoint y: 534, distance: 783.9
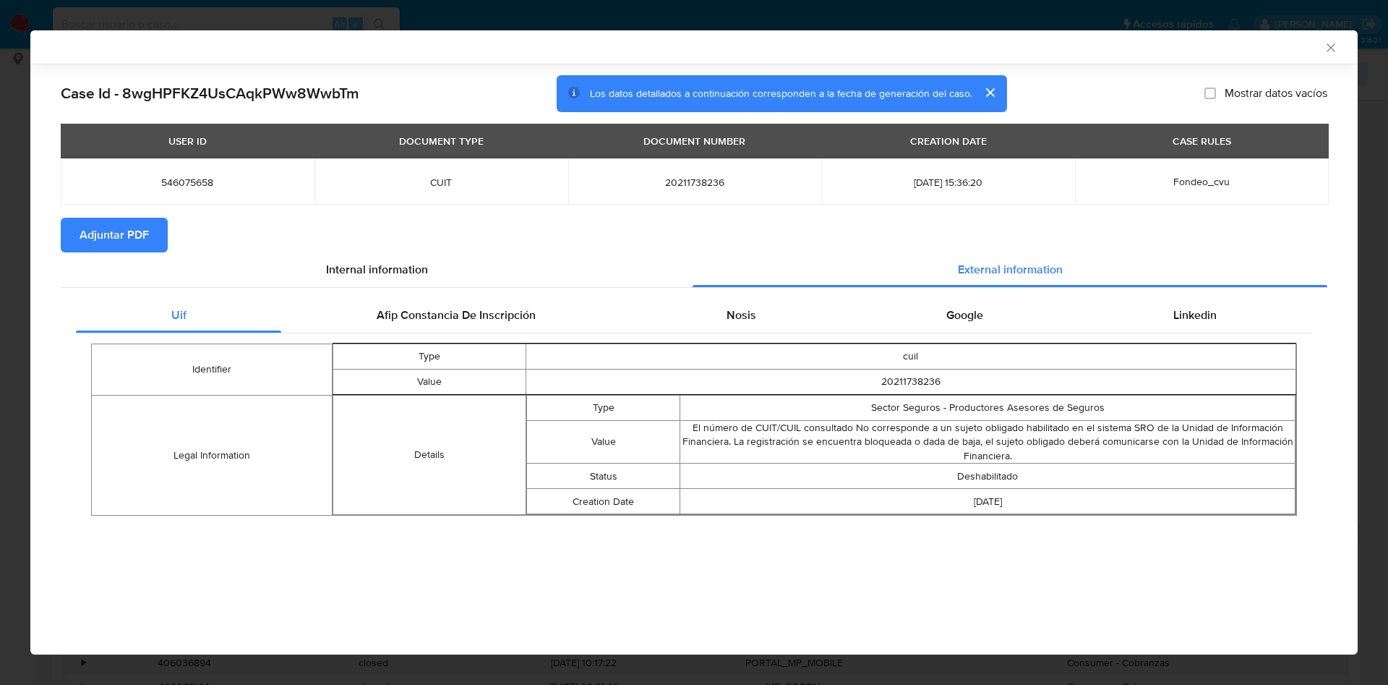
click at [936, 534] on div "Uif Afip Constancia De Inscripción Nosis Google Linkedin Identifier Type cuil V…" at bounding box center [694, 412] width 1267 height 249
click at [700, 512] on td "2018-03-27" at bounding box center [987, 501] width 615 height 25
click at [781, 320] on div "Nosis" at bounding box center [741, 315] width 220 height 35
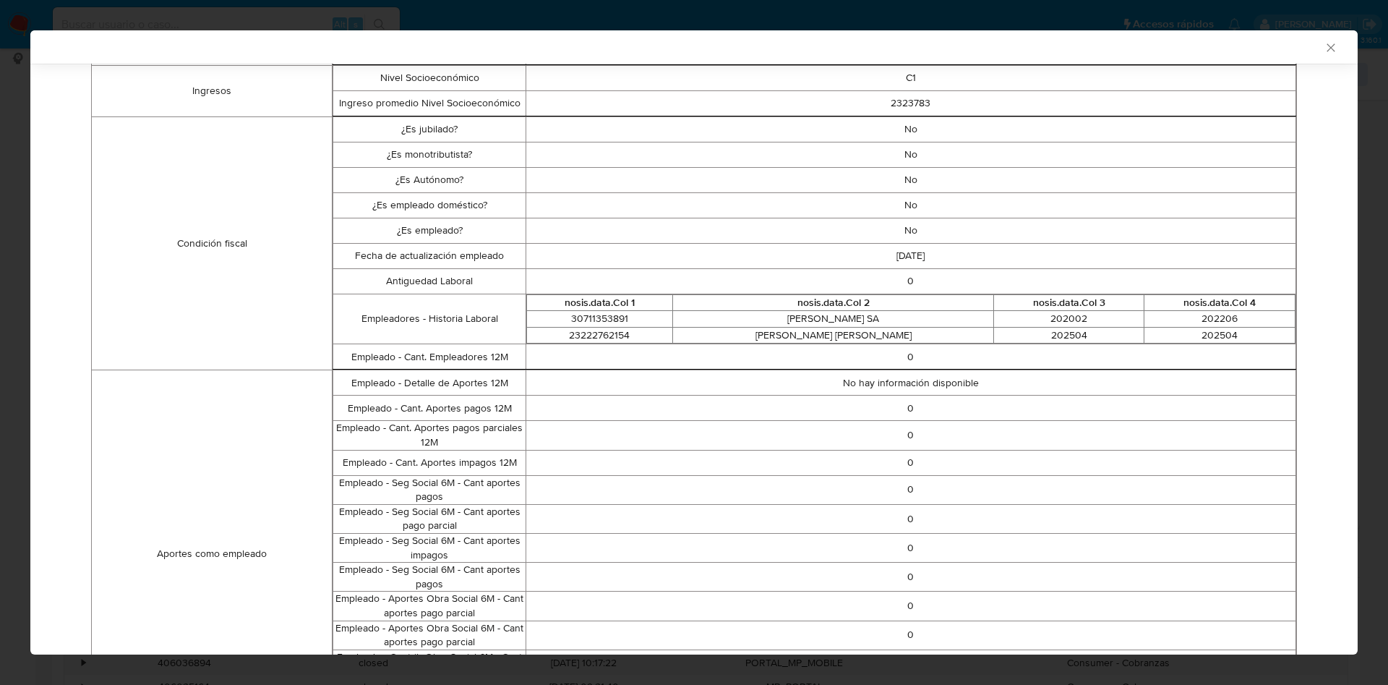
scroll to position [64, 0]
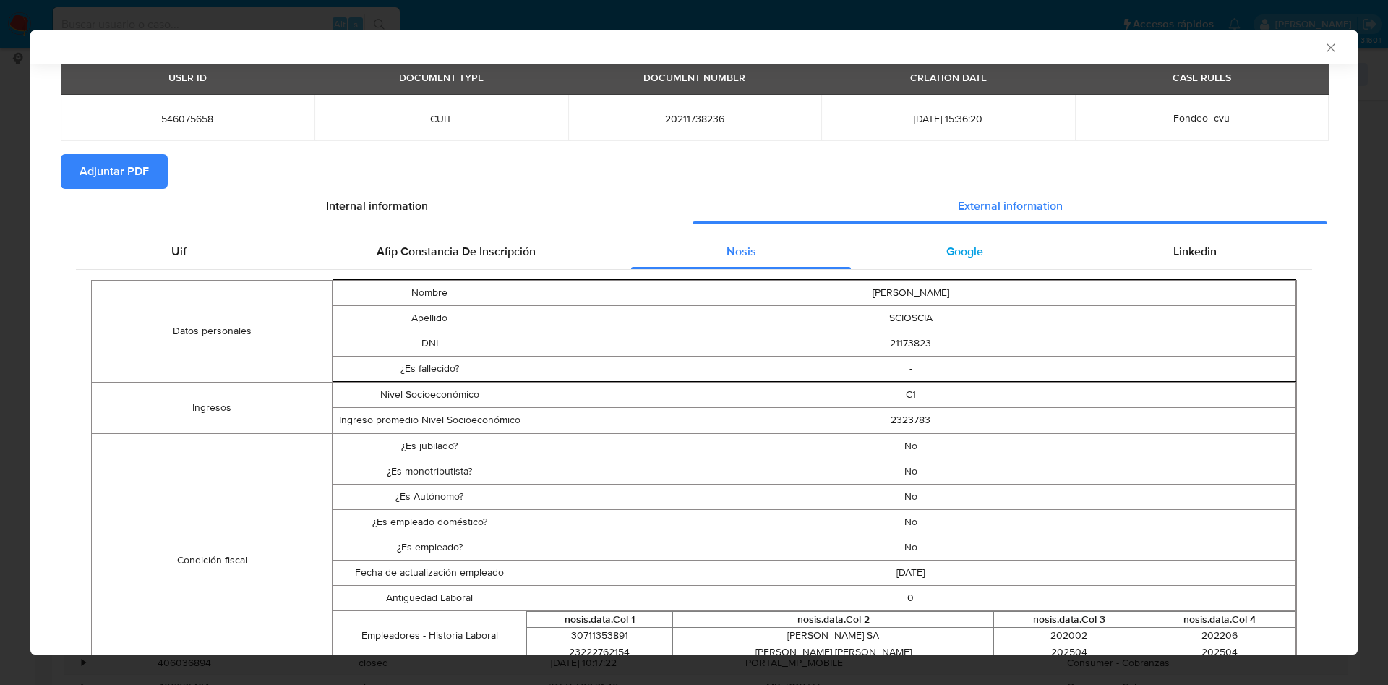
click at [971, 244] on div "Google" at bounding box center [964, 251] width 227 height 35
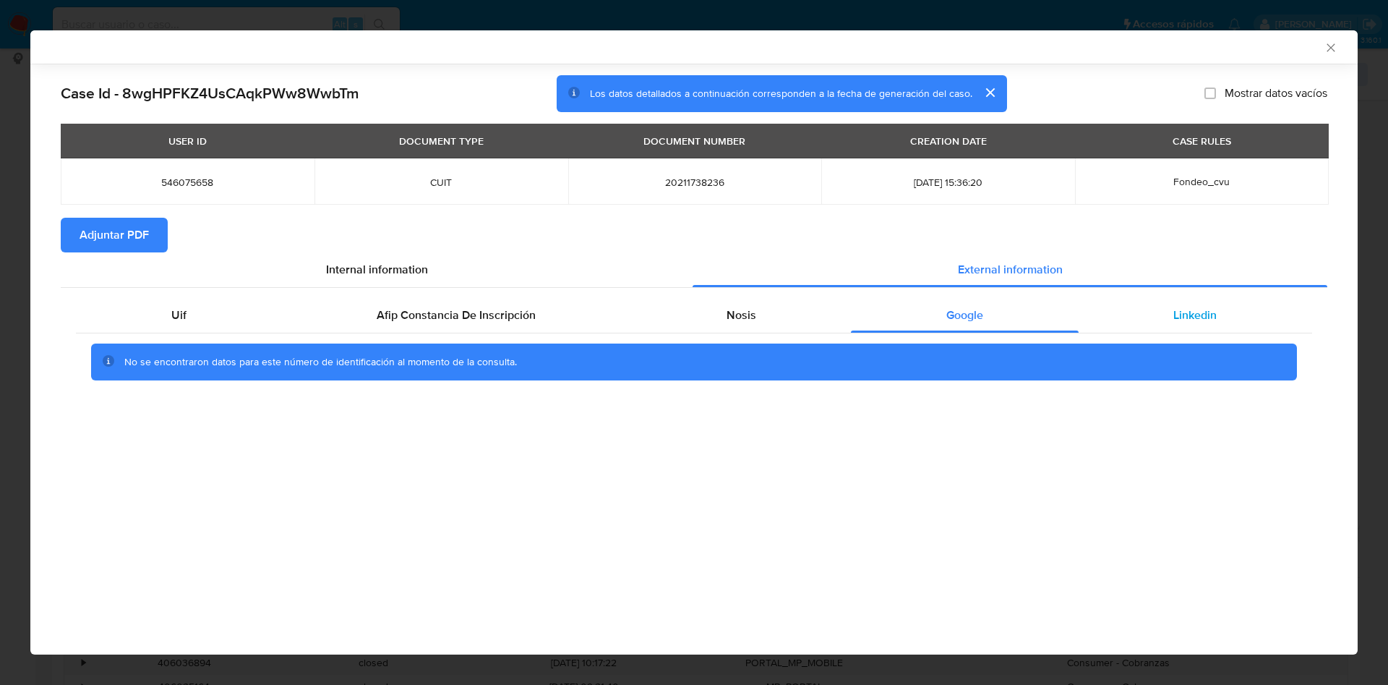
click at [1153, 328] on div "Linkedin" at bounding box center [1196, 315] width 234 height 35
click at [1033, 312] on div "Google" at bounding box center [964, 315] width 227 height 35
click at [1168, 316] on div "Linkedin" at bounding box center [1196, 315] width 234 height 35
click at [471, 307] on span "Afip Constancia De Inscripción" at bounding box center [456, 315] width 159 height 17
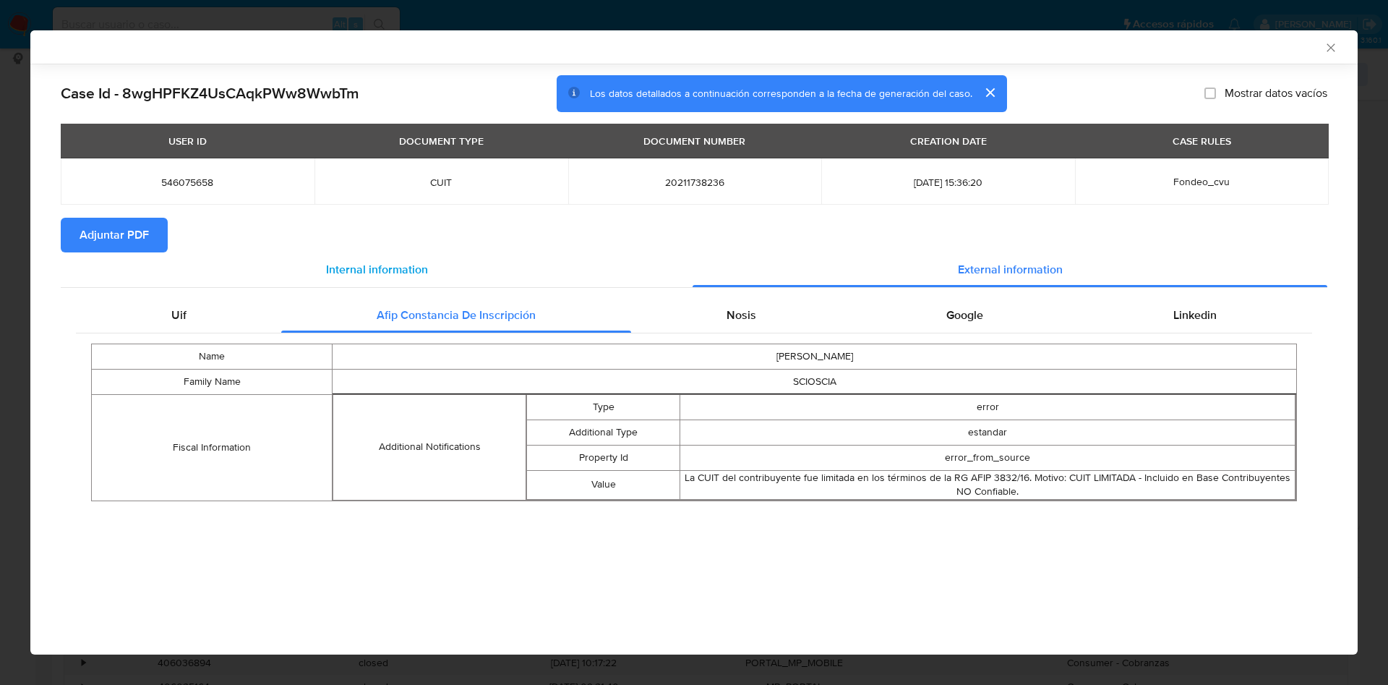
click at [409, 278] on div "Internal information" at bounding box center [377, 269] width 632 height 35
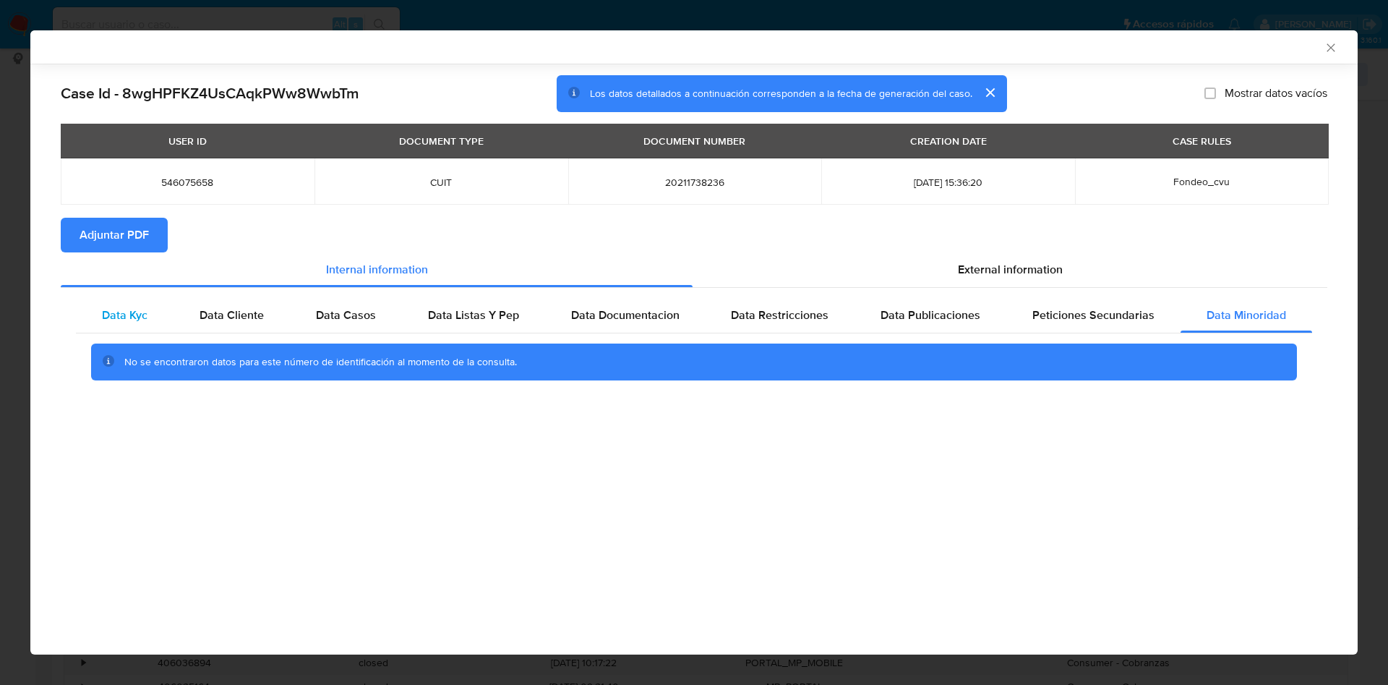
click at [151, 309] on div "Data Kyc" at bounding box center [125, 315] width 98 height 35
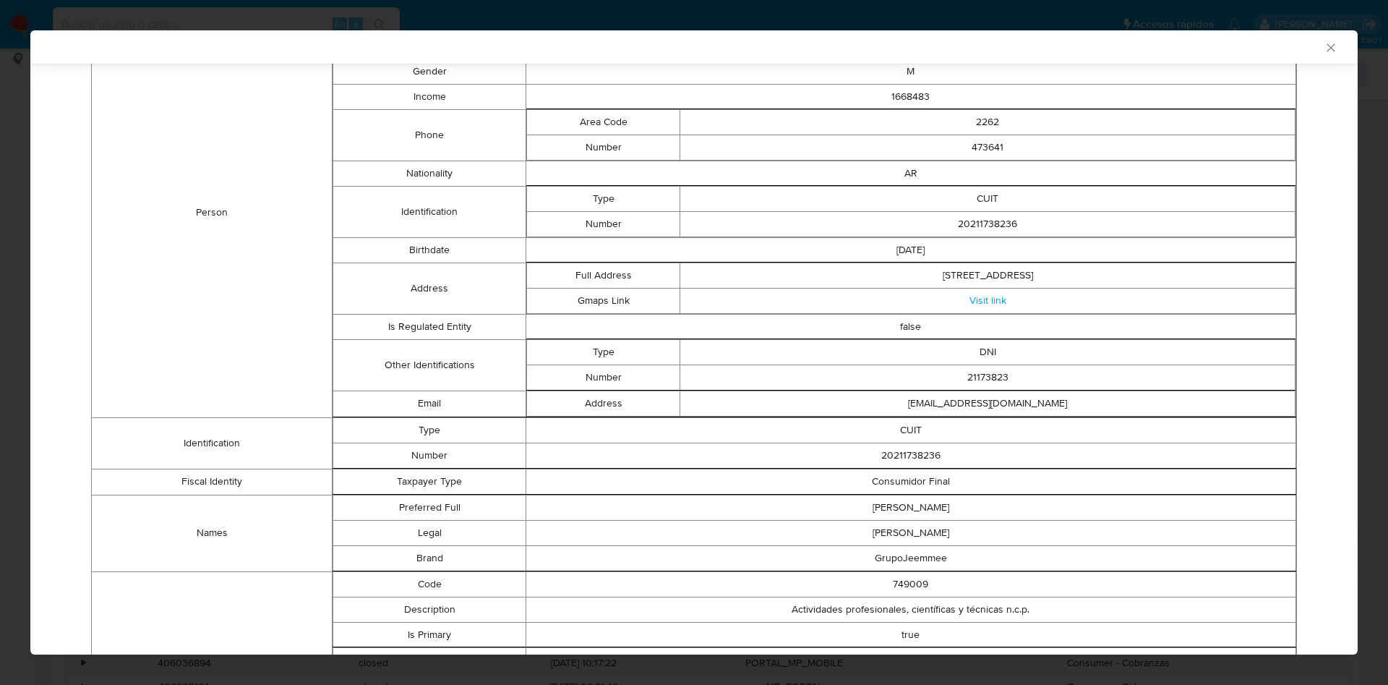
scroll to position [106, 0]
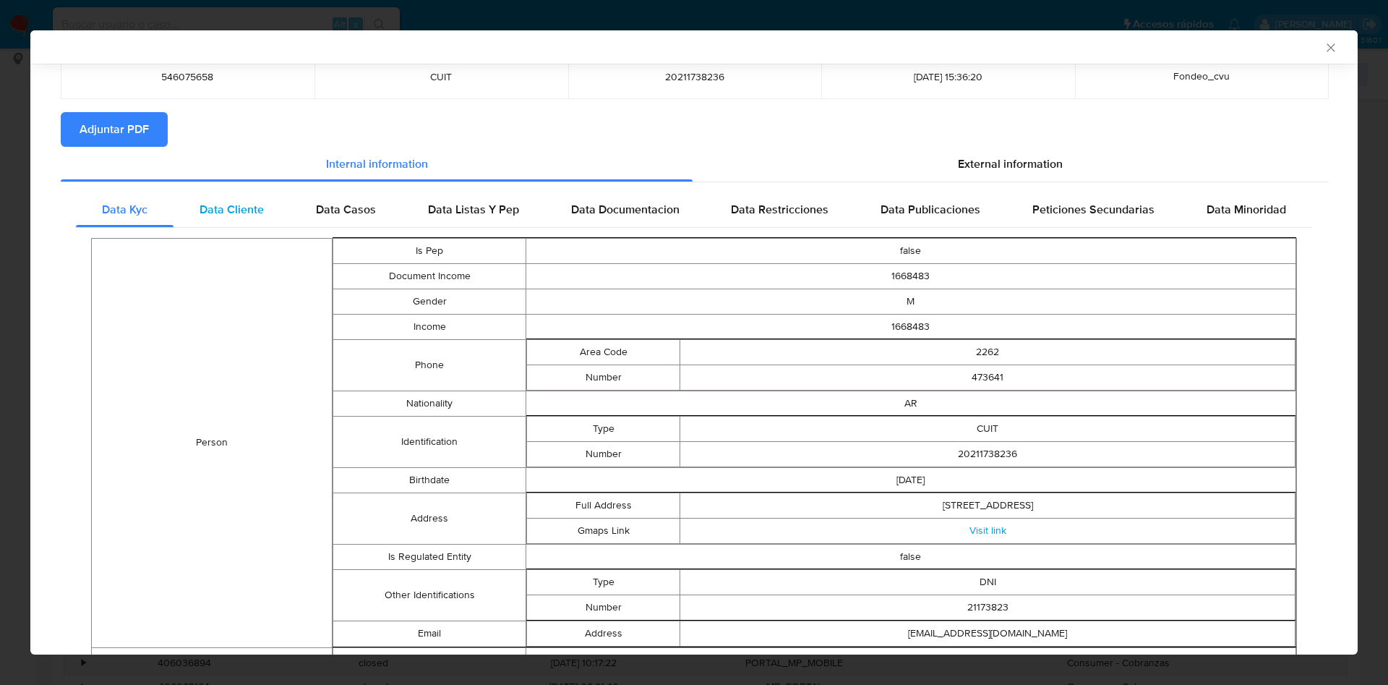
click at [266, 218] on div "Data Cliente" at bounding box center [232, 209] width 116 height 35
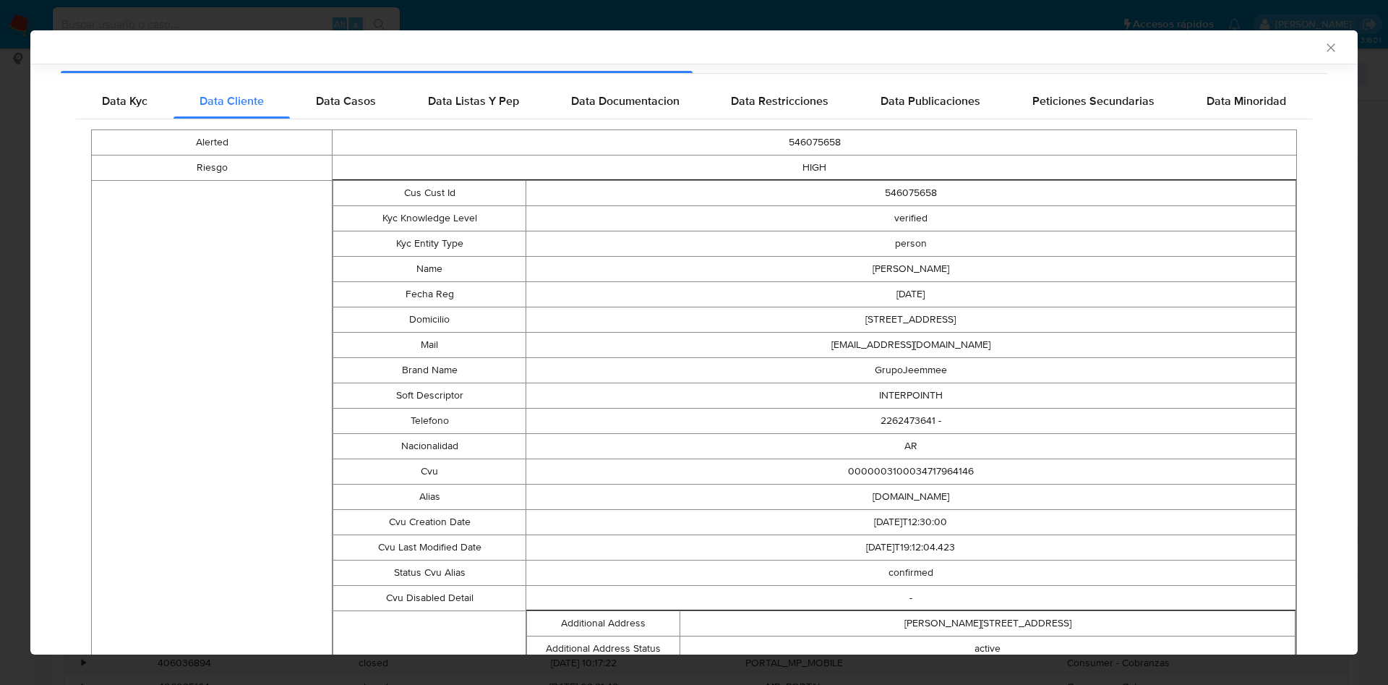
scroll to position [0, 0]
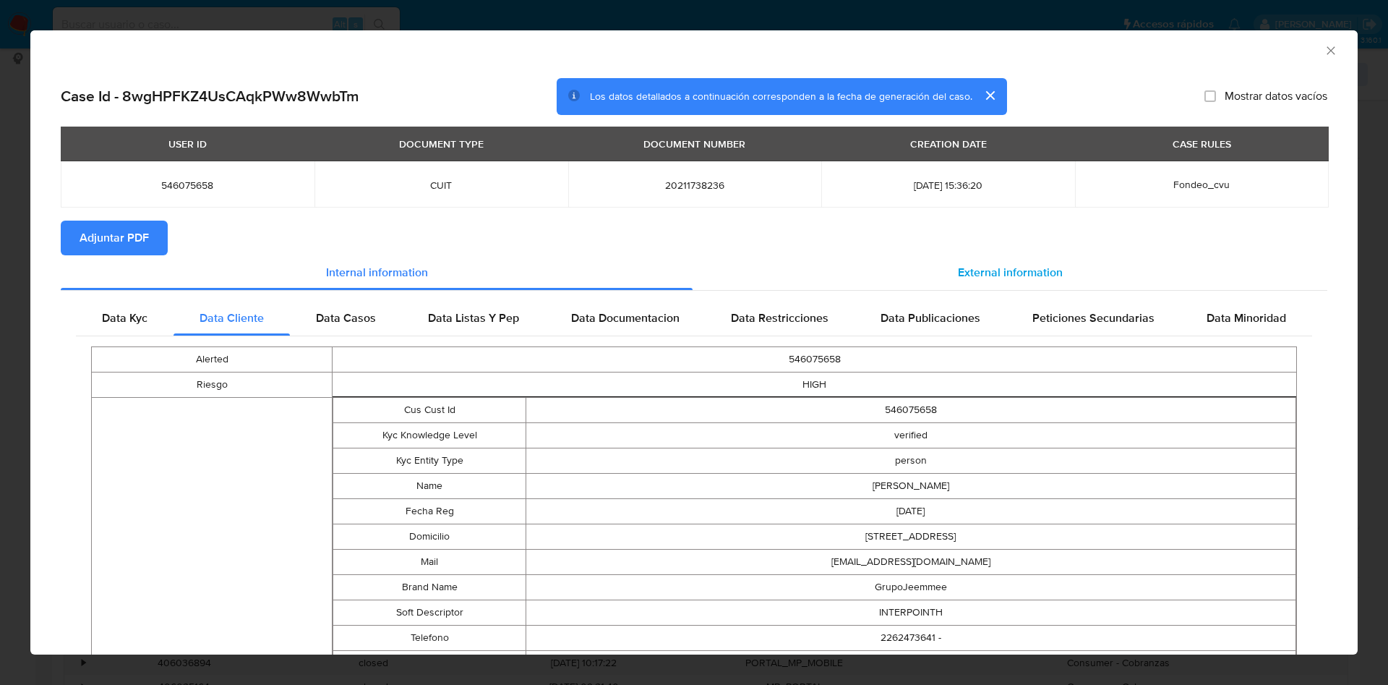
click at [964, 286] on div "External information" at bounding box center [1010, 272] width 635 height 35
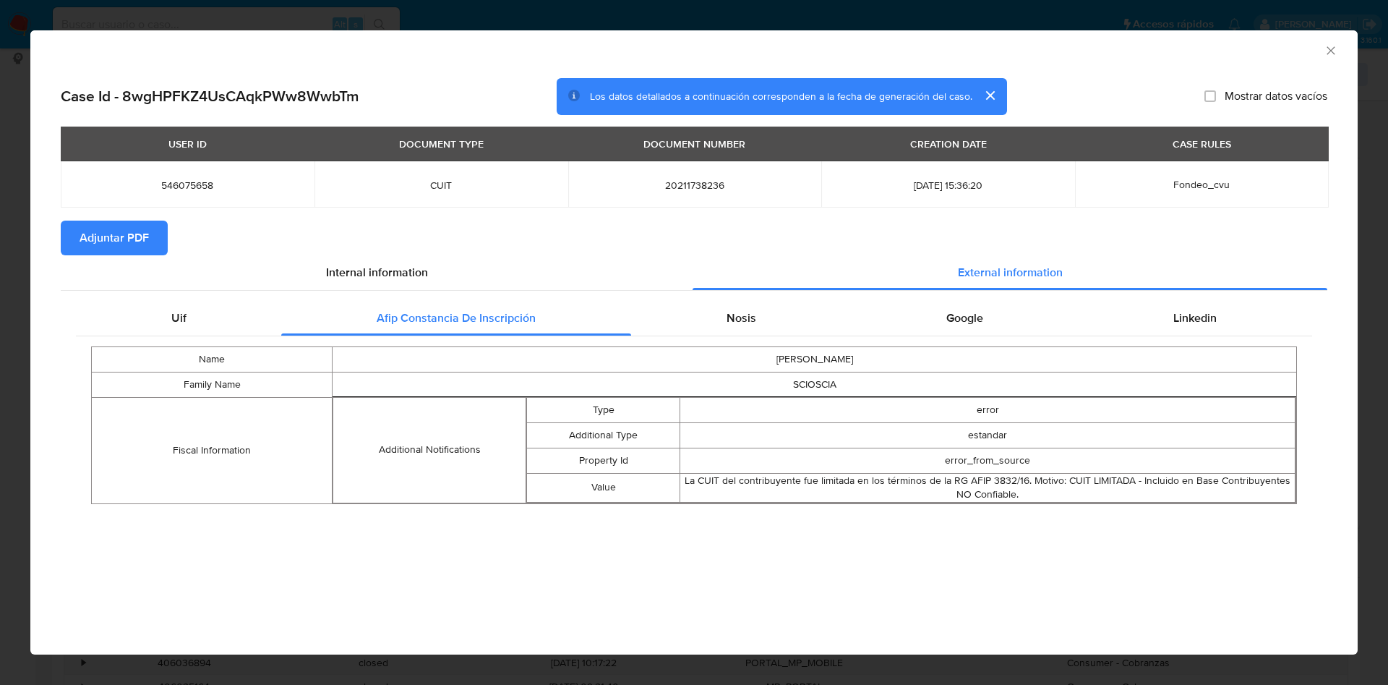
drag, startPoint x: 1050, startPoint y: 504, endPoint x: 171, endPoint y: 359, distance: 890.3
click at [171, 359] on div "Name JULIO CESAR Family Name SCIOSCIA Fiscal Information Additional Notificatio…" at bounding box center [694, 425] width 1236 height 178
click at [171, 359] on td "Name" at bounding box center [212, 358] width 241 height 25
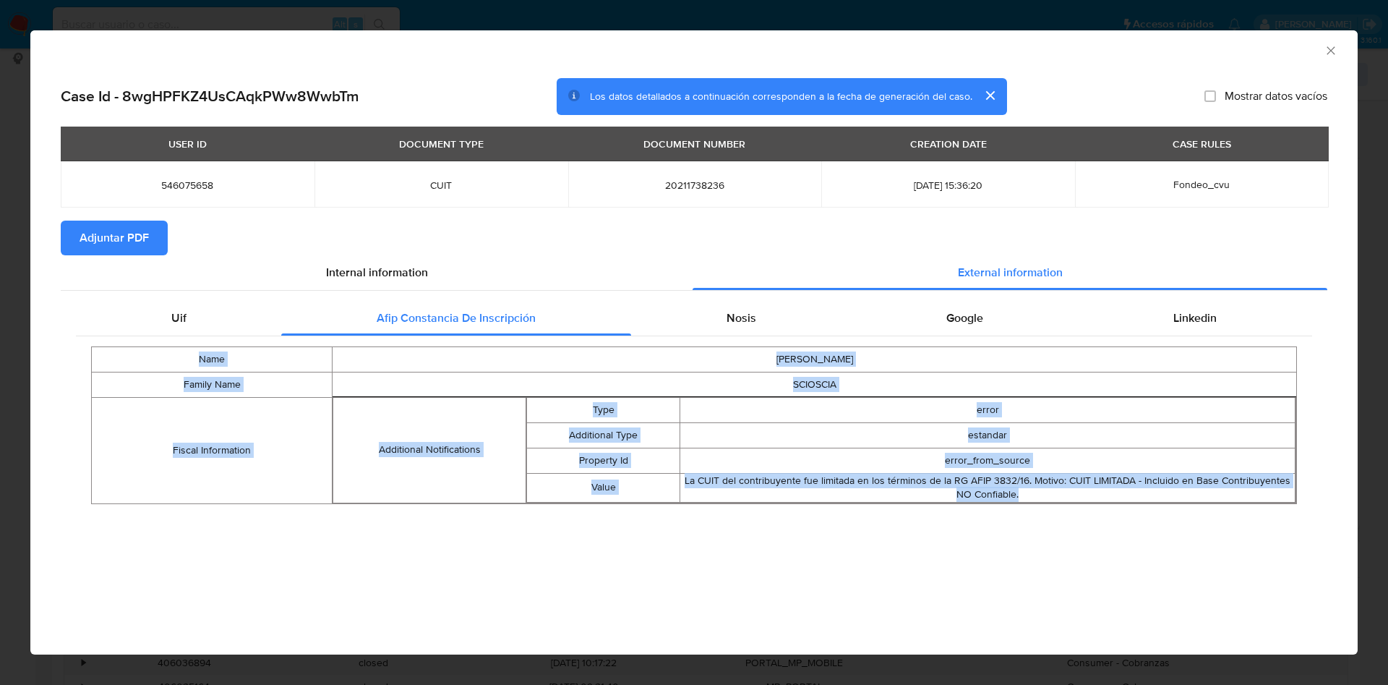
drag, startPoint x: 174, startPoint y: 359, endPoint x: 1157, endPoint y: 492, distance: 992.2
click at [1157, 492] on tbody "Name JULIO CESAR Family Name SCIOSCIA Fiscal Information Additional Notificatio…" at bounding box center [694, 424] width 1205 height 157
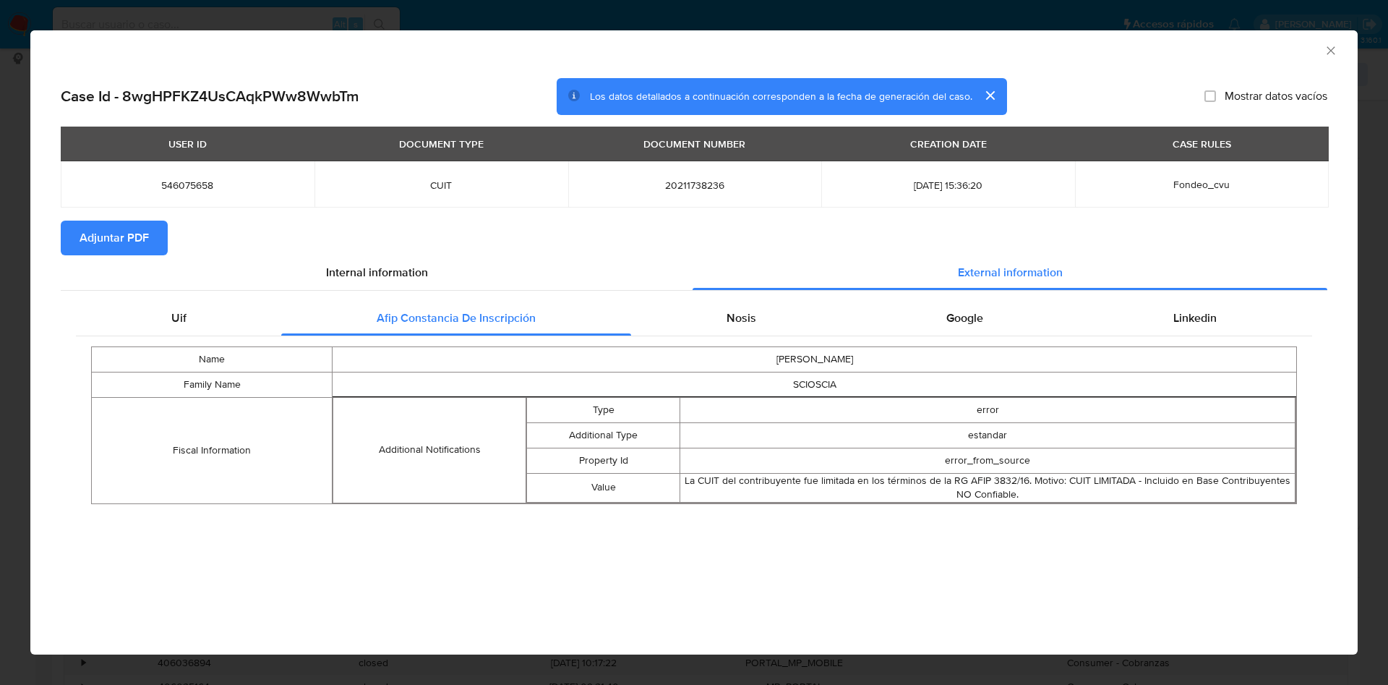
click at [1044, 529] on div "Case Id - 8wgHPFKZ4UsCAqkPWw8WwbTm Los datos detallados a continuación correspo…" at bounding box center [694, 311] width 1328 height 488
drag, startPoint x: 1054, startPoint y: 500, endPoint x: 991, endPoint y: 485, distance: 64.7
click at [991, 485] on div "La CUIT del contribuyente fue limitada en los términos de la RG AFIP 3832/16. M…" at bounding box center [987, 488] width 615 height 28
click at [942, 524] on div "Case Id - 8wgHPFKZ4UsCAqkPWw8WwbTm Los datos detallados a continuación correspo…" at bounding box center [694, 311] width 1328 height 488
click at [174, 318] on span "Uif" at bounding box center [178, 317] width 15 height 17
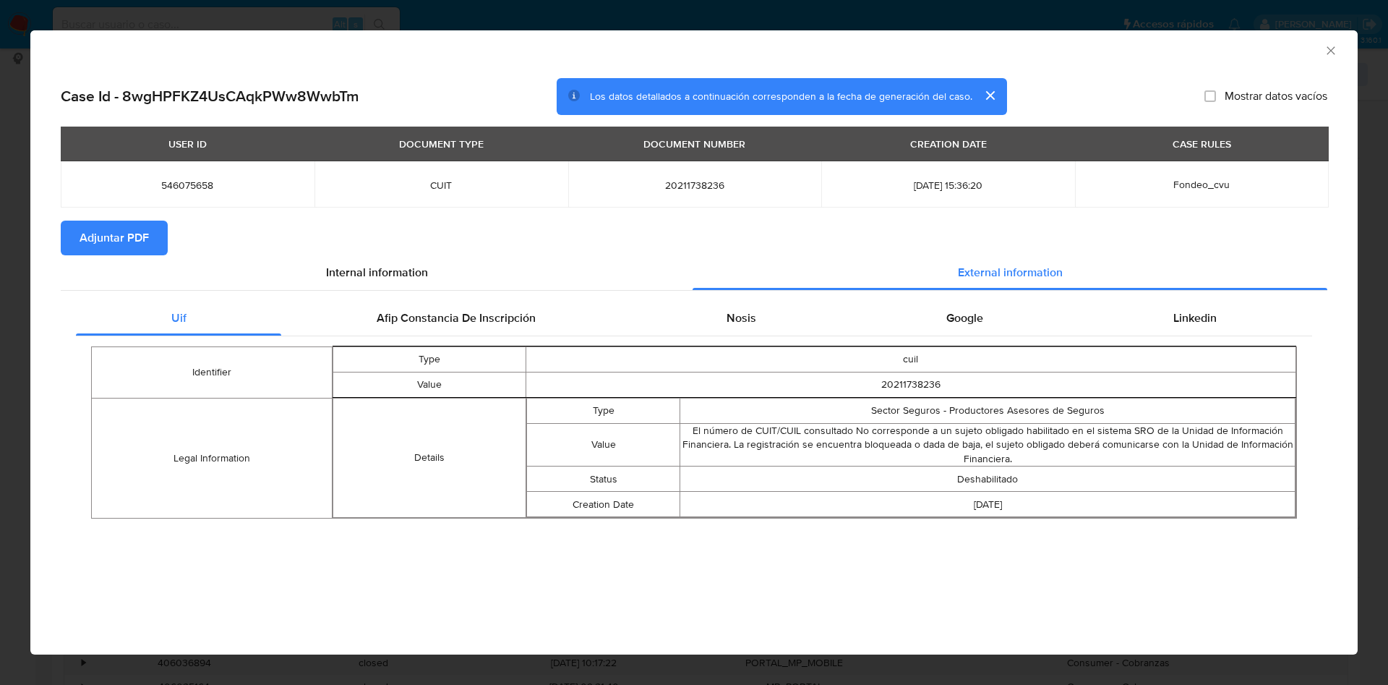
click at [826, 590] on div "AML Data Collector Case Id - 8wgHPFKZ4UsCAqkPWw8WwbTm Los datos detallados a co…" at bounding box center [694, 342] width 1328 height 624
drag, startPoint x: 738, startPoint y: 445, endPoint x: 976, endPoint y: 449, distance: 237.9
click at [976, 449] on td "El número de CUIT/CUIL consultado No corresponde a un sujeto obligado habilitad…" at bounding box center [987, 444] width 615 height 43
copy td "La registración se encuentra bloqueada o dada de baj"
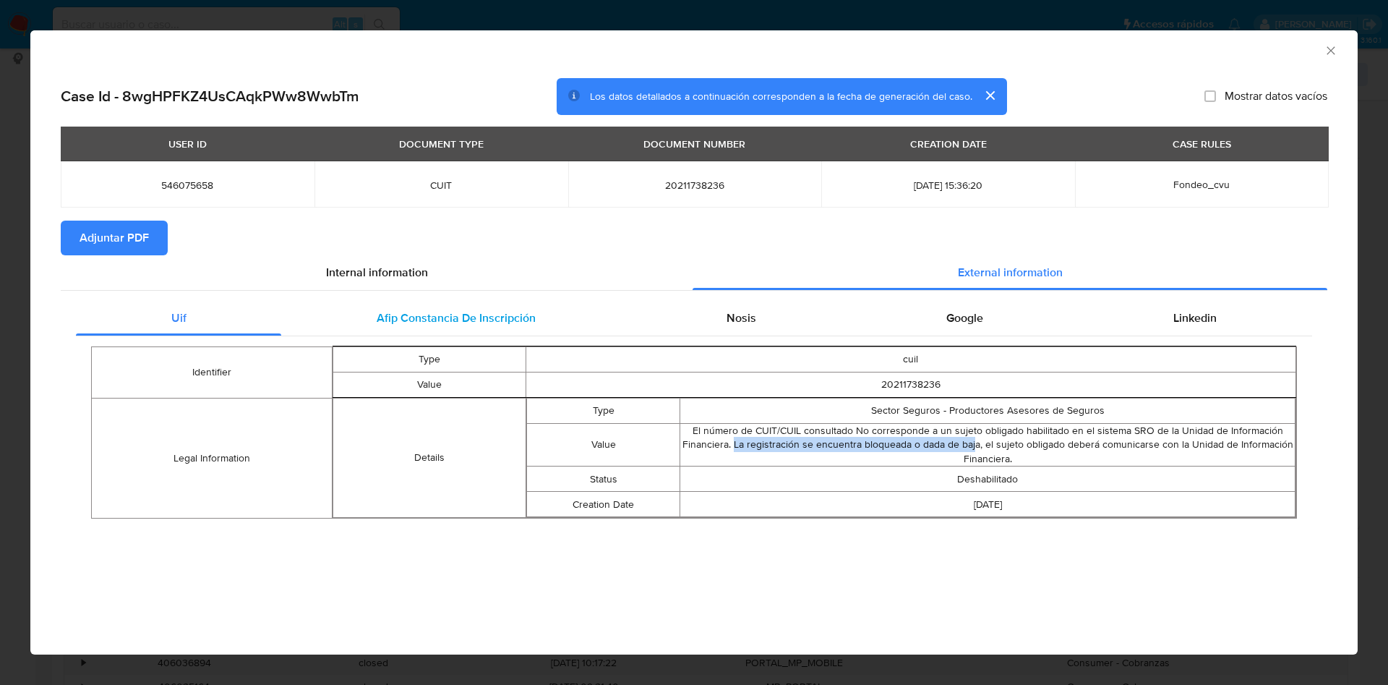
click at [494, 323] on span "Afip Constancia De Inscripción" at bounding box center [456, 317] width 159 height 17
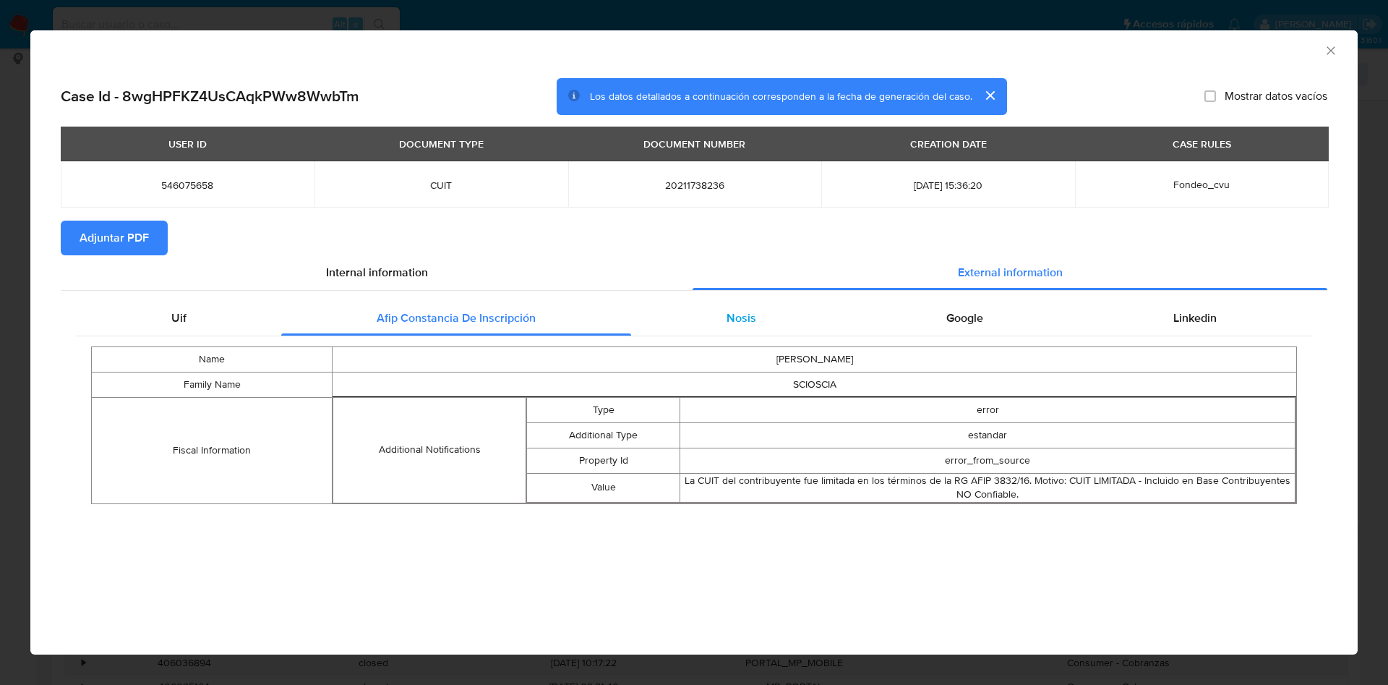
click at [724, 316] on div "Nosis" at bounding box center [741, 318] width 220 height 35
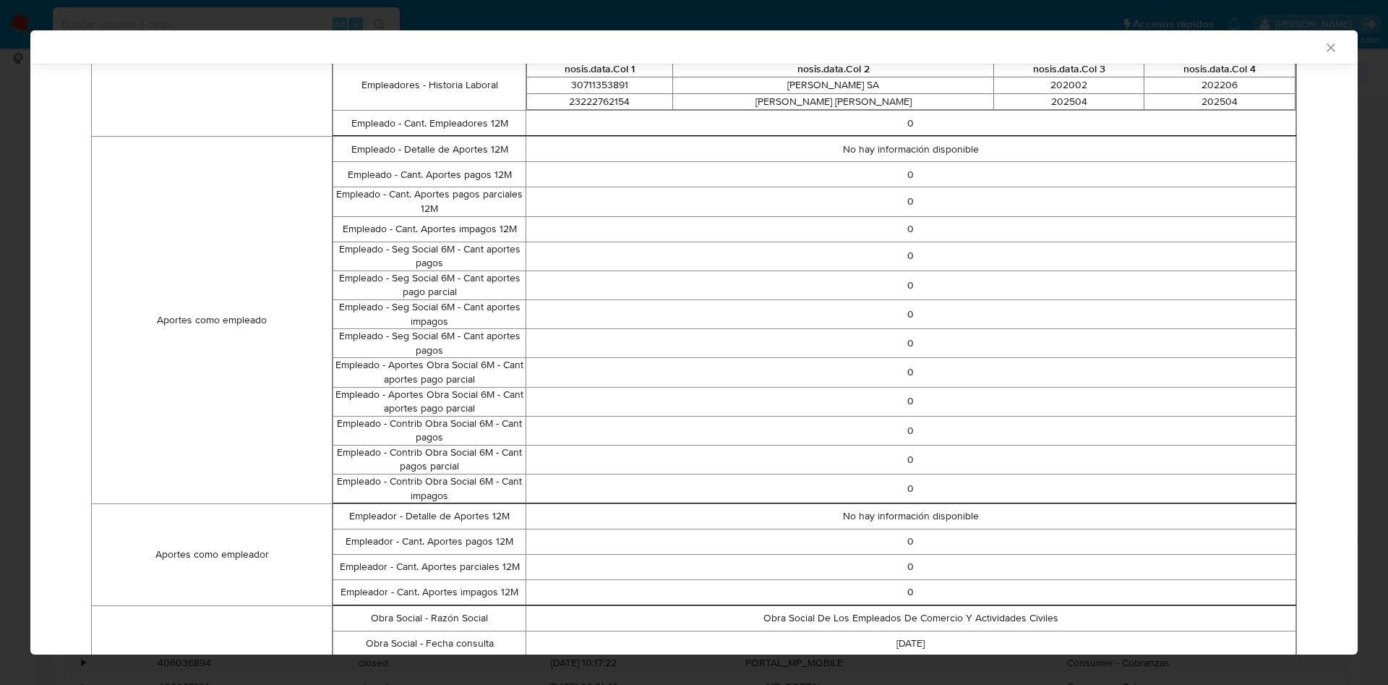
scroll to position [648, 0]
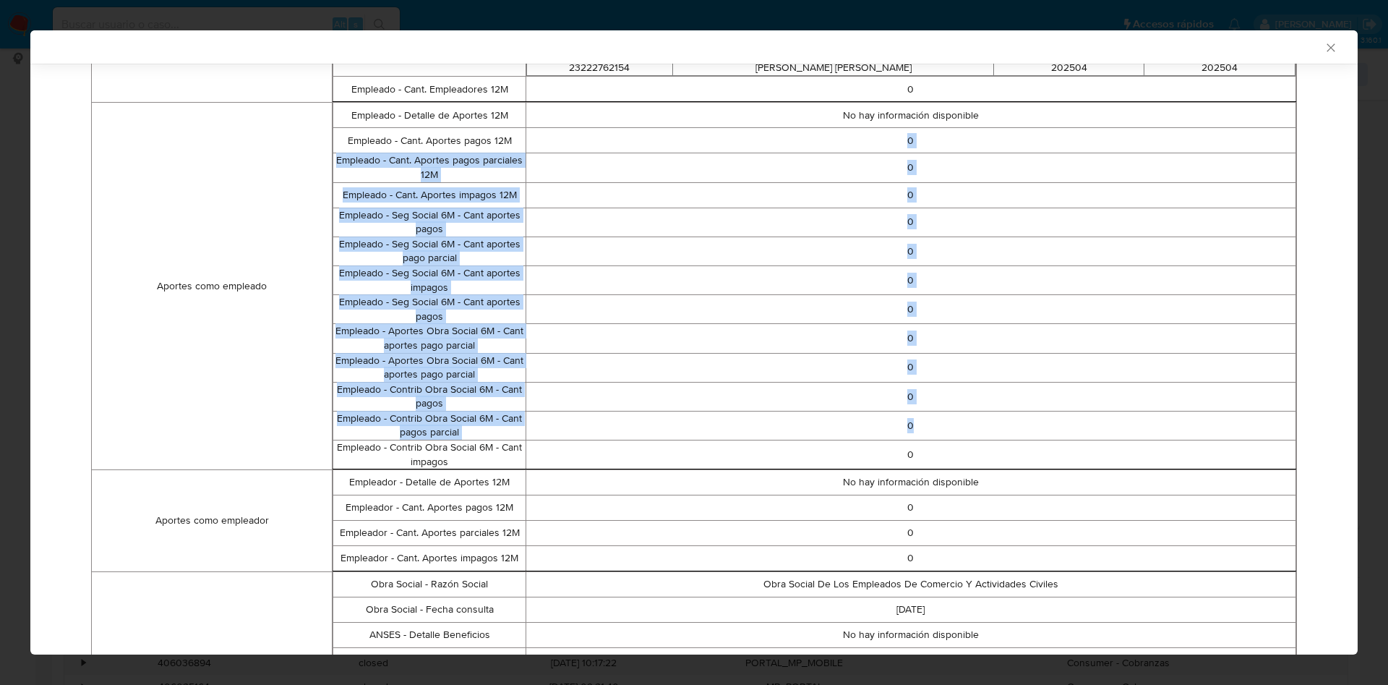
drag, startPoint x: 719, startPoint y: 140, endPoint x: 944, endPoint y: 412, distance: 352.9
click at [944, 412] on tbody "Empleado - Detalle de Aportes 12M No hay información disponible Empleado - Cant…" at bounding box center [814, 286] width 963 height 367
click at [937, 423] on td "0" at bounding box center [911, 425] width 770 height 29
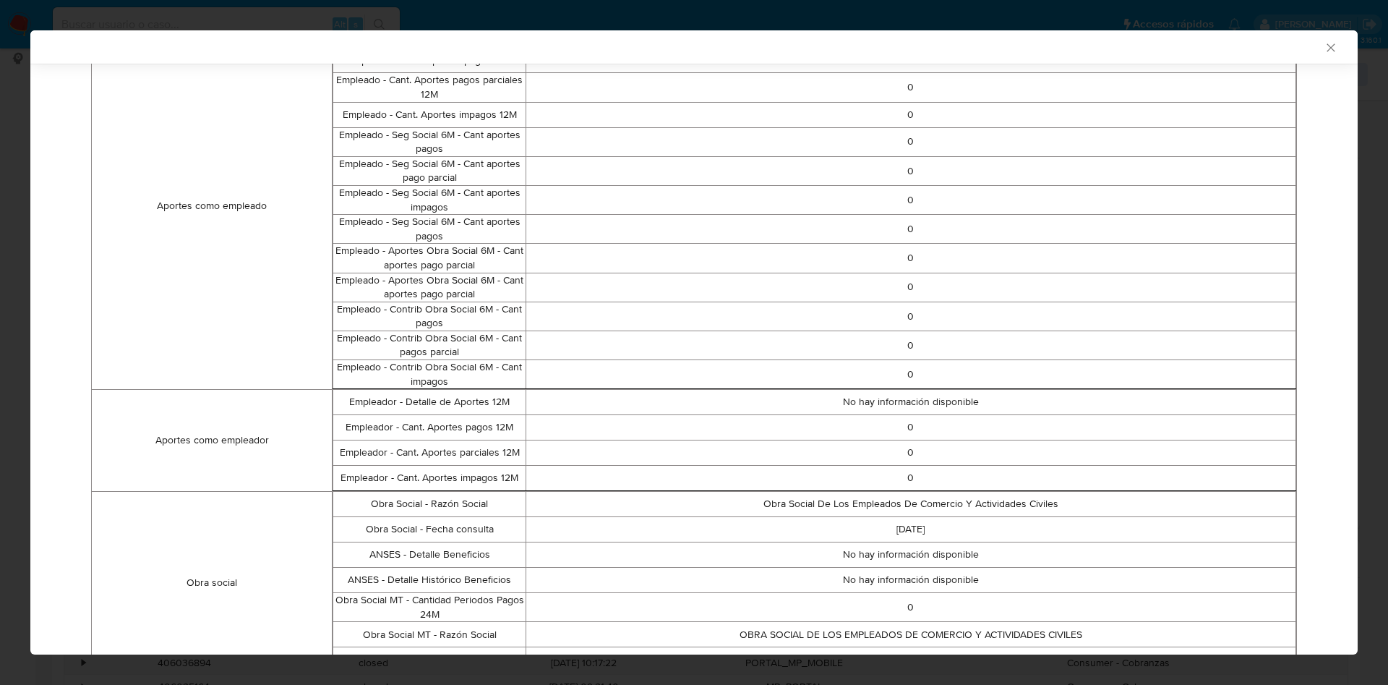
scroll to position [823, 0]
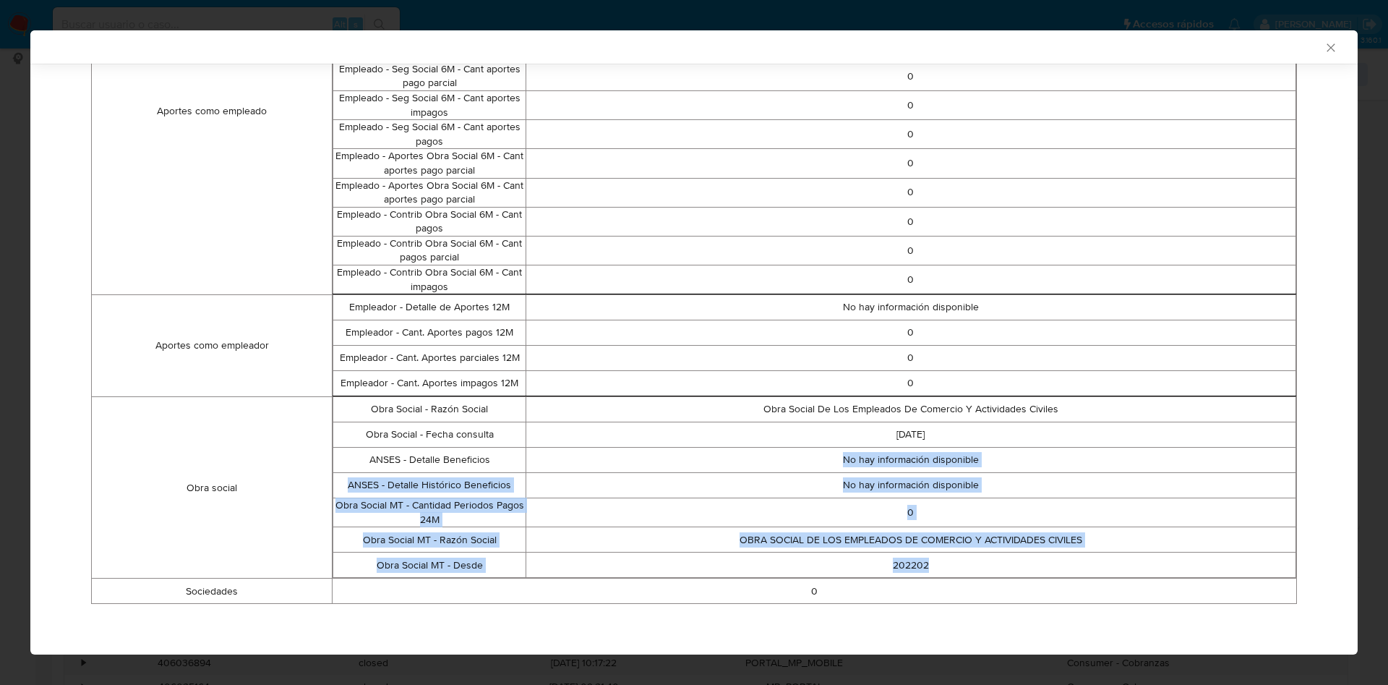
drag, startPoint x: 939, startPoint y: 573, endPoint x: 821, endPoint y: 456, distance: 166.2
click at [821, 456] on tbody "Obra Social - Razón Social Obra Social De Los Empleados De Comercio Y Actividad…" at bounding box center [814, 487] width 963 height 181
click at [850, 480] on p "No hay información disponible" at bounding box center [910, 485] width 769 height 14
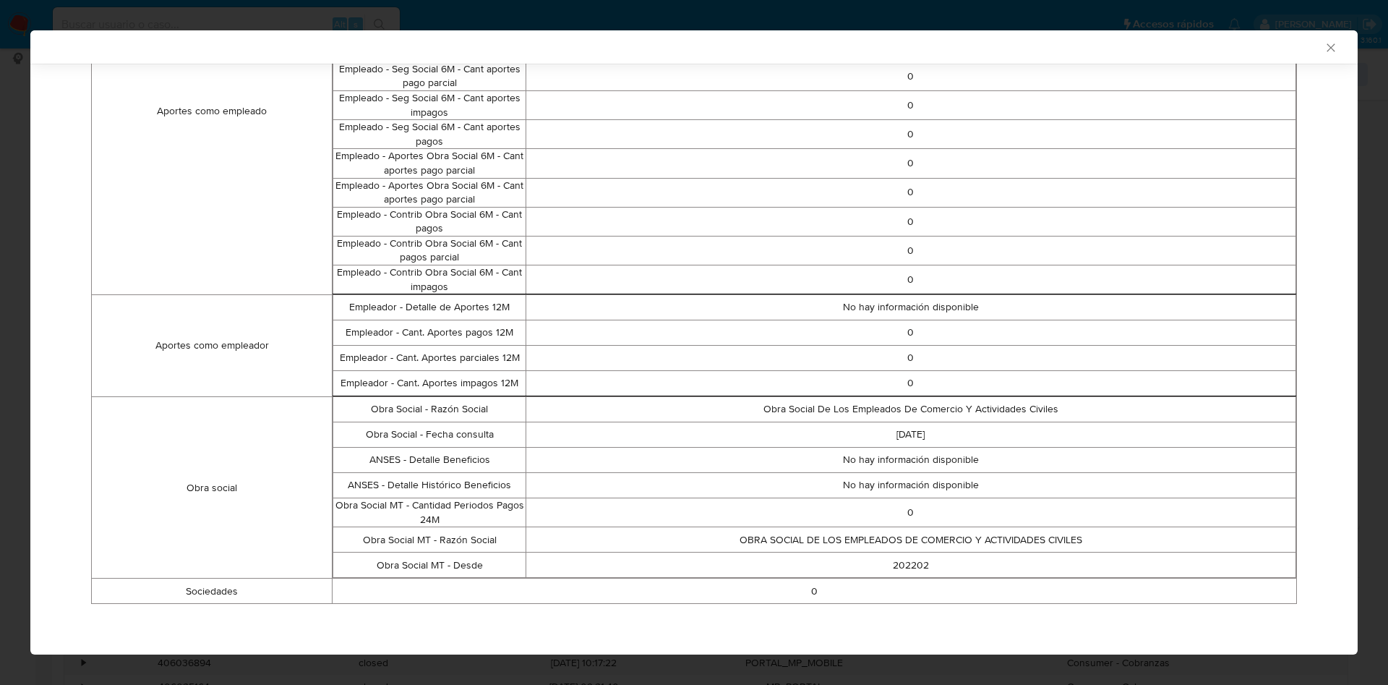
drag, startPoint x: 889, startPoint y: 597, endPoint x: 831, endPoint y: 580, distance: 59.7
click at [831, 580] on td "0" at bounding box center [815, 590] width 965 height 25
click at [866, 486] on p "No hay información disponible" at bounding box center [910, 485] width 769 height 14
click at [1327, 49] on icon "Cerrar ventana" at bounding box center [1331, 47] width 8 height 8
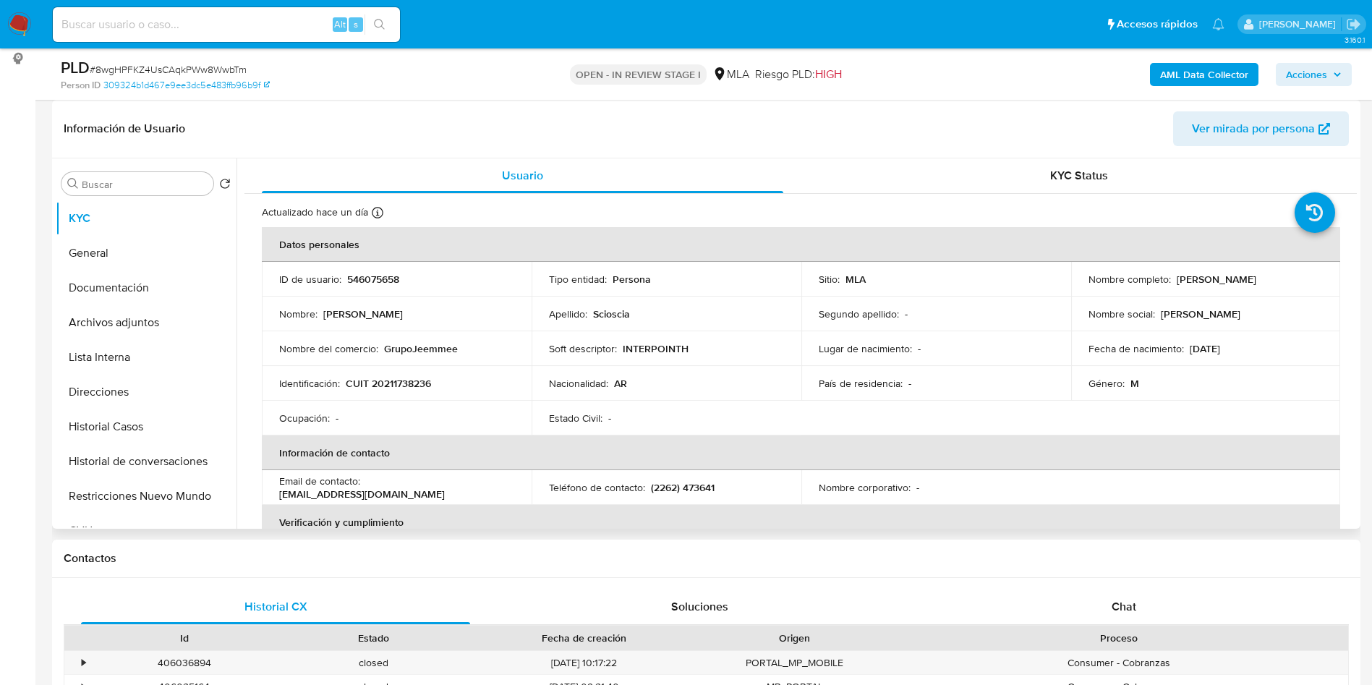
click at [408, 381] on p "CUIT 20211738236" at bounding box center [388, 383] width 85 height 13
copy p "20211738236"
click at [842, 363] on td "Lugar de nacimiento : -" at bounding box center [936, 348] width 270 height 35
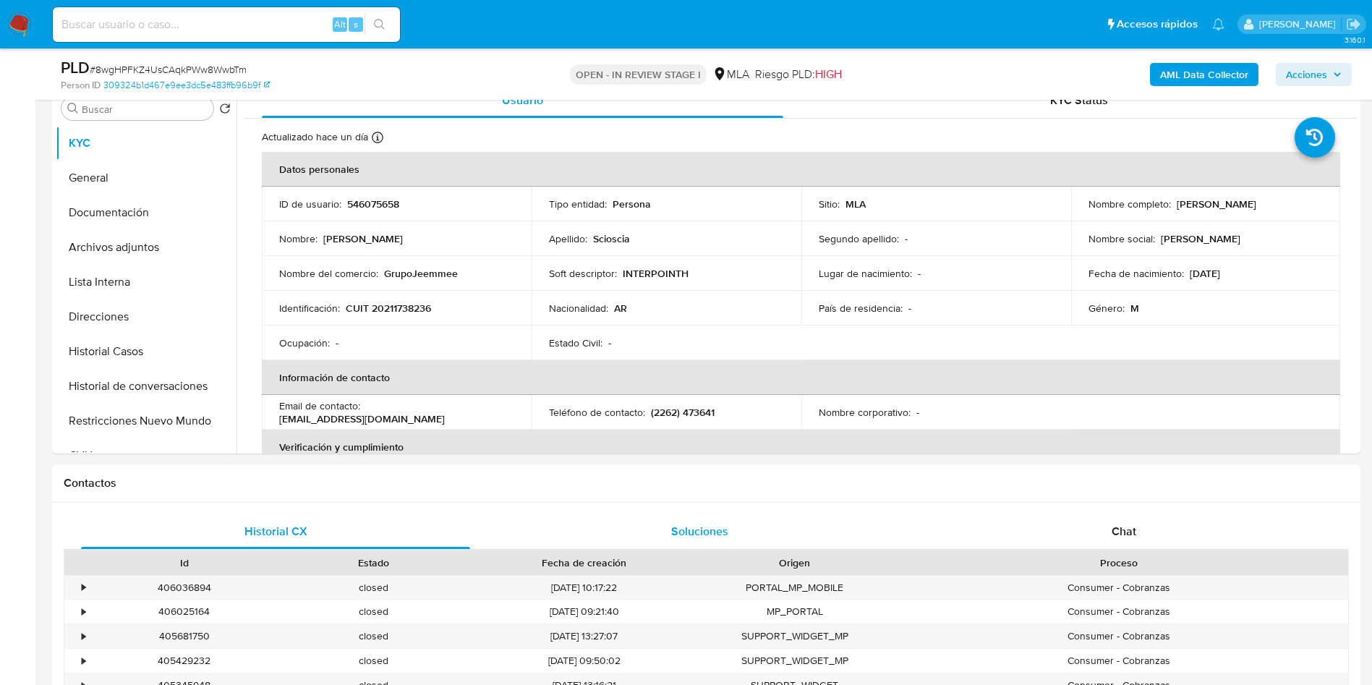
scroll to position [325, 0]
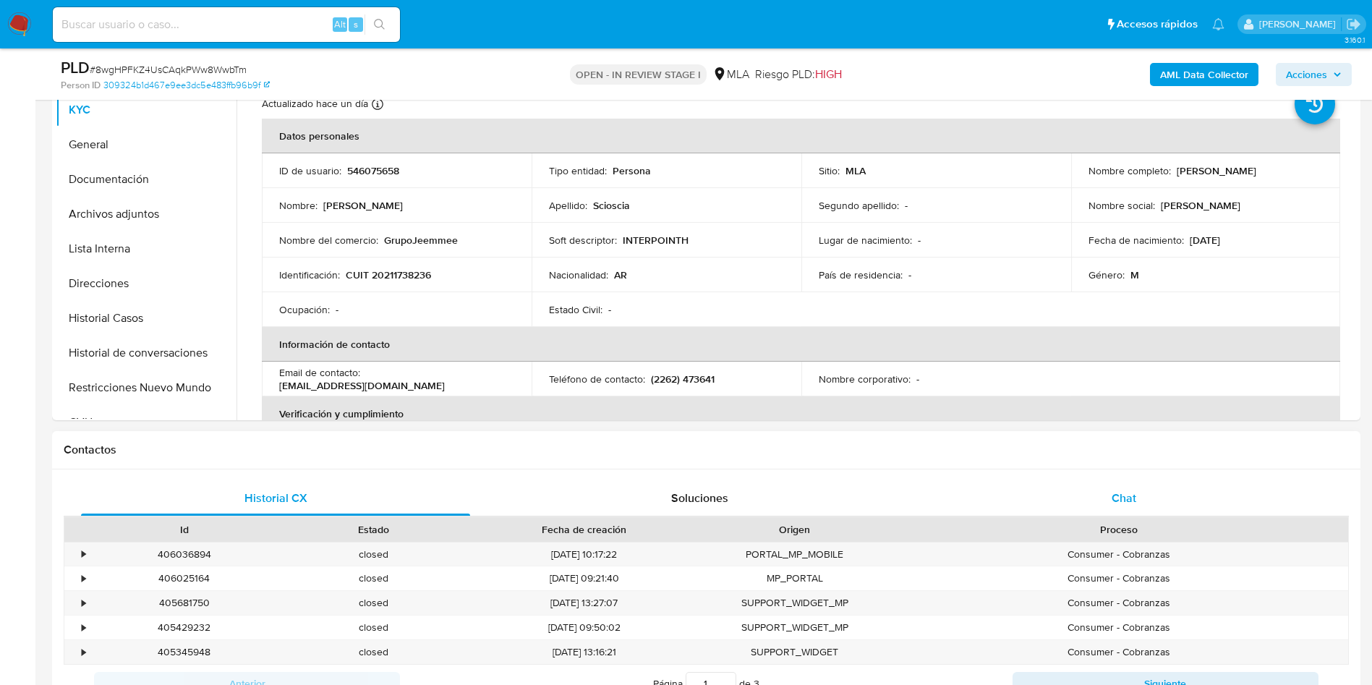
click at [1145, 509] on div "Chat" at bounding box center [1123, 498] width 389 height 35
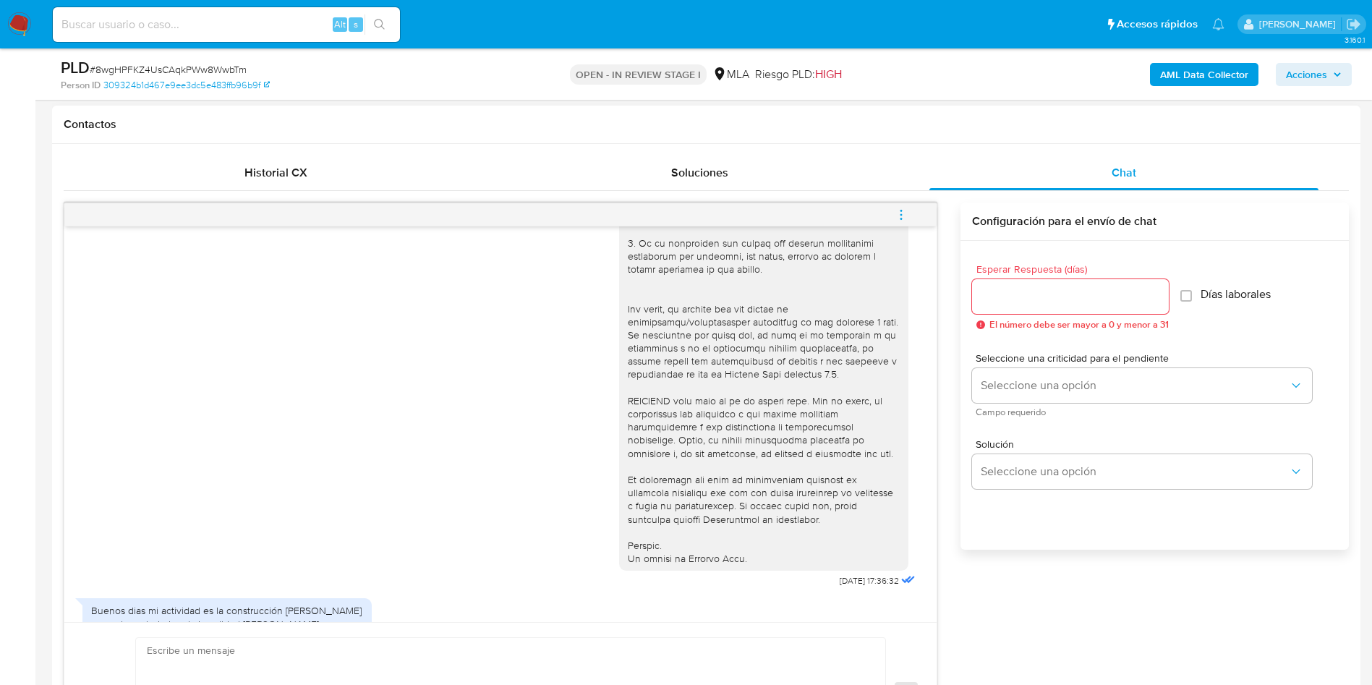
scroll to position [759, 0]
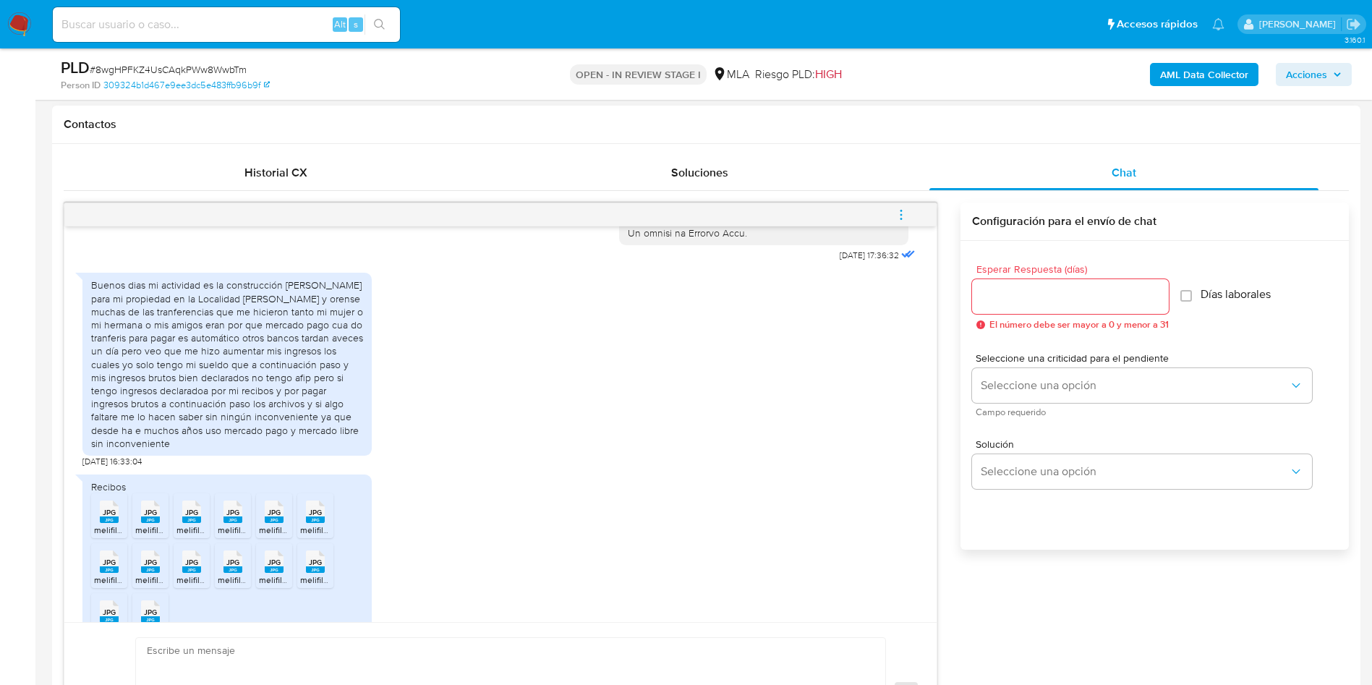
click at [235, 362] on div "Buenos dias mi actividad es la construcción de cabañas para mi propiedad en la …" at bounding box center [227, 363] width 272 height 171
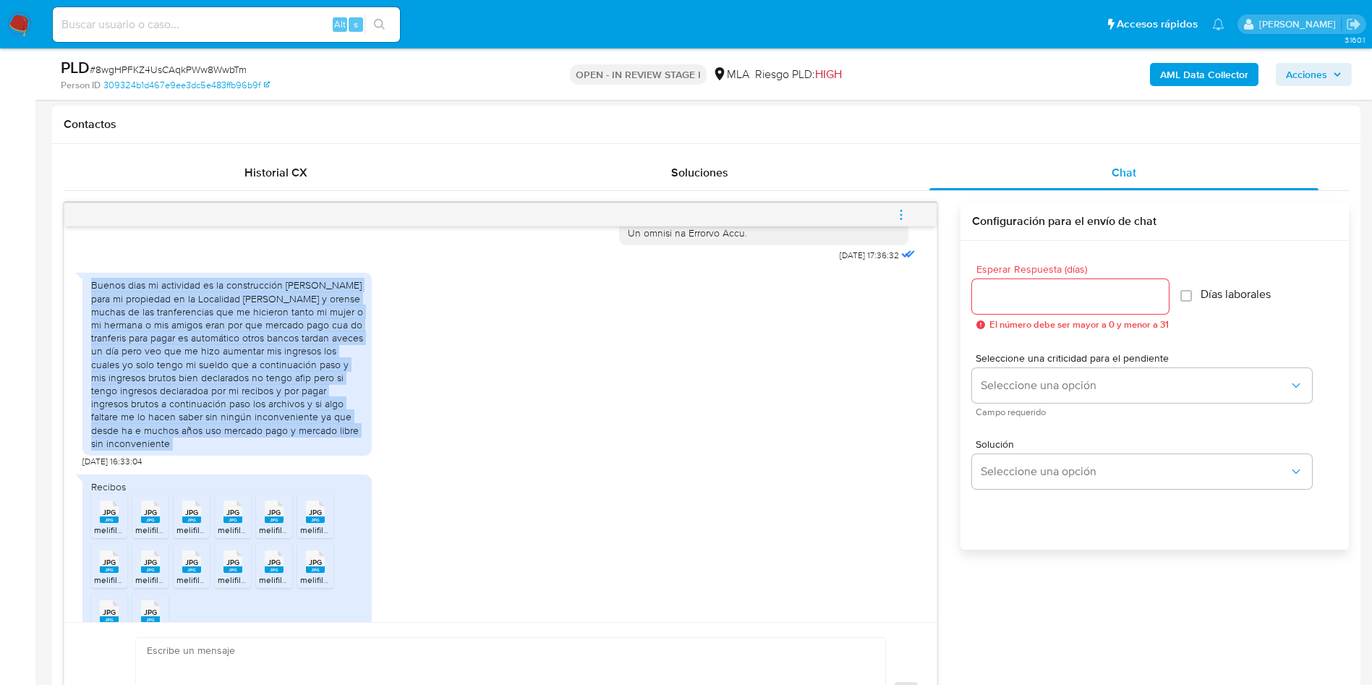
click at [235, 362] on div "Buenos dias mi actividad es la construcción de cabañas para mi propiedad en la …" at bounding box center [227, 363] width 272 height 171
copy div "Buenos dias mi actividad es la construcción de cabañas para mi propiedad en la …"
click at [194, 393] on div "Buenos dias mi actividad es la construcción de cabañas para mi propiedad en la …" at bounding box center [227, 363] width 272 height 171
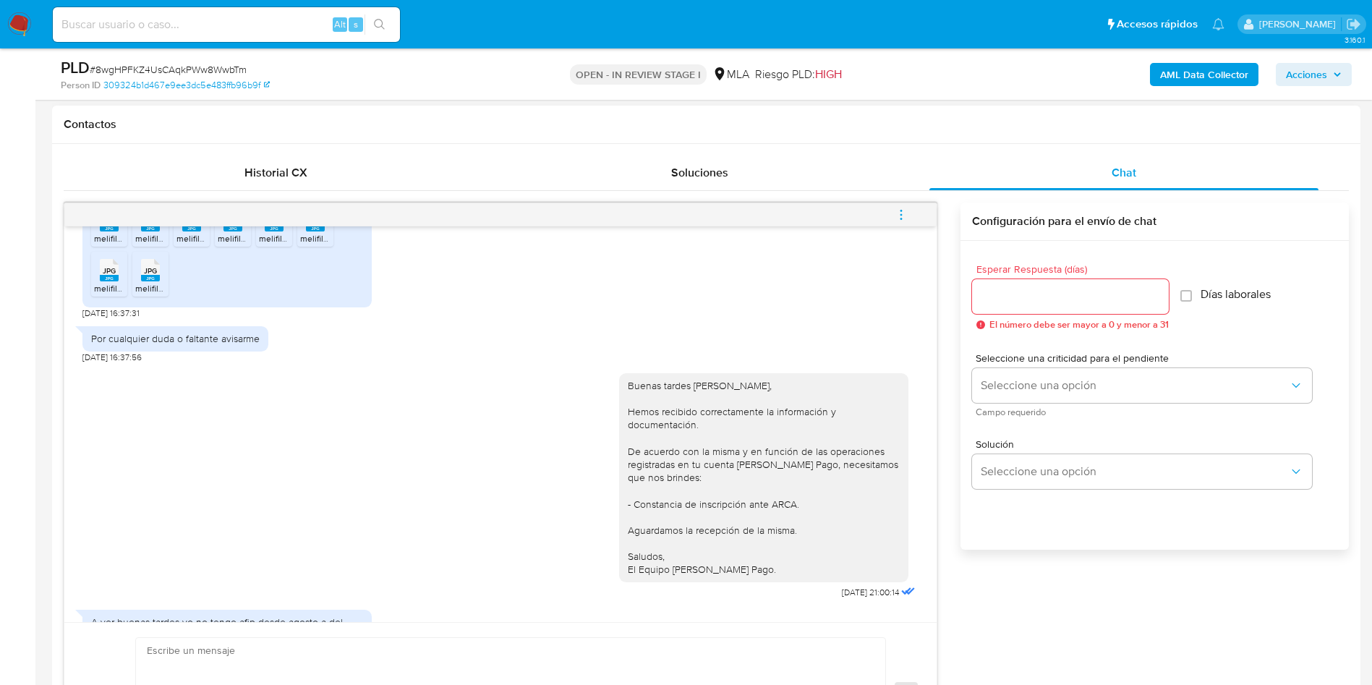
scroll to position [1193, 0]
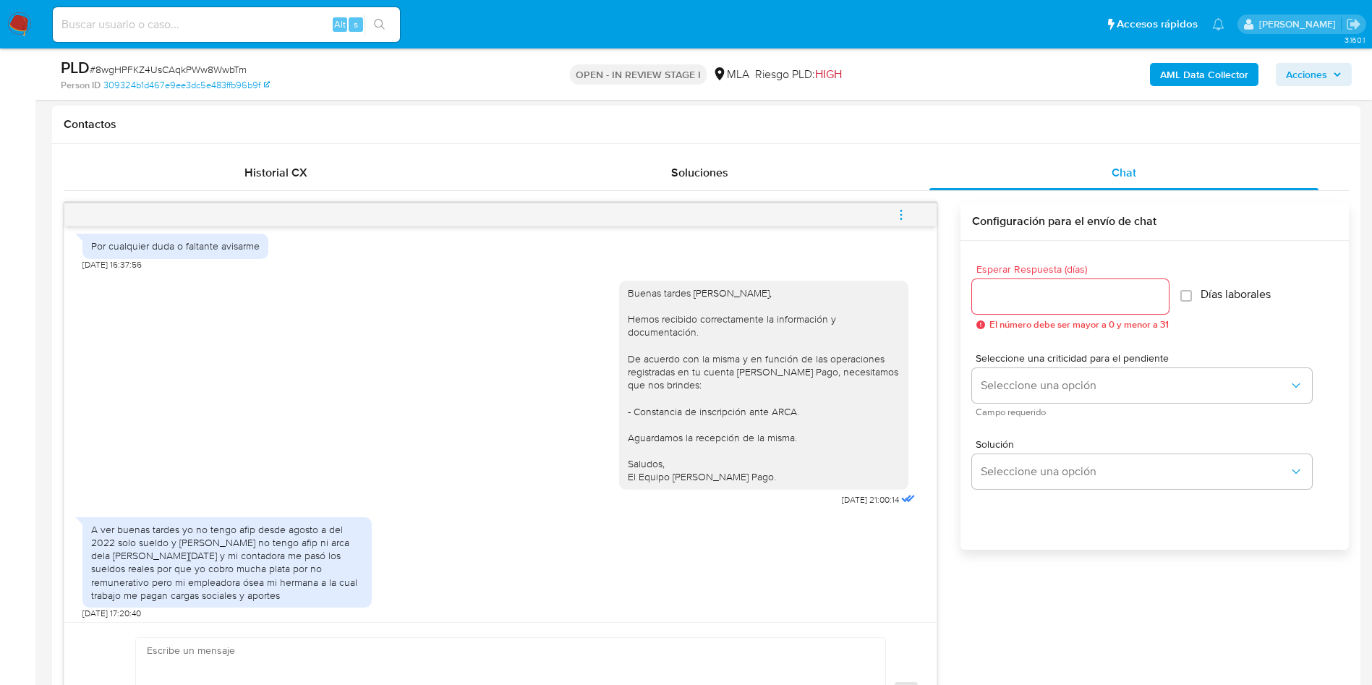
click at [197, 252] on div "Por cualquier duda o faltante avisarme" at bounding box center [175, 245] width 168 height 13
copy div "Por cualquier duda o faltante avisarme"
click at [235, 563] on div "A ver buenas tardes yo no tengo afip desde agosto a del 2022 solo sueldo y Arba…" at bounding box center [227, 562] width 272 height 79
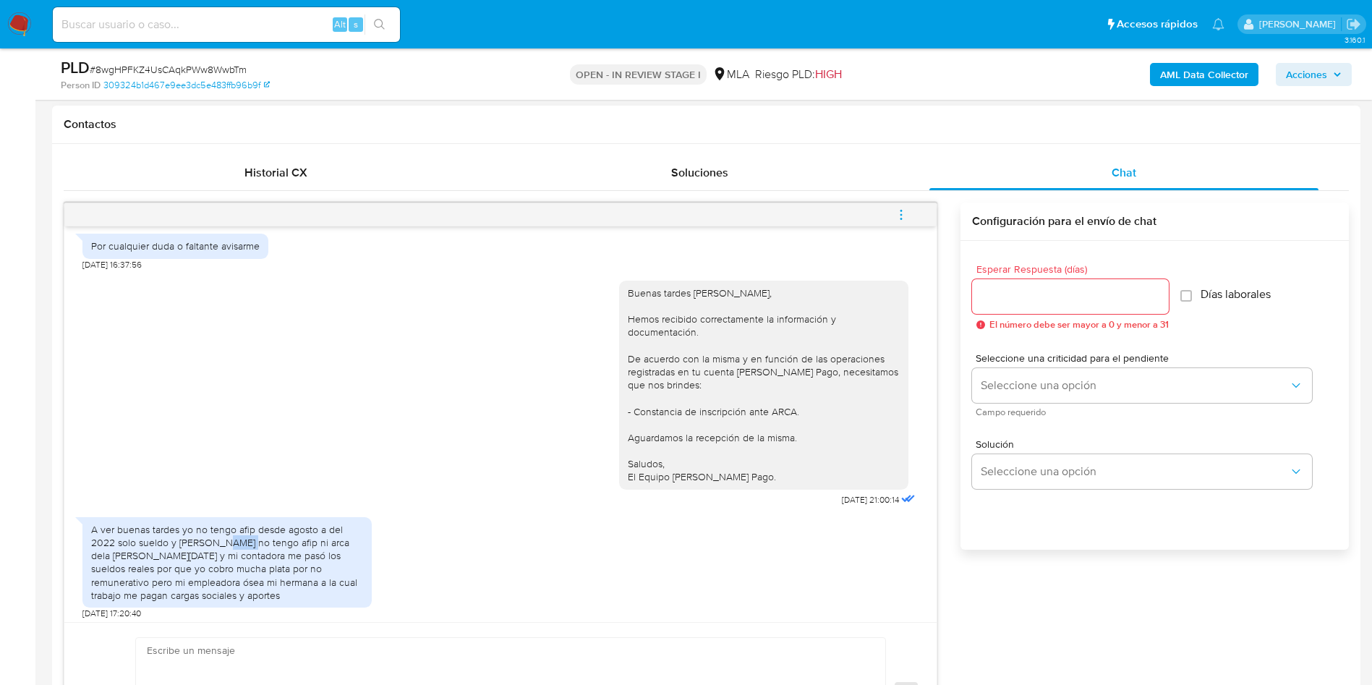
click at [235, 563] on div "A ver buenas tardes yo no tengo afip desde agosto a del 2022 solo sueldo y Arba…" at bounding box center [227, 562] width 272 height 79
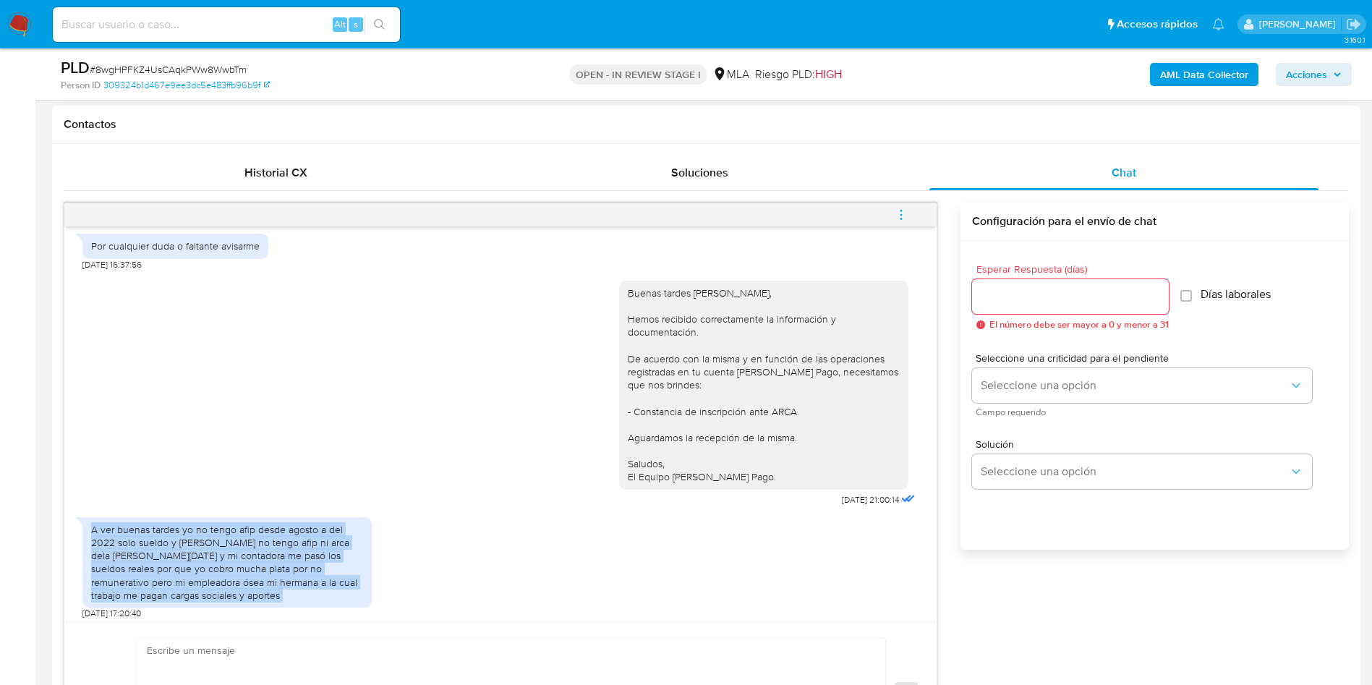
click at [235, 563] on div "A ver buenas tardes yo no tengo afip desde agosto a del 2022 solo sueldo y Arba…" at bounding box center [227, 562] width 272 height 79
click at [609, 598] on div "A ver buenas tardes yo no tengo afip desde agosto a del 2022 solo sueldo y Arba…" at bounding box center [500, 564] width 836 height 109
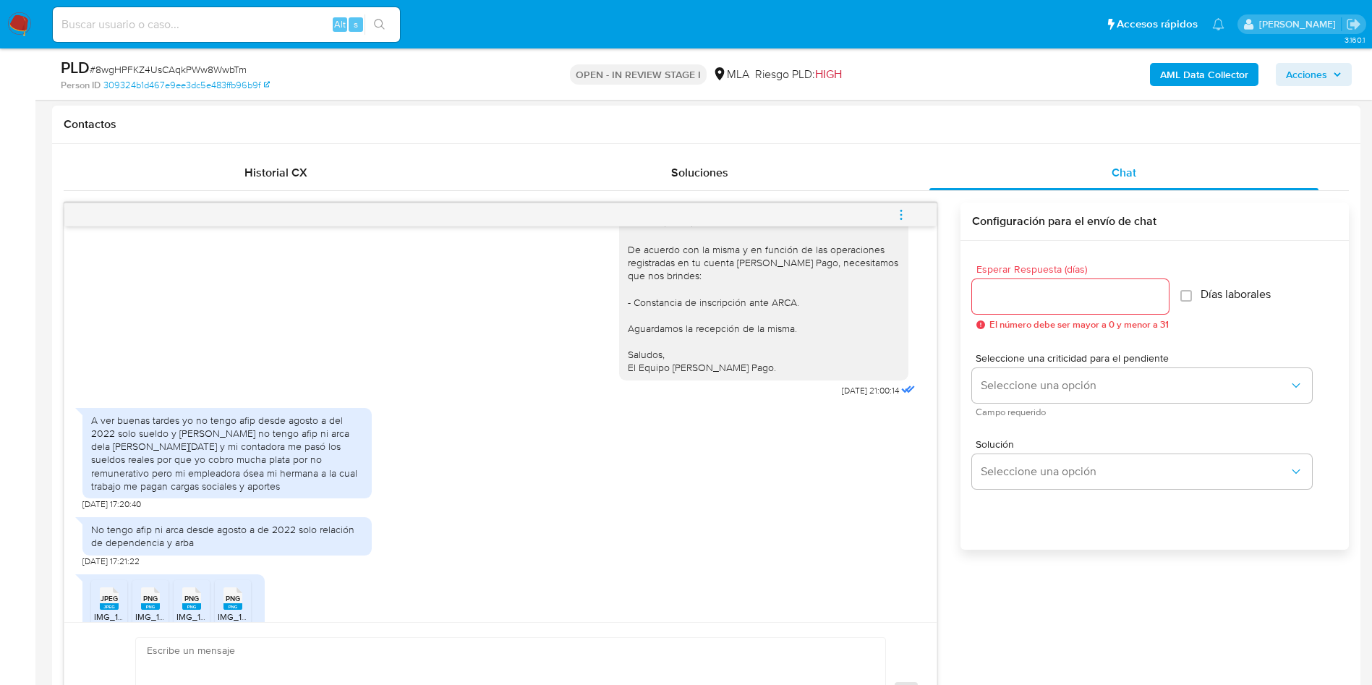
scroll to position [1410, 0]
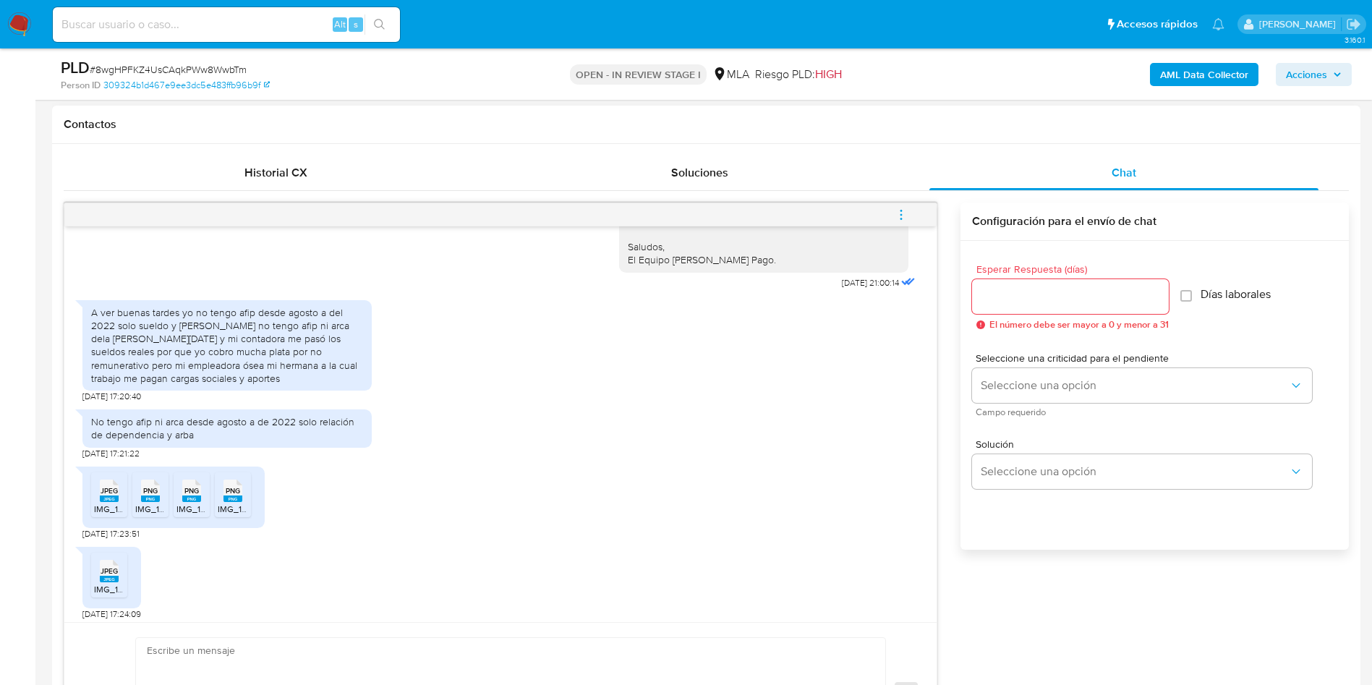
click at [179, 438] on div "No tengo afip ni arca desde agosto a de 2022 solo relación de dependencia y arba" at bounding box center [226, 428] width 289 height 38
click at [178, 441] on div "No tengo afip ni arca desde agosto a de 2022 solo relación de dependencia y arba" at bounding box center [227, 428] width 272 height 26
drag, startPoint x: 187, startPoint y: 418, endPoint x: 215, endPoint y: 426, distance: 29.3
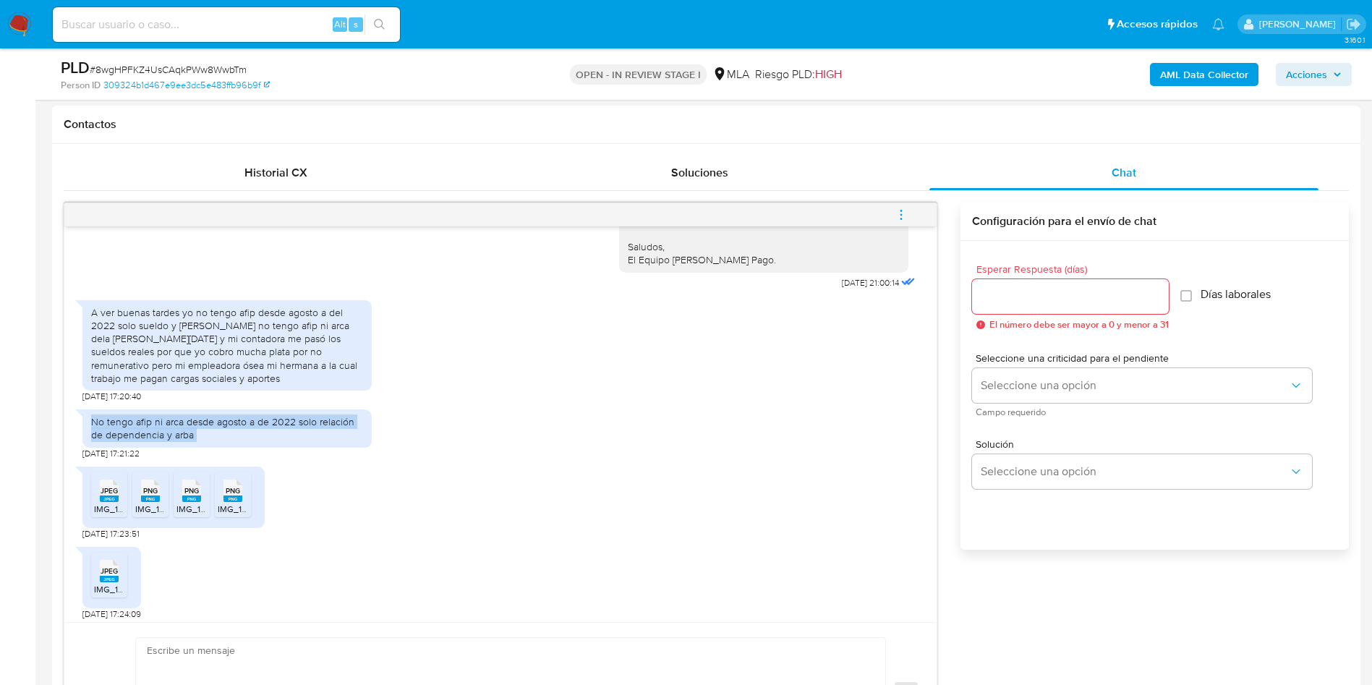
click at [187, 402] on div "A ver buenas tardes yo no tengo afip desde agosto a del 2022 solo sueldo y Arba…" at bounding box center [226, 347] width 289 height 109
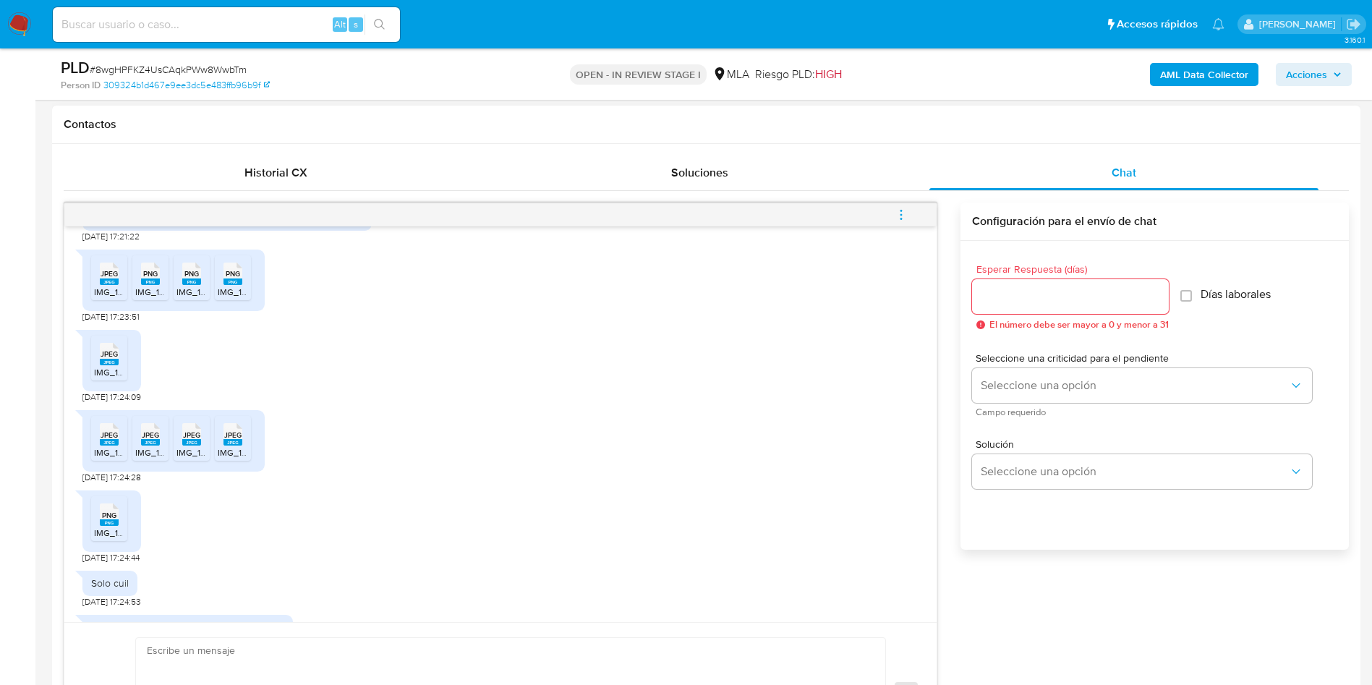
scroll to position [1733, 0]
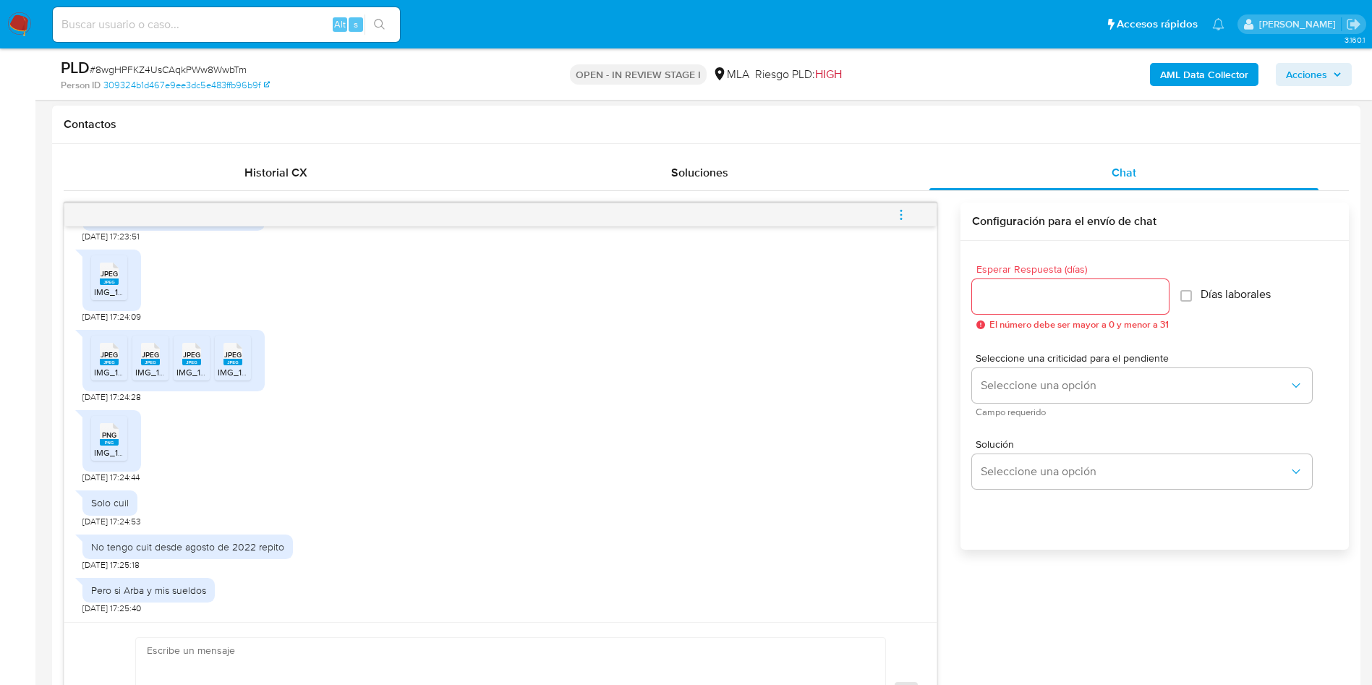
click at [111, 510] on div "Solo cuil" at bounding box center [109, 502] width 55 height 25
click at [191, 545] on div "No tengo cuit desde agosto de 2022 repito" at bounding box center [187, 546] width 193 height 13
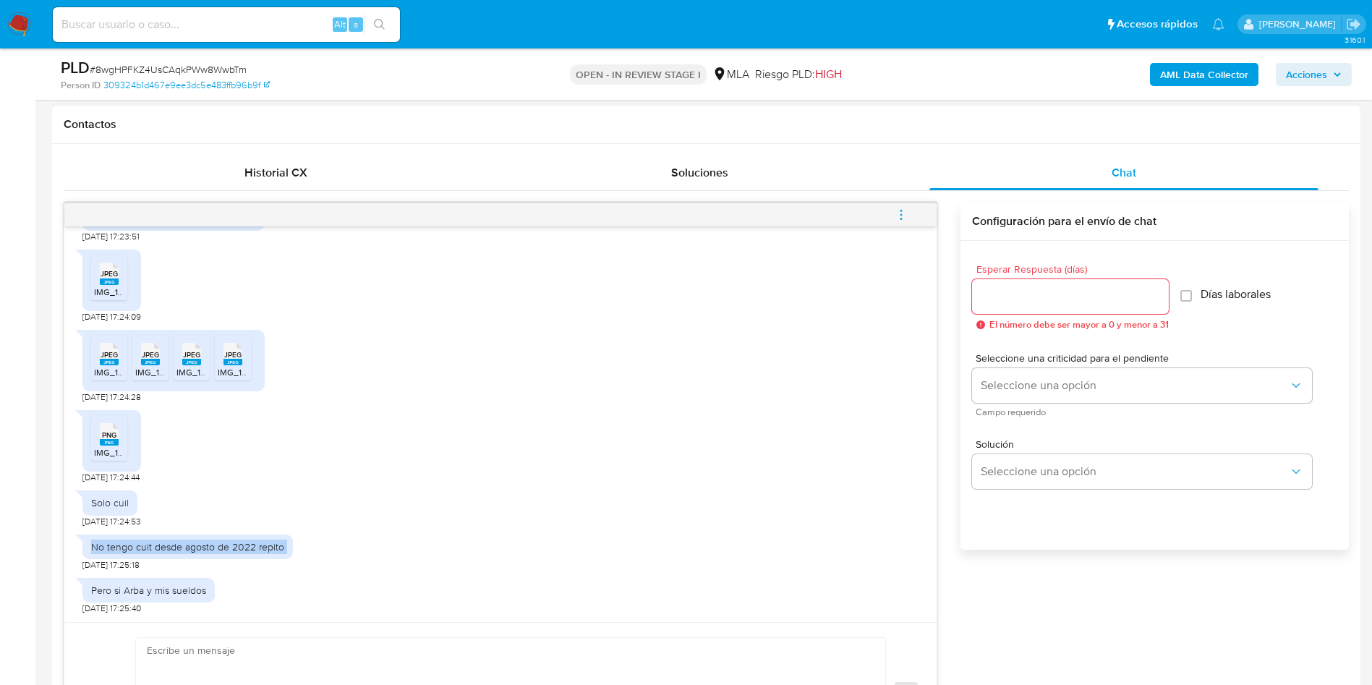
click at [191, 545] on div "No tengo cuit desde agosto de 2022 repito" at bounding box center [187, 546] width 193 height 13
click at [168, 591] on div "Pero si Arba y mis sueldos" at bounding box center [148, 589] width 115 height 13
click at [609, 520] on div "Solo cuil 16/09/2025 17:24:53" at bounding box center [500, 504] width 836 height 43
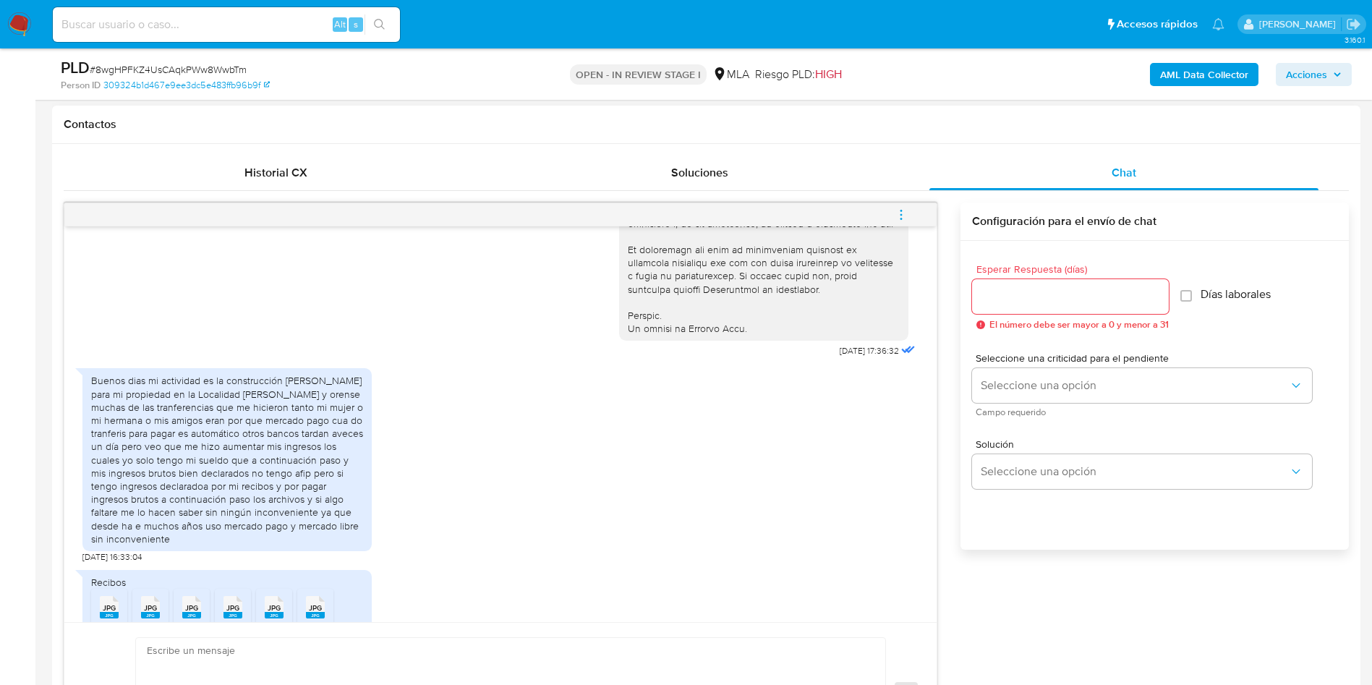
scroll to position [540, 0]
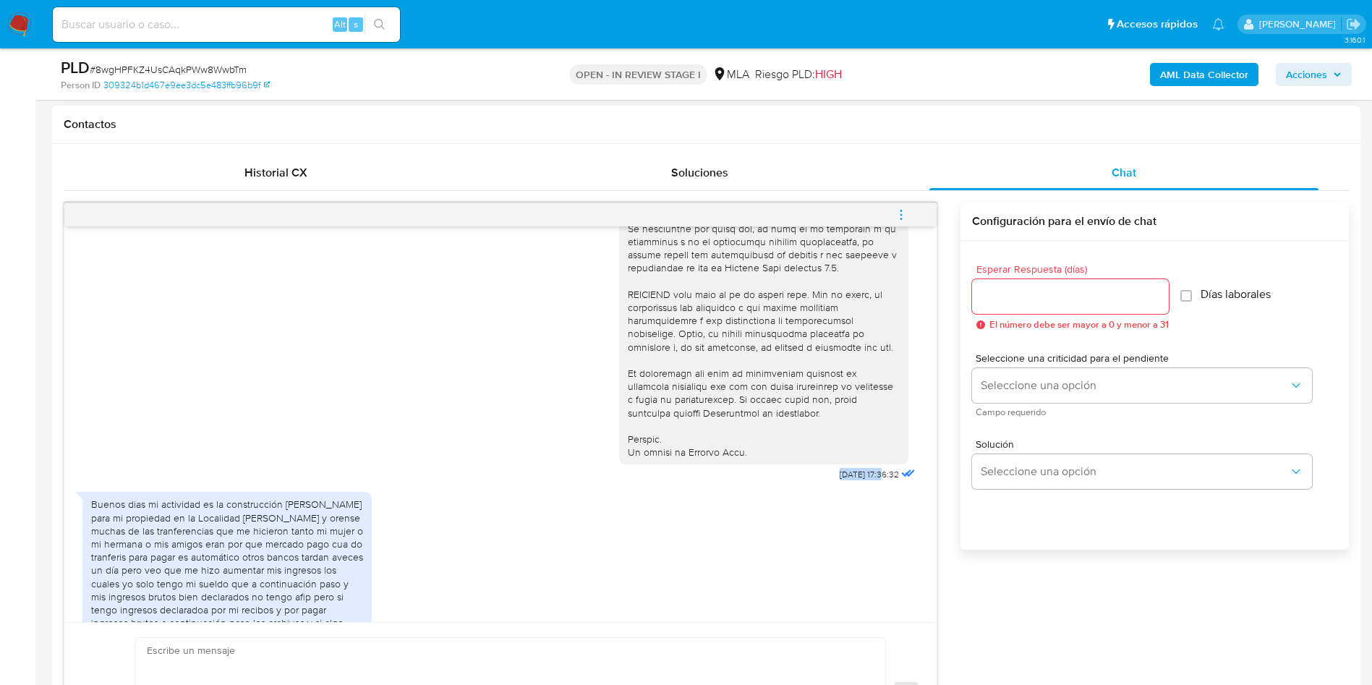
drag, startPoint x: 852, startPoint y: 500, endPoint x: 804, endPoint y: 505, distance: 48.0
click at [804, 485] on div "18/08/2025 17:36:32" at bounding box center [768, 89] width 299 height 792
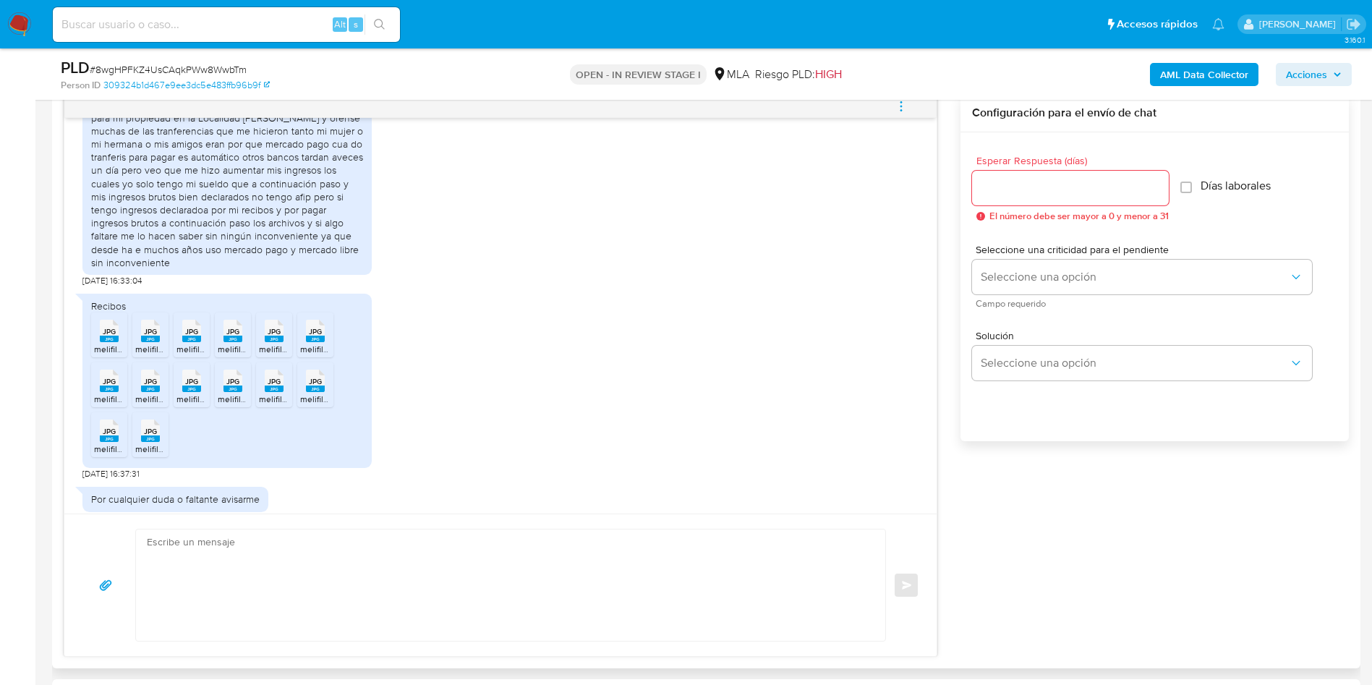
scroll to position [865, 0]
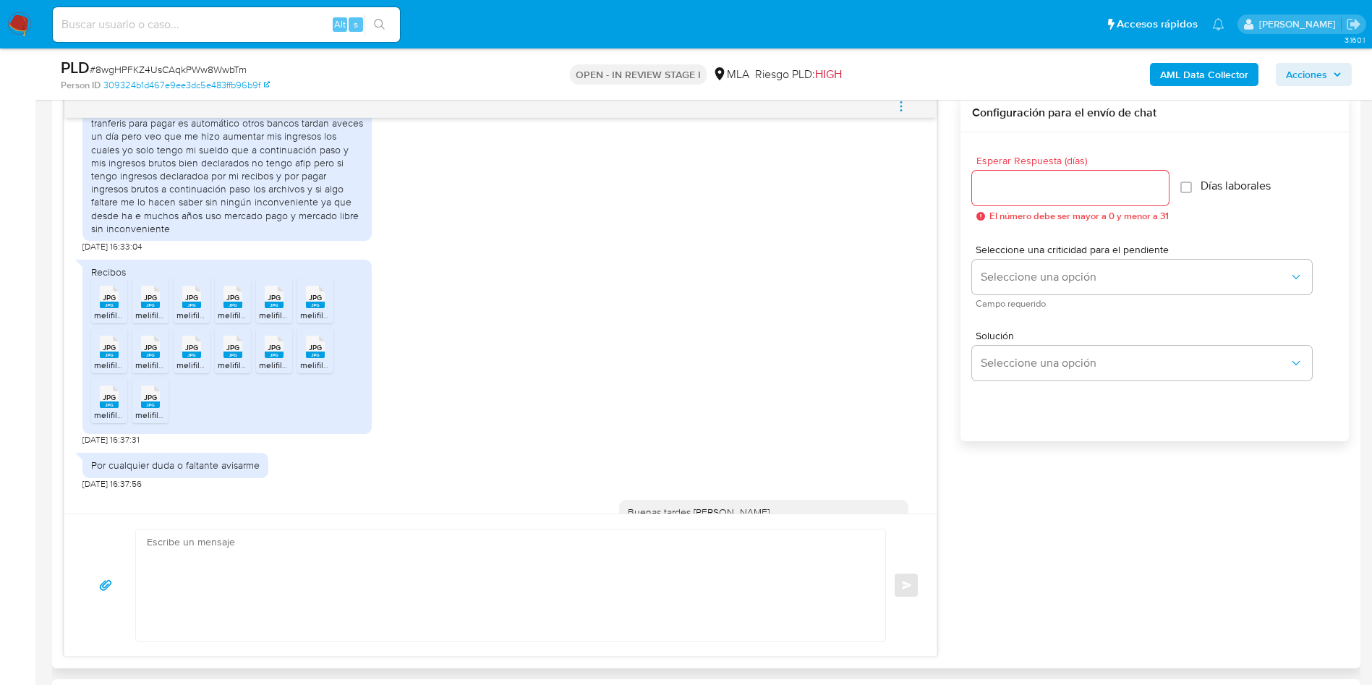
click at [106, 308] on rect at bounding box center [109, 305] width 19 height 7
click at [150, 308] on rect at bounding box center [150, 305] width 19 height 7
click at [194, 308] on rect at bounding box center [191, 305] width 19 height 7
click at [236, 302] on span "JPG" at bounding box center [232, 297] width 13 height 9
click at [272, 308] on rect at bounding box center [274, 305] width 19 height 7
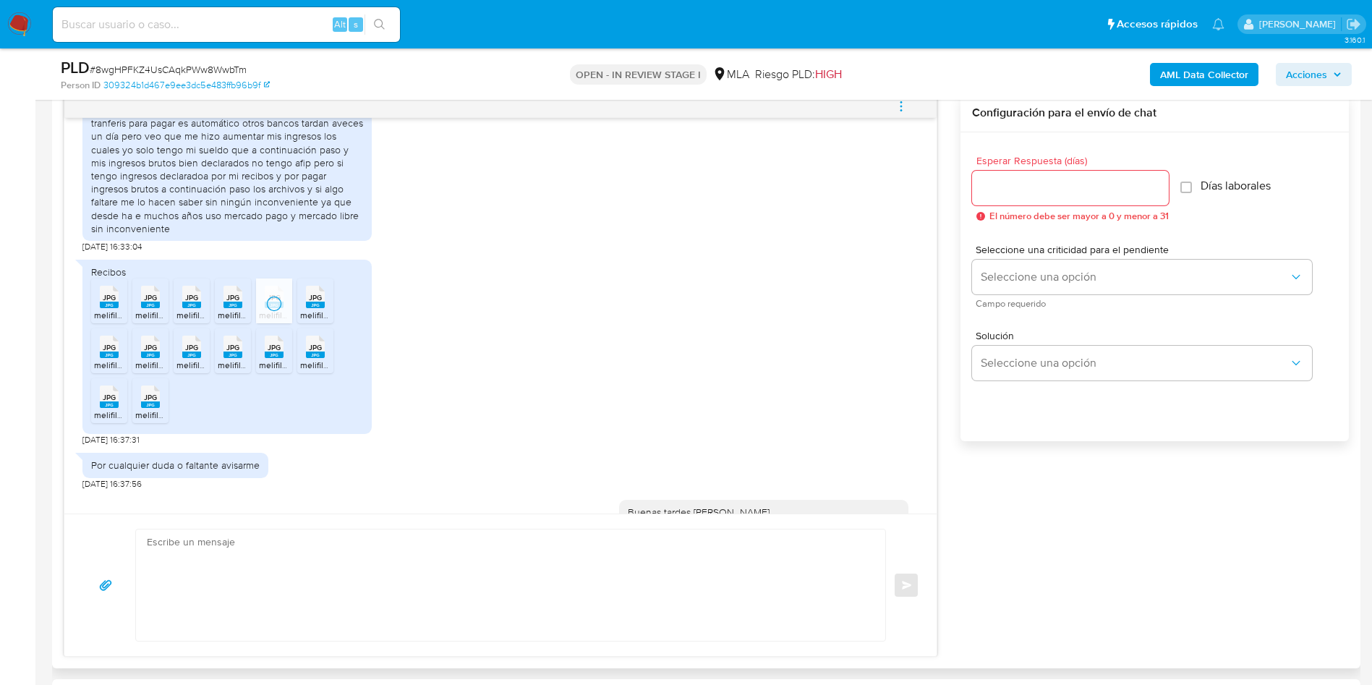
click at [309, 302] on span "JPG" at bounding box center [315, 297] width 13 height 9
click at [103, 359] on icon "JPG" at bounding box center [109, 346] width 19 height 25
click at [152, 352] on span "JPG" at bounding box center [150, 347] width 13 height 9
click at [192, 352] on span "JPG" at bounding box center [191, 347] width 13 height 9
click at [234, 352] on span "JPG" at bounding box center [232, 347] width 13 height 9
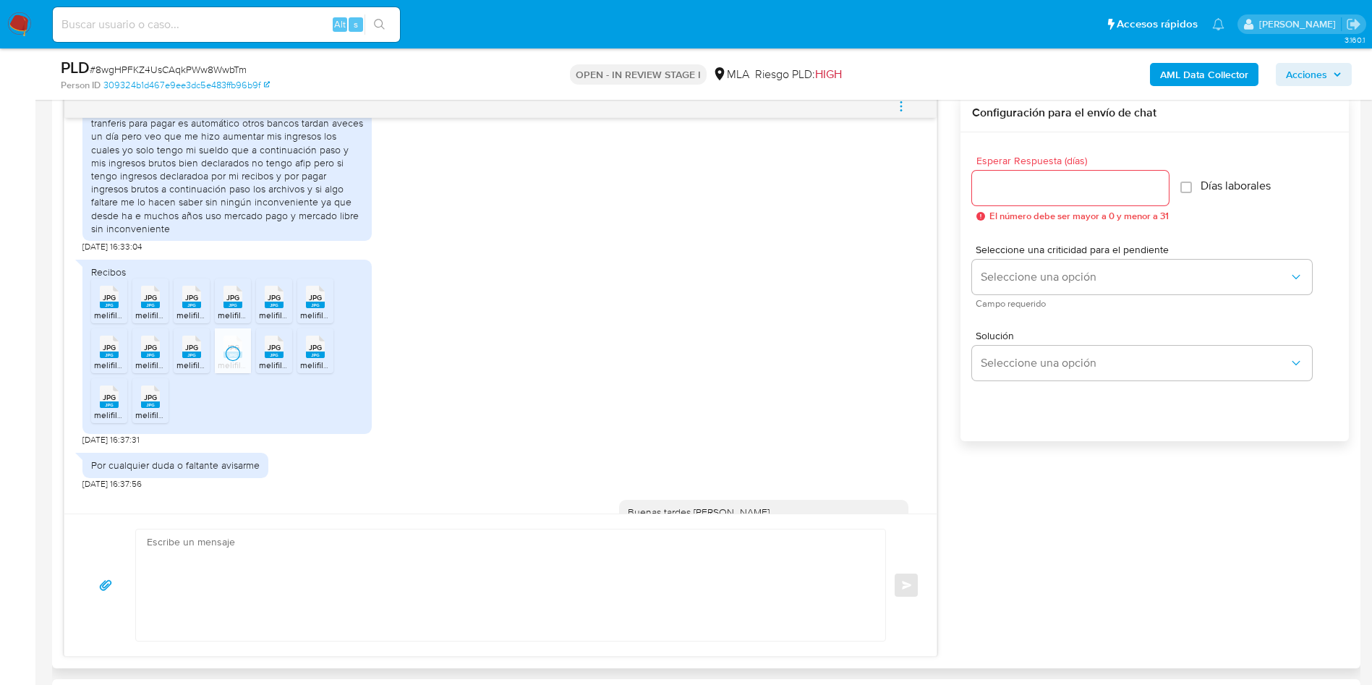
click at [273, 352] on span "JPG" at bounding box center [274, 347] width 13 height 9
click at [312, 352] on span "JPG" at bounding box center [315, 347] width 13 height 9
click at [106, 402] on span "JPG" at bounding box center [109, 397] width 13 height 9
click at [144, 402] on span "JPG" at bounding box center [150, 397] width 13 height 9
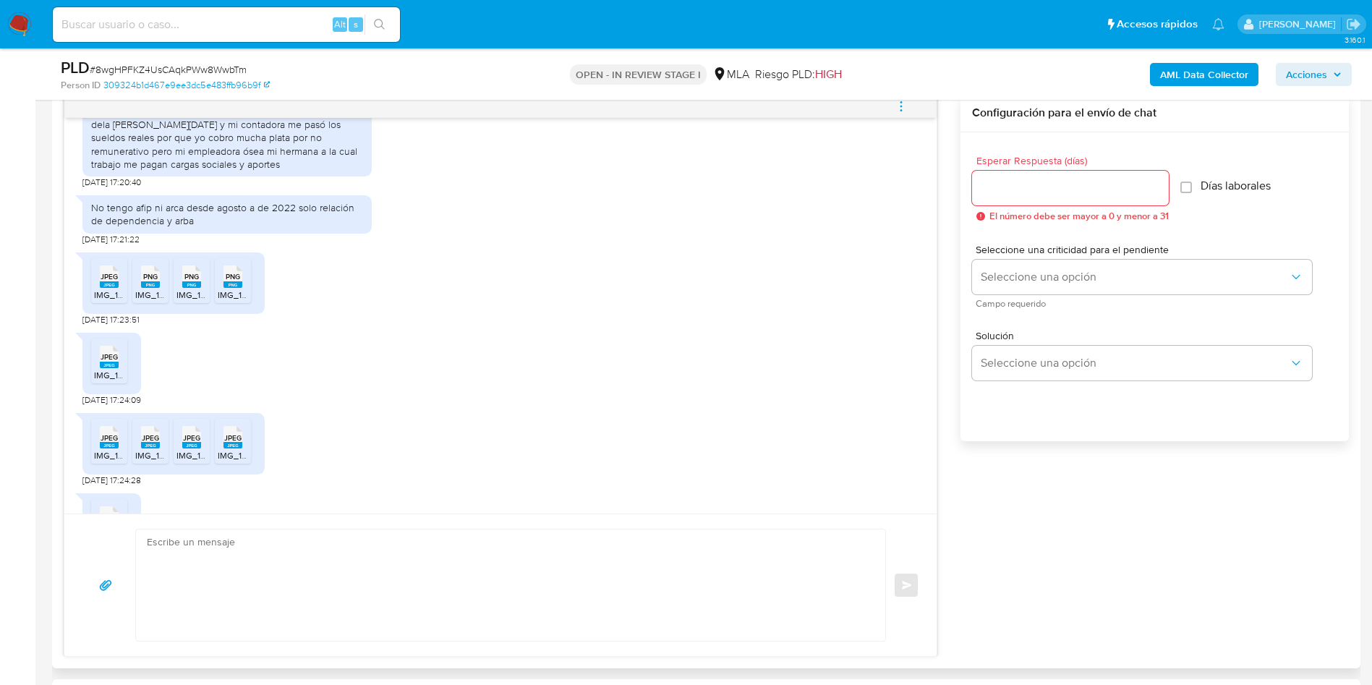
scroll to position [1516, 0]
click at [98, 300] on span "IMG_1056.jpeg" at bounding box center [123, 294] width 59 height 12
click at [155, 287] on rect at bounding box center [150, 284] width 19 height 7
click at [193, 281] on span "PNG" at bounding box center [191, 275] width 14 height 9
click at [234, 281] on span "PNG" at bounding box center [233, 275] width 14 height 9
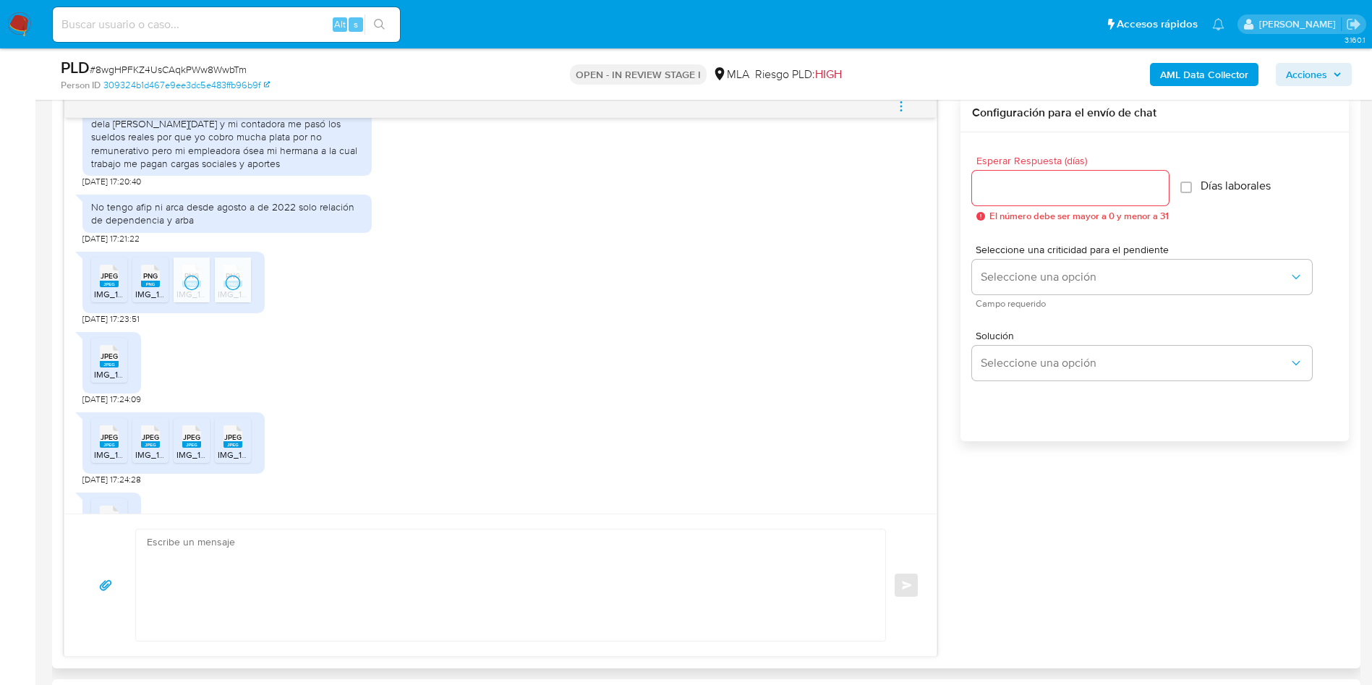
click at [119, 369] on div "JPEG JPEG" at bounding box center [109, 355] width 30 height 28
click at [114, 461] on span "IMG_1051.jpeg" at bounding box center [122, 454] width 56 height 12
click at [153, 442] on span "JPEG" at bounding box center [150, 436] width 17 height 9
click at [189, 442] on span "JPEG" at bounding box center [191, 436] width 17 height 9
drag, startPoint x: 236, startPoint y: 466, endPoint x: 249, endPoint y: 418, distance: 50.2
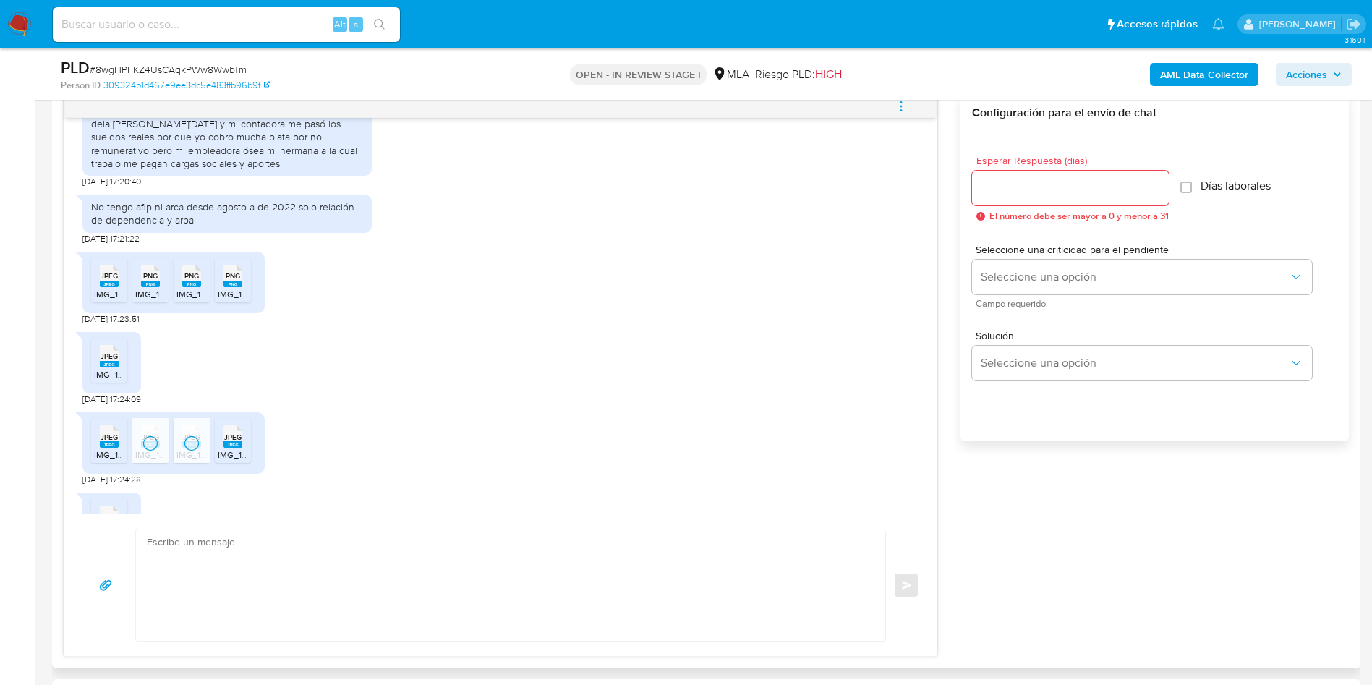
click at [236, 442] on span "JPEG" at bounding box center [232, 436] width 17 height 9
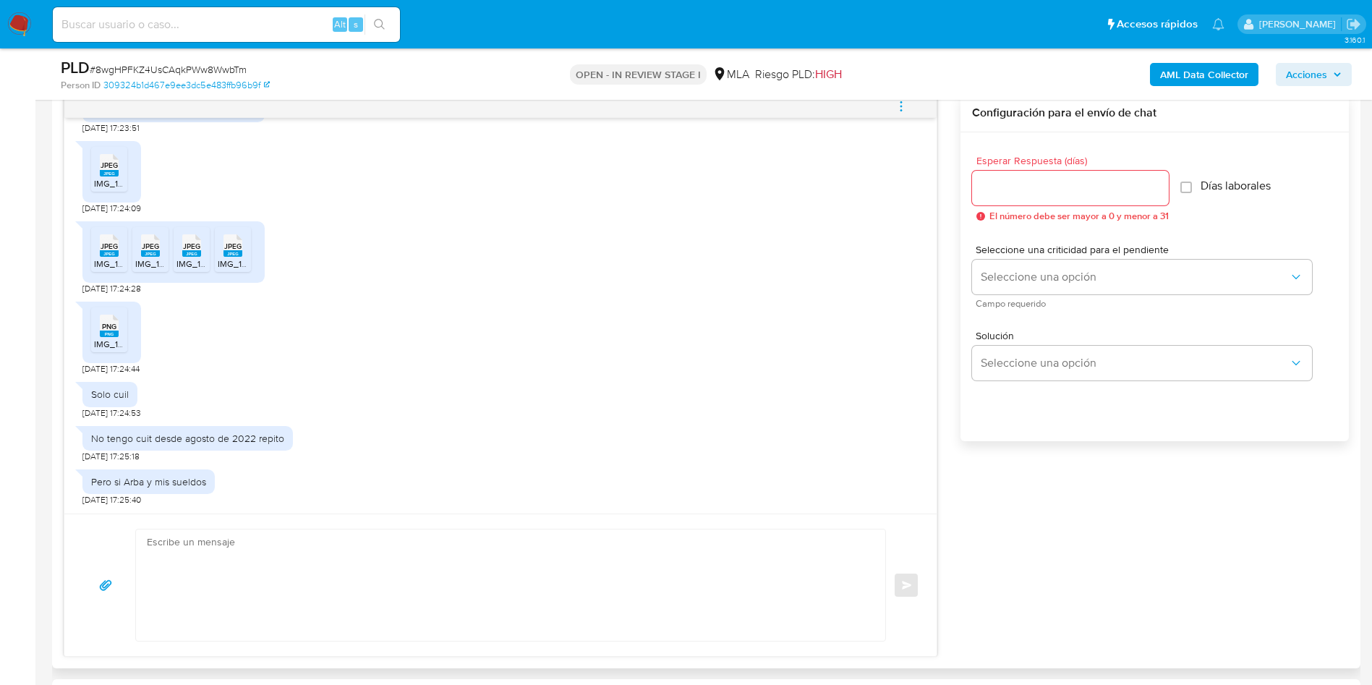
click at [103, 335] on rect at bounding box center [109, 333] width 19 height 7
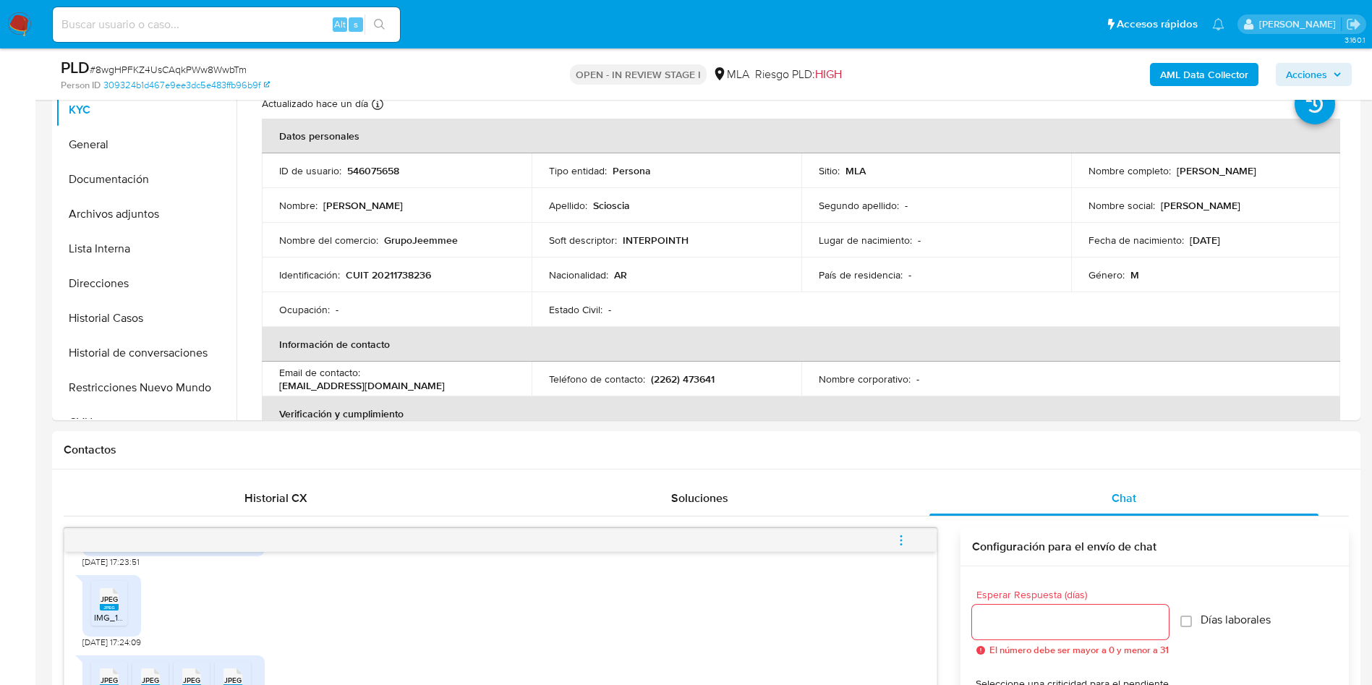
scroll to position [0, 0]
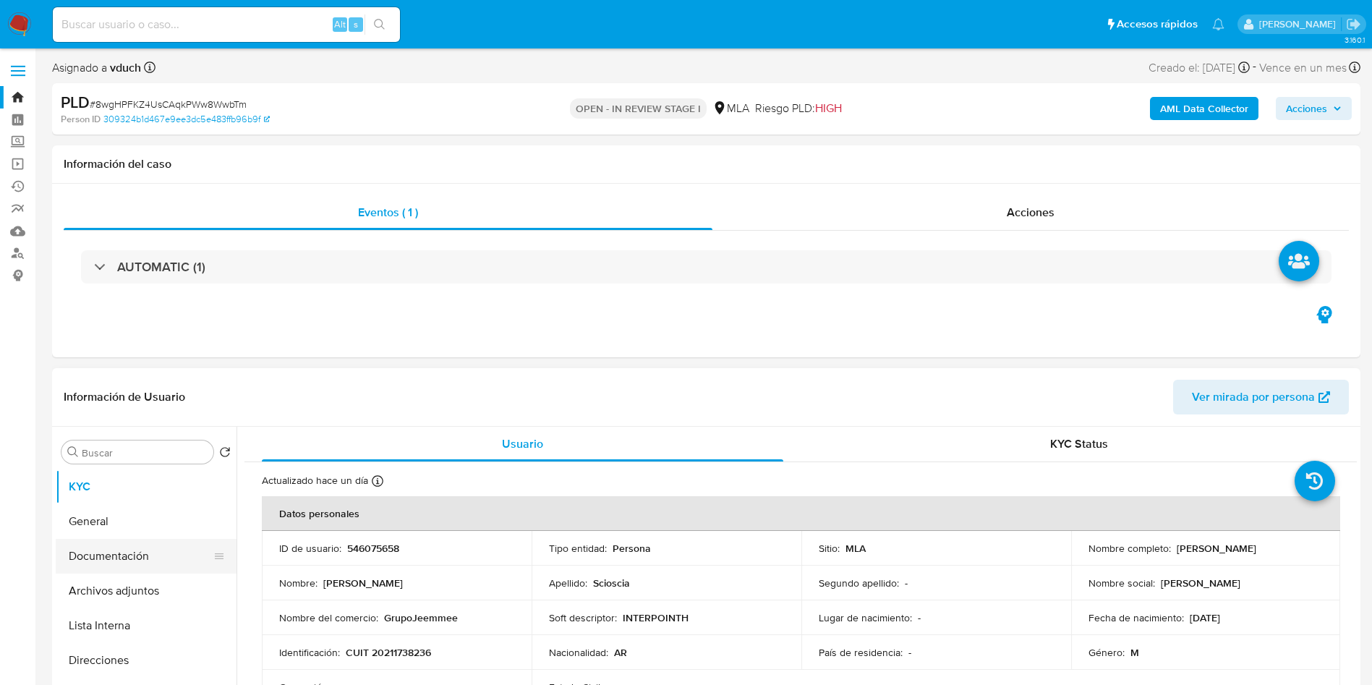
click at [133, 568] on button "Documentación" at bounding box center [140, 556] width 169 height 35
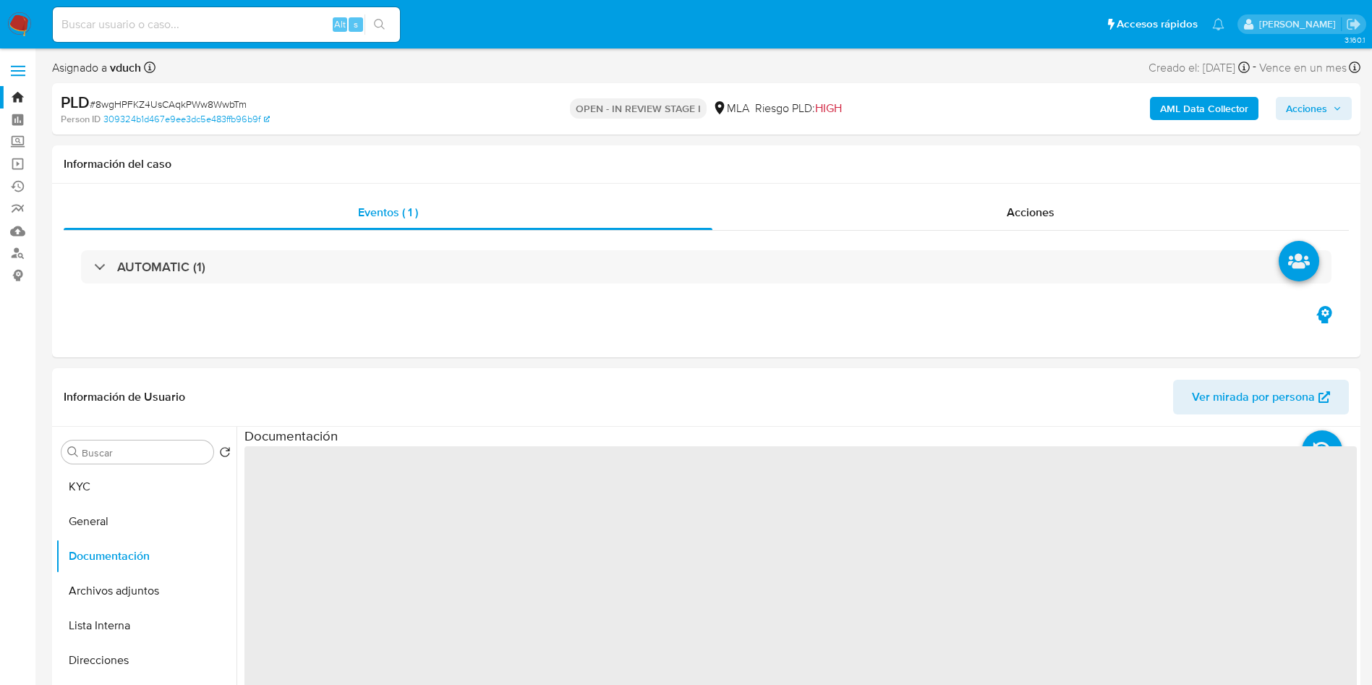
scroll to position [217, 0]
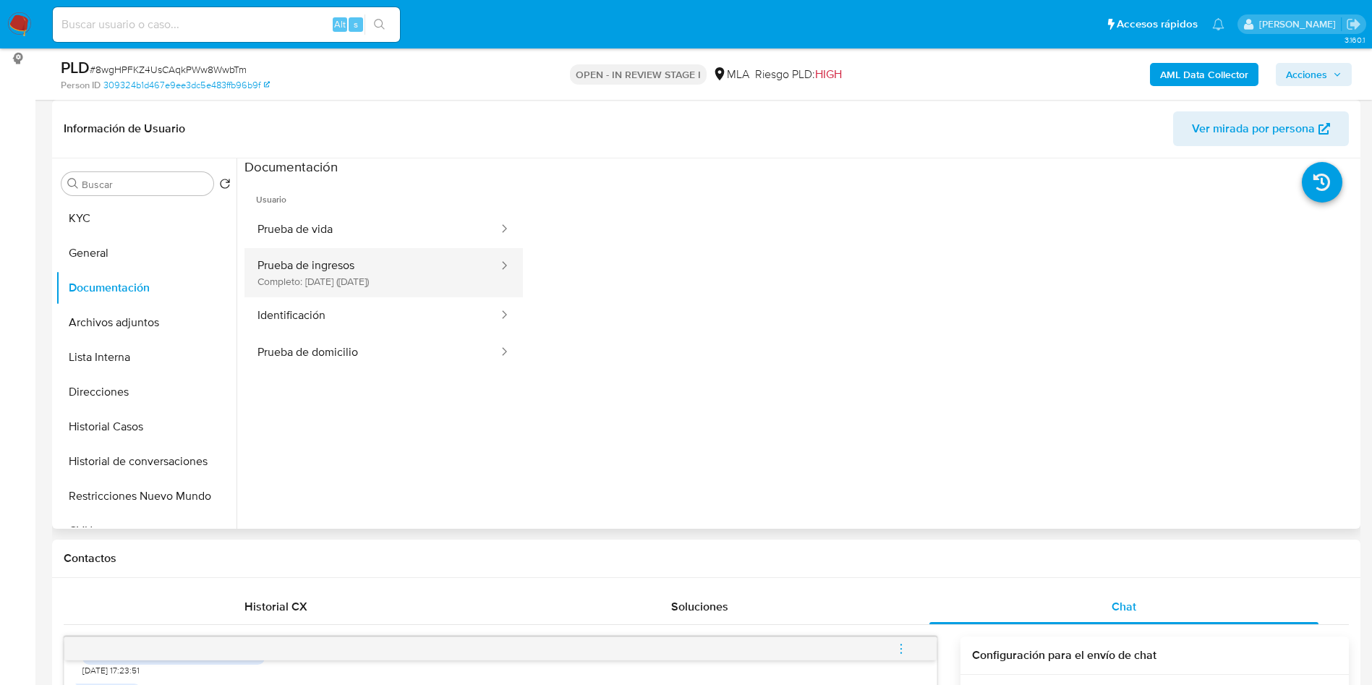
click at [320, 281] on button "Prueba de ingresos Completo: 23/11/2023 (hace 2 años)" at bounding box center [371, 272] width 255 height 49
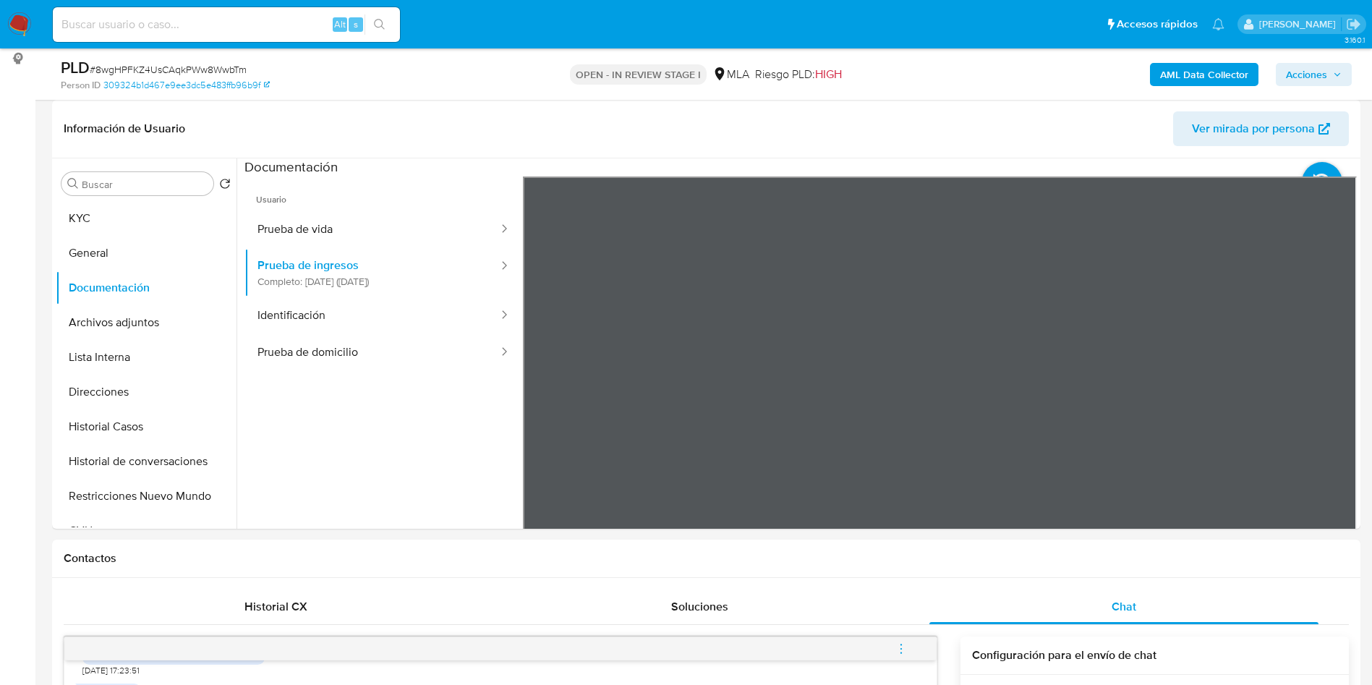
click at [453, 99] on div "PLD # 8wgHPFKZ4UsCAqkPWw8WwbTm Person ID 309324b1d467e9ee3dc5e483ffb96b9f OPEN …" at bounding box center [706, 73] width 1308 height 51
